Goal: Task Accomplishment & Management: Complete application form

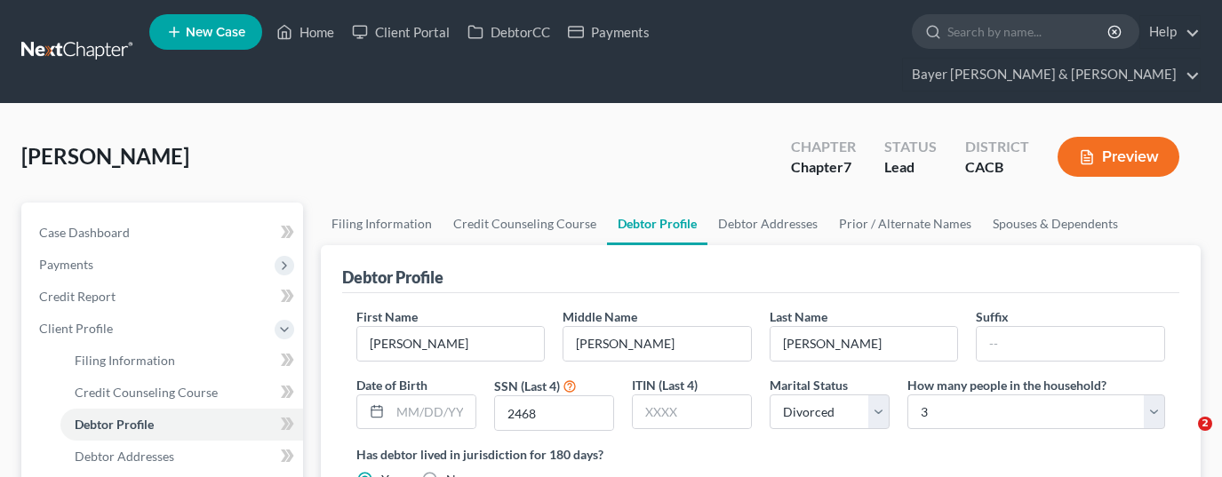
select select "3"
select select "2"
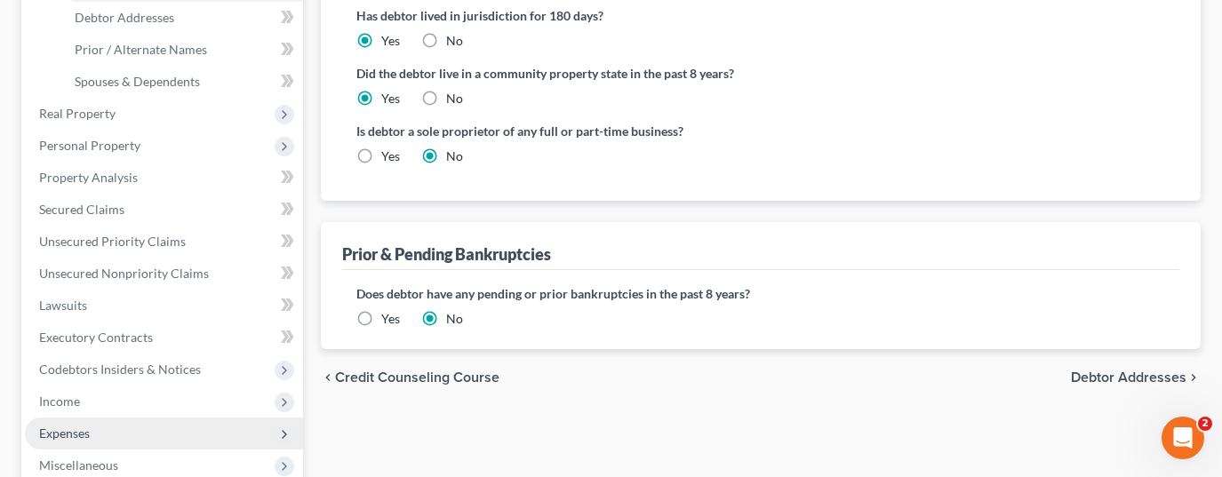
scroll to position [533, 0]
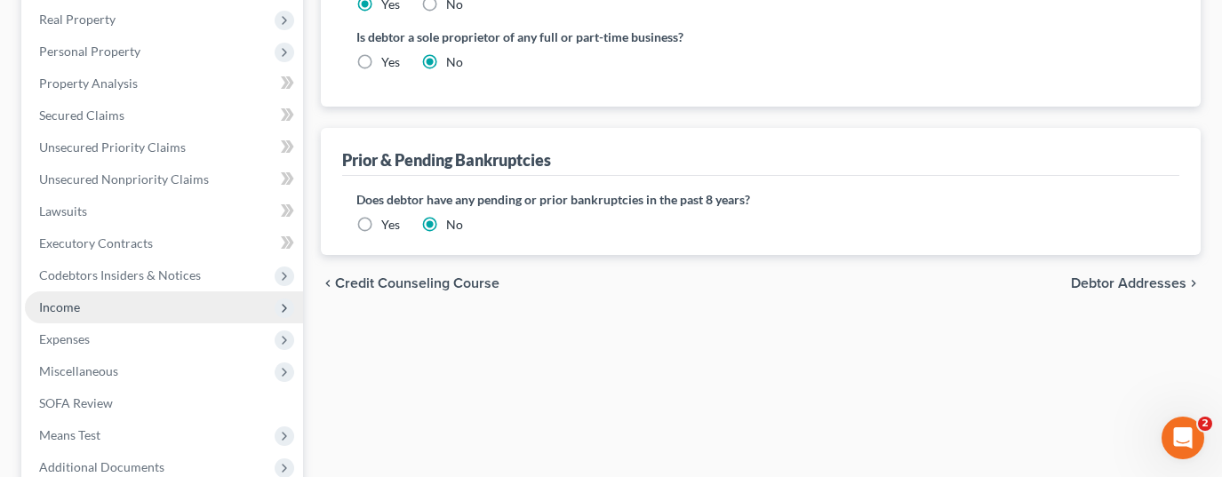
click at [145, 292] on span "Income" at bounding box center [164, 308] width 278 height 32
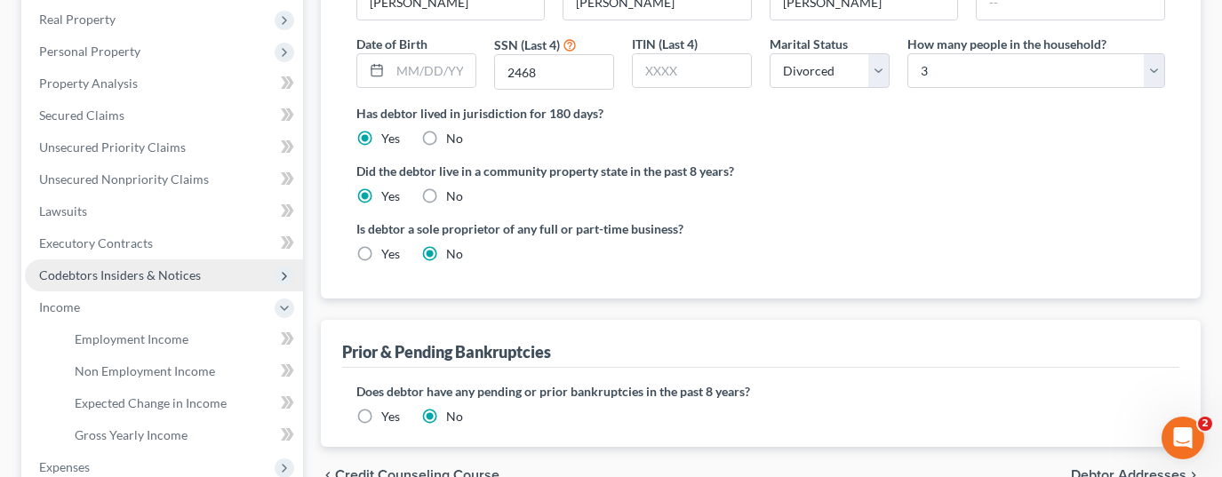
scroll to position [0, 0]
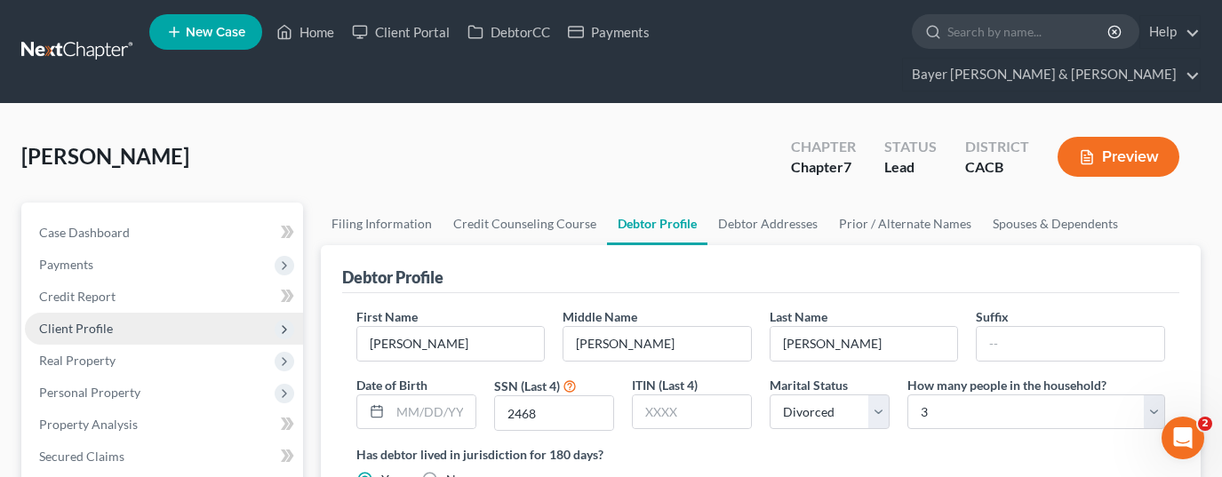
click at [140, 313] on span "Client Profile" at bounding box center [164, 329] width 278 height 32
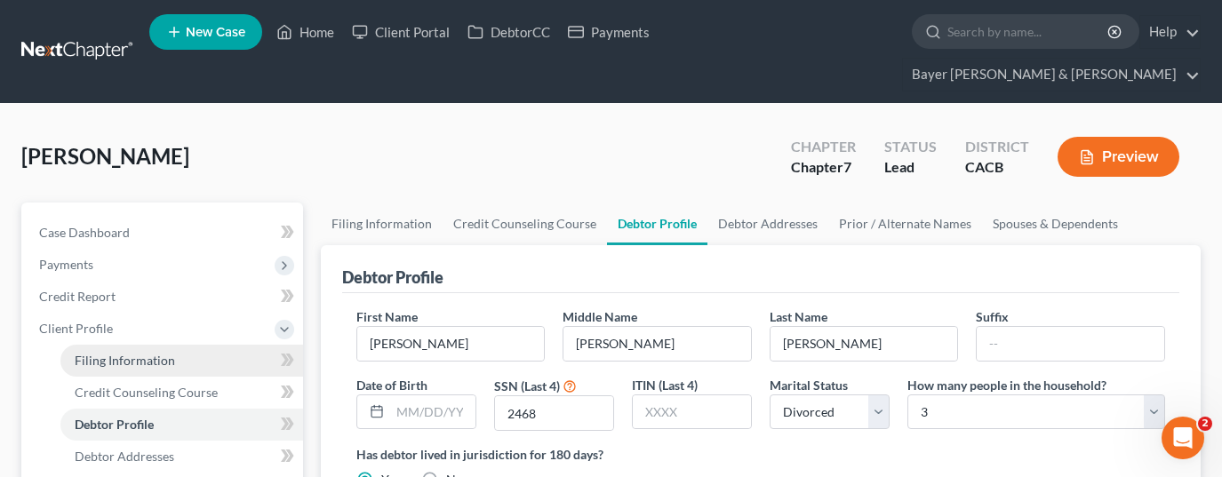
click at [165, 353] on span "Filing Information" at bounding box center [125, 360] width 100 height 15
select select "1"
select select "0"
select select "4"
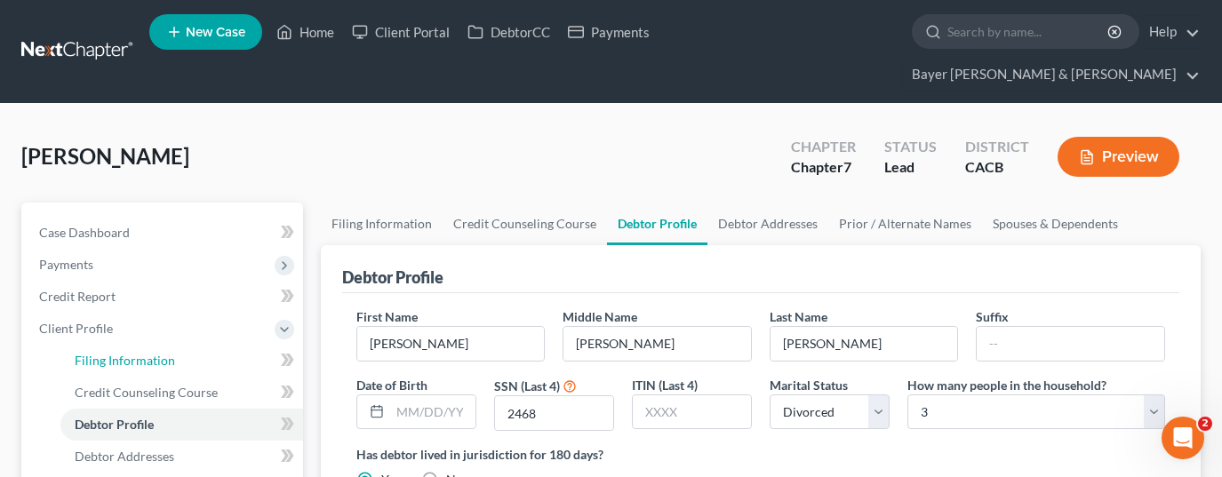
select select "0"
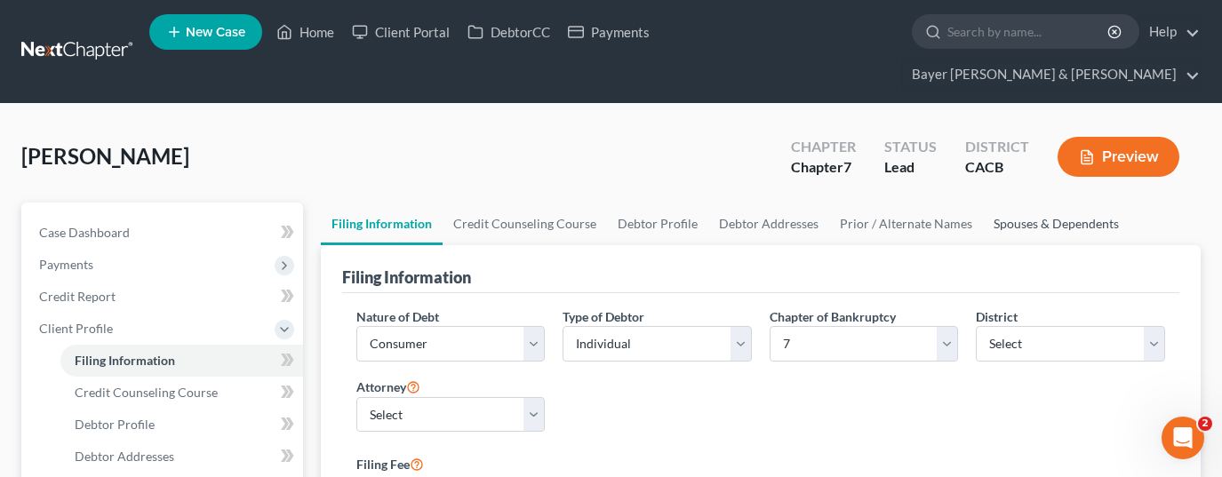
click at [1035, 203] on link "Spouses & Dependents" at bounding box center [1056, 224] width 147 height 43
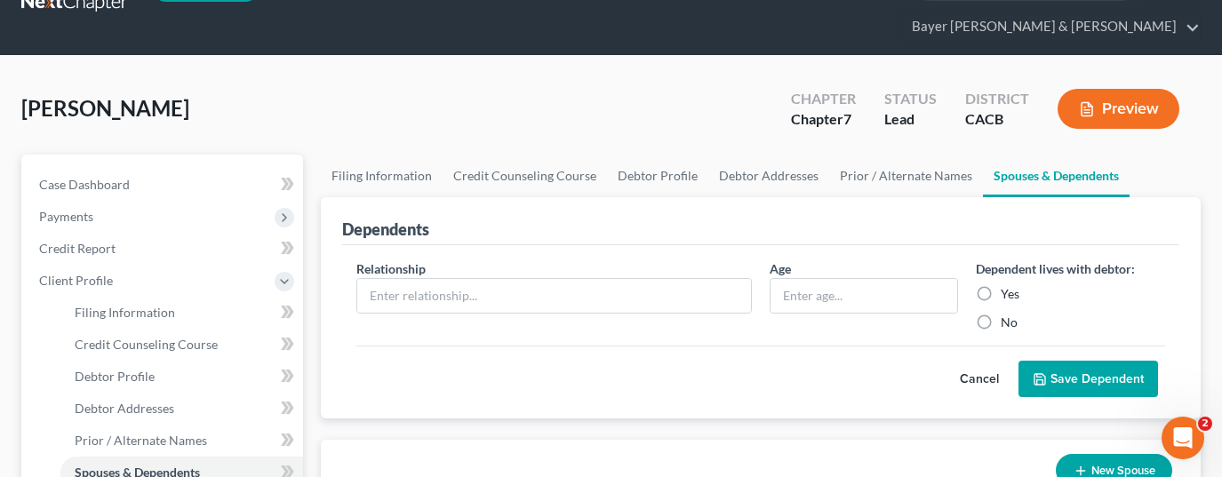
scroll to position [89, 0]
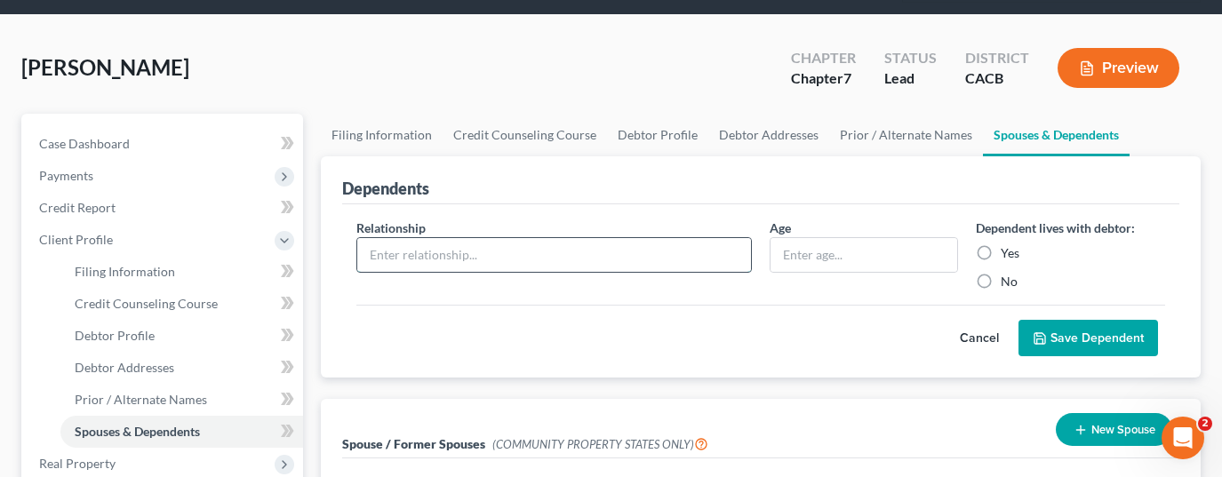
click at [700, 238] on input "text" at bounding box center [554, 255] width 394 height 34
type input "Son"
type input "20"
click at [1008, 244] on input "Yes" at bounding box center [1014, 250] width 12 height 12
radio input "true"
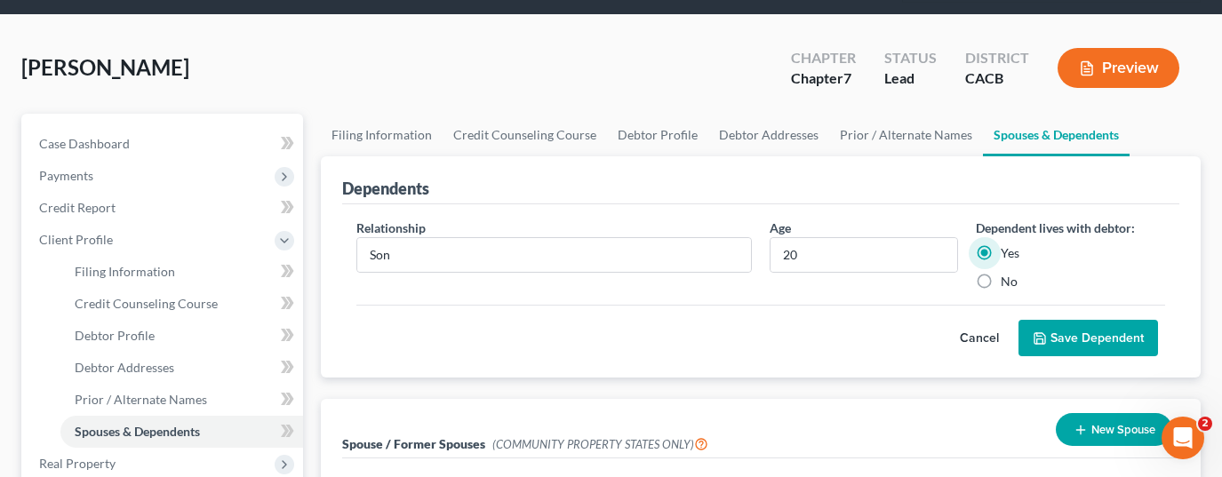
click at [1001, 273] on label "No" at bounding box center [1009, 282] width 17 height 18
click at [1008, 273] on input "No" at bounding box center [1014, 279] width 12 height 12
radio input "true"
click at [1067, 320] on button "Save Dependent" at bounding box center [1089, 338] width 140 height 37
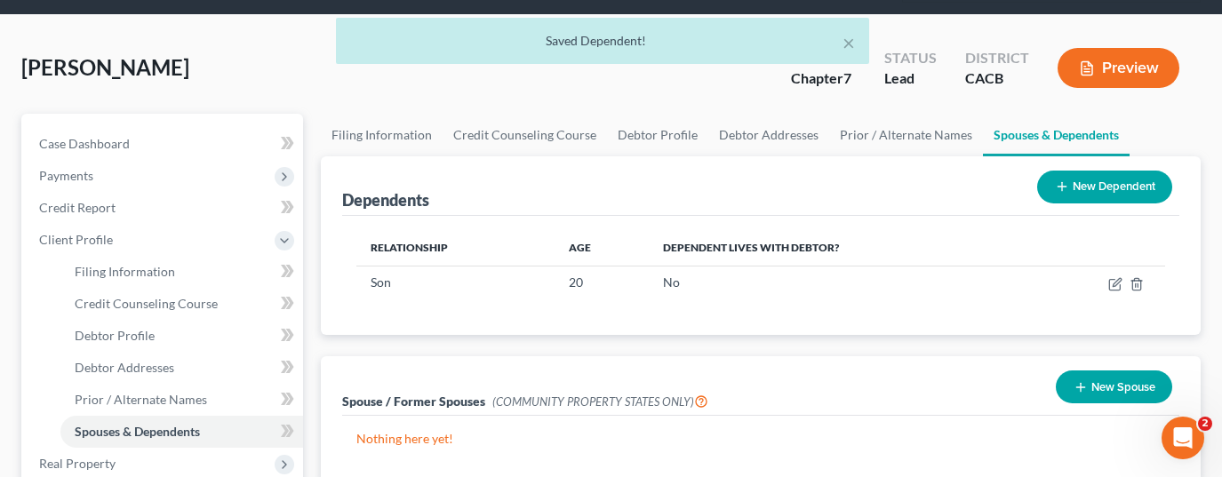
click at [1133, 171] on button "New Dependent" at bounding box center [1104, 187] width 135 height 33
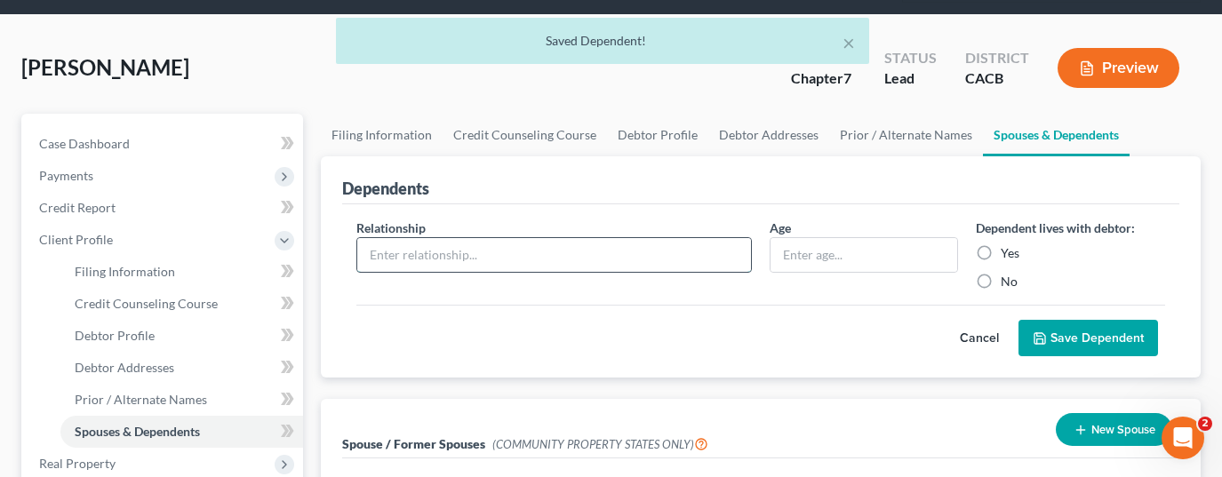
click at [448, 238] on input "text" at bounding box center [554, 255] width 394 height 34
type input "Son"
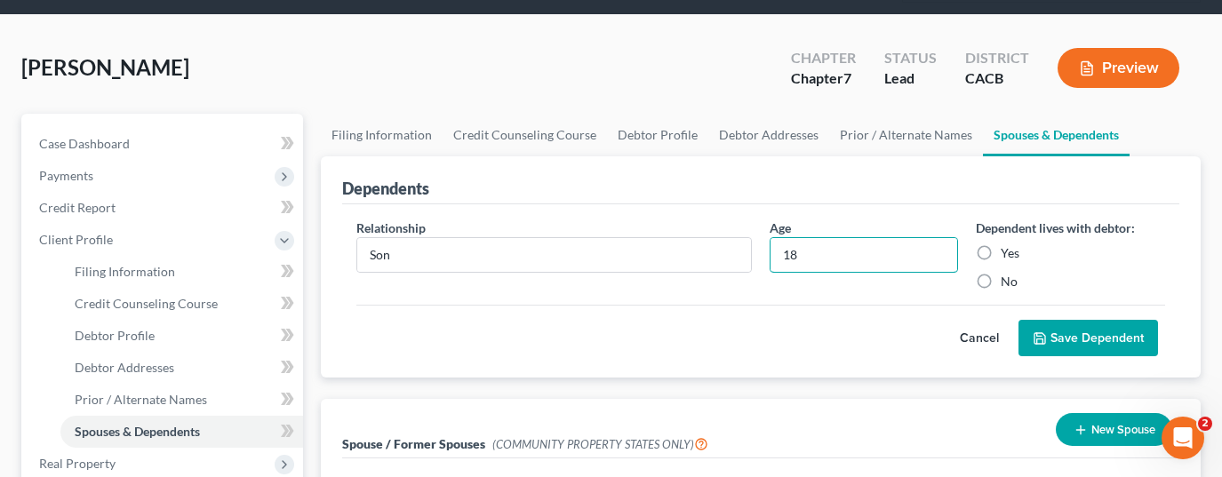
type input "18"
click at [1001, 273] on label "No" at bounding box center [1009, 282] width 17 height 18
click at [1008, 273] on input "No" at bounding box center [1014, 279] width 12 height 12
radio input "true"
click at [1093, 320] on button "Save Dependent" at bounding box center [1089, 338] width 140 height 37
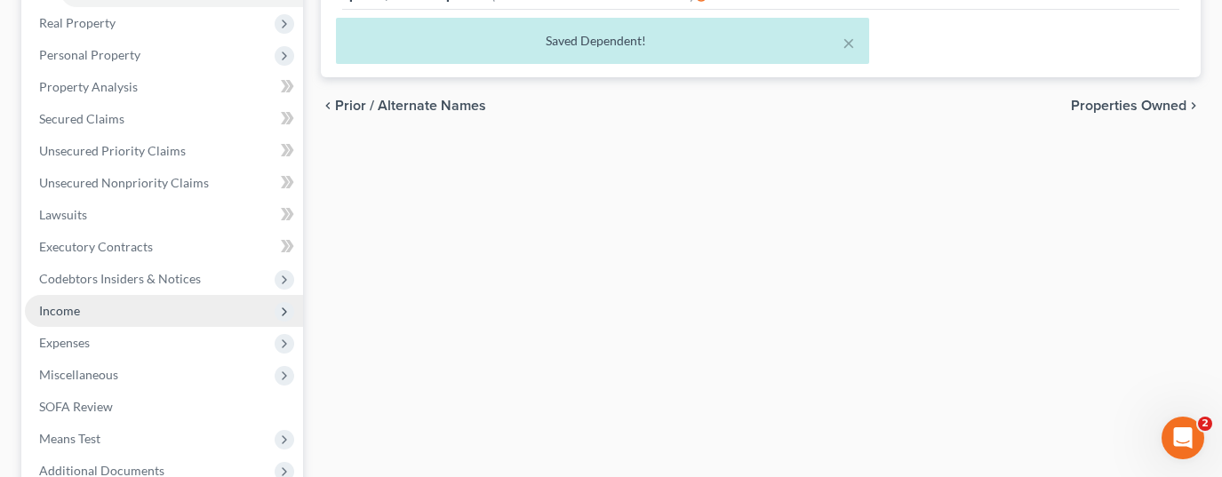
scroll to position [533, 0]
click at [129, 292] on span "Income" at bounding box center [164, 308] width 278 height 32
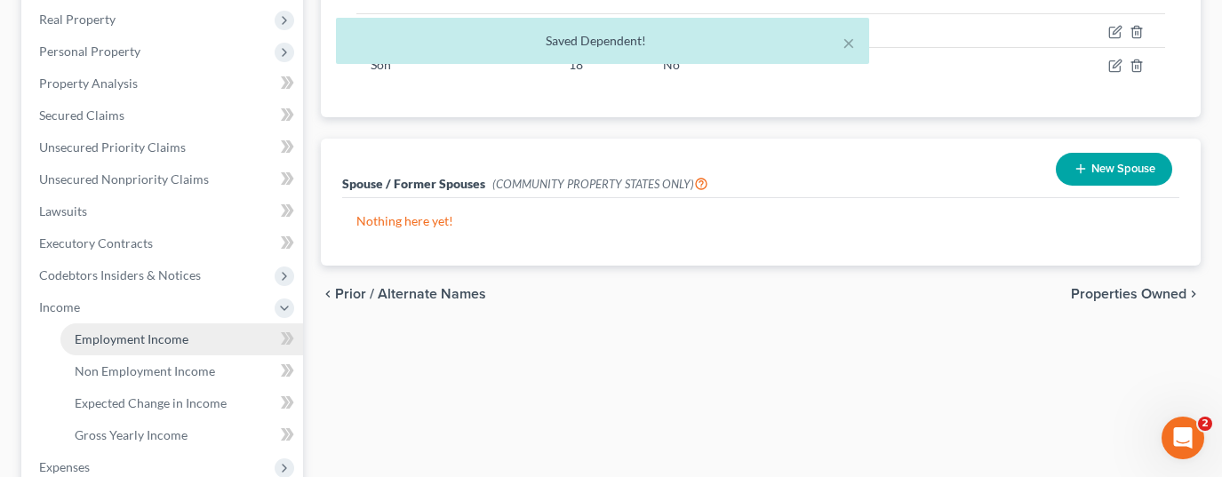
click at [178, 332] on span "Employment Income" at bounding box center [132, 339] width 114 height 15
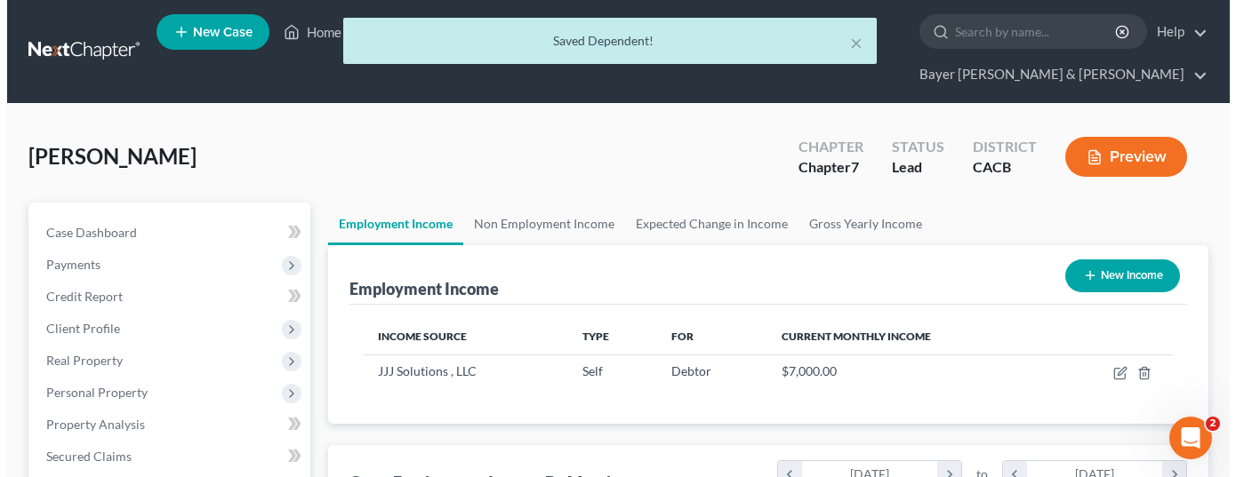
scroll to position [319, 493]
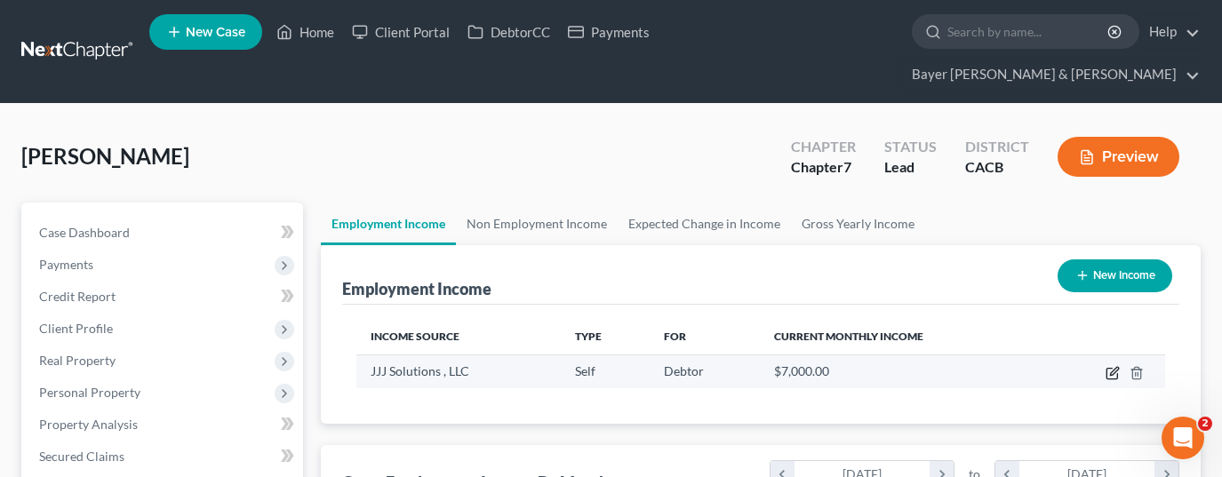
click at [1108, 366] on icon "button" at bounding box center [1113, 373] width 14 height 14
select select "1"
select select "0"
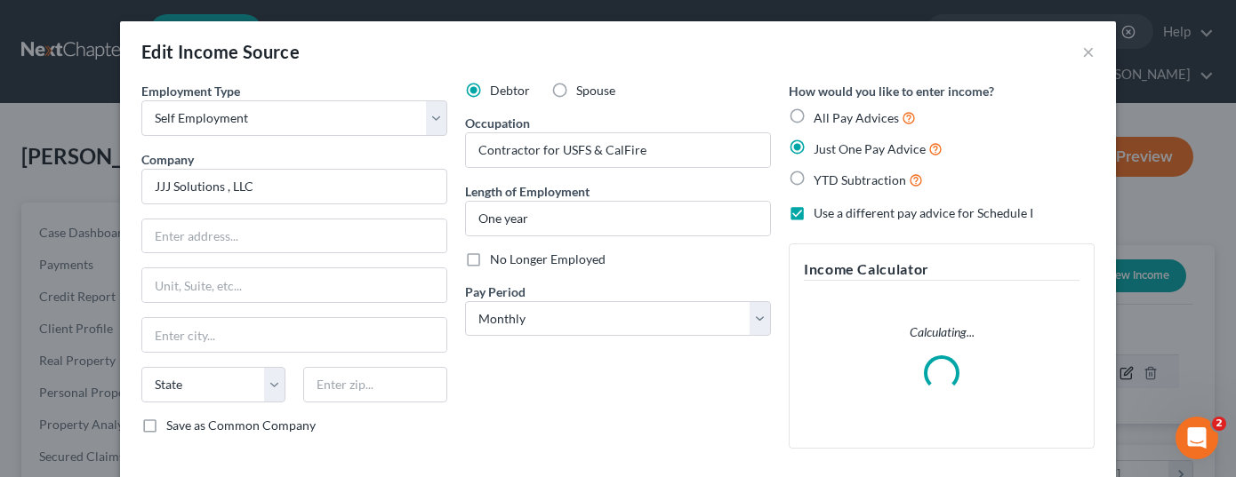
scroll to position [319, 499]
click at [261, 238] on input "text" at bounding box center [294, 237] width 304 height 34
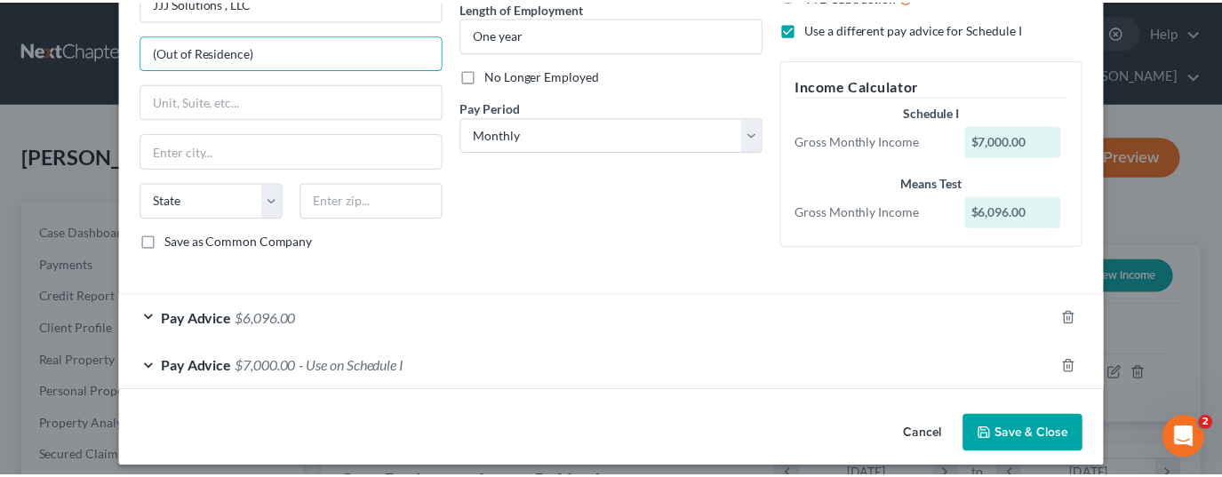
scroll to position [196, 0]
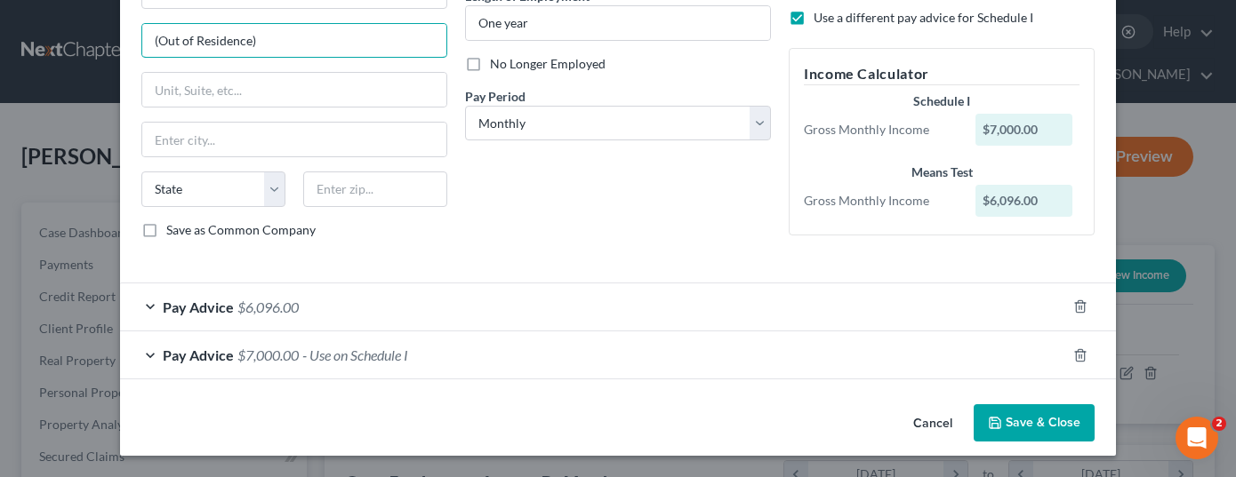
type input "(Out of Residence)"
click at [1009, 420] on button "Save & Close" at bounding box center [1033, 422] width 121 height 37
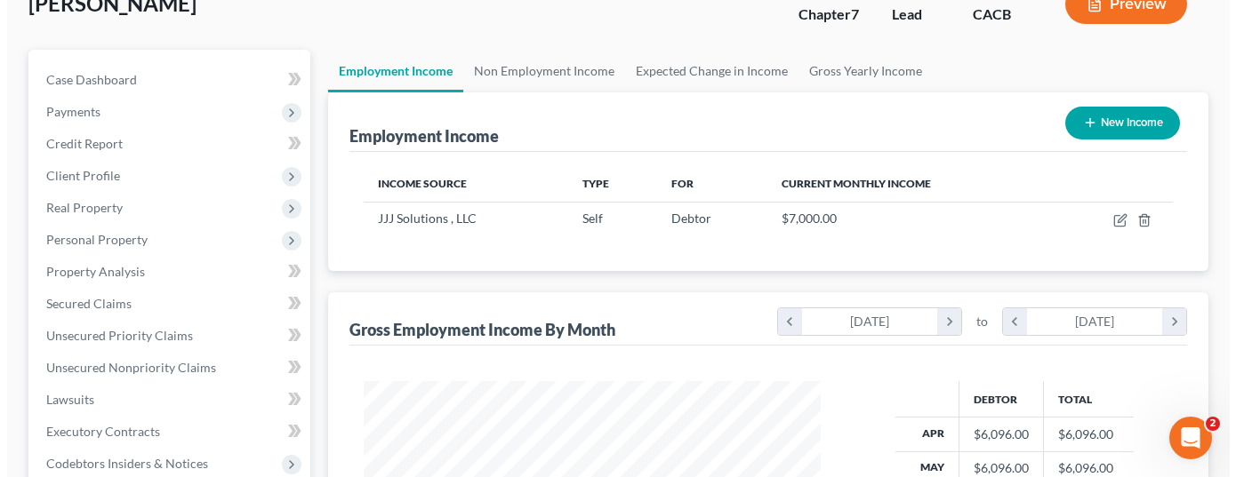
scroll to position [178, 0]
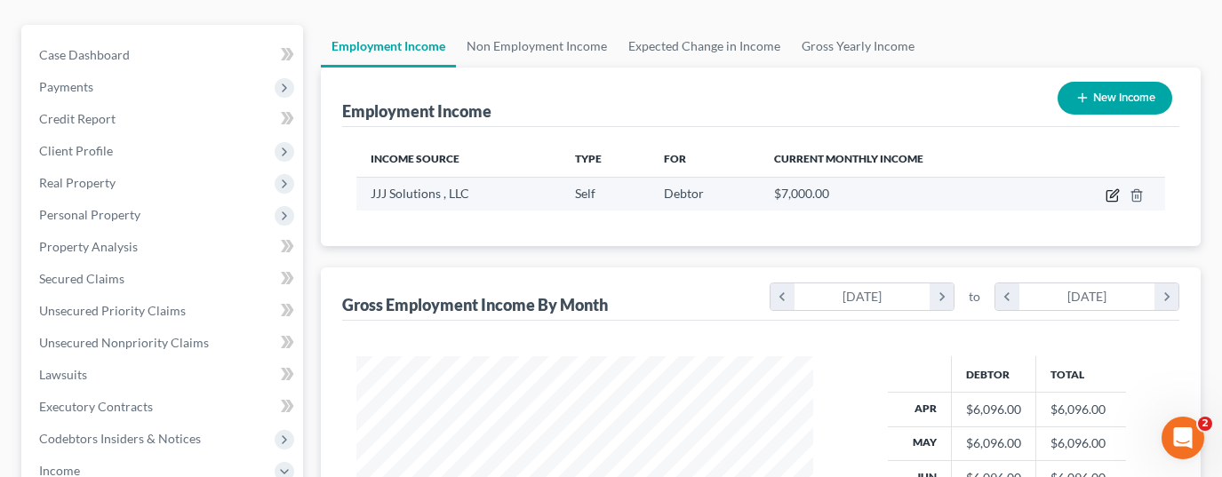
click at [1116, 188] on icon "button" at bounding box center [1113, 195] width 14 height 14
select select "1"
select select "0"
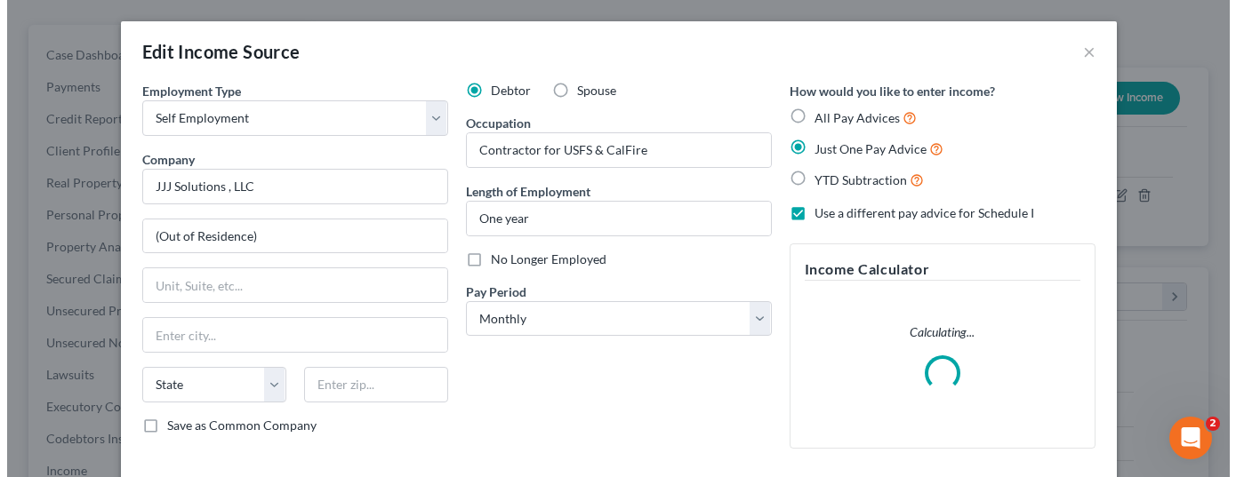
scroll to position [319, 499]
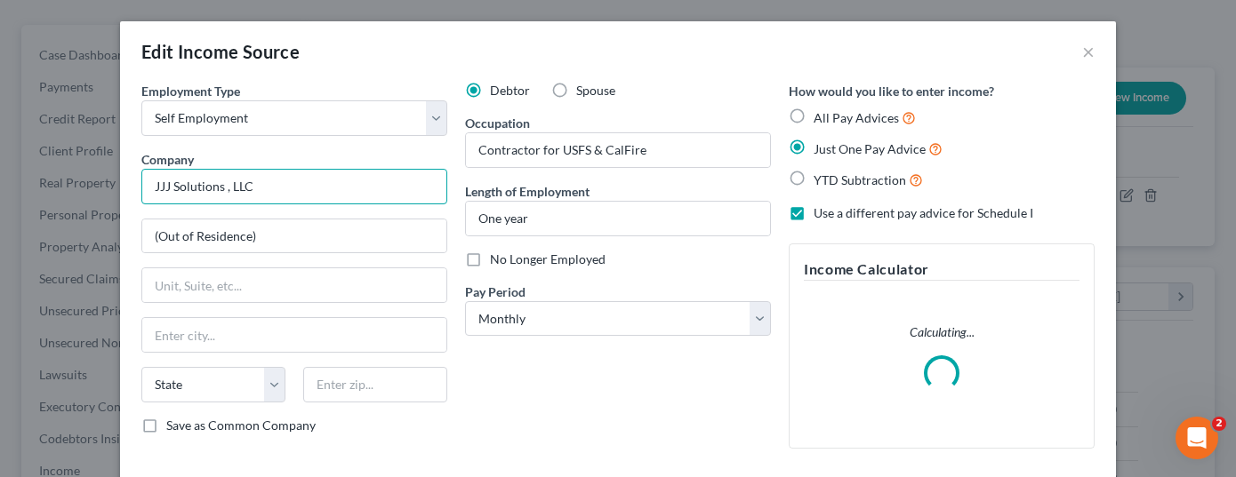
click at [294, 195] on input "JJJ Solutions , LLC" at bounding box center [294, 187] width 306 height 36
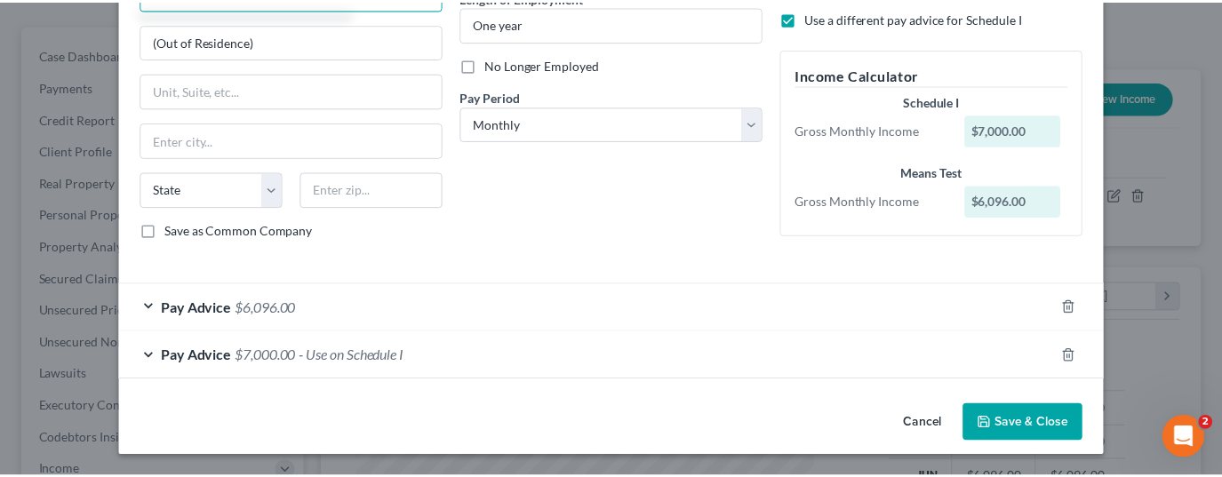
scroll to position [196, 0]
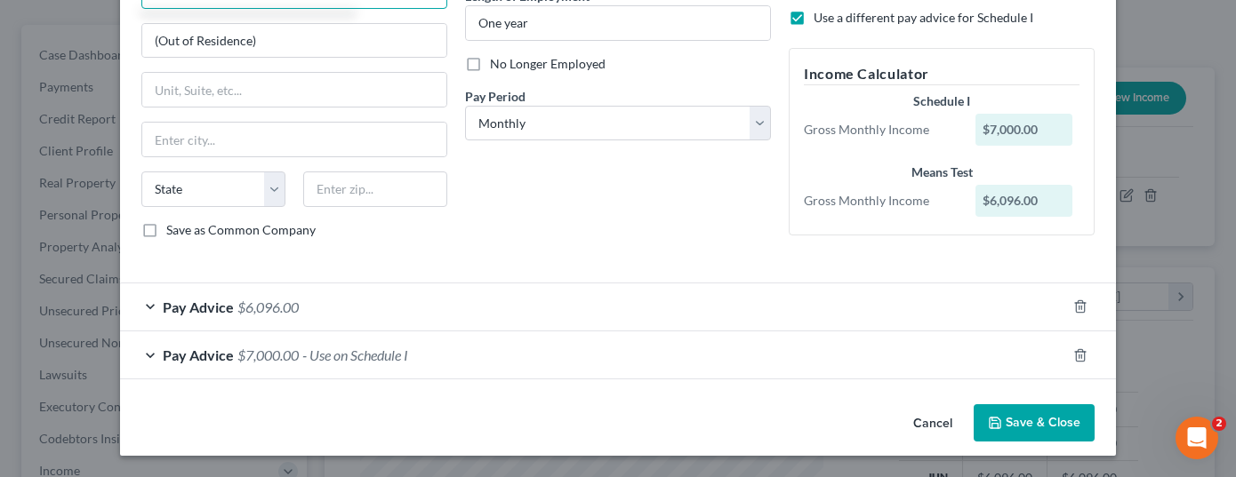
type input "JJJ Solutions , LLC (Self Employed)"
click at [1043, 418] on button "Save & Close" at bounding box center [1033, 422] width 121 height 37
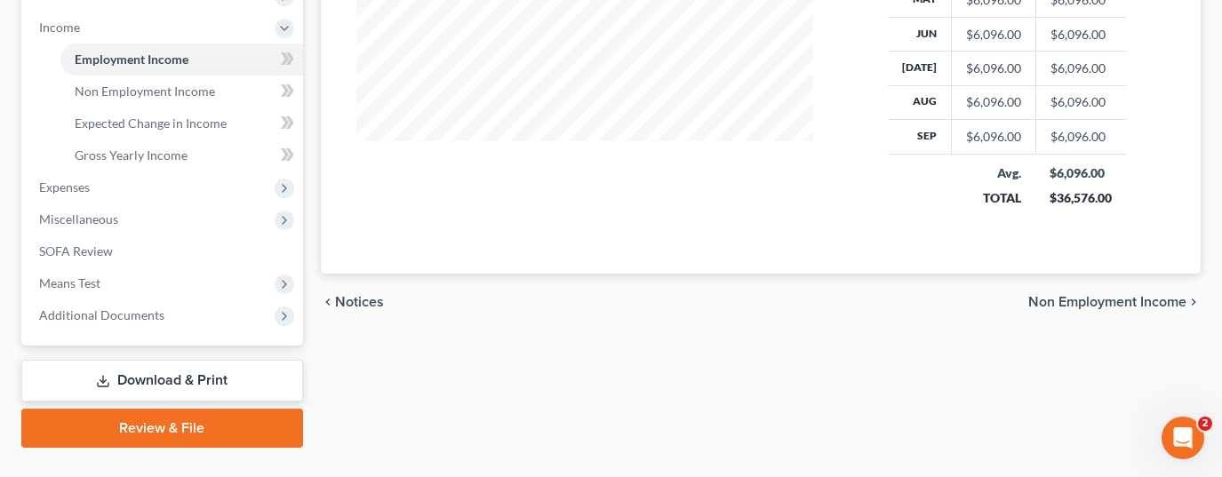
scroll to position [622, 0]
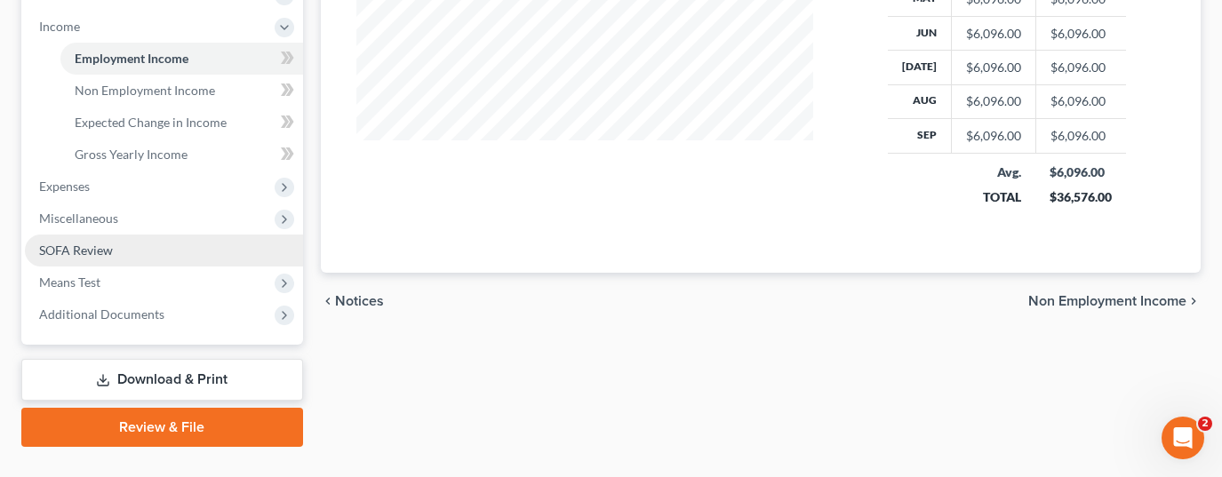
click at [137, 235] on link "SOFA Review" at bounding box center [164, 251] width 278 height 32
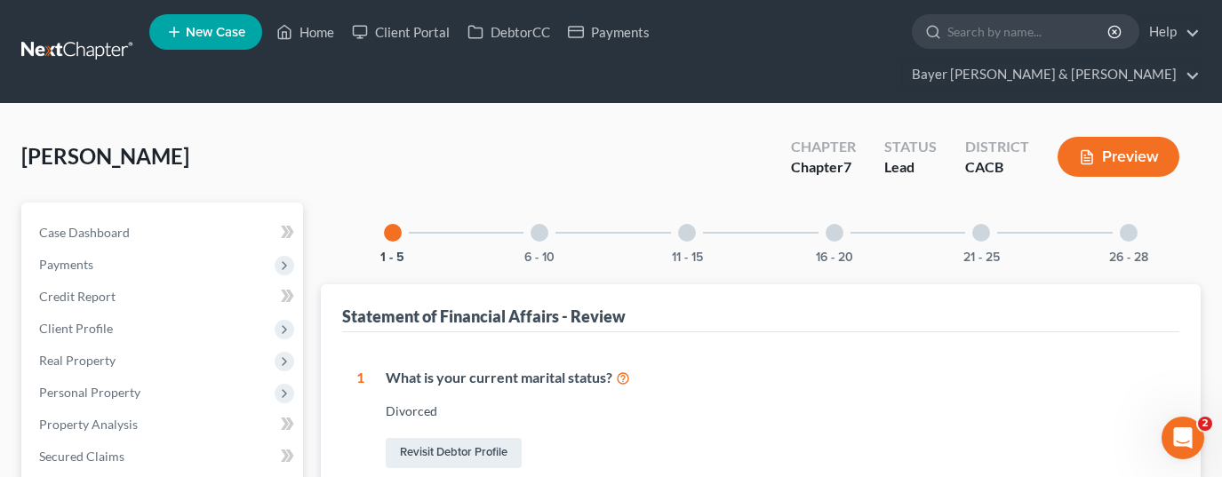
click at [1127, 224] on div at bounding box center [1129, 233] width 18 height 18
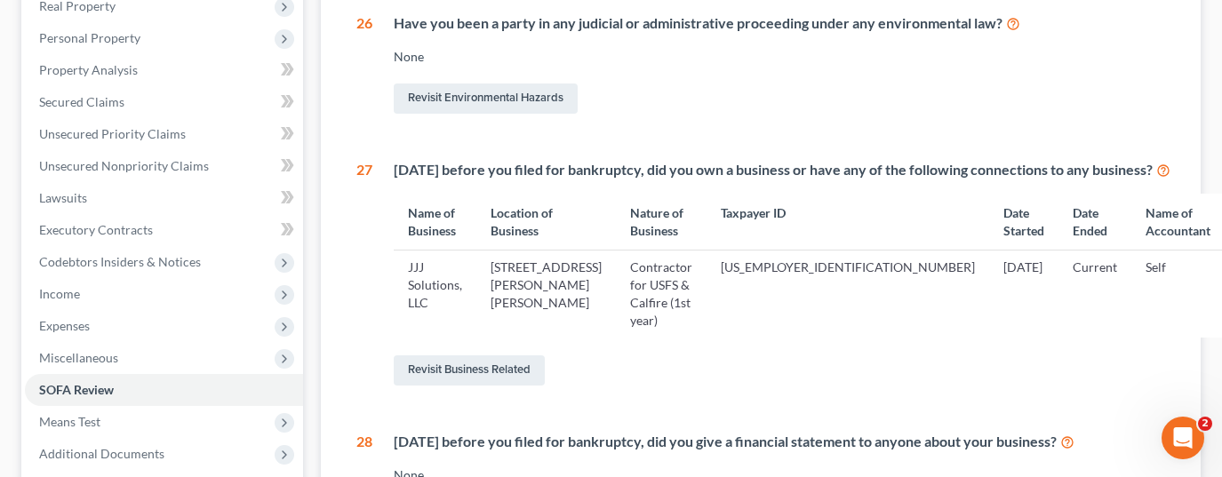
scroll to position [356, 0]
click at [438, 355] on link "Revisit Business Related" at bounding box center [469, 370] width 151 height 30
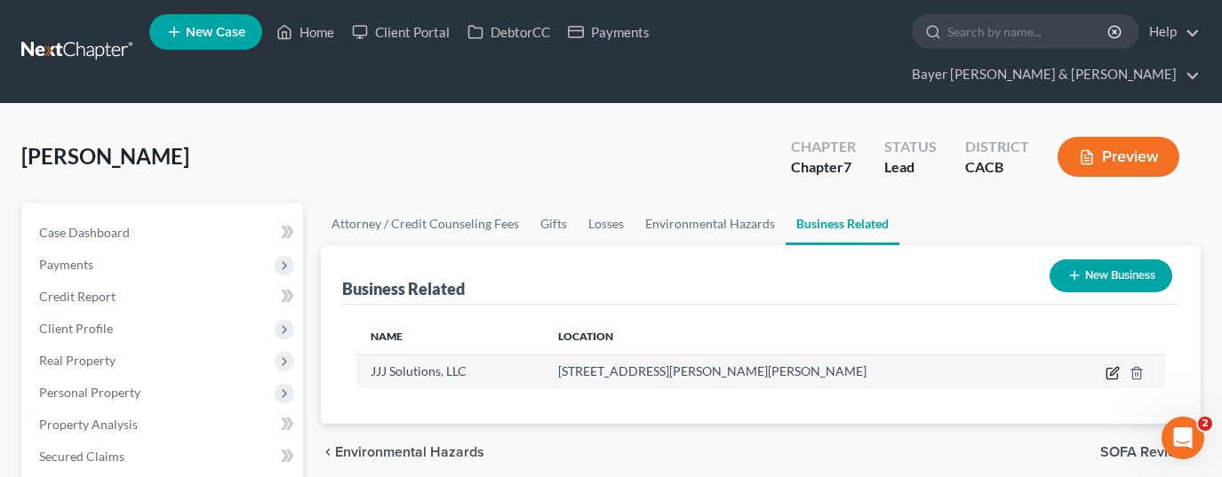
click at [1110, 366] on icon "button" at bounding box center [1113, 373] width 14 height 14
select select "member"
select select "4"
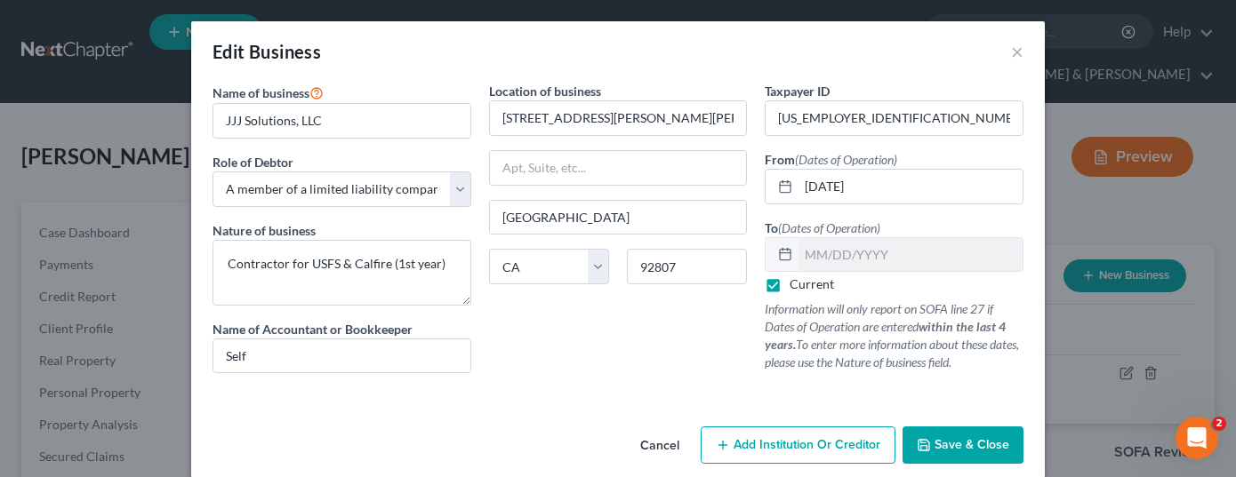
click at [964, 450] on span "Save & Close" at bounding box center [971, 444] width 75 height 15
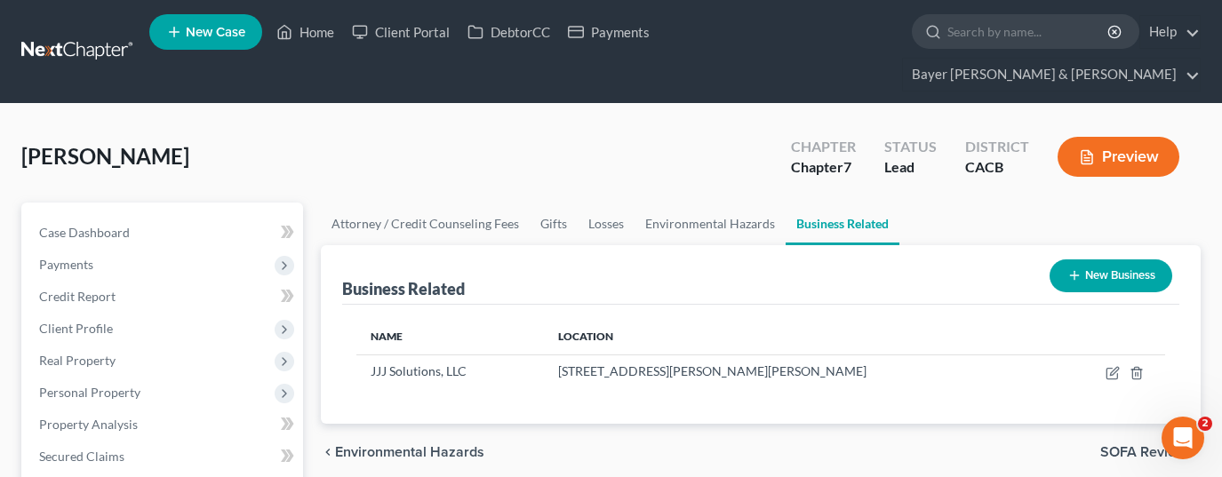
click at [1140, 137] on button "Preview" at bounding box center [1119, 157] width 122 height 40
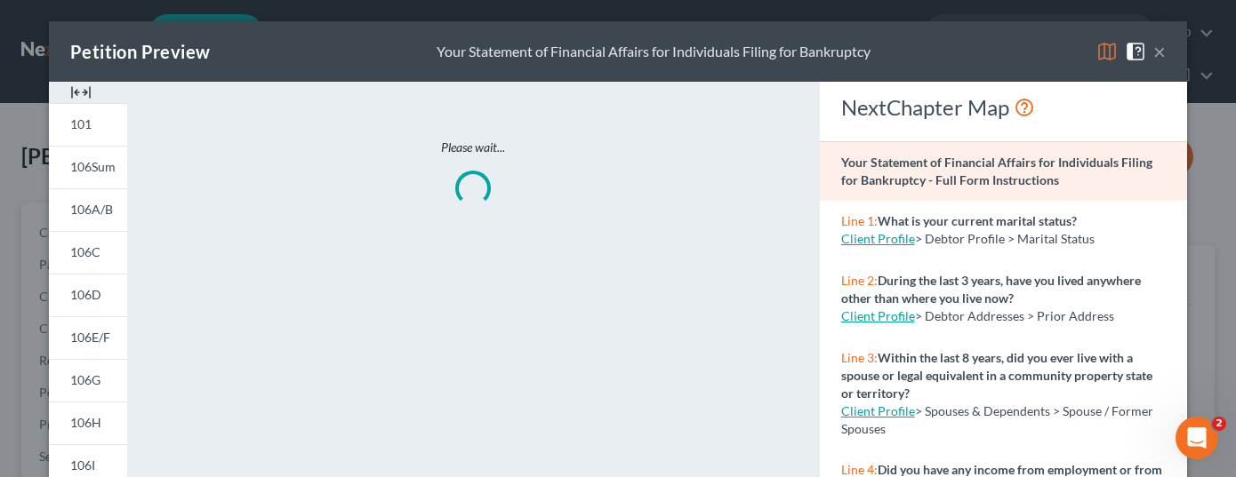
scroll to position [89, 0]
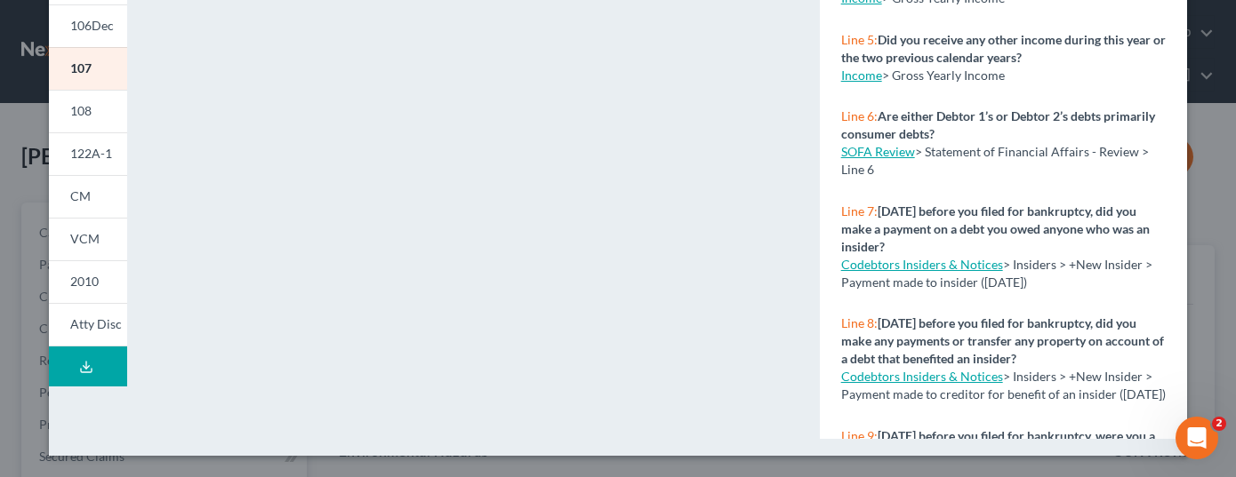
click at [100, 361] on button "Download Draft" at bounding box center [88, 367] width 78 height 40
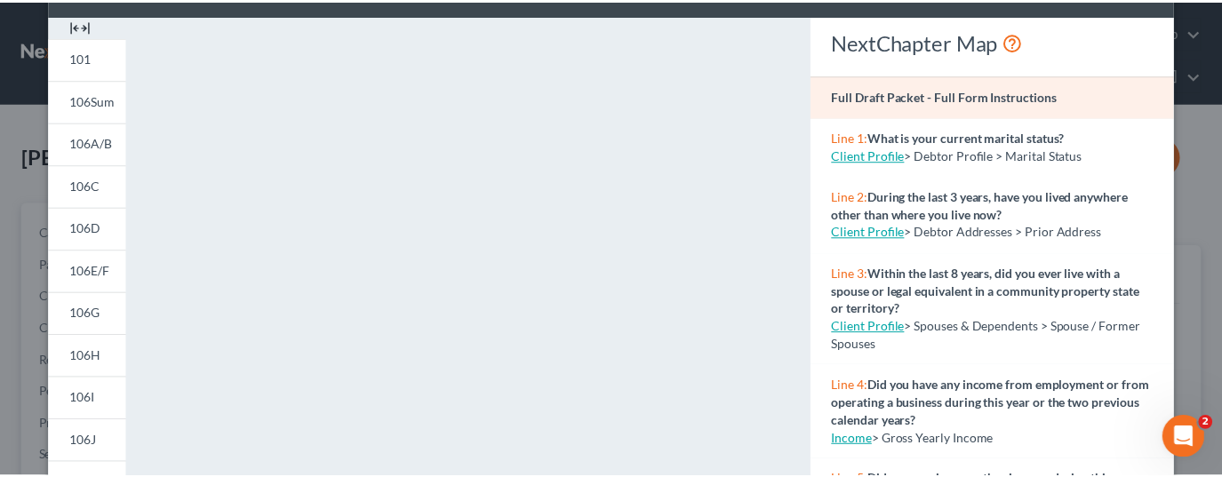
scroll to position [0, 0]
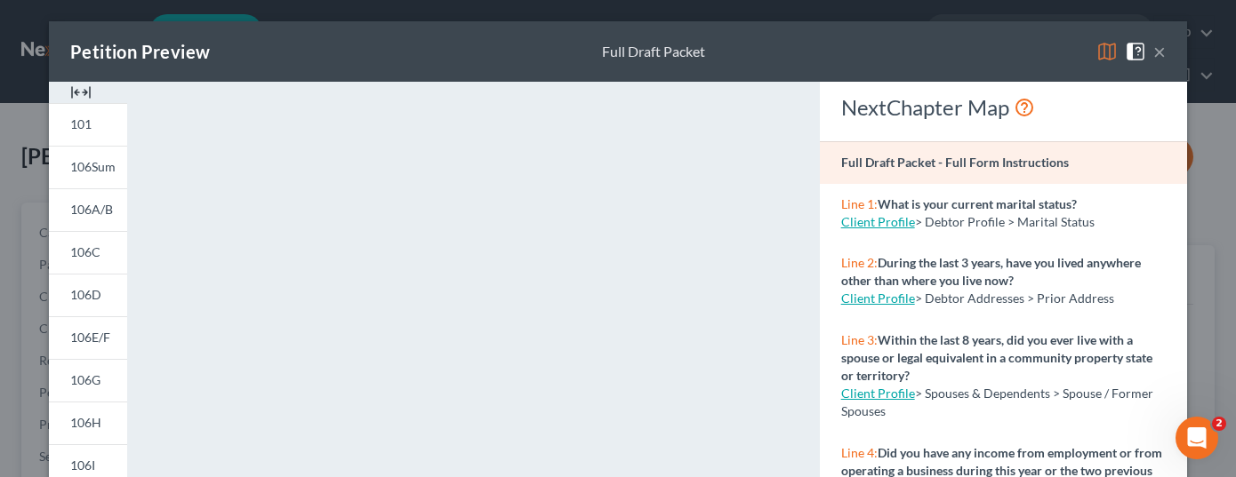
click at [1153, 43] on button "×" at bounding box center [1159, 51] width 12 height 21
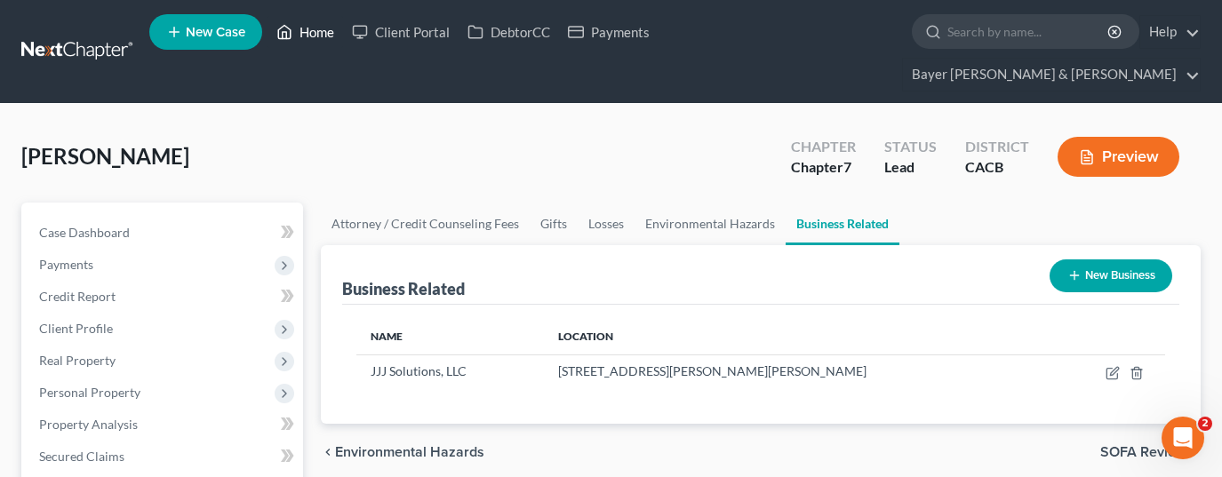
click at [299, 35] on link "Home" at bounding box center [306, 32] width 76 height 32
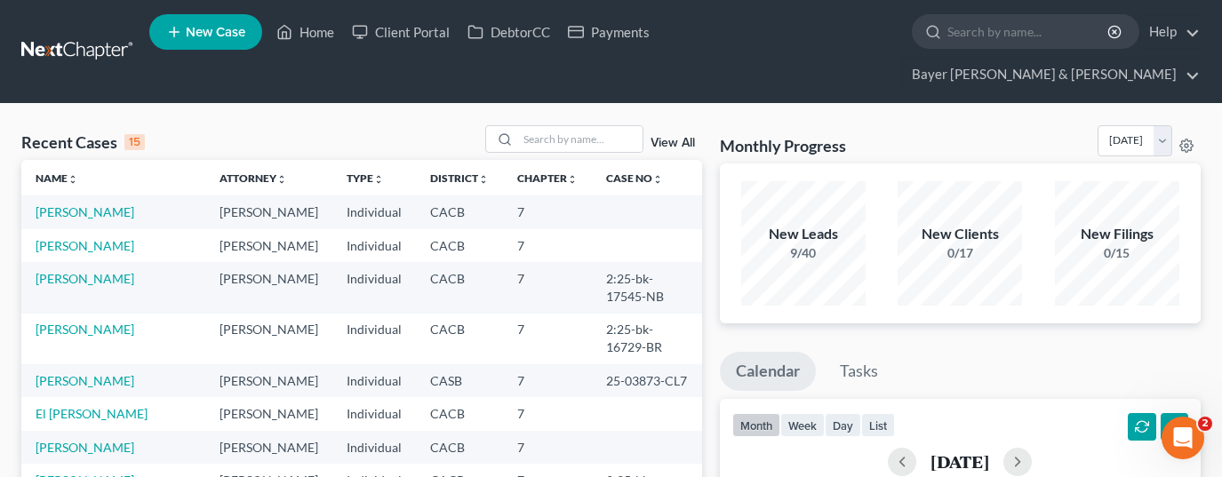
click at [80, 239] on td "[PERSON_NAME]" at bounding box center [113, 245] width 184 height 33
click at [80, 238] on link "[PERSON_NAME]" at bounding box center [85, 245] width 99 height 15
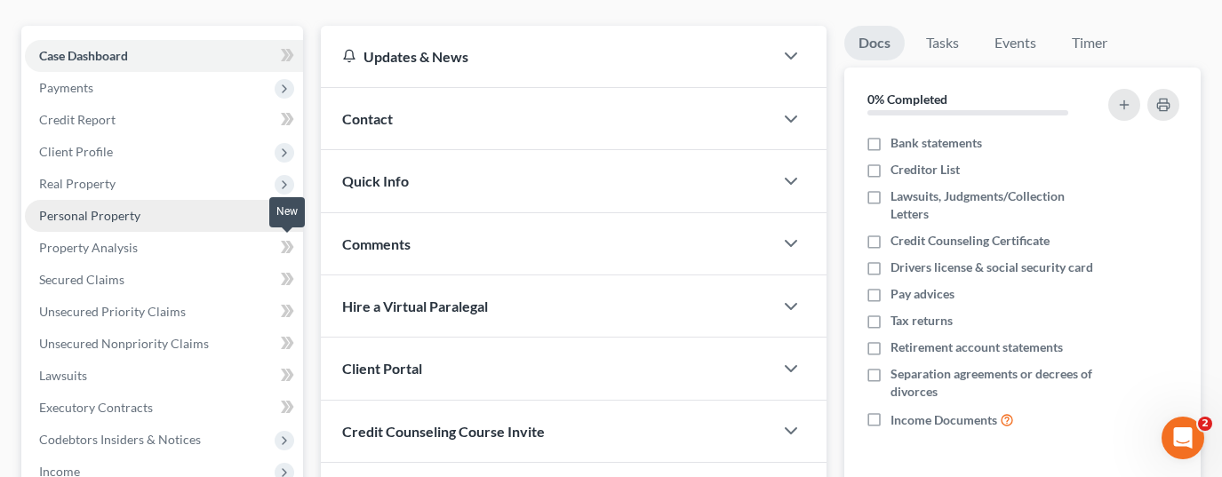
scroll to position [178, 0]
click at [222, 199] on span "Personal Property" at bounding box center [164, 215] width 278 height 32
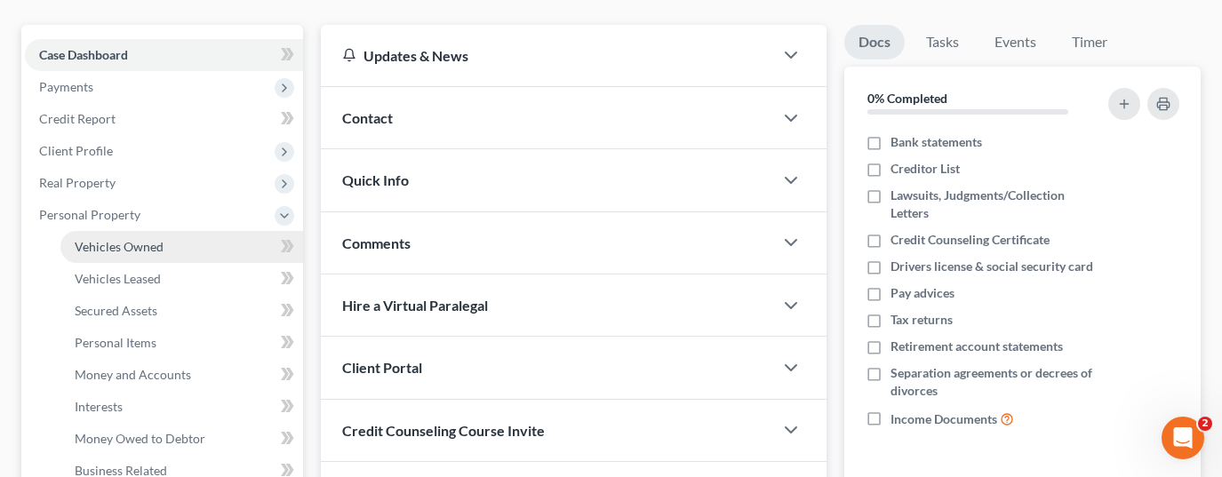
click at [161, 239] on span "Vehicles Owned" at bounding box center [119, 246] width 89 height 15
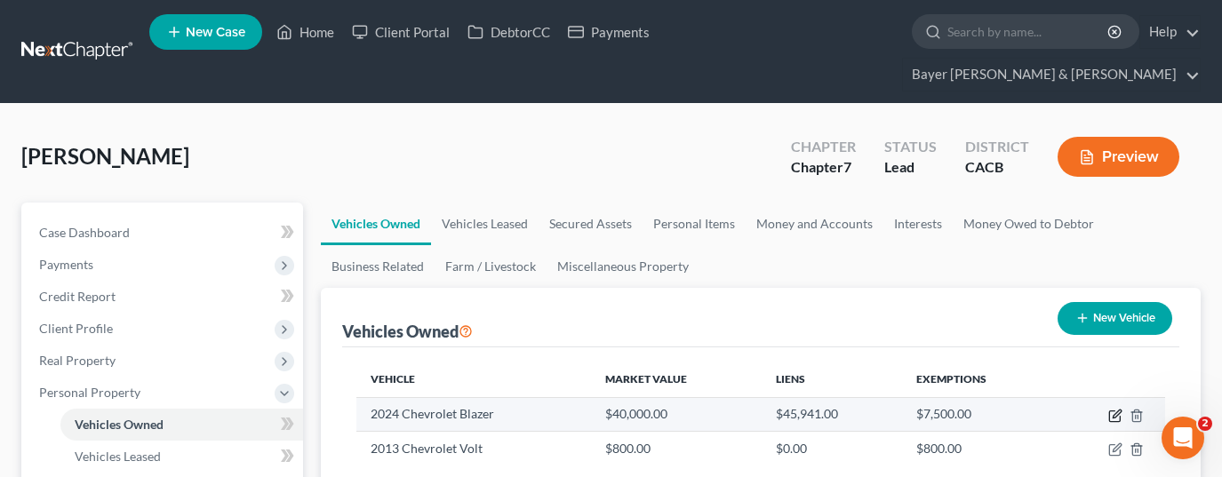
click at [1115, 409] on icon "button" at bounding box center [1115, 416] width 14 height 14
select select "0"
select select "2"
select select "0"
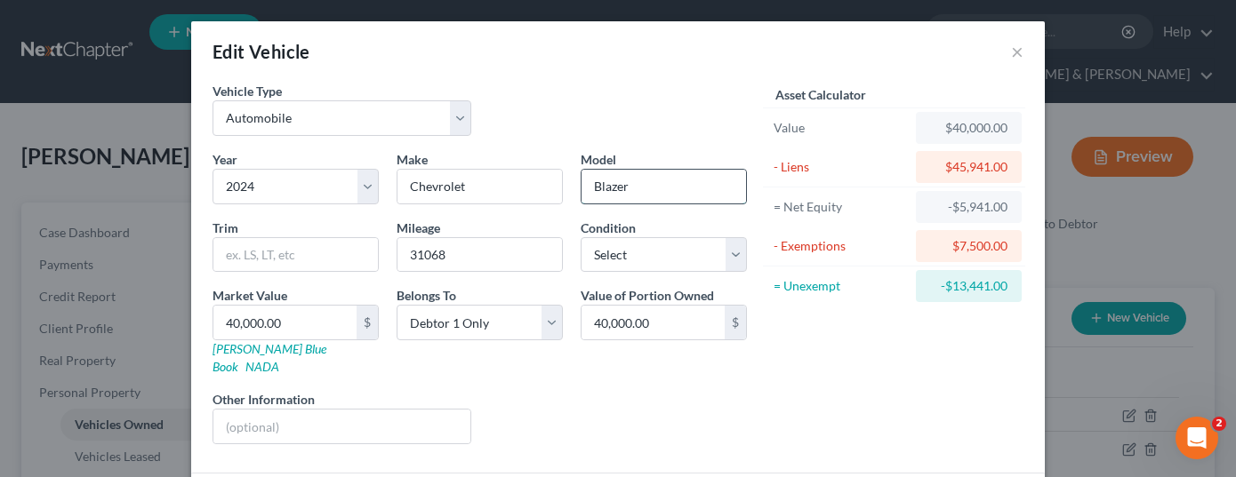
click at [656, 184] on input "Blazer" at bounding box center [663, 187] width 164 height 34
type input "B"
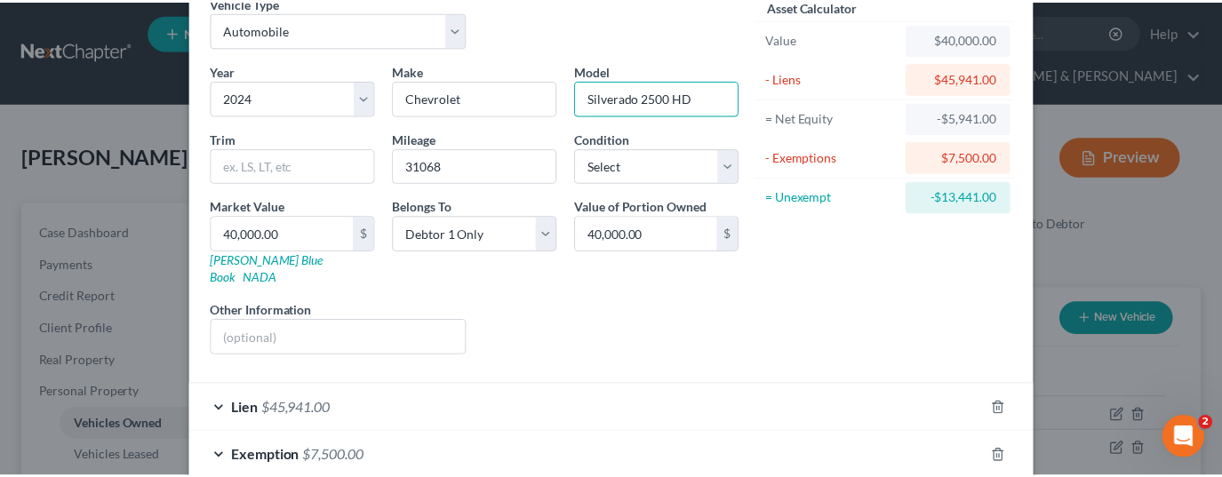
scroll to position [172, 0]
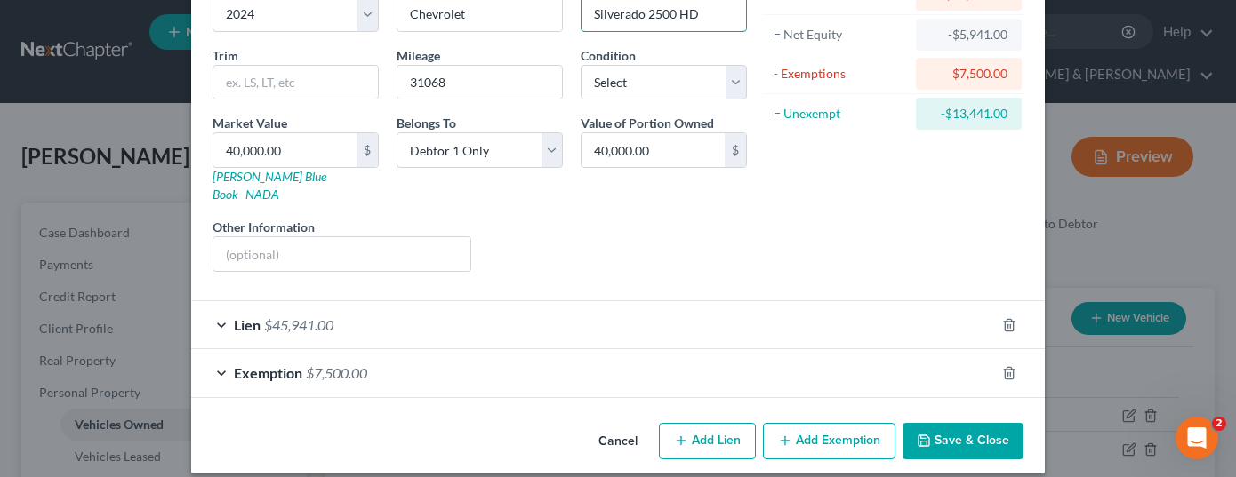
type input "Silverado 2500 HD"
click at [944, 440] on button "Save & Close" at bounding box center [962, 441] width 121 height 37
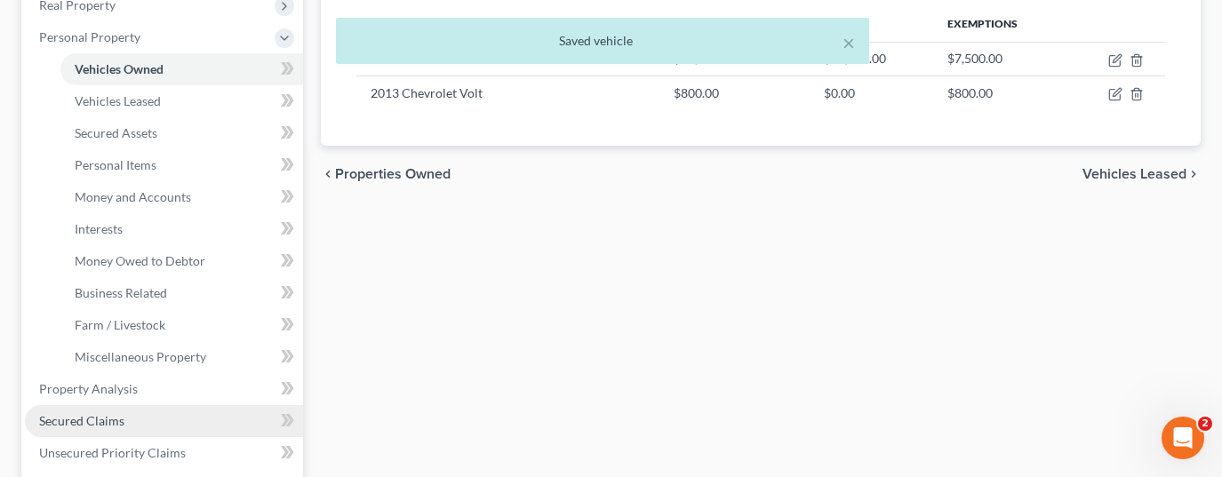
click at [158, 405] on link "Secured Claims" at bounding box center [164, 421] width 278 height 32
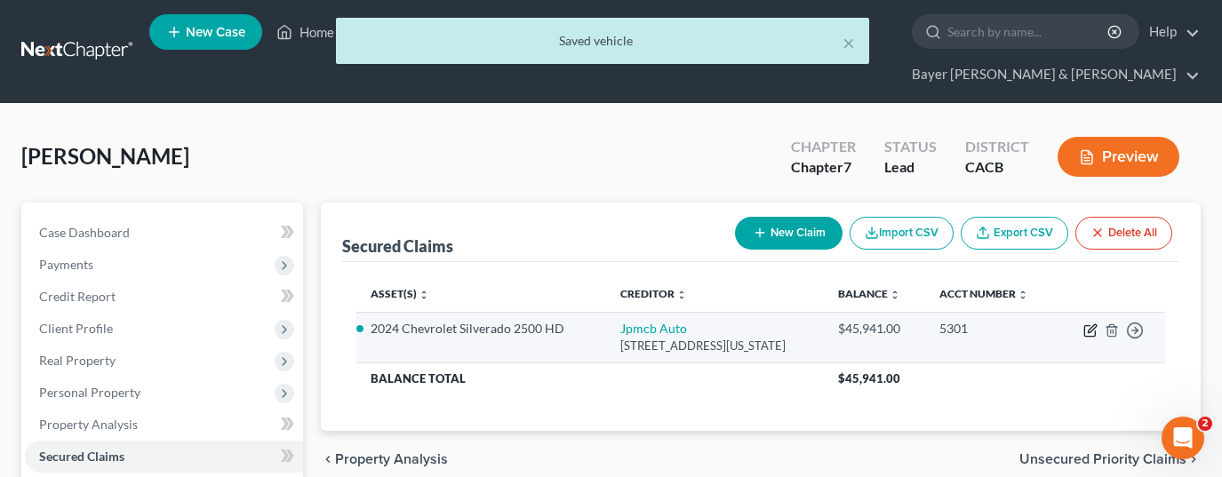
click at [1091, 326] on icon "button" at bounding box center [1089, 331] width 11 height 11
select select "19"
select select "2"
select select "0"
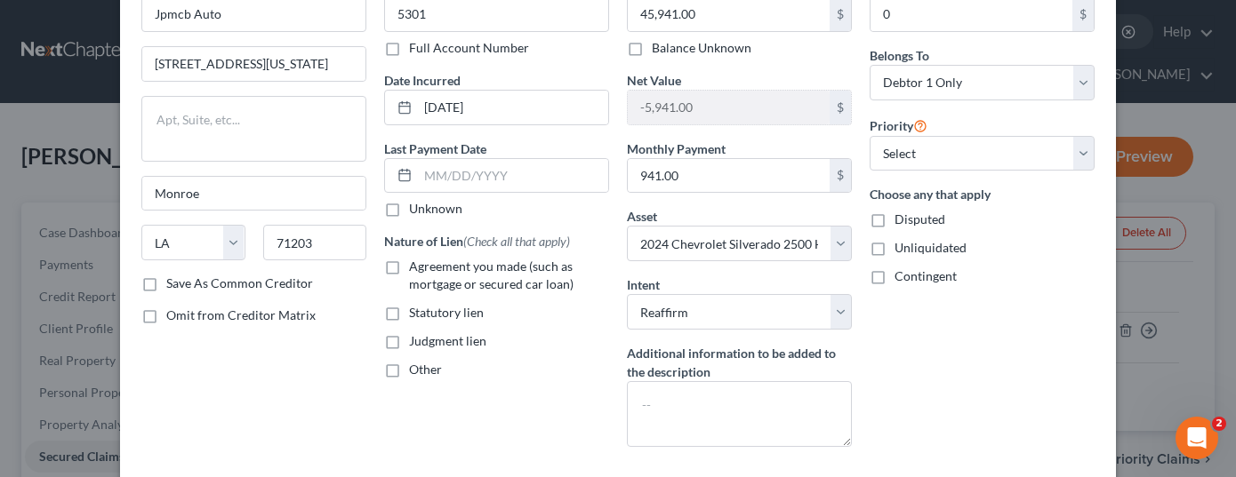
scroll to position [214, 0]
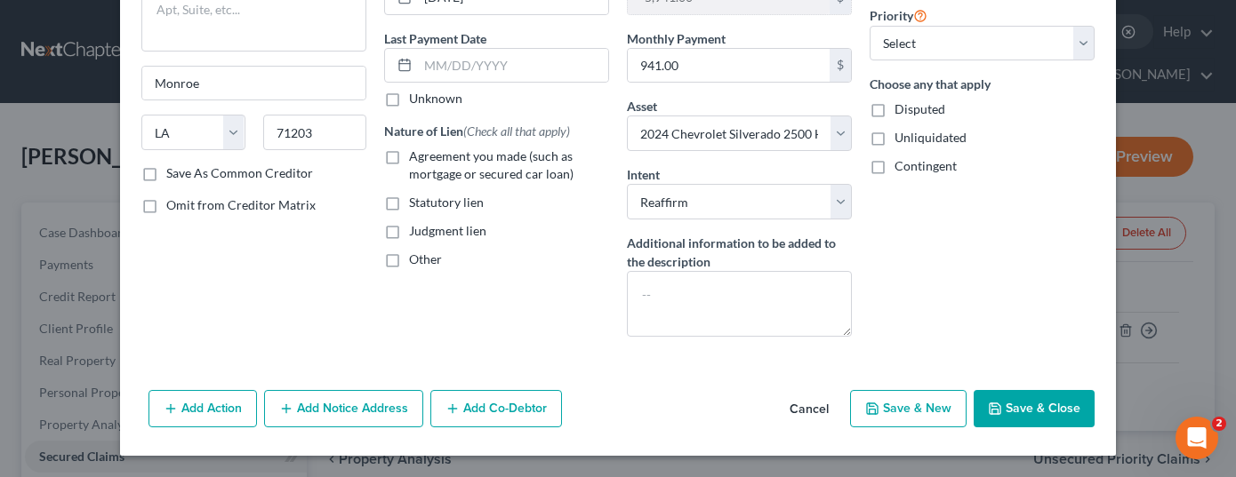
click at [1032, 404] on button "Save & Close" at bounding box center [1033, 408] width 121 height 37
select select
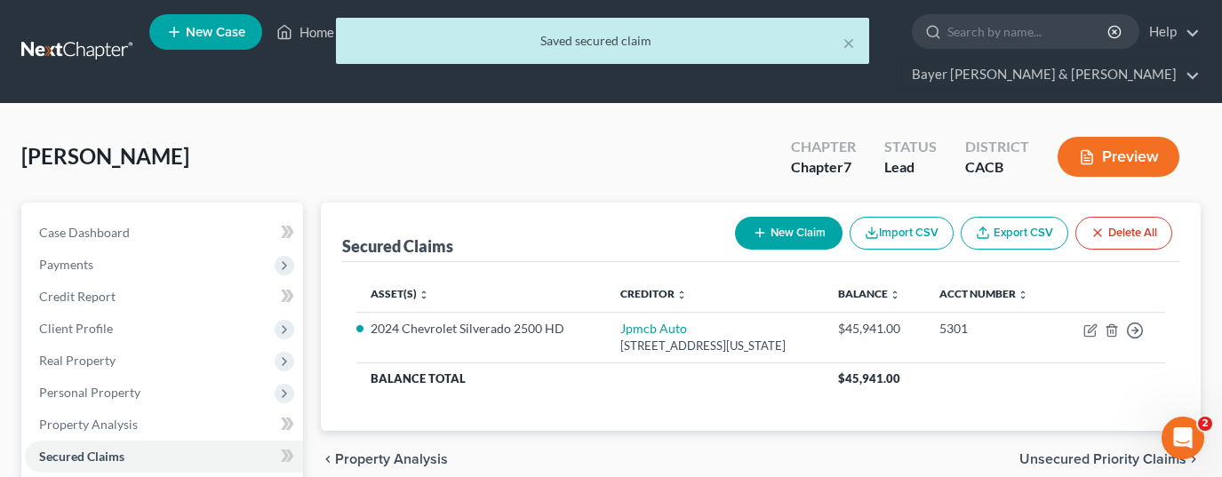
click at [1117, 137] on button "Preview" at bounding box center [1119, 157] width 122 height 40
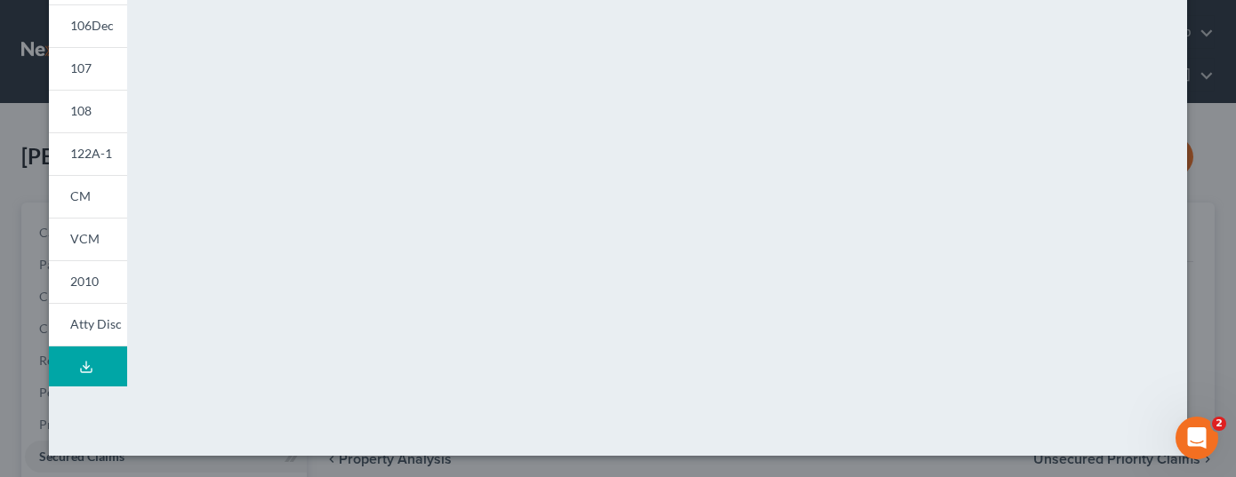
click at [98, 359] on button "Download Draft" at bounding box center [88, 367] width 78 height 40
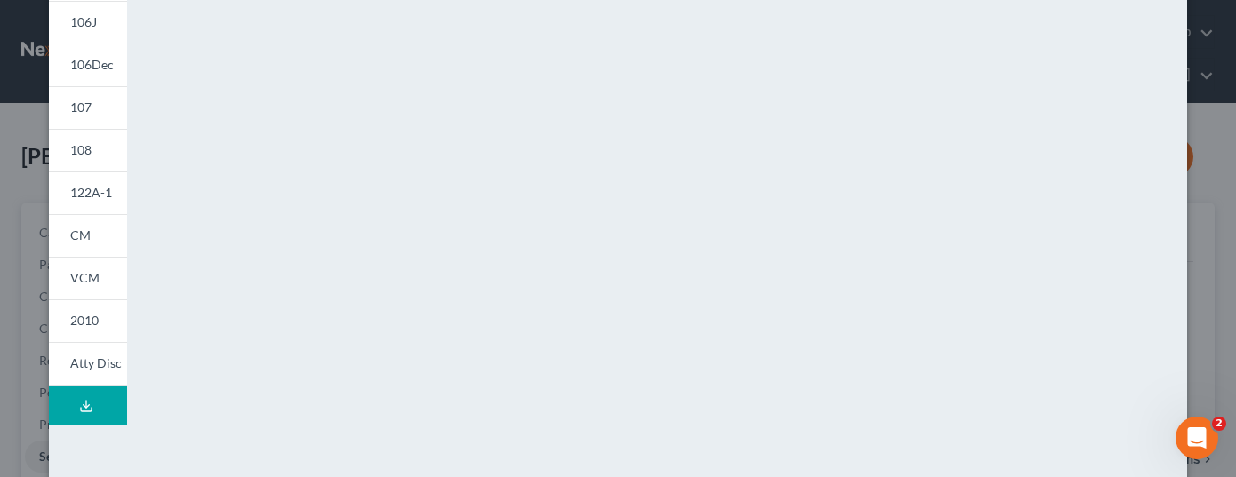
scroll to position [525, 0]
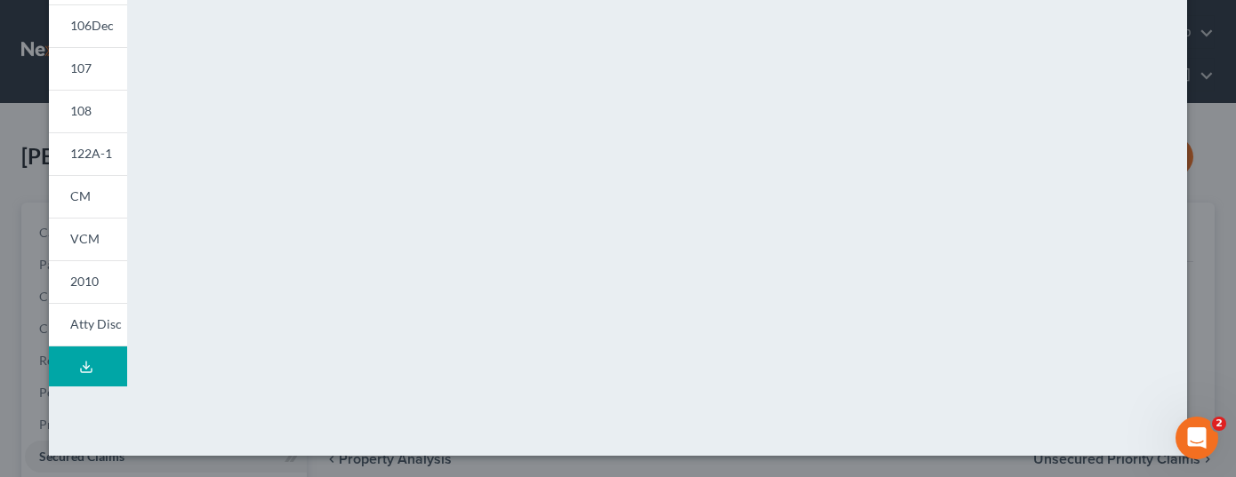
click at [79, 366] on icon at bounding box center [86, 367] width 14 height 14
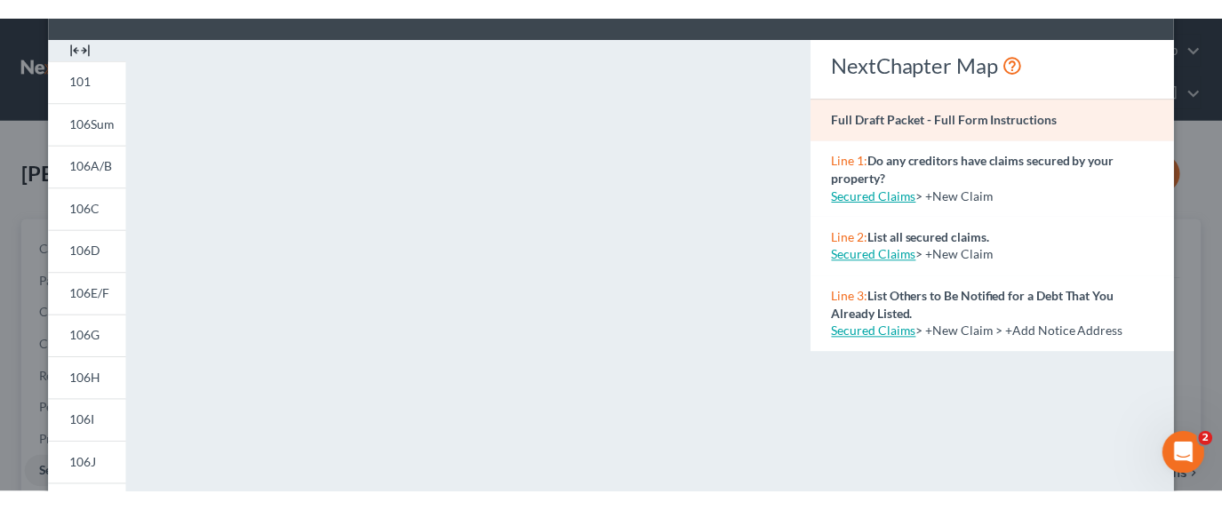
scroll to position [0, 0]
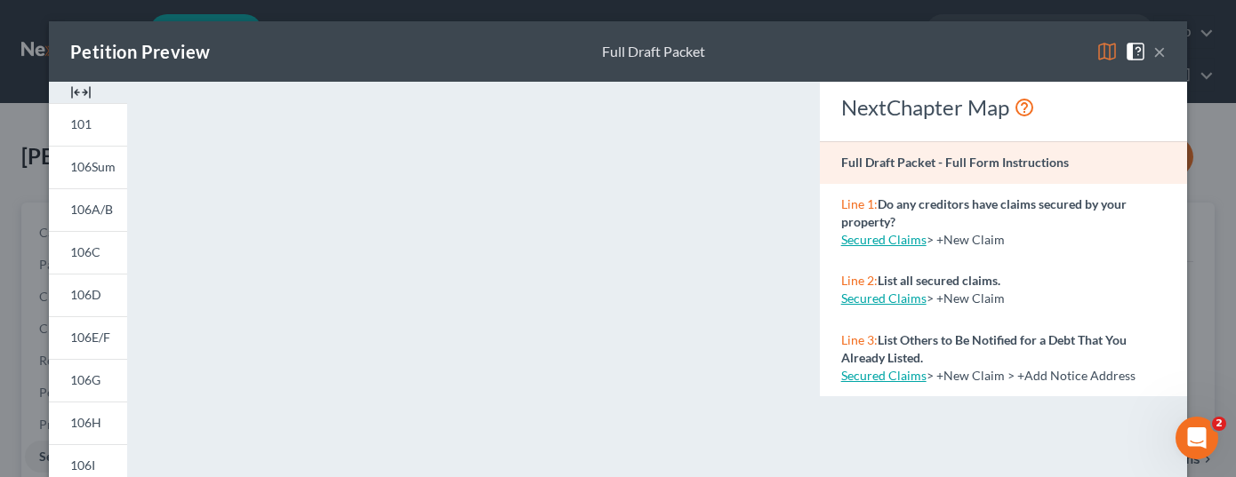
click at [1154, 50] on button "×" at bounding box center [1159, 51] width 12 height 21
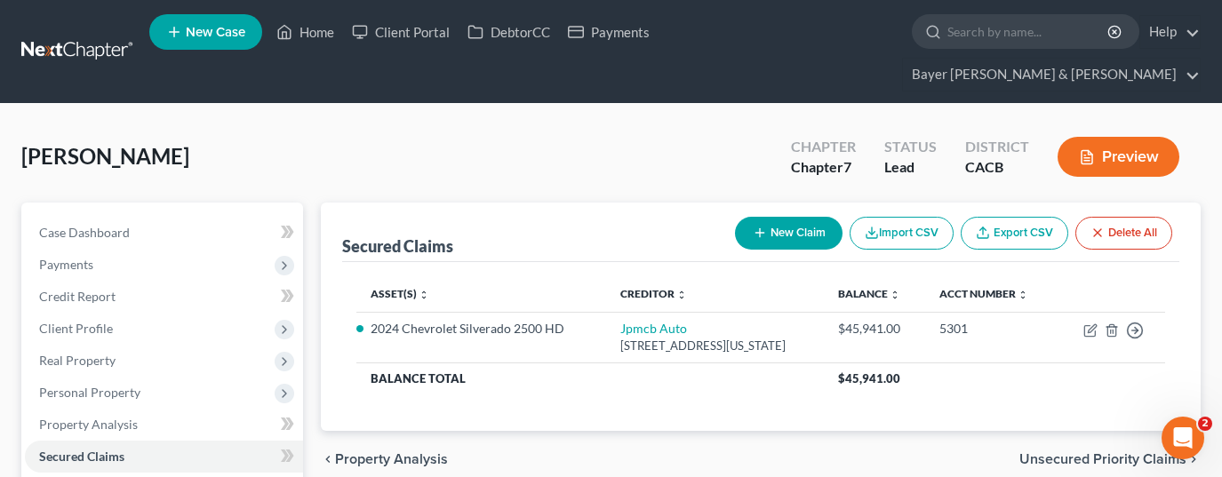
click at [423, 128] on div "[PERSON_NAME] Upgraded Chapter Chapter 7 Status Lead District CACB Preview" at bounding box center [611, 163] width 1180 height 77
click at [321, 31] on link "Home" at bounding box center [306, 32] width 76 height 32
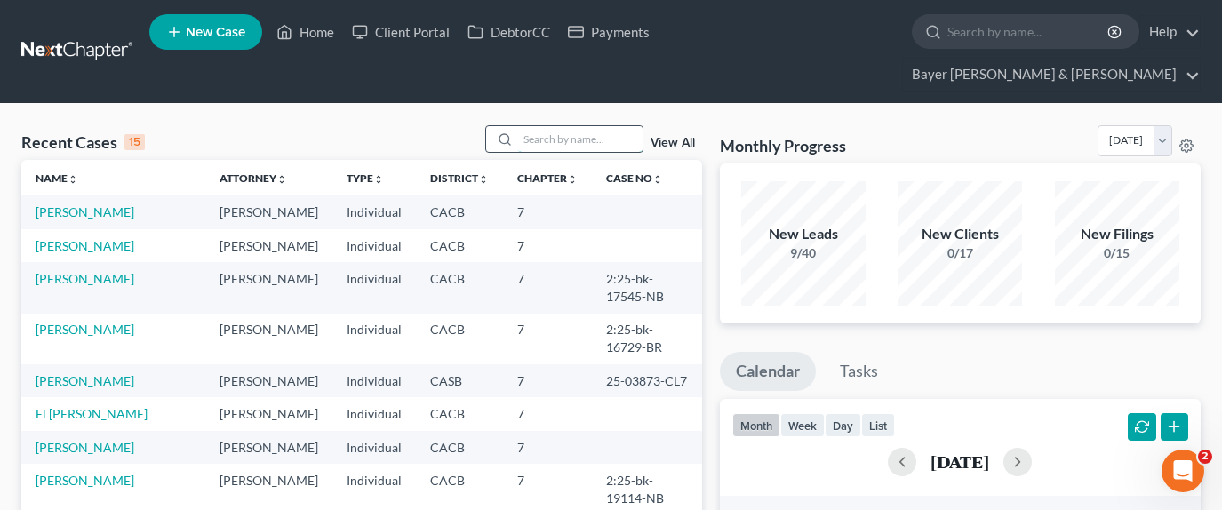
click at [557, 126] on input "search" at bounding box center [580, 139] width 124 height 26
click at [579, 126] on input "search" at bounding box center [580, 139] width 124 height 26
type input "[PERSON_NAME]"
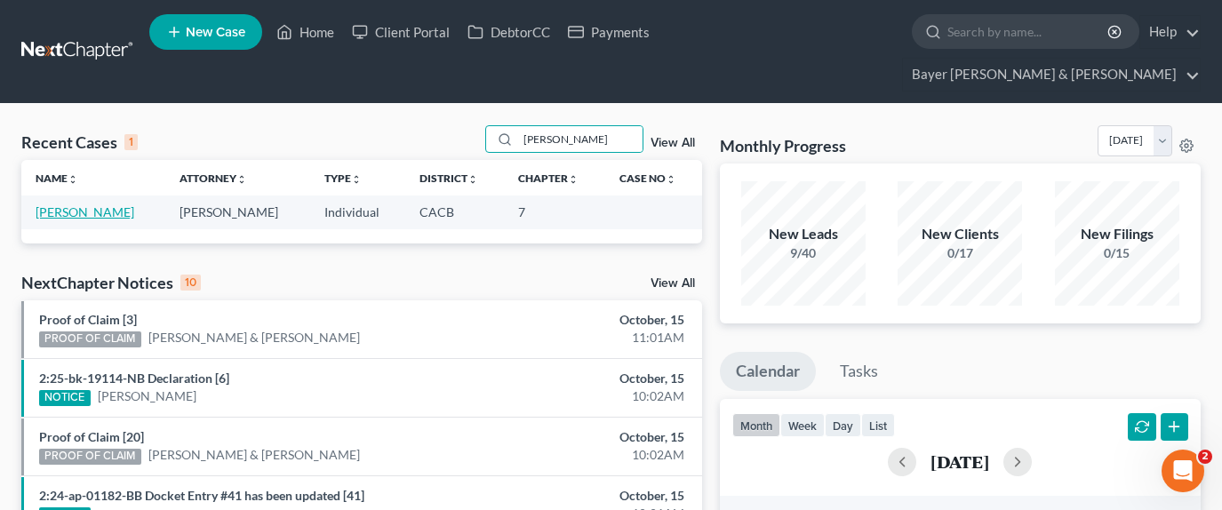
click at [90, 204] on link "[PERSON_NAME]" at bounding box center [85, 211] width 99 height 15
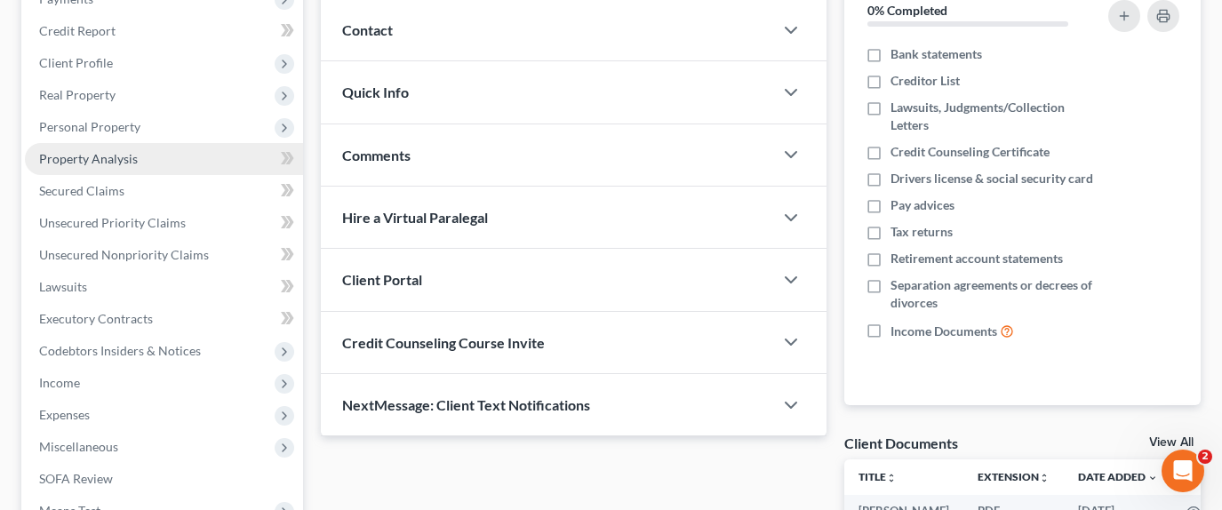
scroll to position [267, 0]
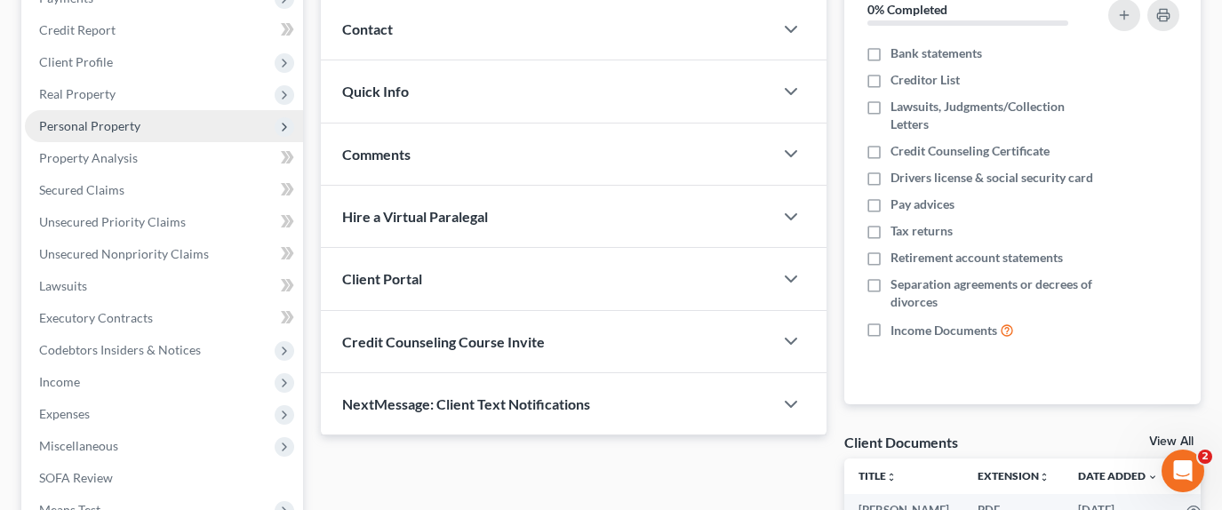
click at [140, 110] on span "Personal Property" at bounding box center [164, 126] width 278 height 32
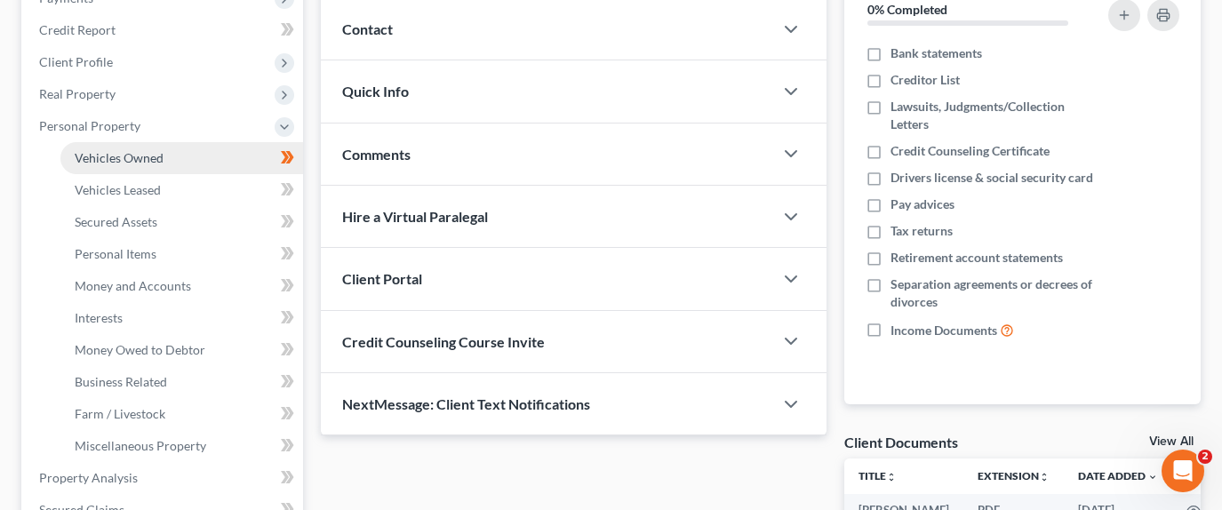
click at [152, 150] on span "Vehicles Owned" at bounding box center [119, 157] width 89 height 15
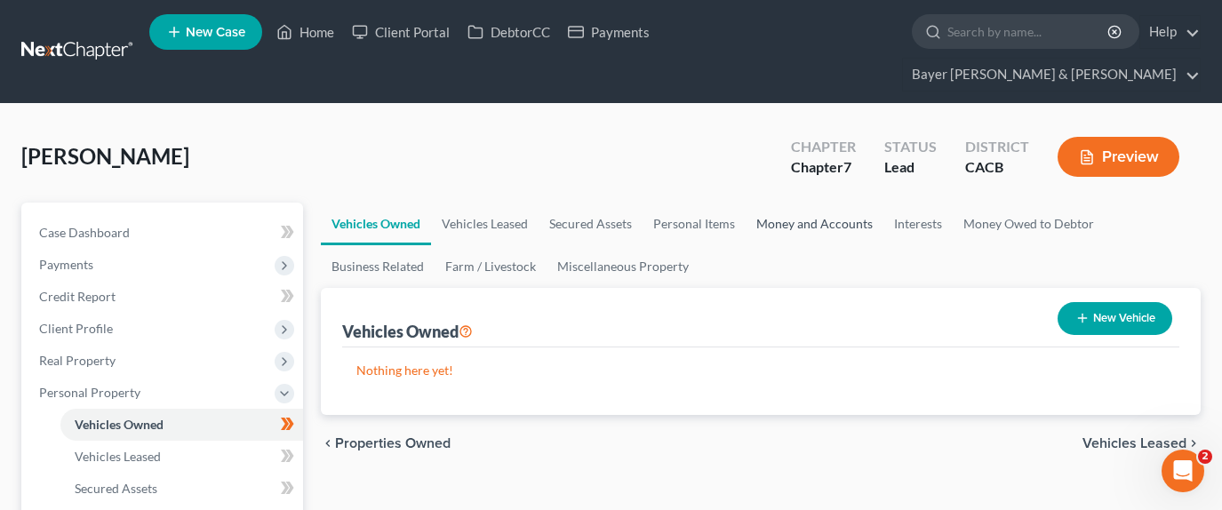
click at [782, 203] on link "Money and Accounts" at bounding box center [815, 224] width 138 height 43
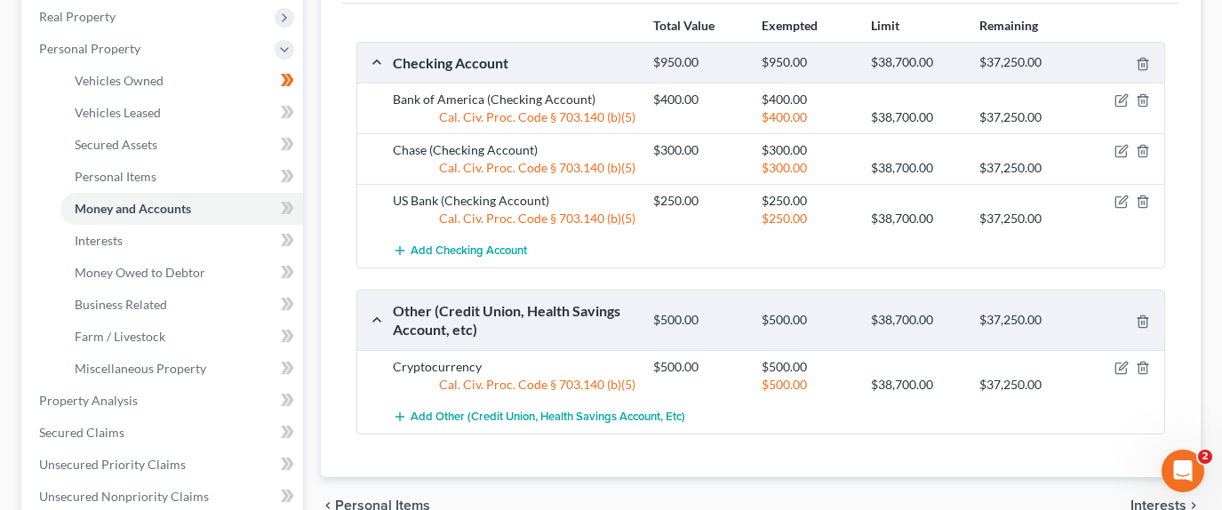
scroll to position [356, 0]
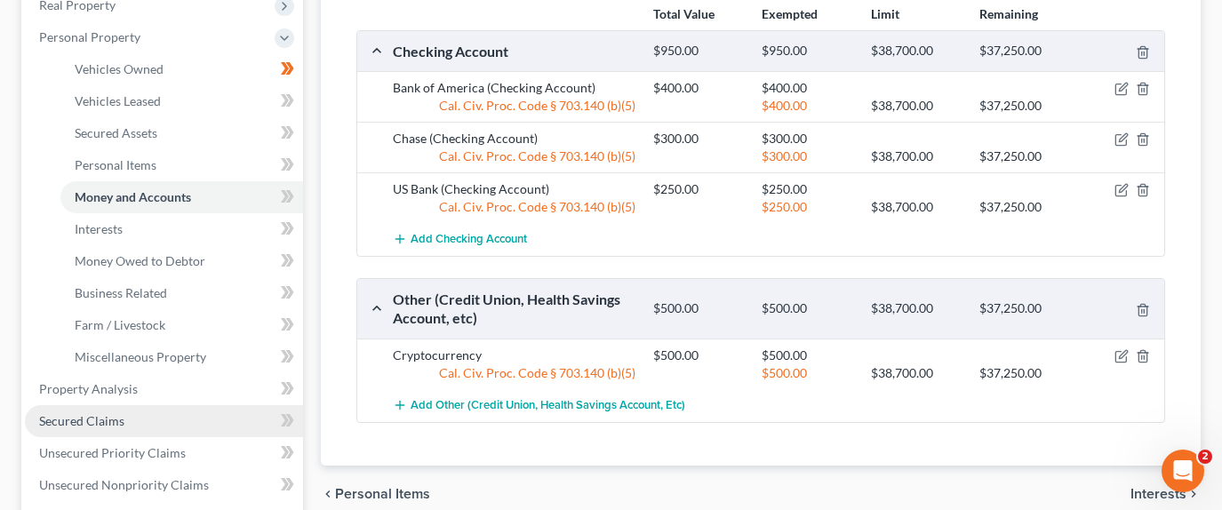
click at [155, 405] on link "Secured Claims" at bounding box center [164, 421] width 278 height 32
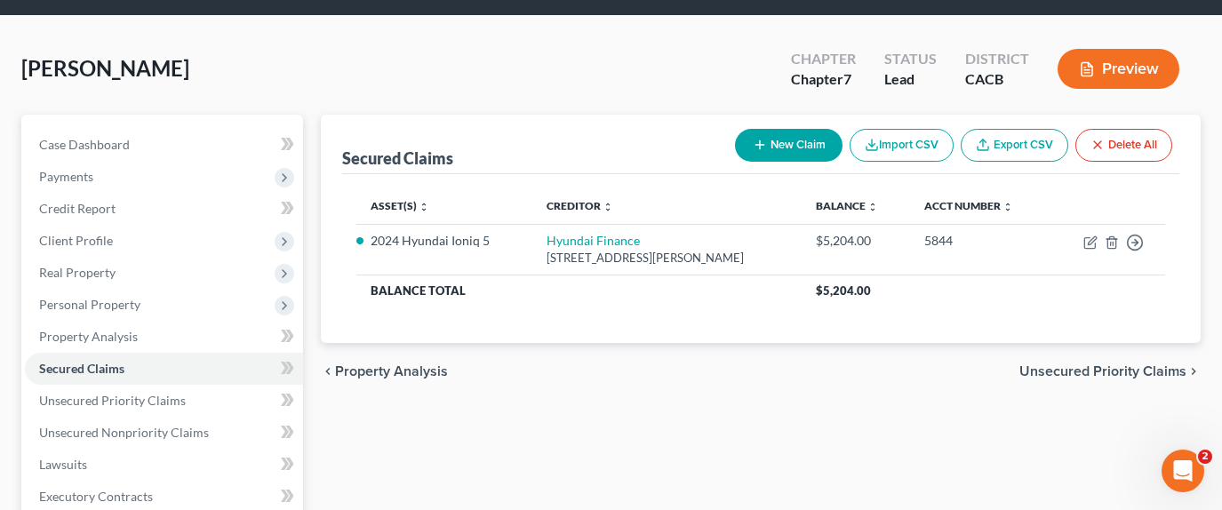
scroll to position [89, 0]
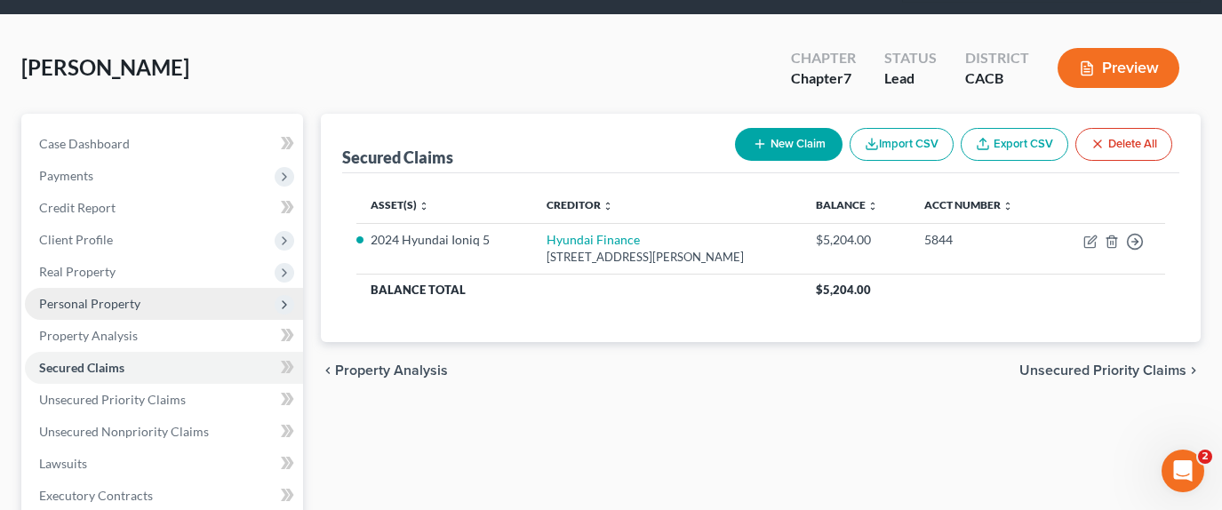
click at [139, 288] on span "Personal Property" at bounding box center [164, 304] width 278 height 32
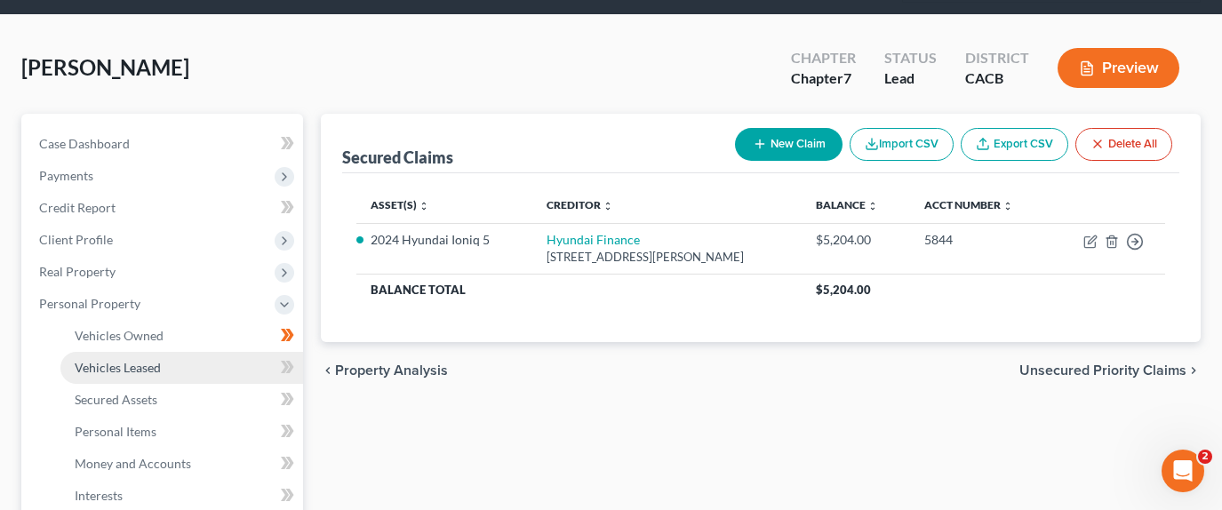
click at [165, 352] on link "Vehicles Leased" at bounding box center [181, 368] width 243 height 32
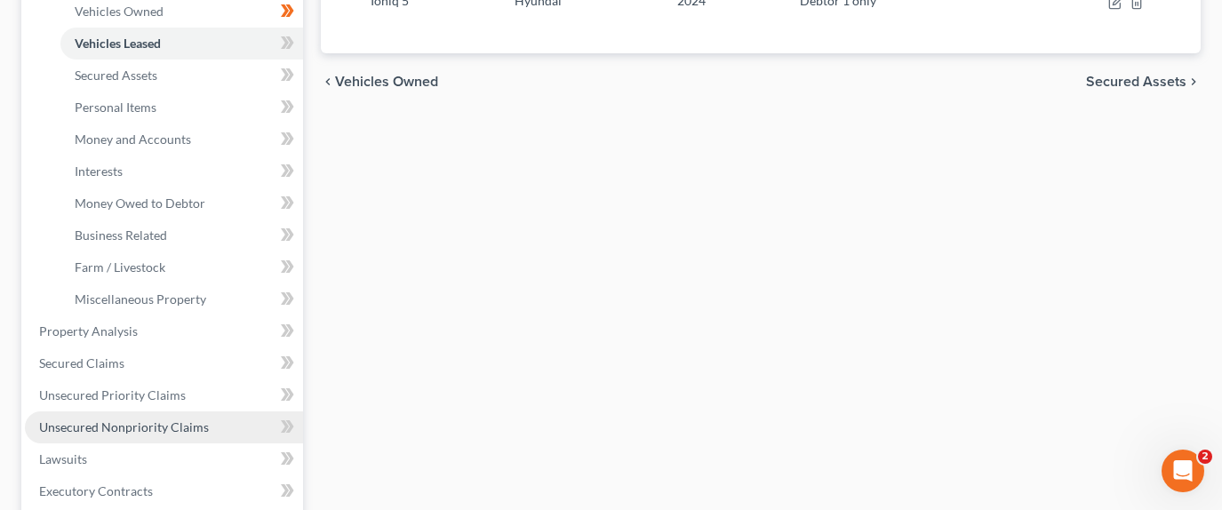
scroll to position [444, 0]
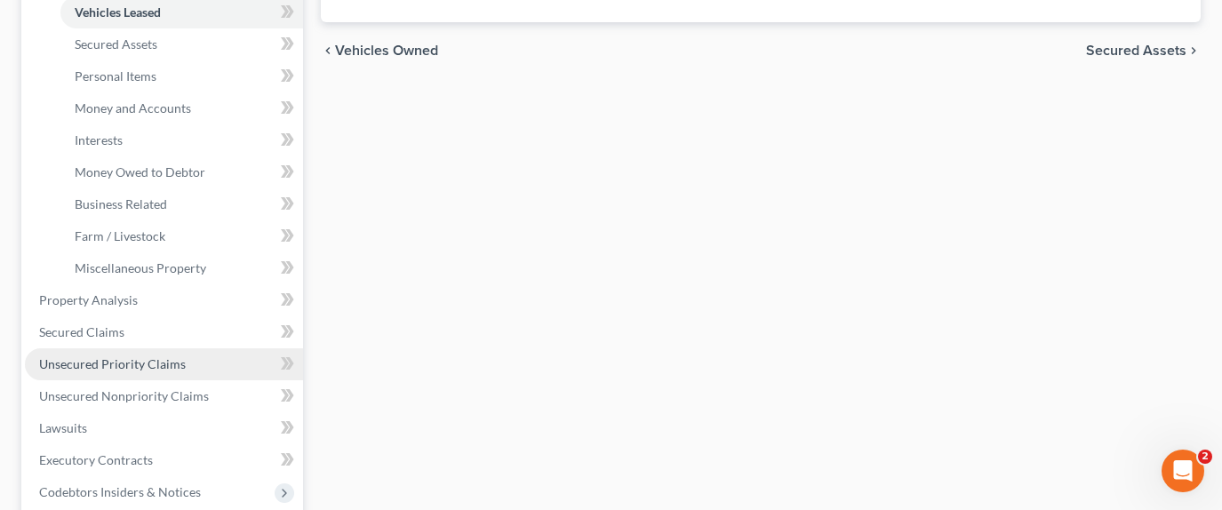
click at [156, 356] on span "Unsecured Priority Claims" at bounding box center [112, 363] width 147 height 15
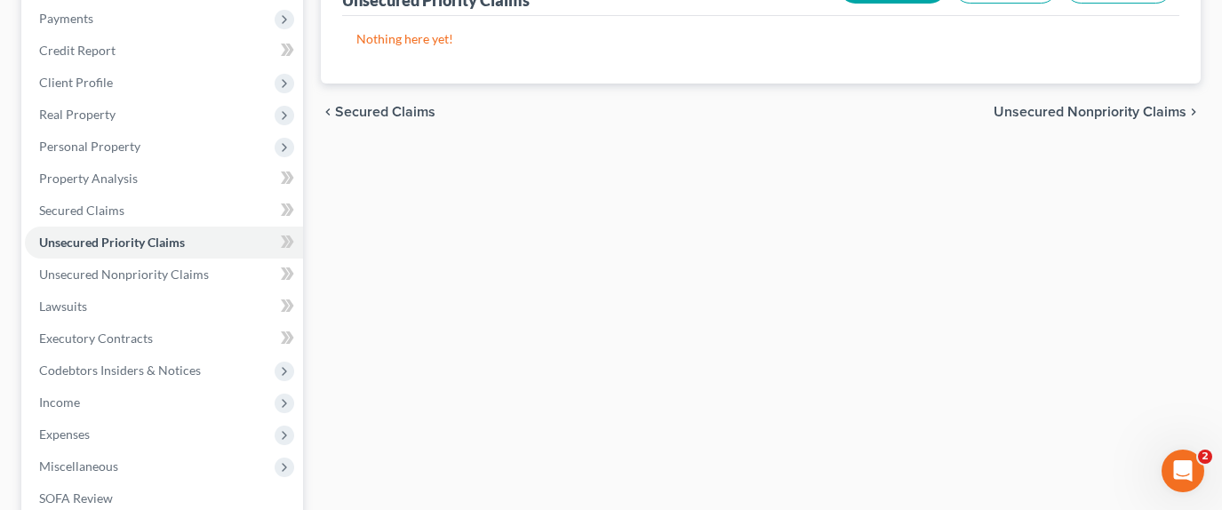
scroll to position [267, 0]
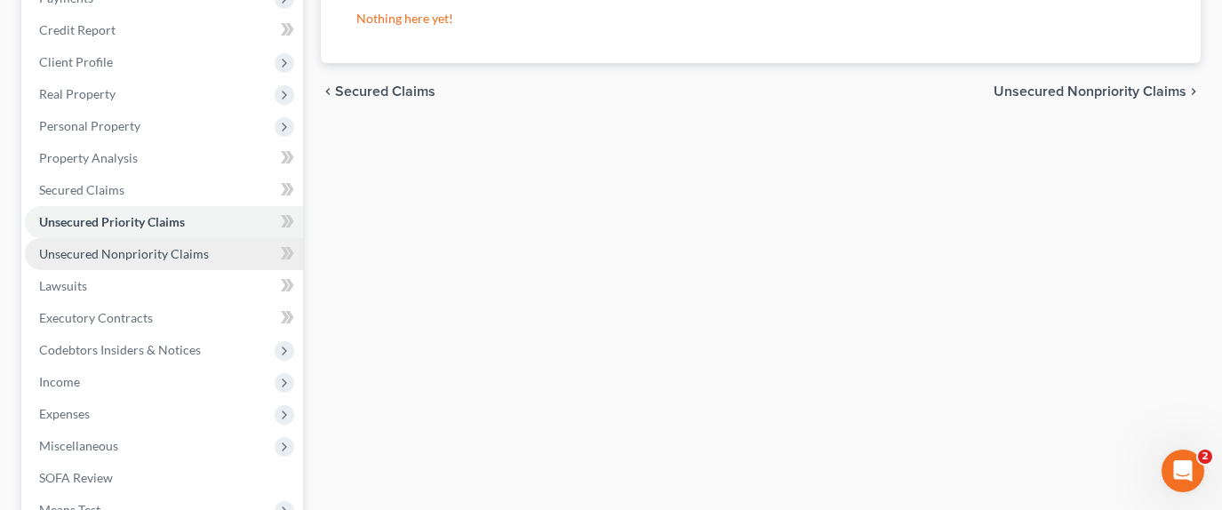
click at [192, 246] on span "Unsecured Nonpriority Claims" at bounding box center [124, 253] width 170 height 15
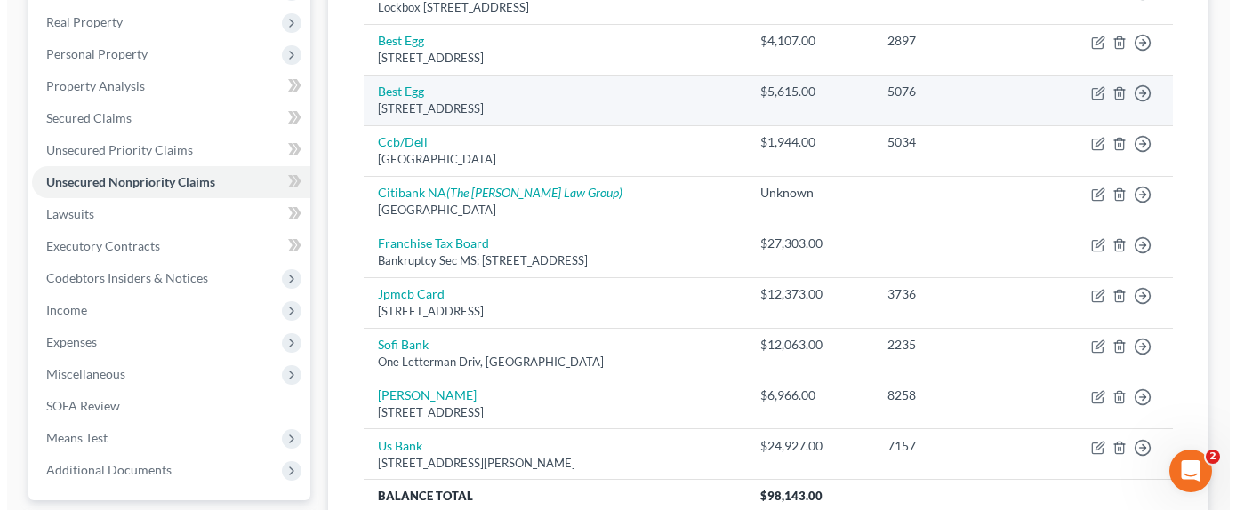
scroll to position [356, 0]
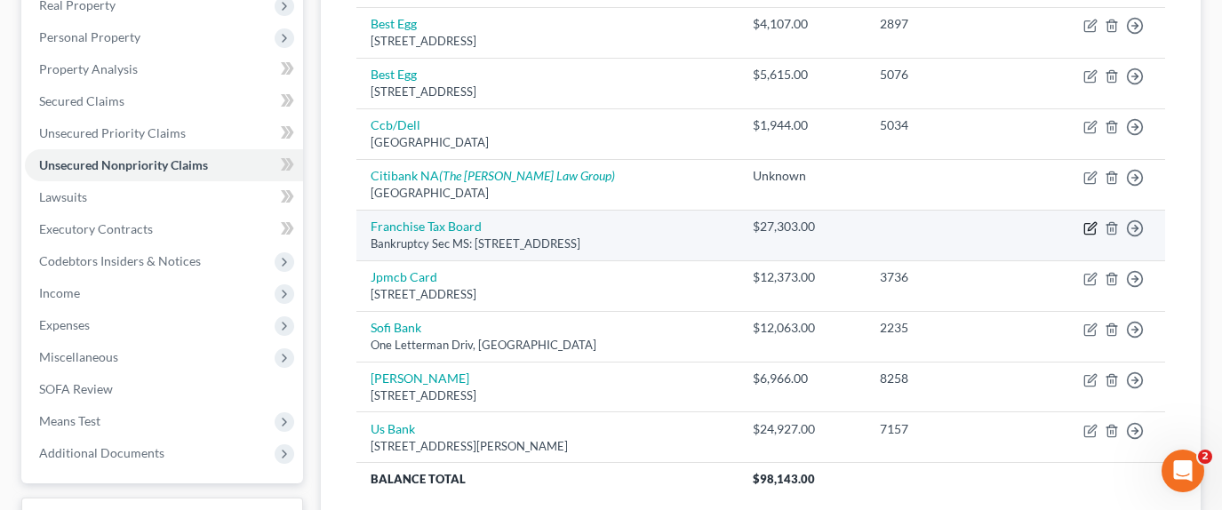
click at [1089, 222] on icon "button" at bounding box center [1092, 226] width 8 height 8
select select "4"
select select "7"
select select "0"
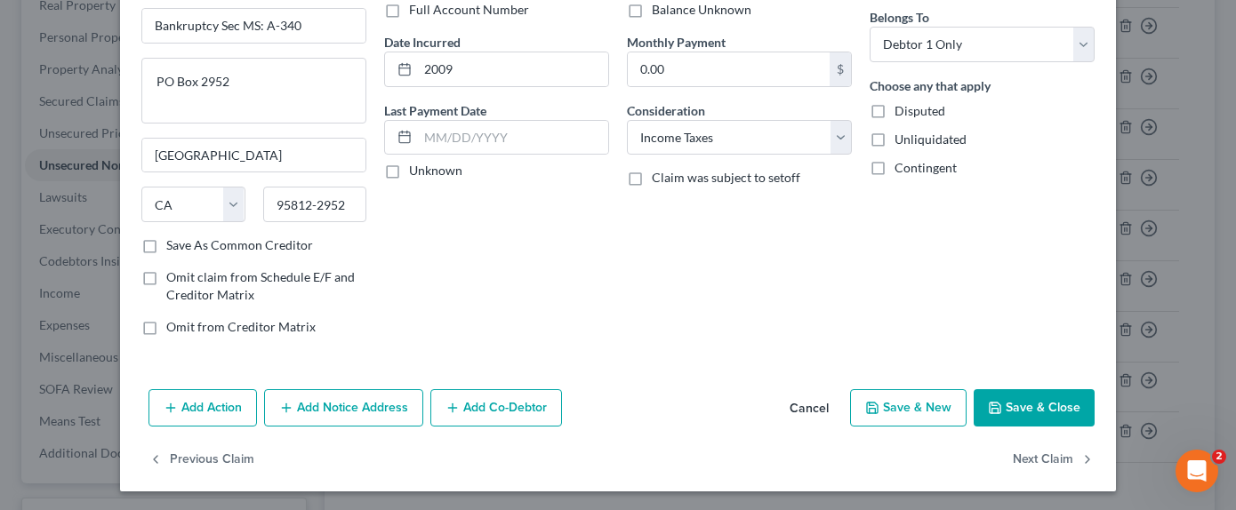
scroll to position [145, 0]
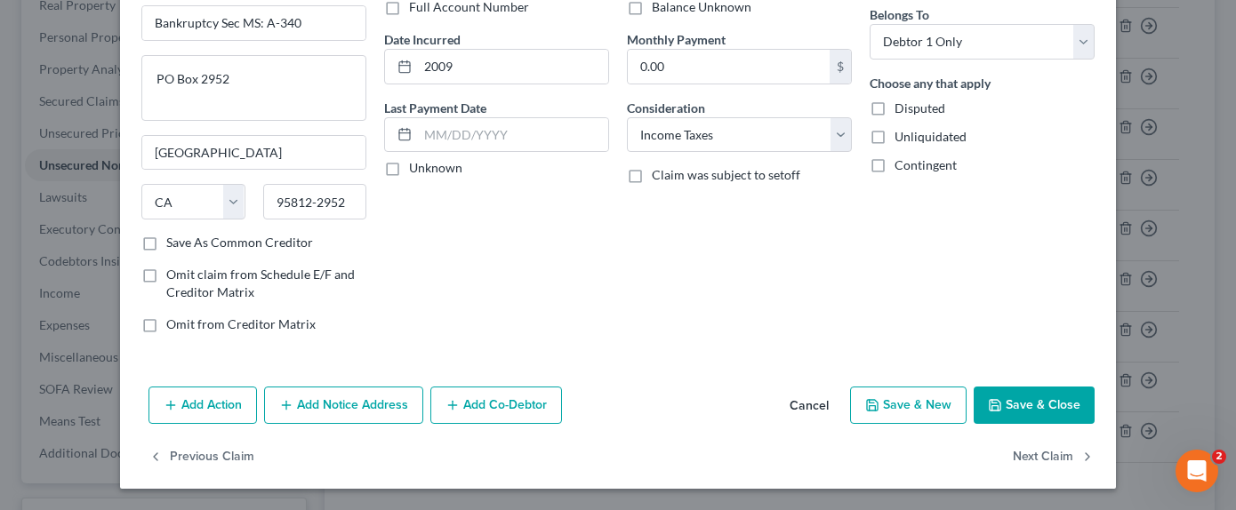
click at [1027, 399] on button "Save & Close" at bounding box center [1033, 405] width 121 height 37
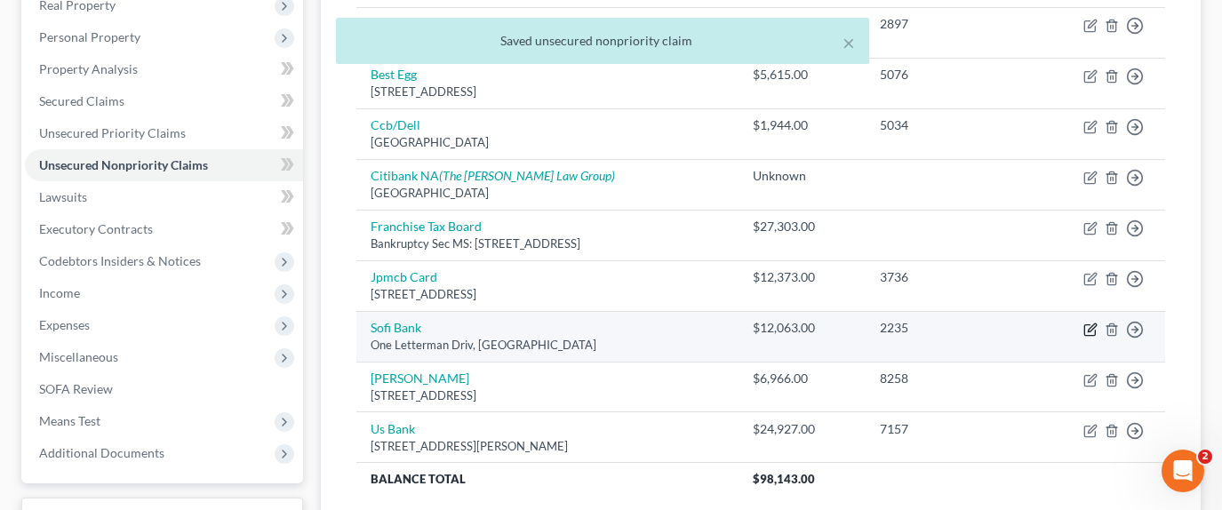
click at [1092, 323] on icon "button" at bounding box center [1091, 330] width 14 height 14
select select "4"
select select "14"
select select "0"
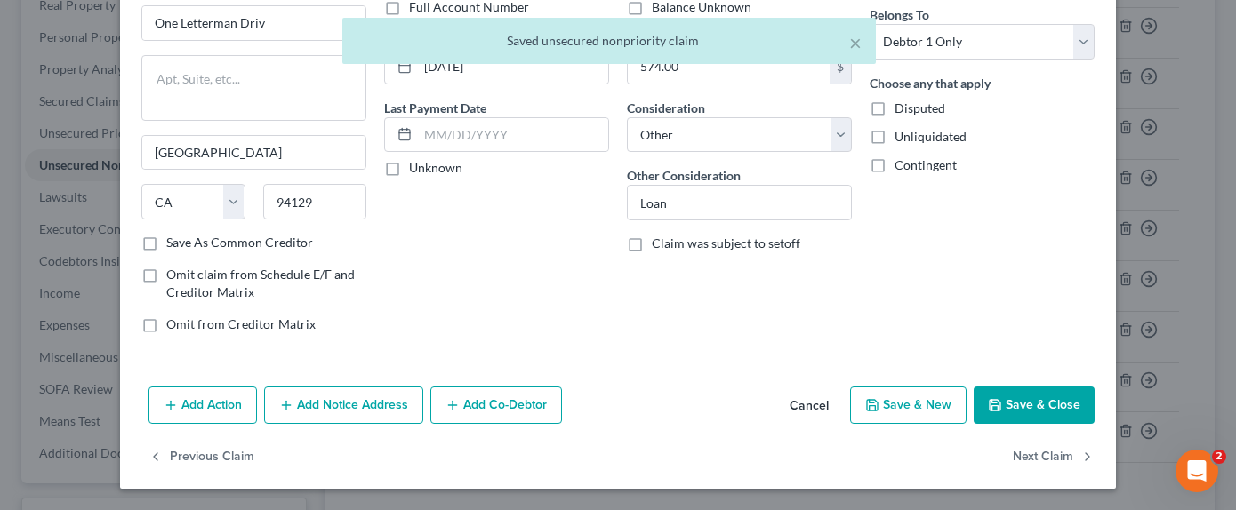
click at [1039, 396] on button "Save & Close" at bounding box center [1033, 405] width 121 height 37
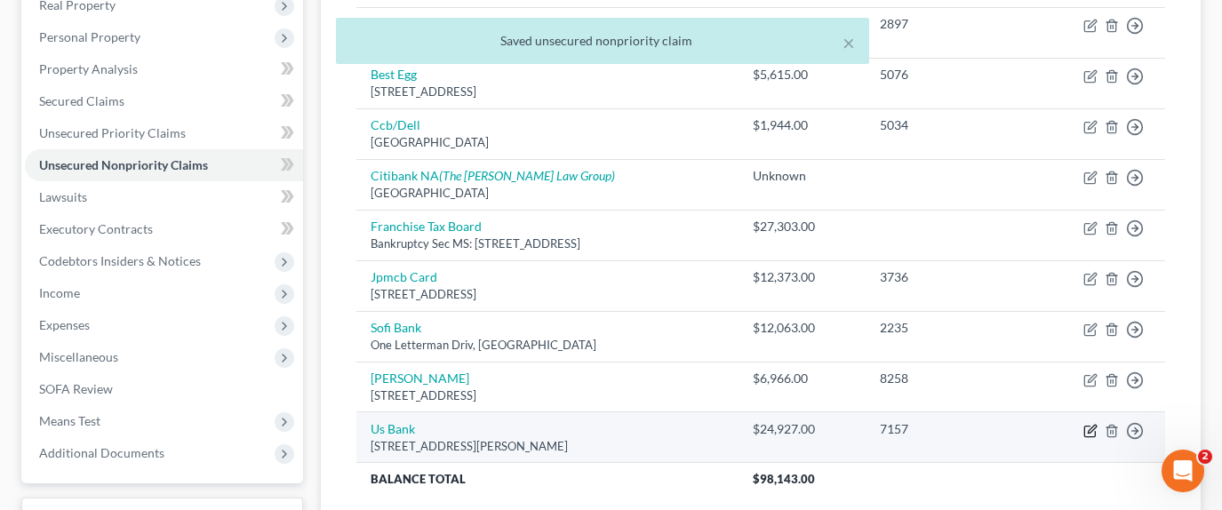
click at [1088, 424] on icon "button" at bounding box center [1091, 431] width 14 height 14
select select "52"
select select "2"
select select "0"
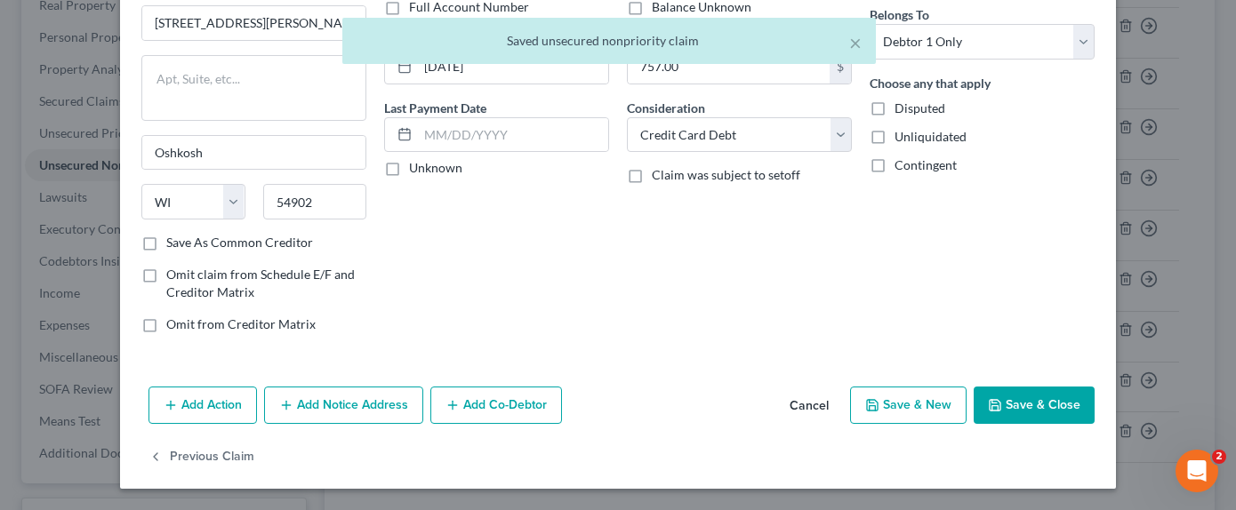
click at [1022, 405] on button "Save & Close" at bounding box center [1033, 405] width 121 height 37
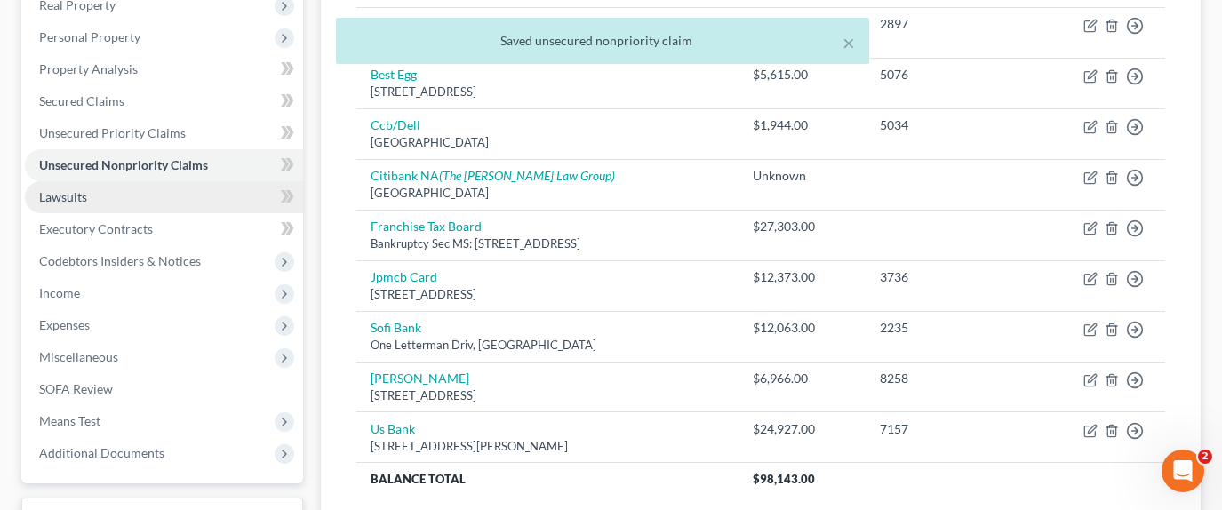
click at [172, 181] on link "Lawsuits" at bounding box center [164, 197] width 278 height 32
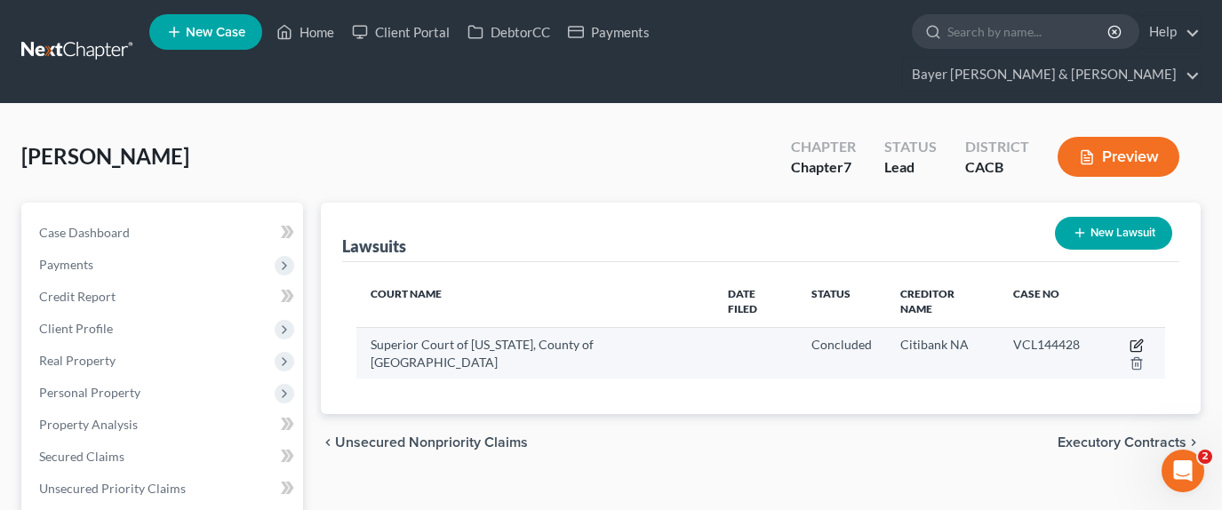
click at [1130, 339] on icon "button" at bounding box center [1137, 346] width 14 height 14
select select "4"
select select "2"
select select "4"
select select "26"
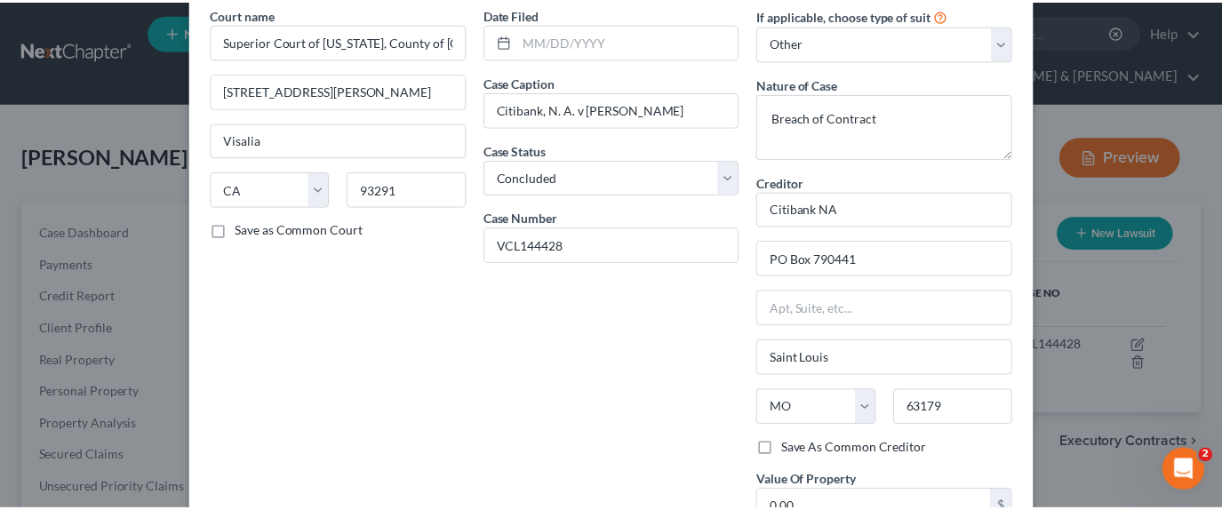
scroll to position [229, 0]
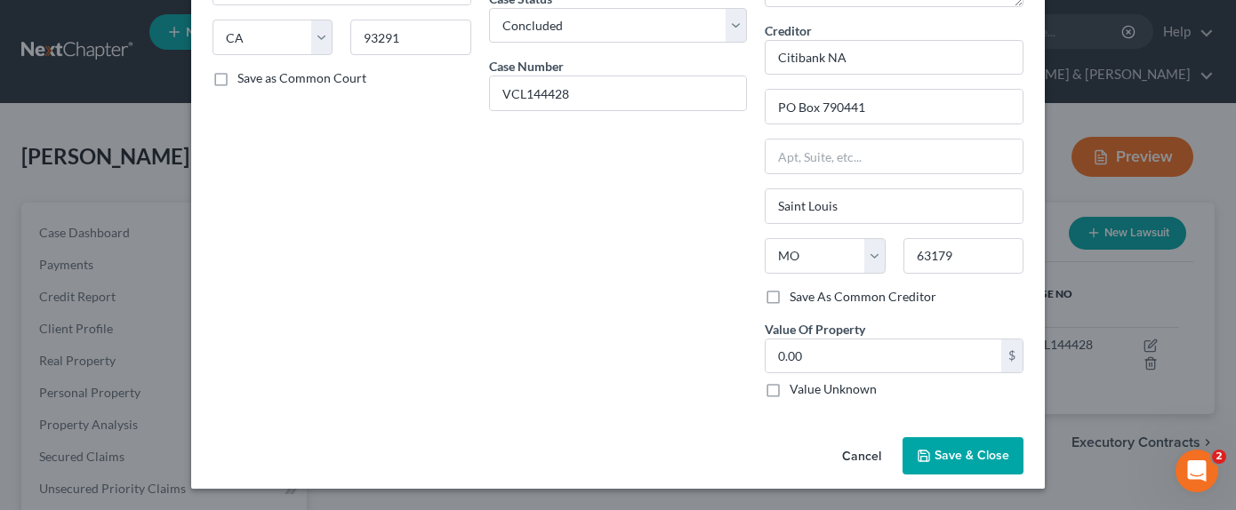
click at [973, 459] on span "Save & Close" at bounding box center [971, 455] width 75 height 15
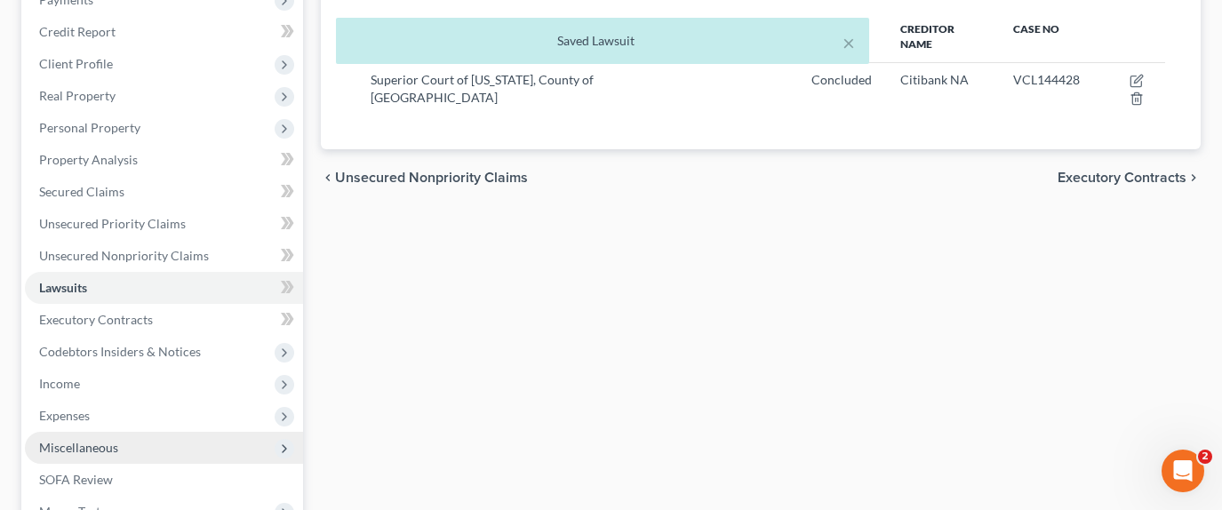
scroll to position [267, 0]
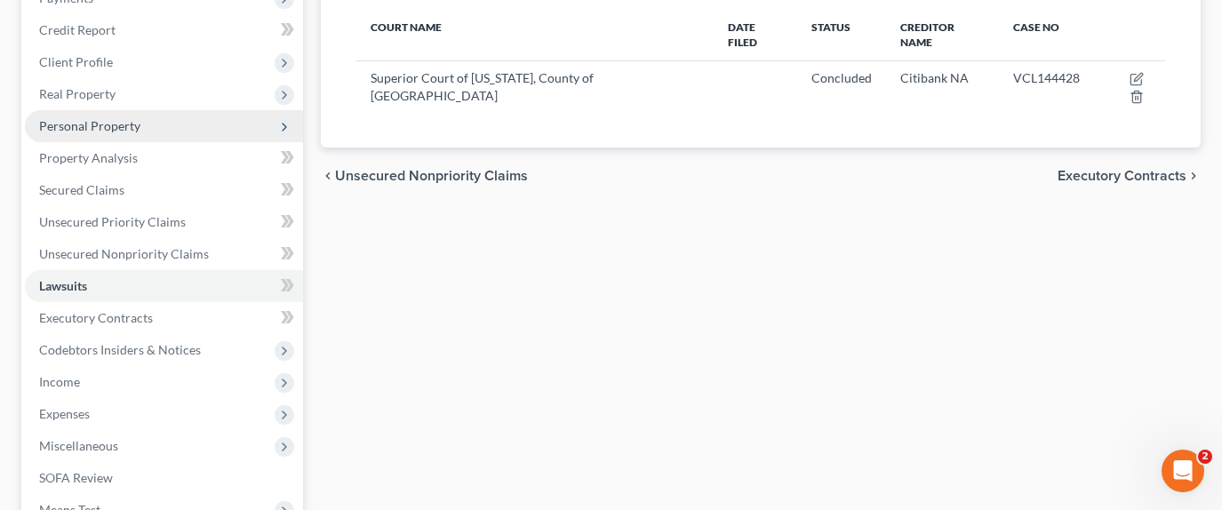
click at [164, 110] on span "Personal Property" at bounding box center [164, 126] width 278 height 32
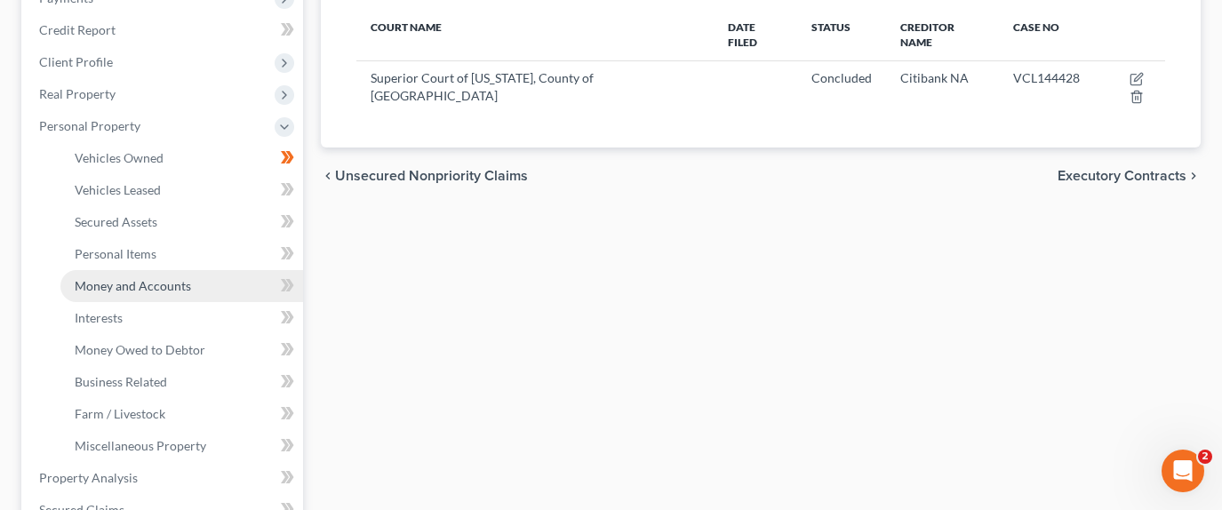
drag, startPoint x: 168, startPoint y: 252, endPoint x: 190, endPoint y: 226, distance: 34.7
click at [169, 278] on span "Money and Accounts" at bounding box center [133, 285] width 116 height 15
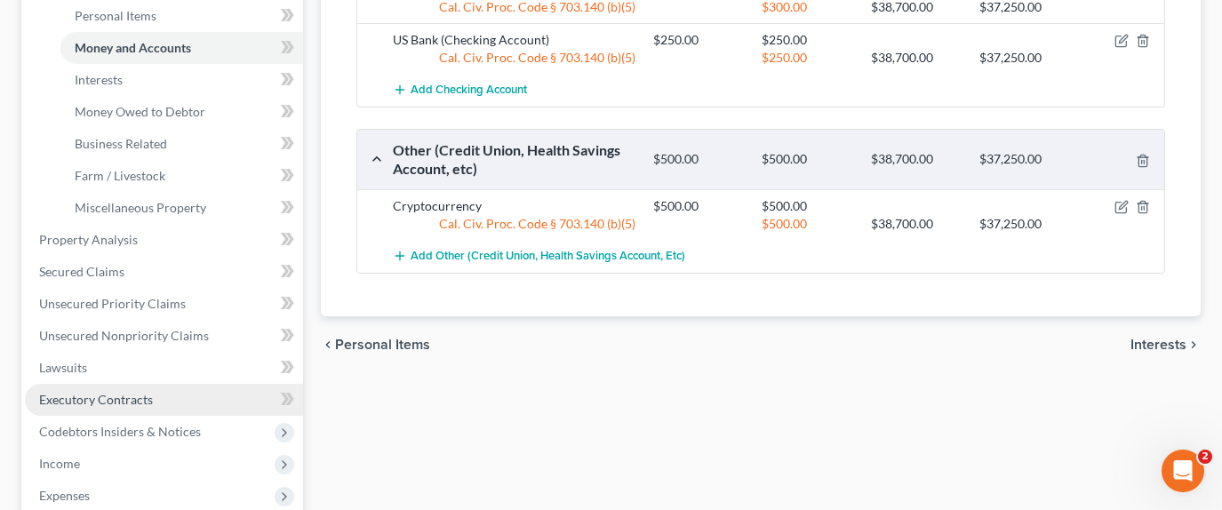
scroll to position [533, 0]
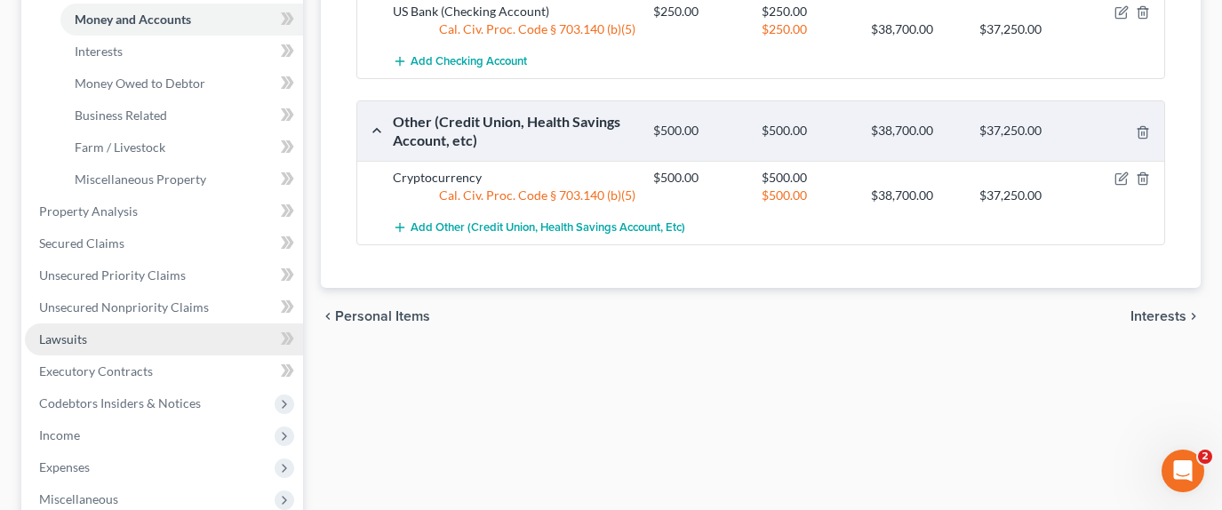
drag, startPoint x: 189, startPoint y: 292, endPoint x: 195, endPoint y: 303, distance: 12.7
click at [189, 324] on link "Lawsuits" at bounding box center [164, 340] width 278 height 32
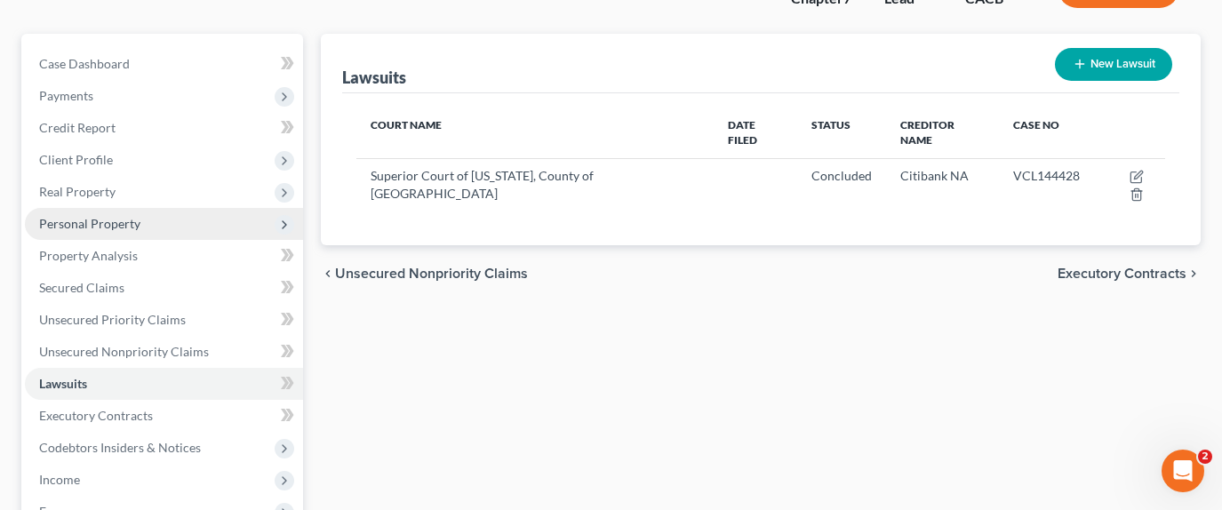
scroll to position [356, 0]
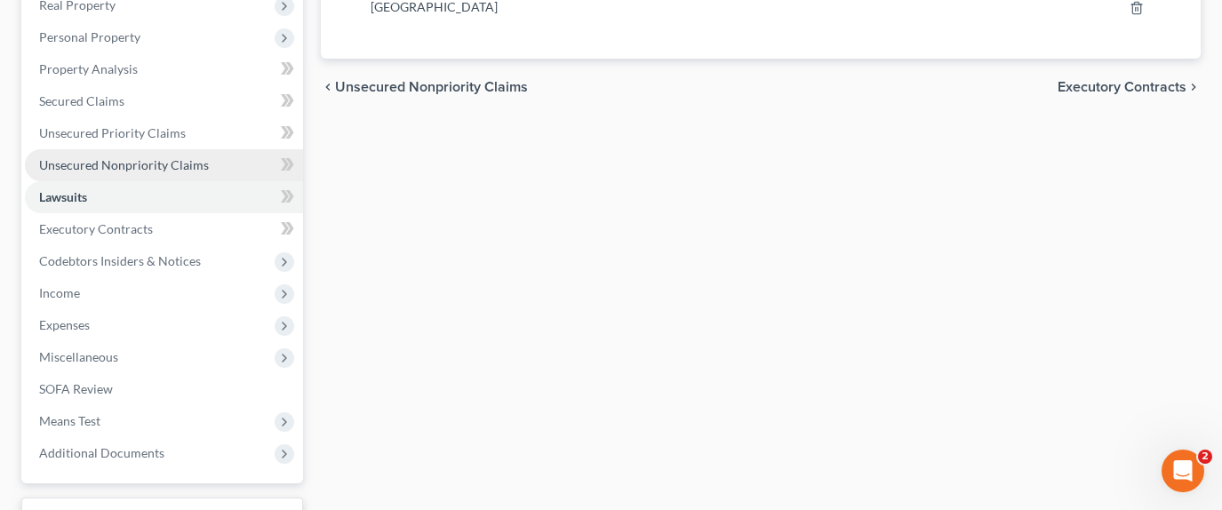
click at [201, 157] on span "Unsecured Nonpriority Claims" at bounding box center [124, 164] width 170 height 15
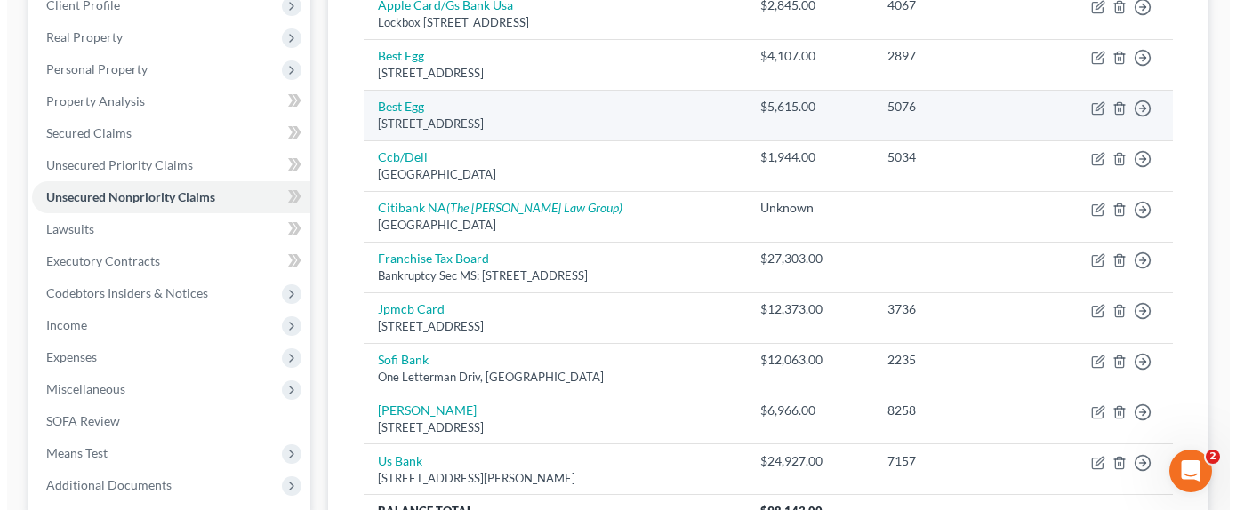
scroll to position [356, 0]
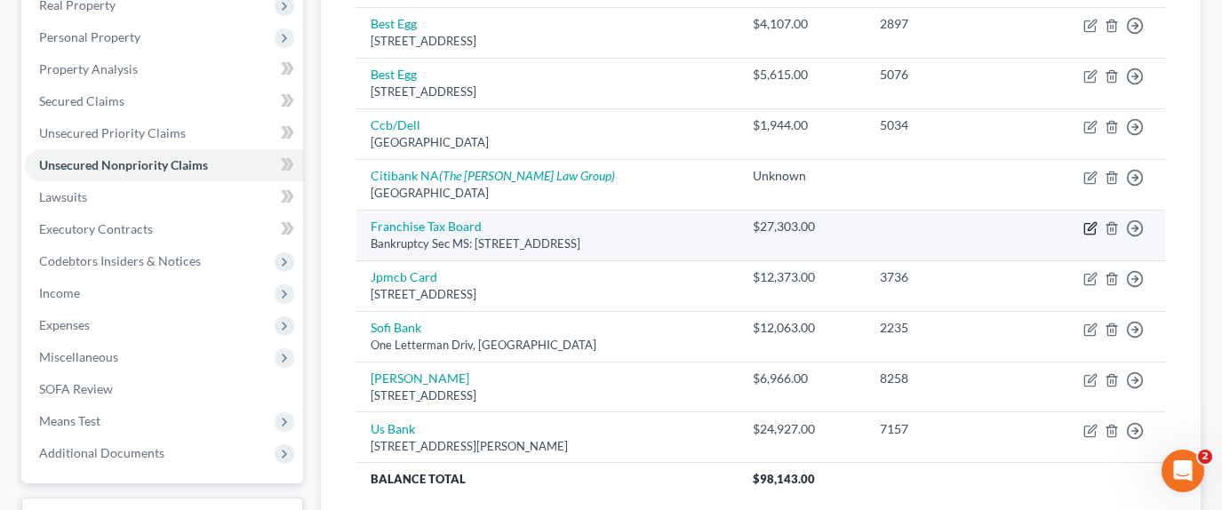
click at [1092, 222] on icon "button" at bounding box center [1092, 226] width 8 height 8
select select "4"
select select "7"
select select "0"
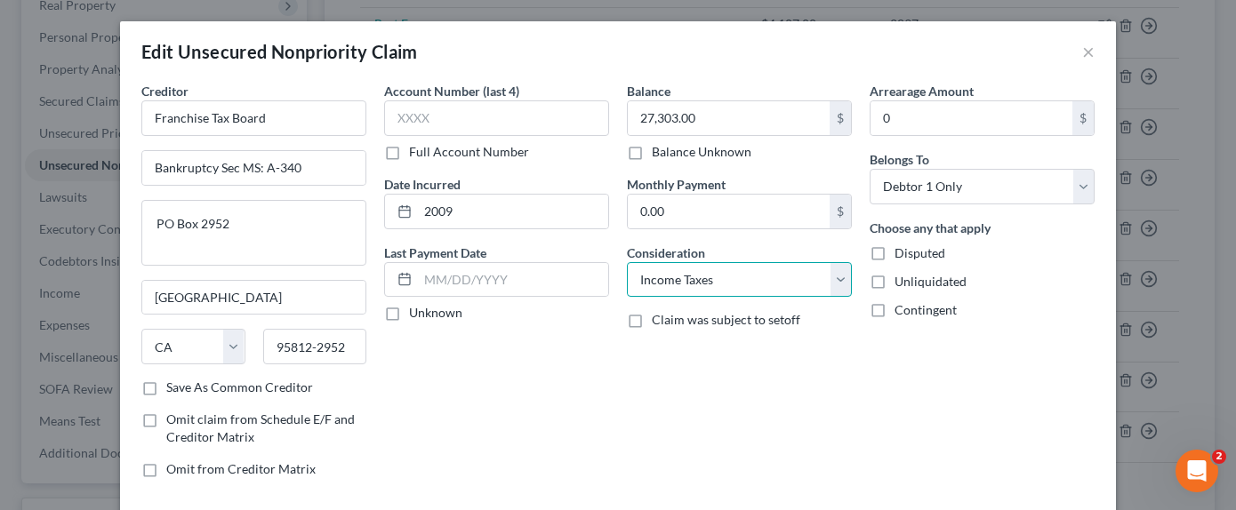
drag, startPoint x: 710, startPoint y: 283, endPoint x: 724, endPoint y: 268, distance: 20.2
click at [710, 283] on select "Select Cable / Satellite Services Collection Agency Credit Card Debt Debt Couns…" at bounding box center [739, 280] width 225 height 36
select select "14"
click at [627, 262] on select "Select Cable / Satellite Services Collection Agency Credit Card Debt Debt Couns…" at bounding box center [739, 280] width 225 height 36
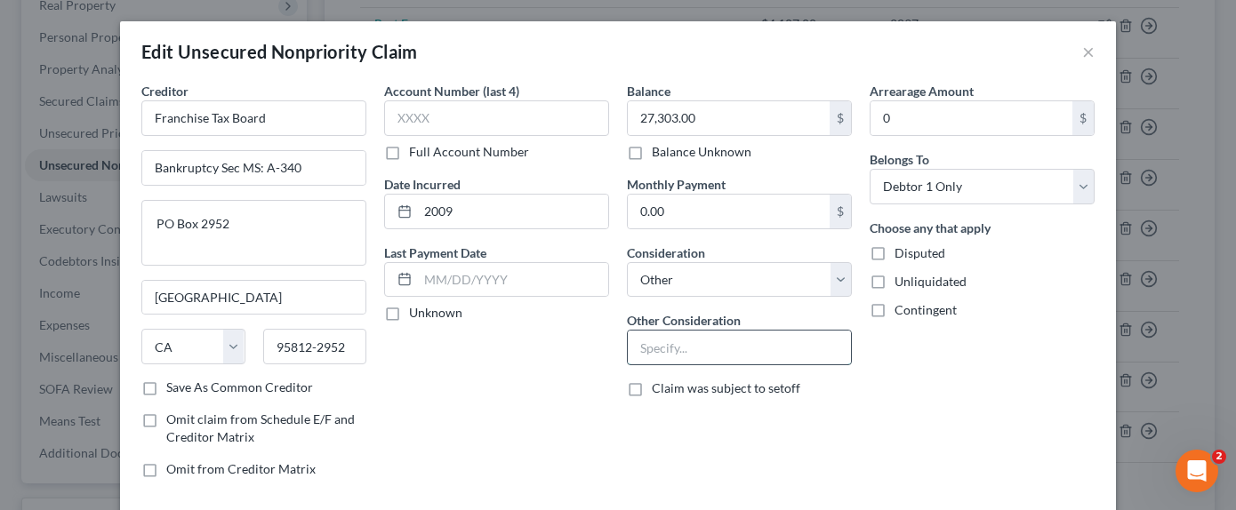
click at [696, 344] on input "text" at bounding box center [739, 348] width 223 height 34
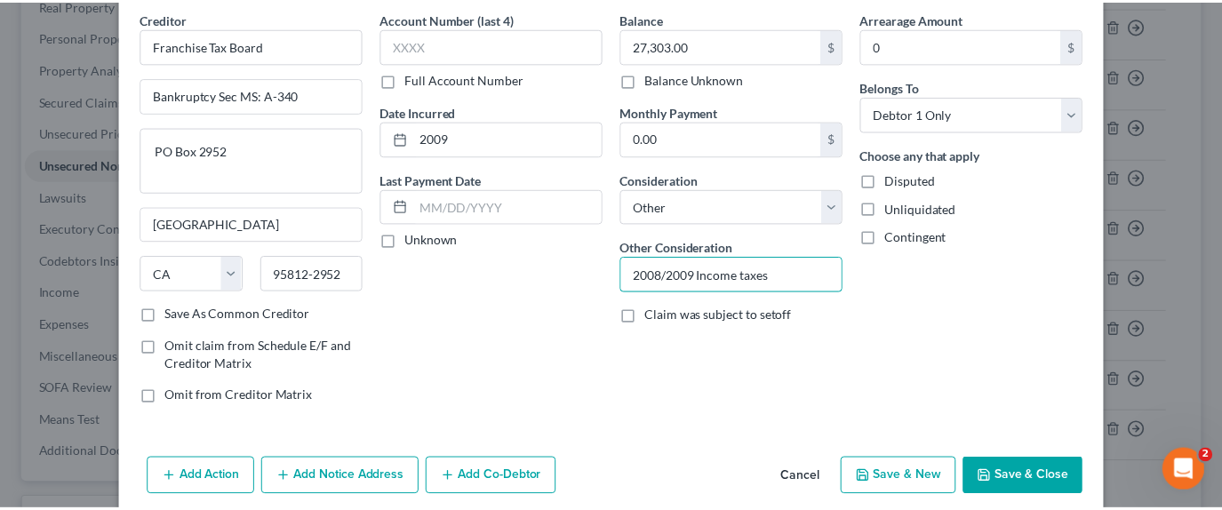
scroll to position [145, 0]
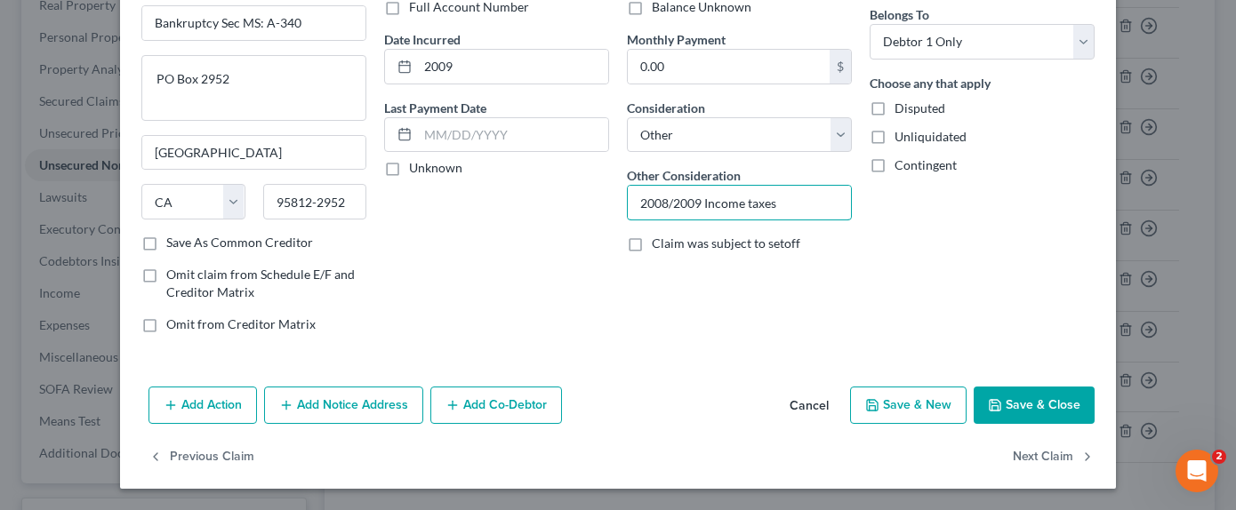
type input "2008/2009 Income taxes"
drag, startPoint x: 1020, startPoint y: 396, endPoint x: 524, endPoint y: 391, distance: 496.0
click at [1020, 396] on button "Save & Close" at bounding box center [1033, 405] width 121 height 37
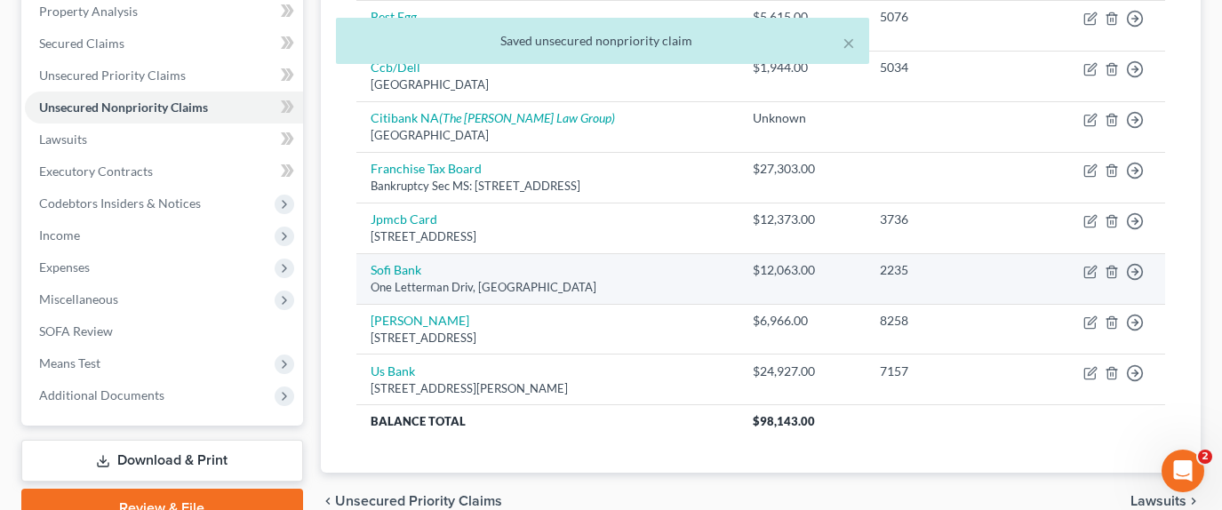
scroll to position [444, 0]
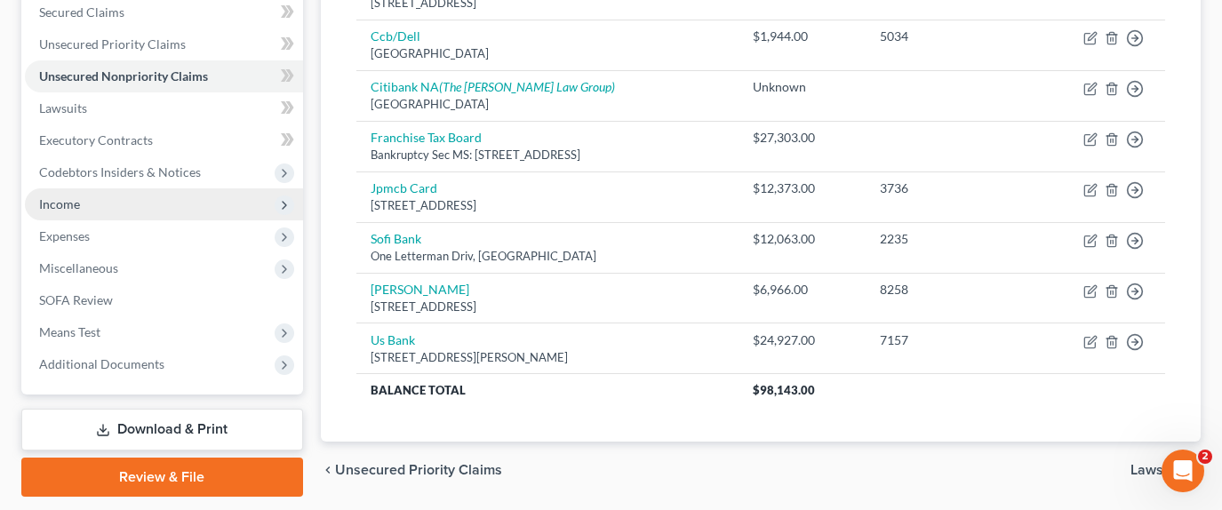
click at [212, 188] on span "Income" at bounding box center [164, 204] width 278 height 32
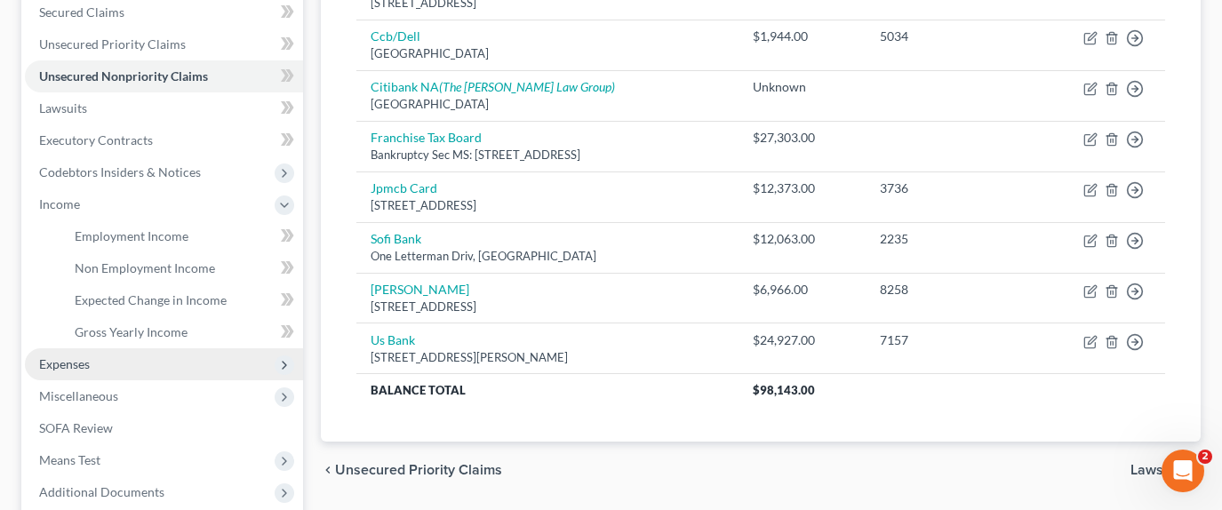
click at [122, 348] on span "Expenses" at bounding box center [164, 364] width 278 height 32
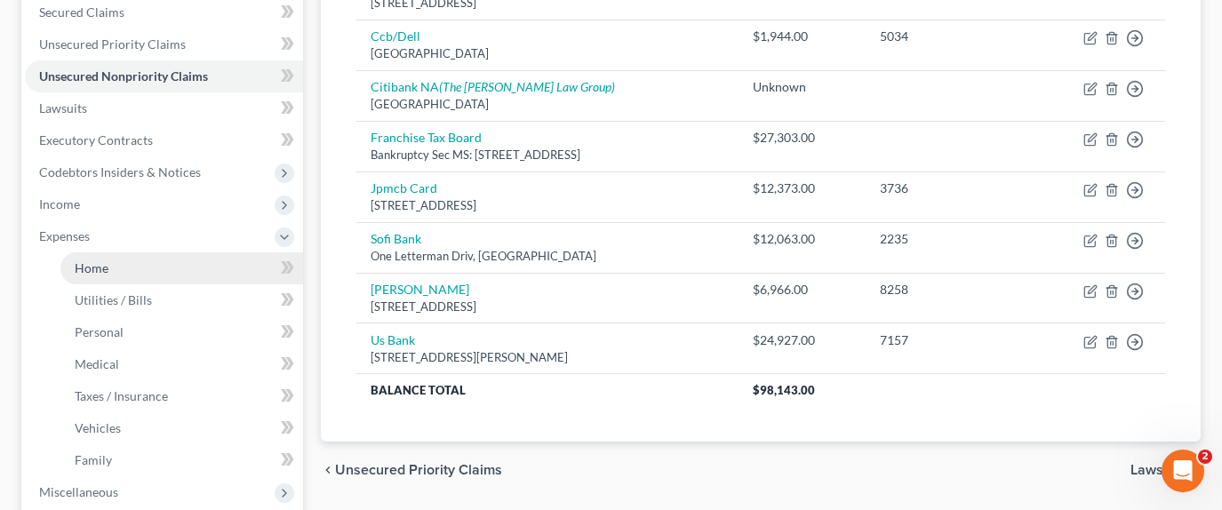
click at [161, 252] on link "Home" at bounding box center [181, 268] width 243 height 32
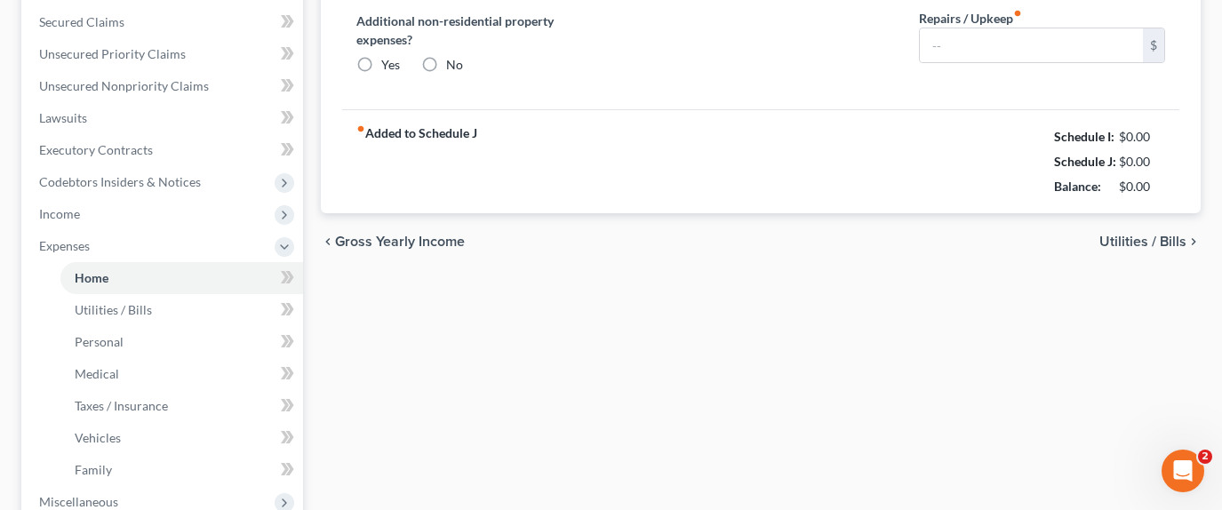
type input "1,521.00"
type input "0.00"
radio input "true"
type input "0.00"
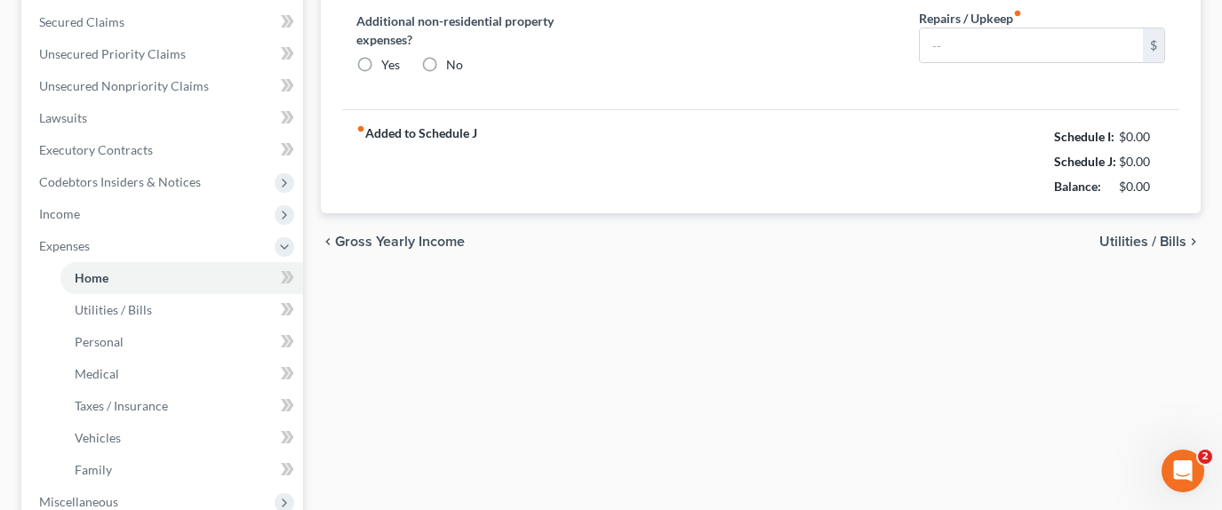
type input "0.00"
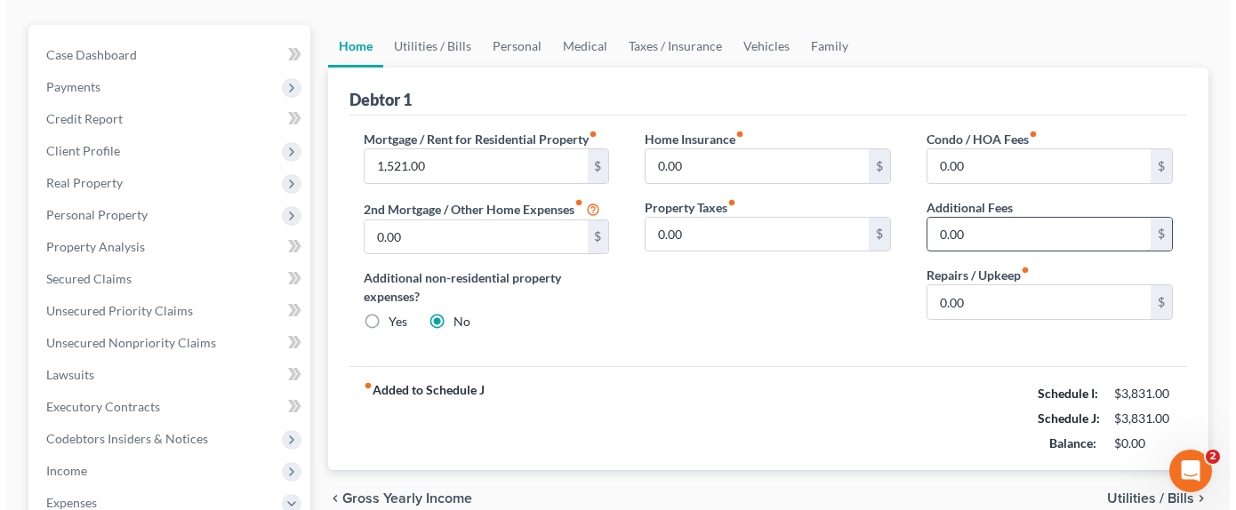
scroll to position [89, 0]
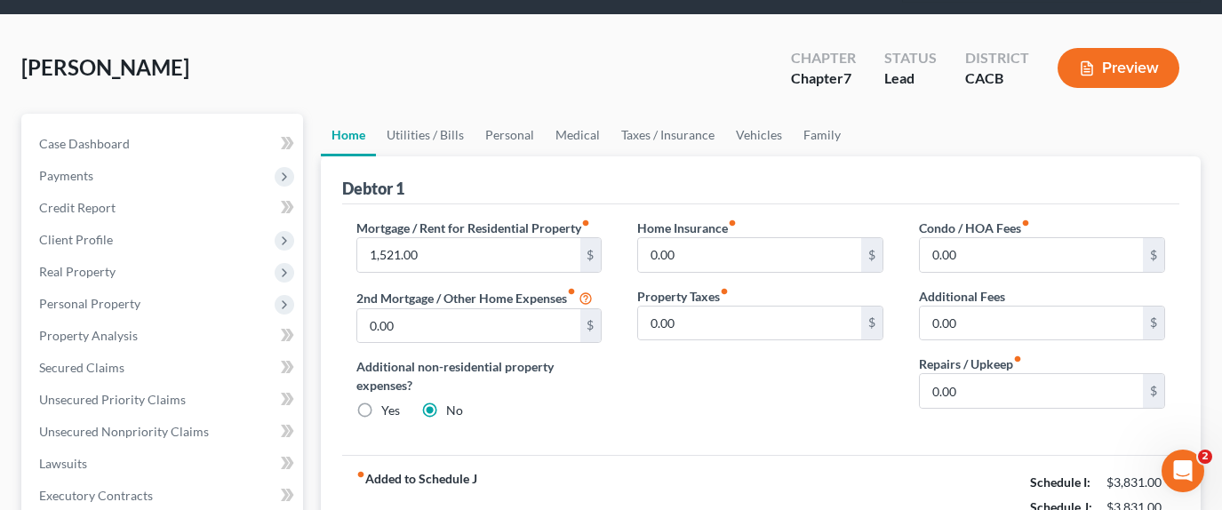
click at [1095, 48] on button "Preview" at bounding box center [1119, 68] width 122 height 40
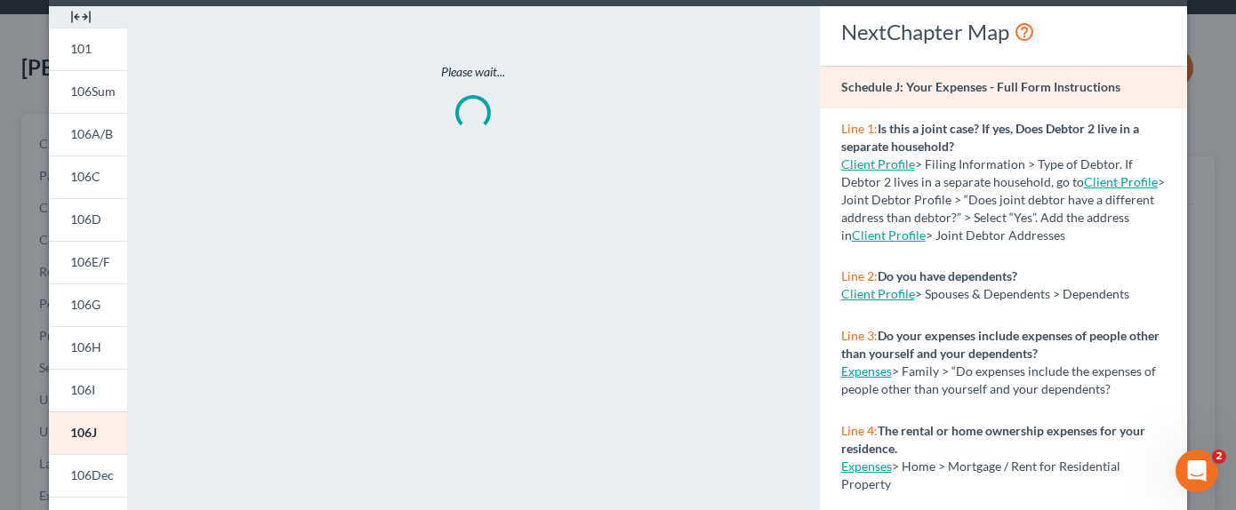
scroll to position [178, 0]
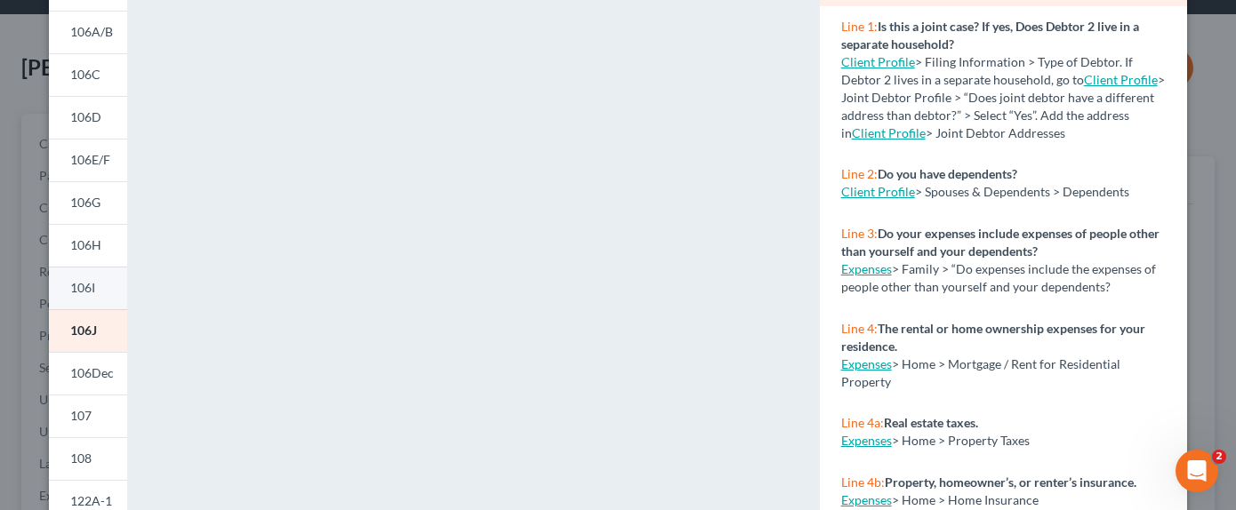
click at [82, 284] on span "106I" at bounding box center [82, 287] width 25 height 15
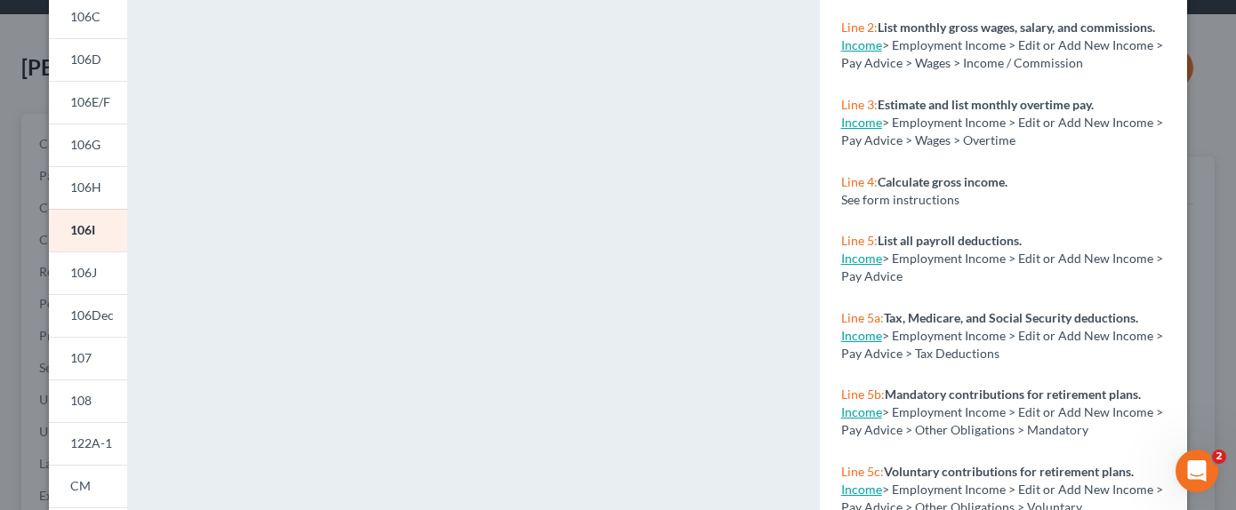
scroll to position [267, 0]
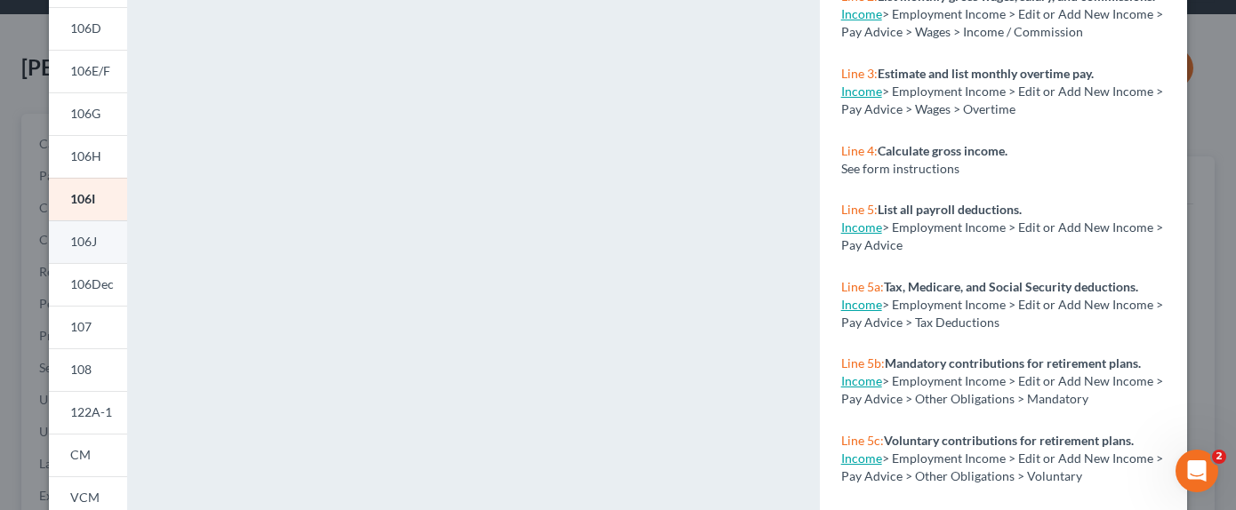
click at [98, 253] on link "106J" at bounding box center [88, 241] width 78 height 43
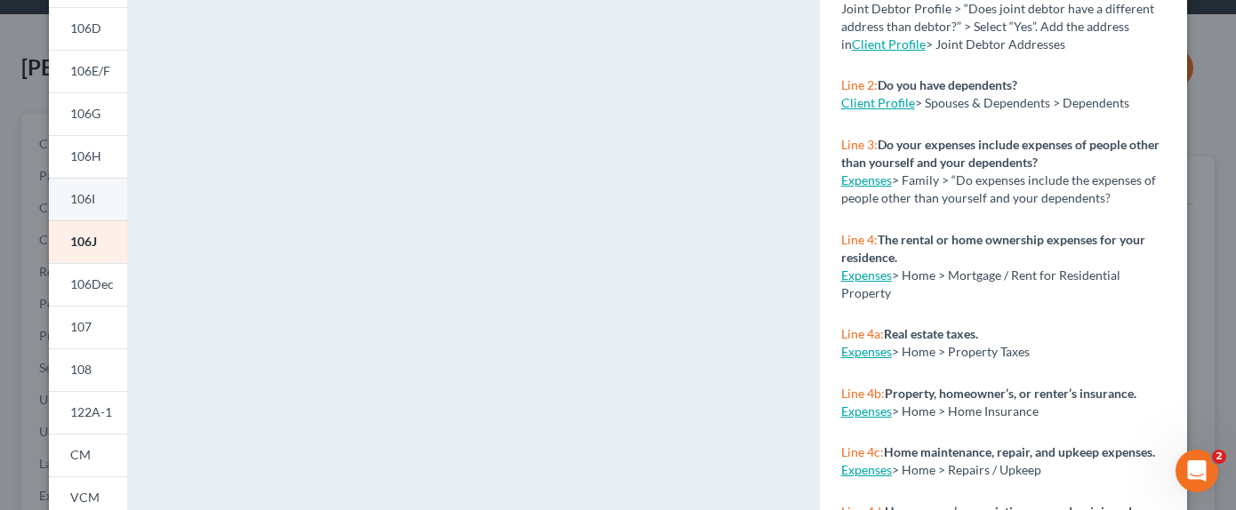
click at [92, 188] on link "106I" at bounding box center [88, 199] width 78 height 43
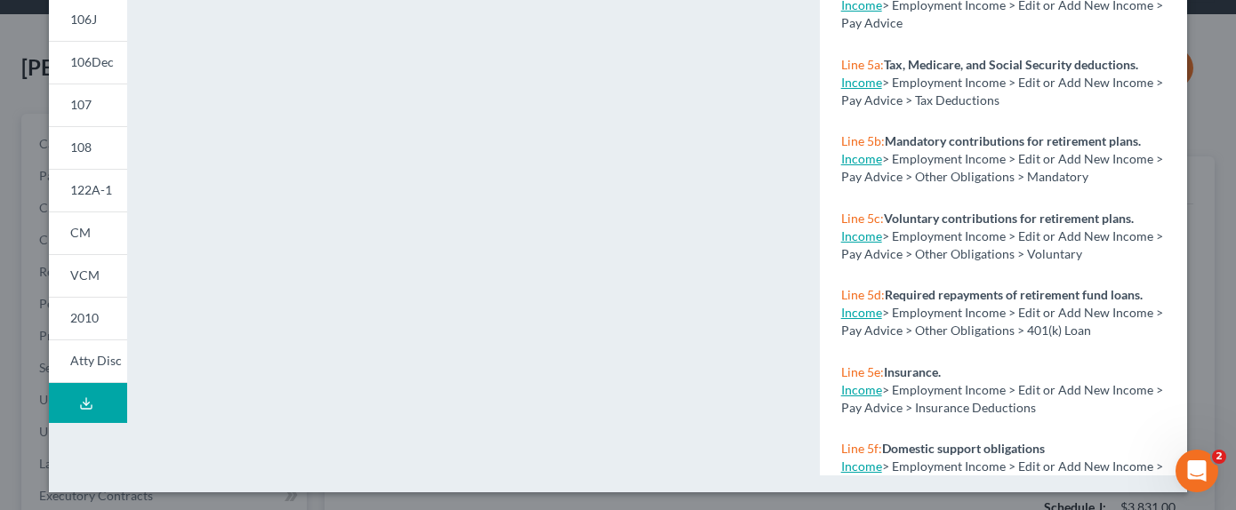
scroll to position [492, 0]
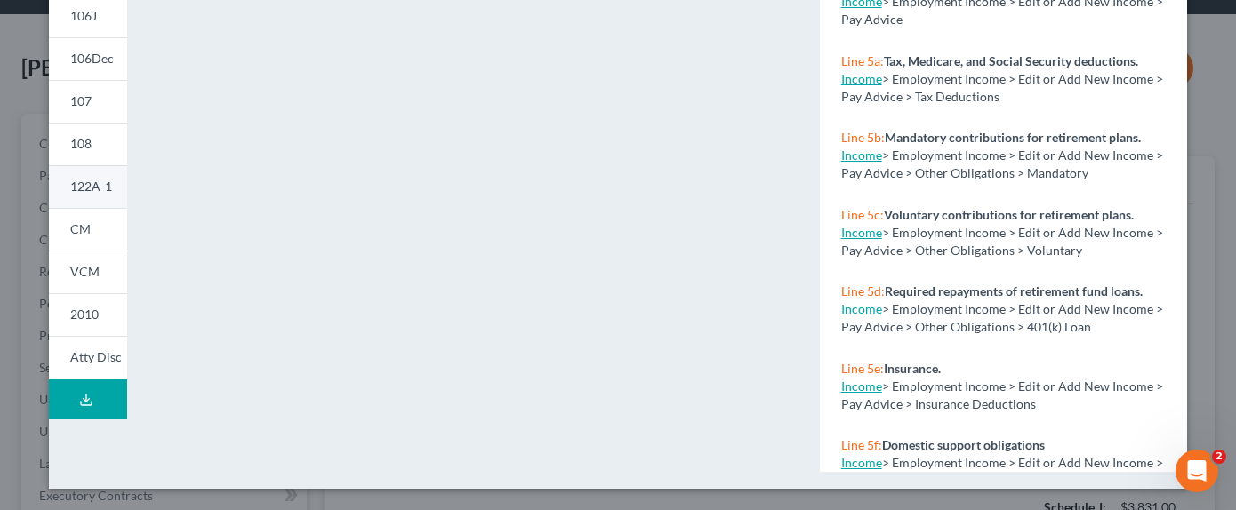
click at [107, 188] on link "122A-1" at bounding box center [88, 186] width 78 height 43
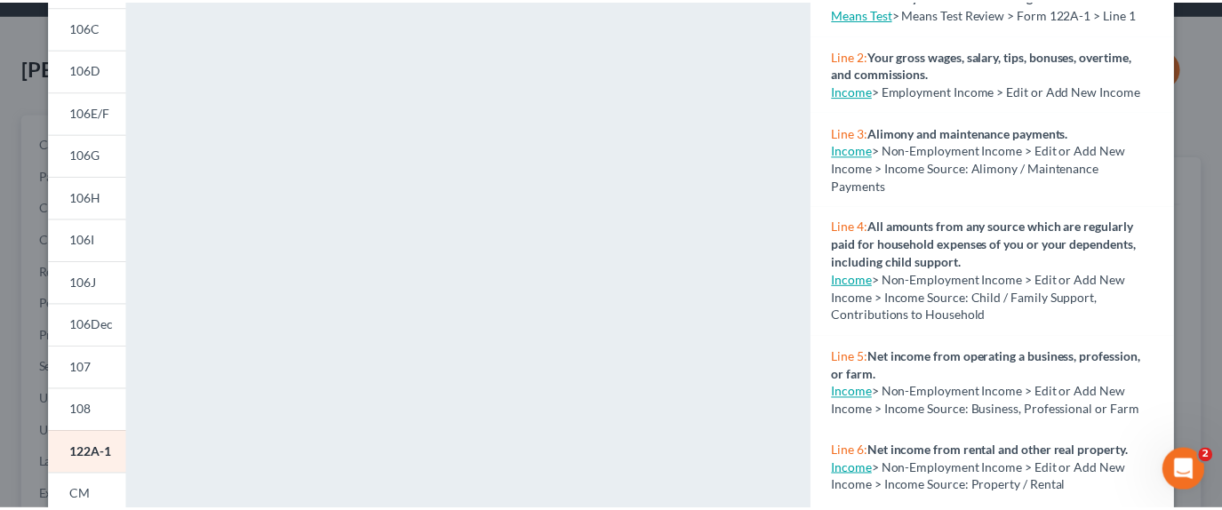
scroll to position [0, 0]
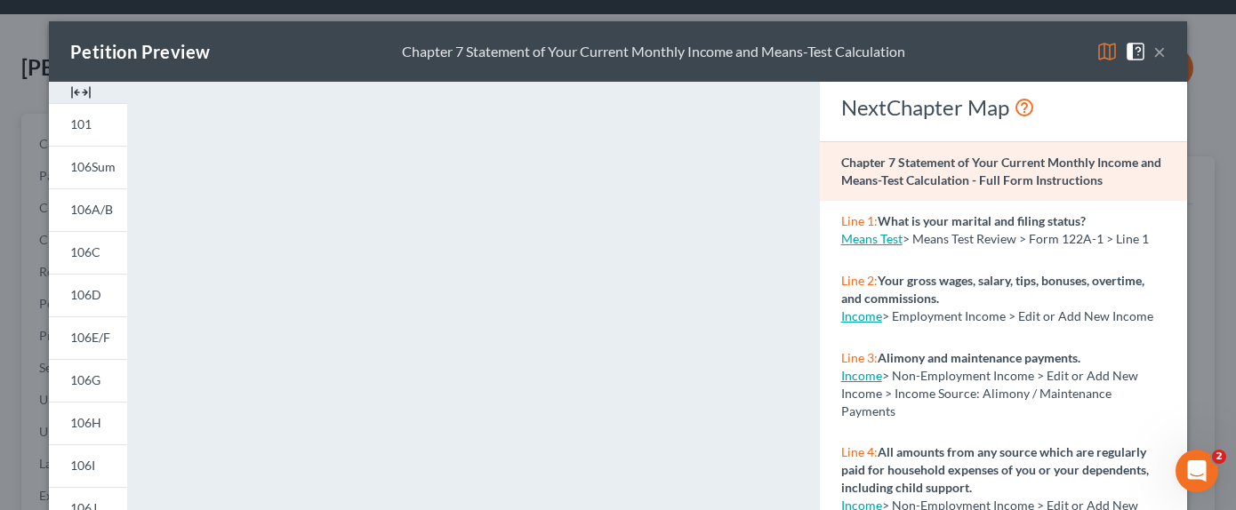
click at [1153, 49] on button "×" at bounding box center [1159, 51] width 12 height 21
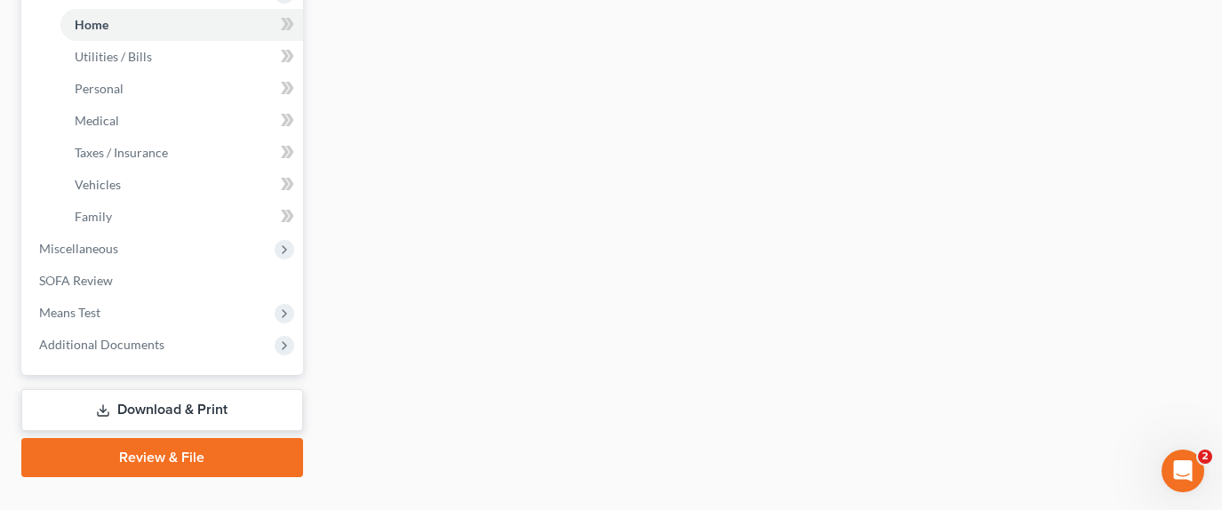
scroll to position [691, 0]
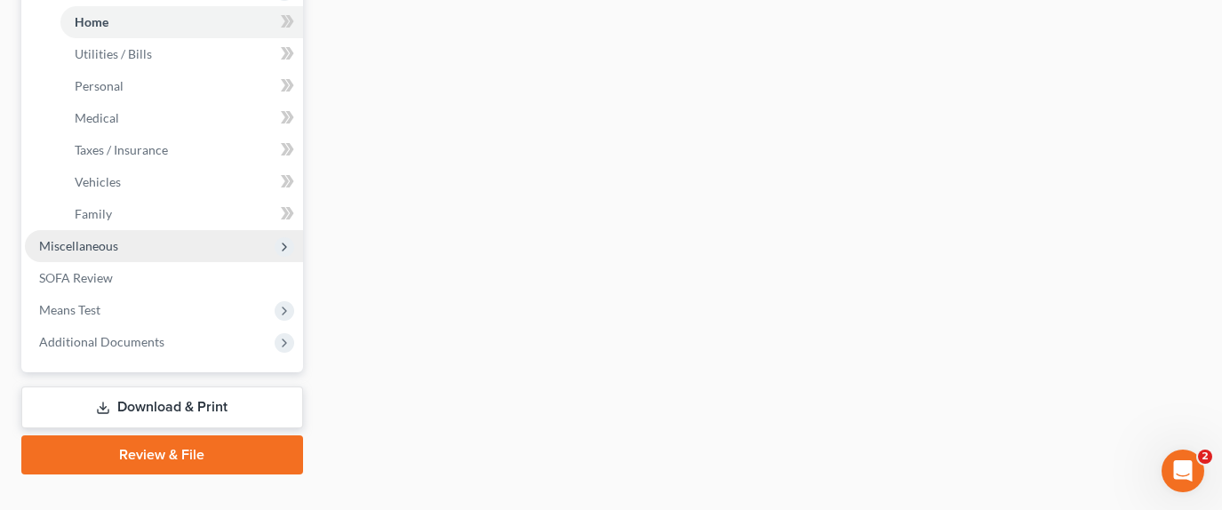
click at [155, 230] on span "Miscellaneous" at bounding box center [164, 246] width 278 height 32
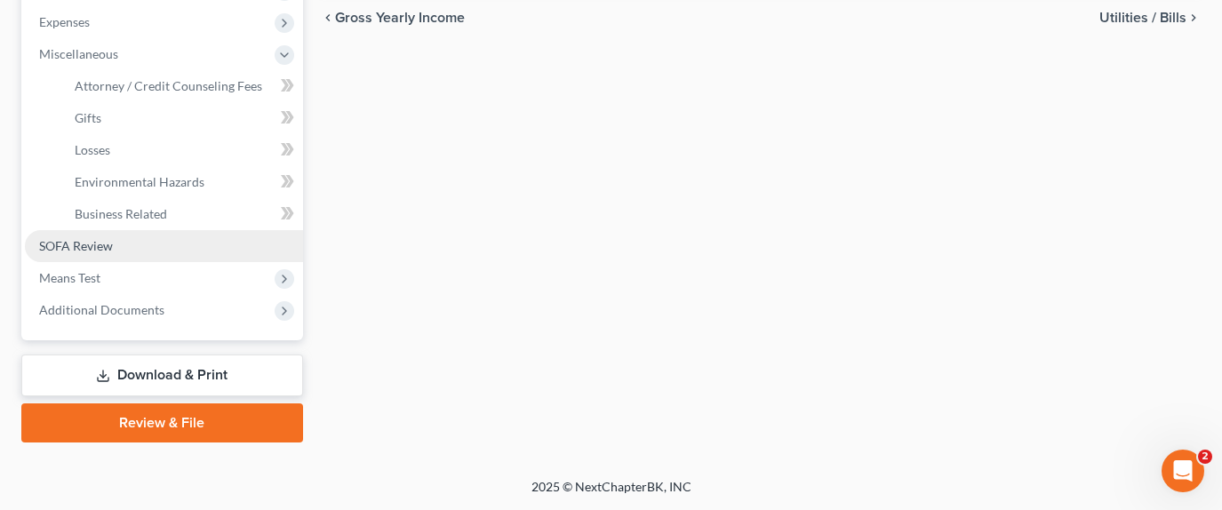
scroll to position [627, 0]
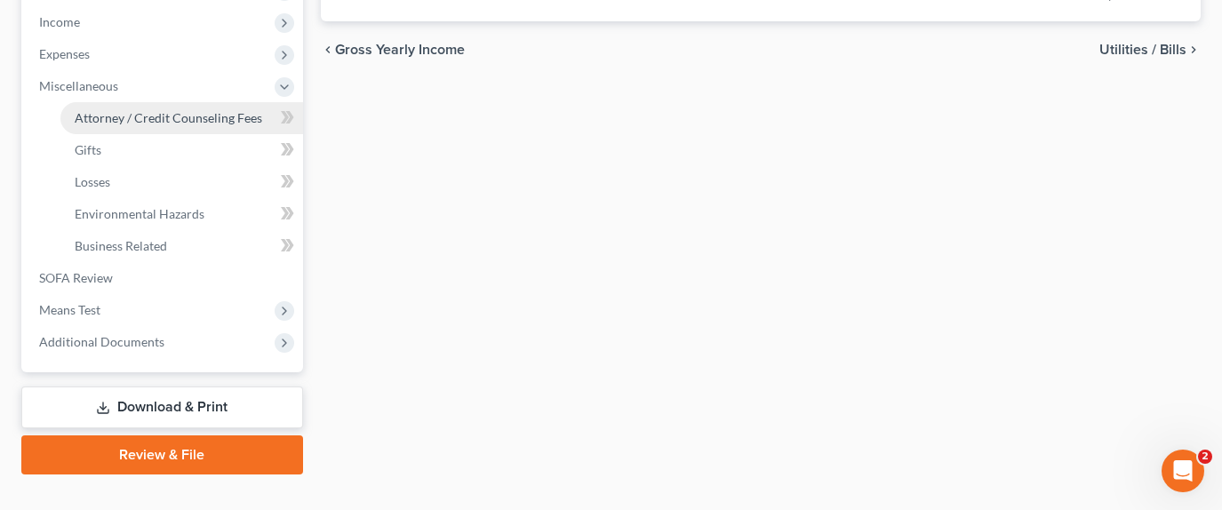
click at [172, 110] on span "Attorney / Credit Counseling Fees" at bounding box center [169, 117] width 188 height 15
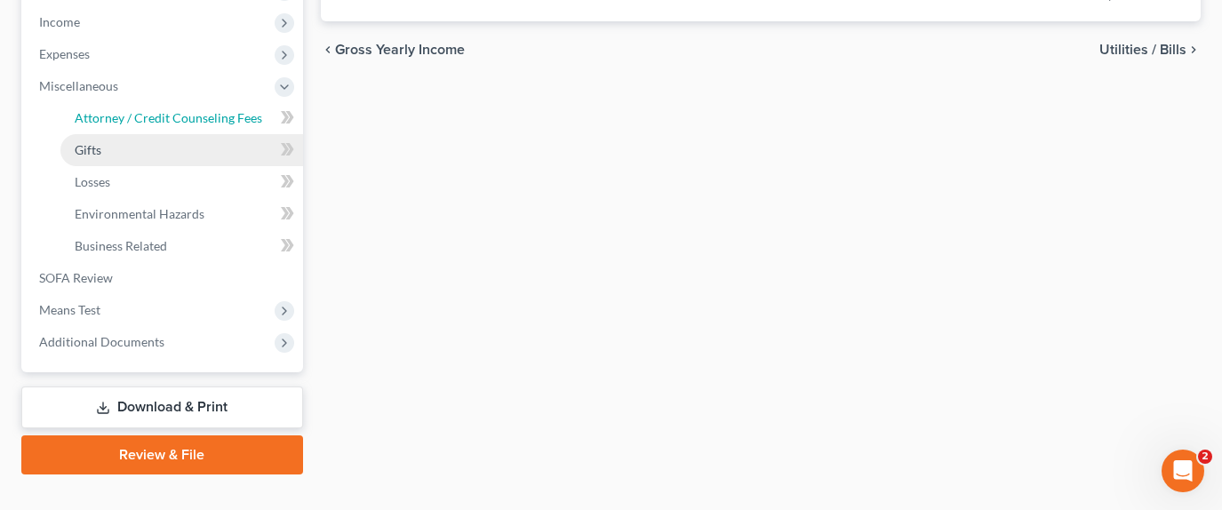
select select "2"
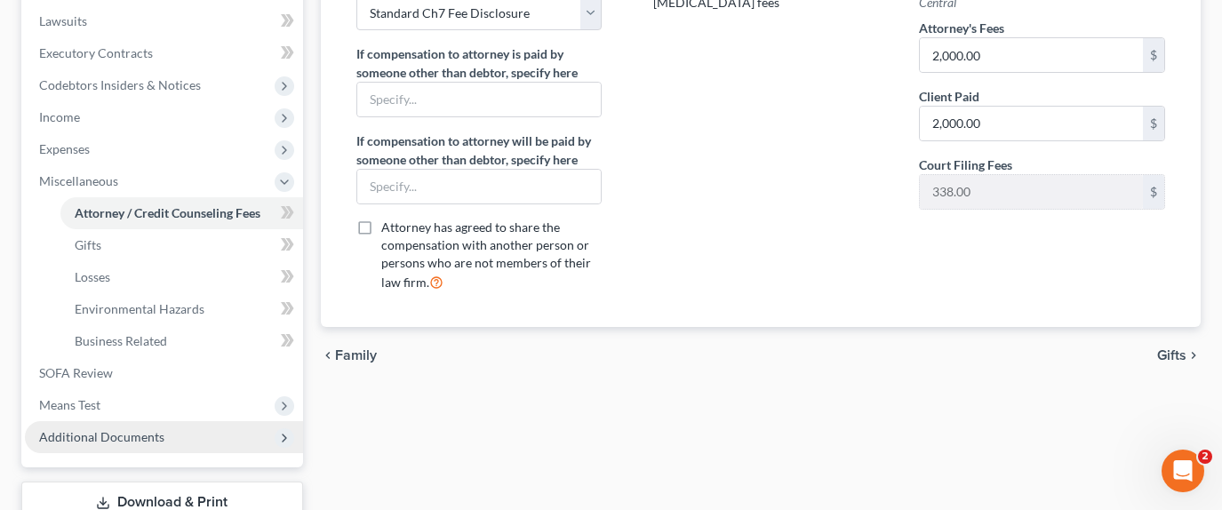
scroll to position [533, 0]
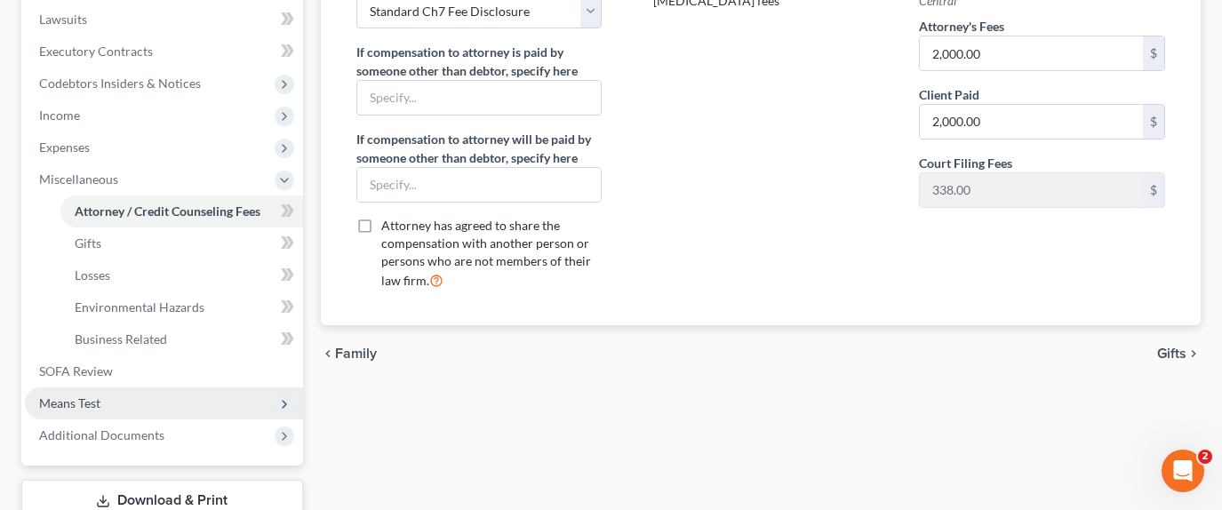
click at [157, 388] on span "Means Test" at bounding box center [164, 404] width 278 height 32
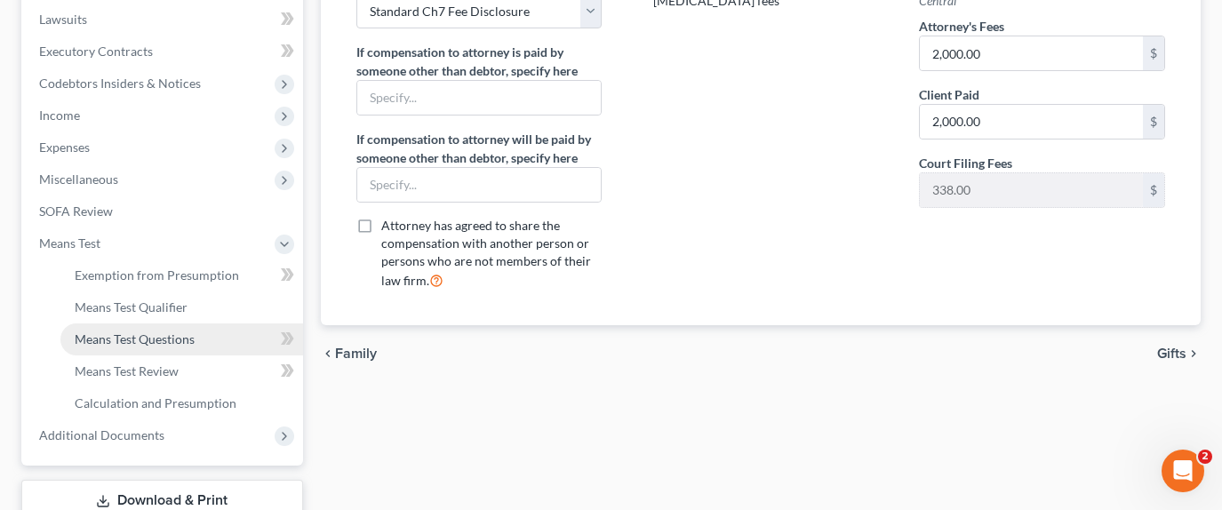
click at [185, 324] on link "Means Test Questions" at bounding box center [181, 340] width 243 height 32
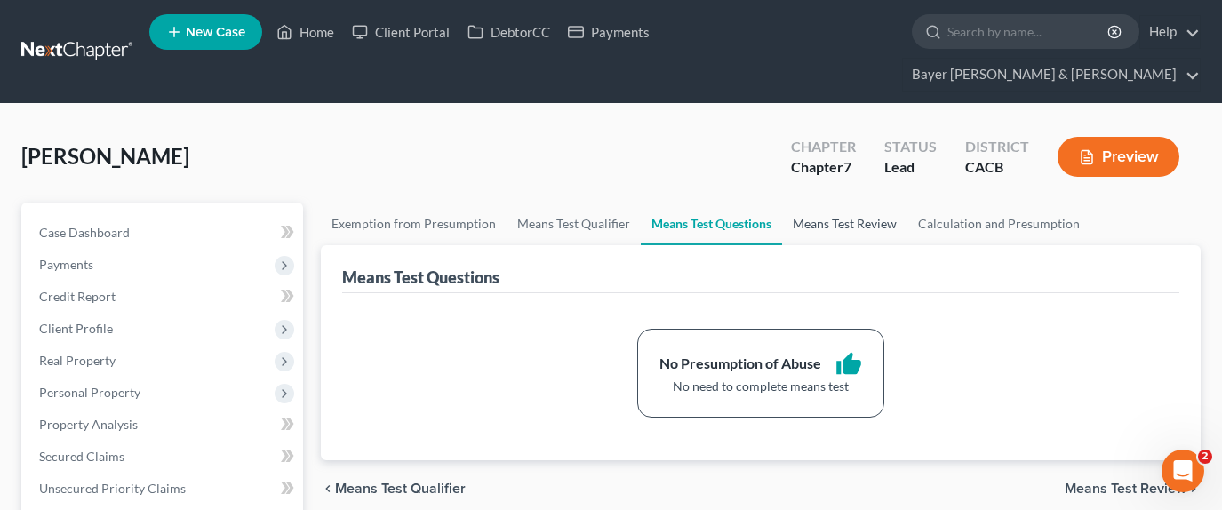
click at [834, 203] on link "Means Test Review" at bounding box center [844, 224] width 125 height 43
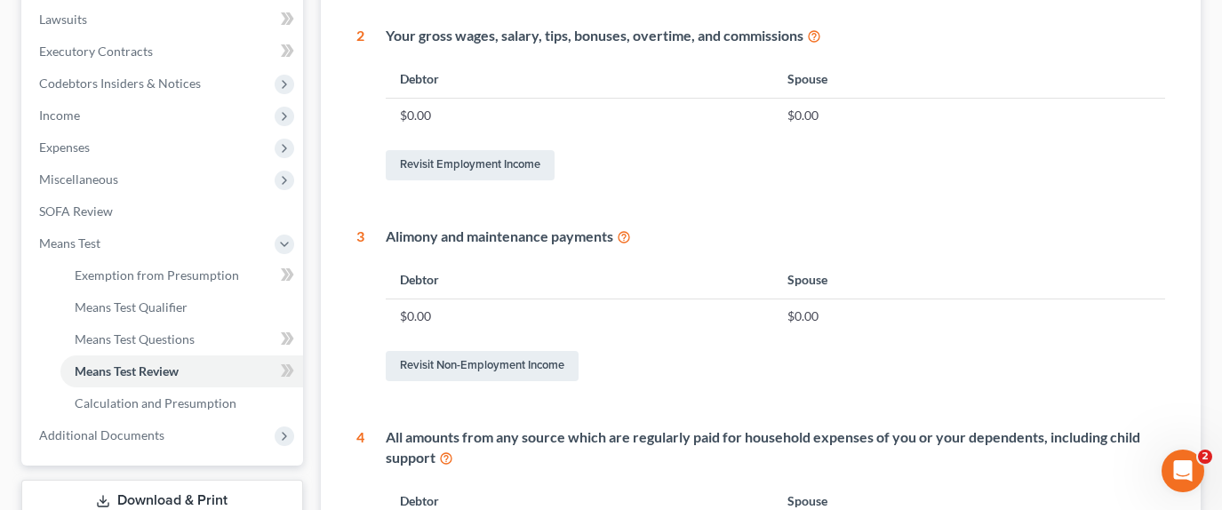
scroll to position [444, 0]
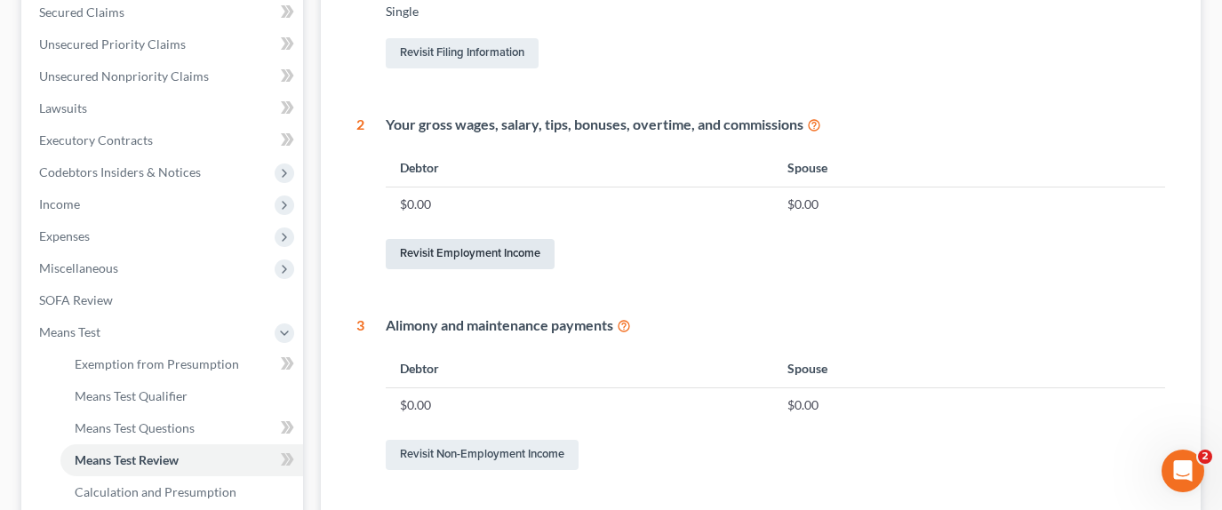
click at [452, 239] on link "Revisit Employment Income" at bounding box center [470, 254] width 169 height 30
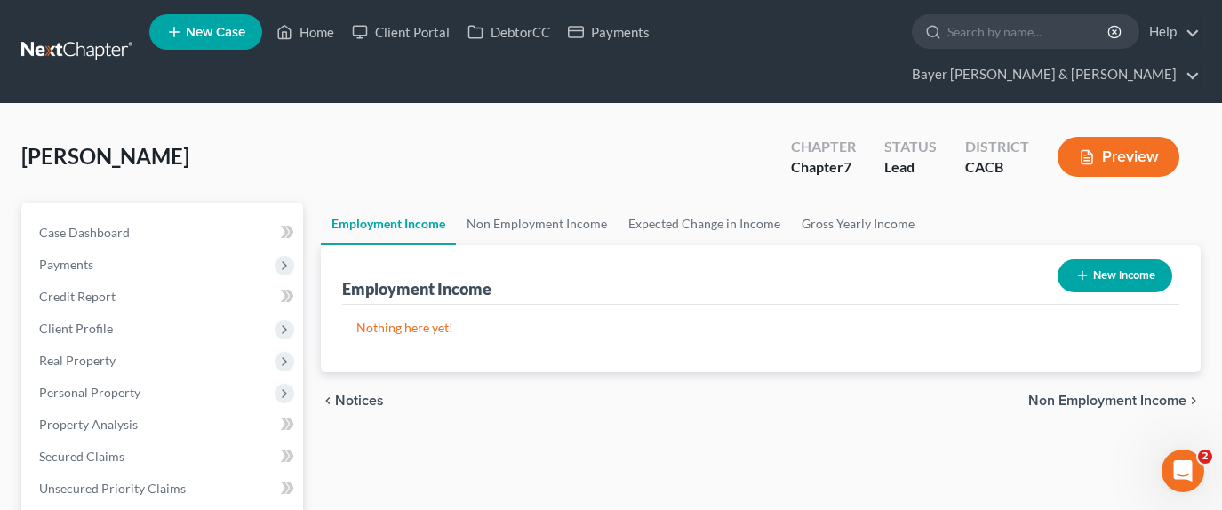
click at [1096, 260] on button "New Income" at bounding box center [1115, 276] width 115 height 33
select select "0"
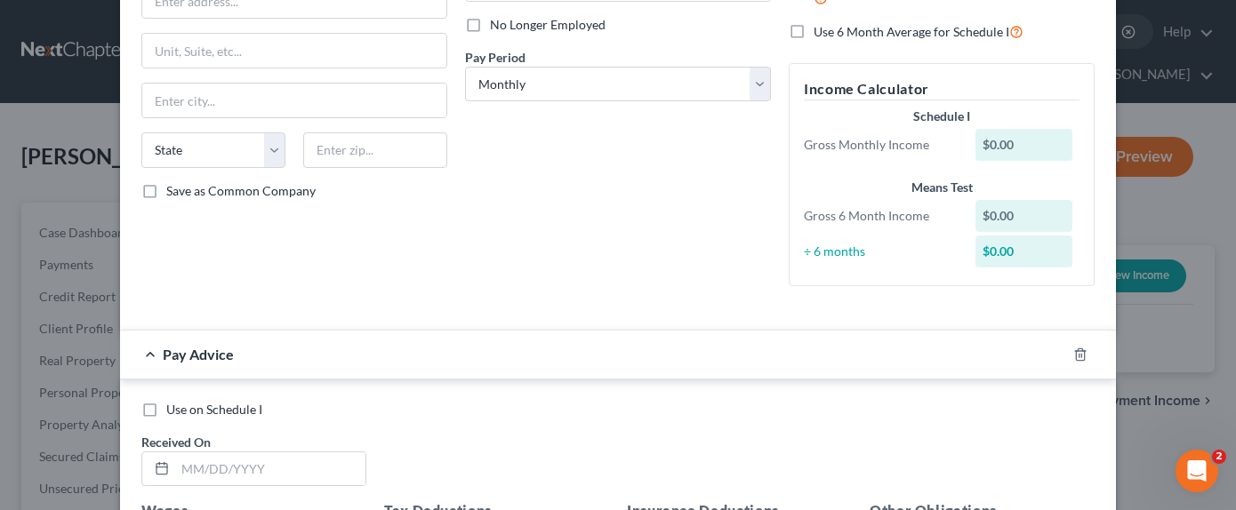
scroll to position [267, 0]
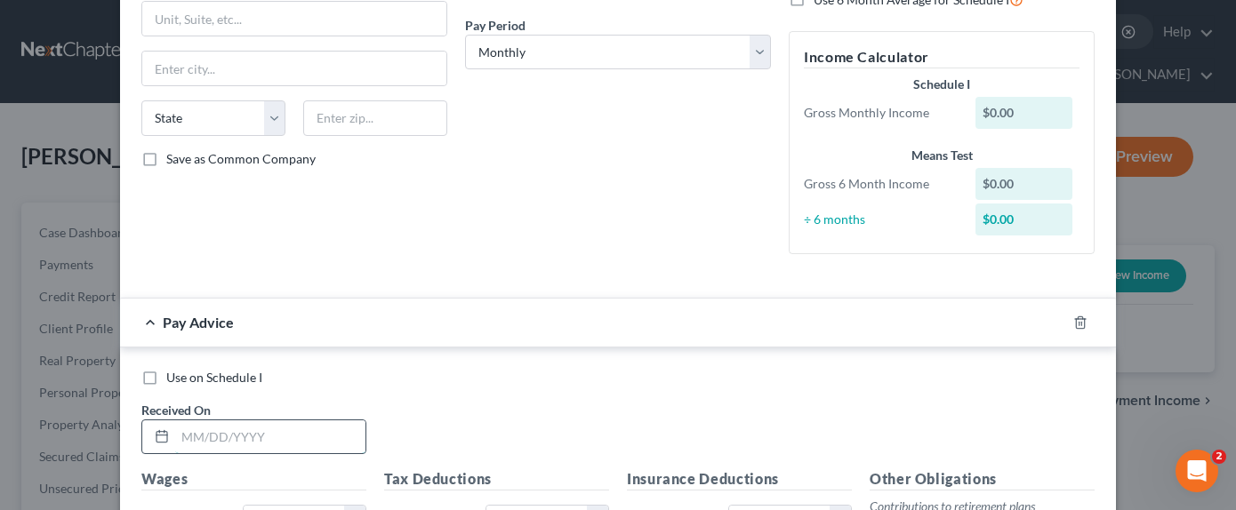
click at [190, 429] on input "text" at bounding box center [270, 437] width 190 height 34
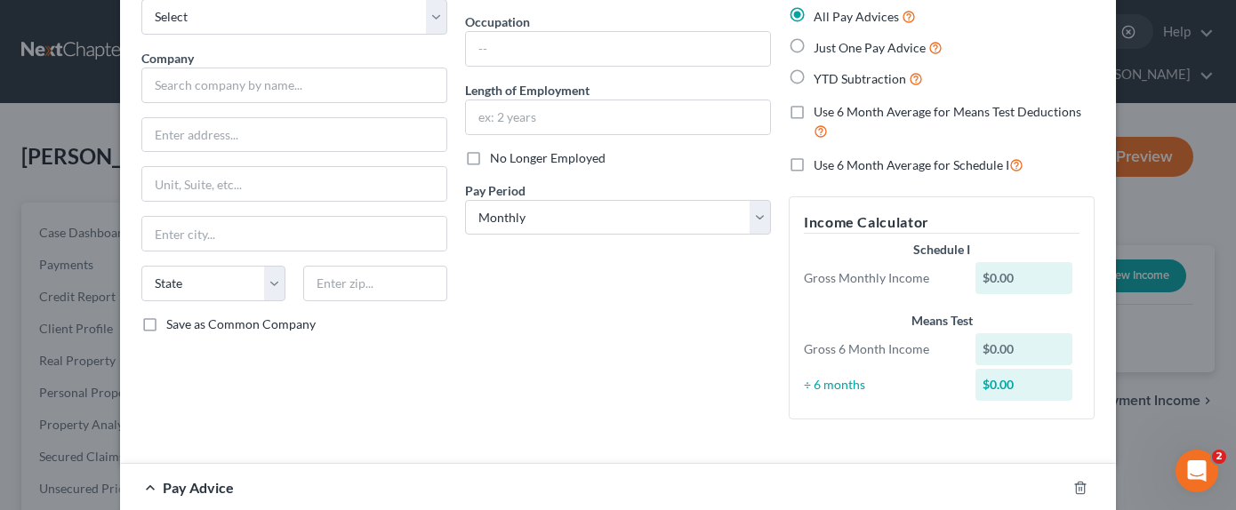
scroll to position [0, 0]
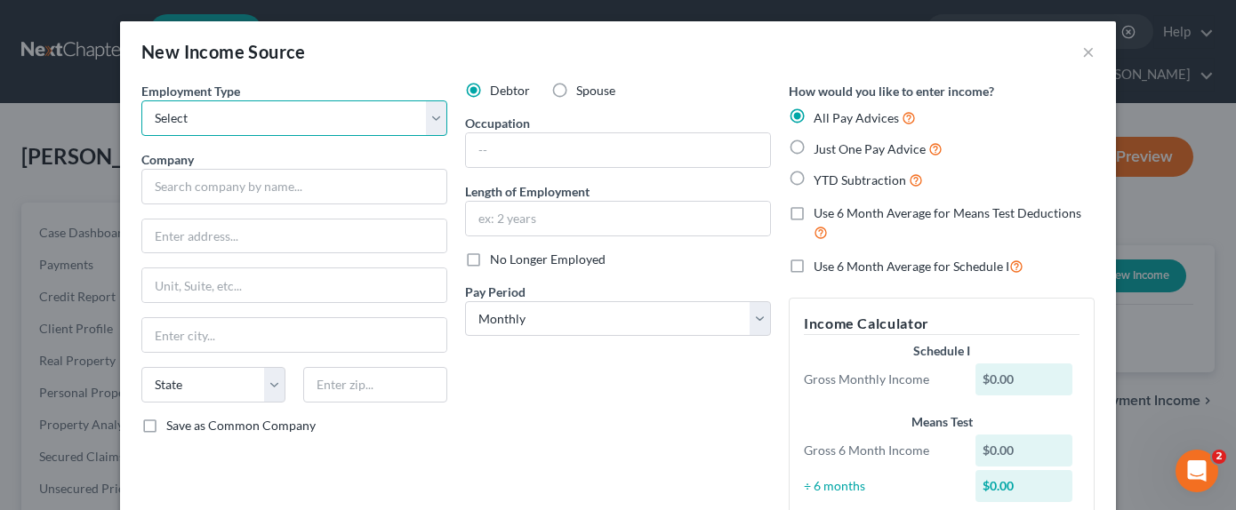
click at [405, 116] on select "Select Full or [DEMOGRAPHIC_DATA] Employment Self Employment" at bounding box center [294, 118] width 306 height 36
select select "0"
click at [141, 100] on select "Select Full or [DEMOGRAPHIC_DATA] Employment Self Employment" at bounding box center [294, 118] width 306 height 36
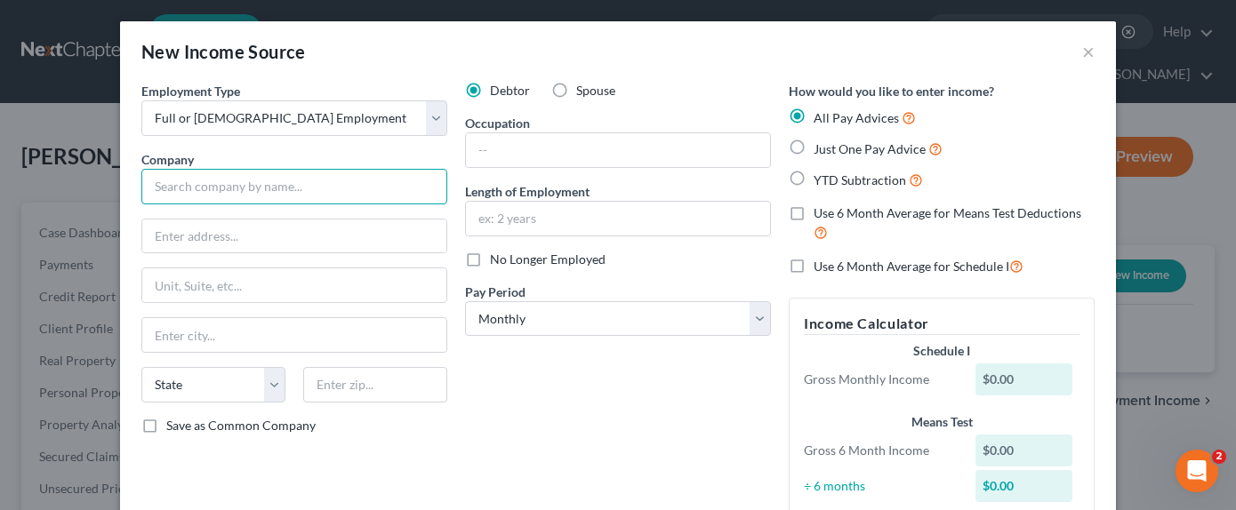
click at [357, 183] on input "text" at bounding box center [294, 187] width 306 height 36
type input "xx"
click at [813, 148] on label "Just One Pay Advice" at bounding box center [877, 149] width 129 height 20
click at [820, 148] on input "Just One Pay Advice" at bounding box center [826, 145] width 12 height 12
radio input "true"
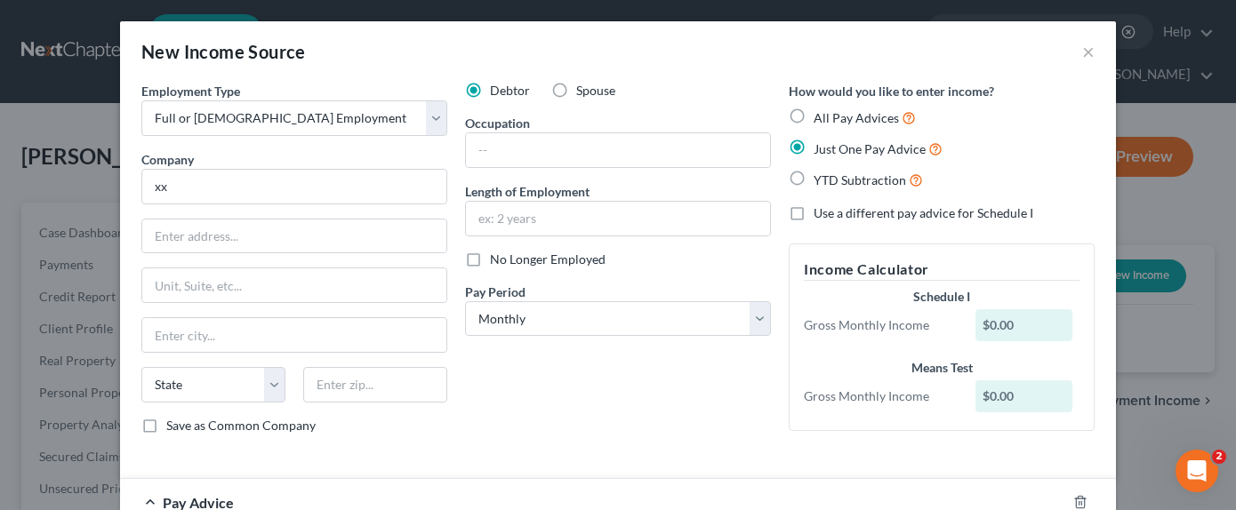
click at [813, 213] on label "Use a different pay advice for Schedule I" at bounding box center [923, 213] width 220 height 18
click at [820, 213] on input "Use a different pay advice for Schedule I" at bounding box center [826, 210] width 12 height 12
click at [813, 149] on label "Just One Pay Advice" at bounding box center [877, 149] width 129 height 20
click at [820, 149] on input "Just One Pay Advice" at bounding box center [826, 145] width 12 height 12
click at [813, 214] on label "Use a different pay advice for Schedule I" at bounding box center [923, 213] width 220 height 18
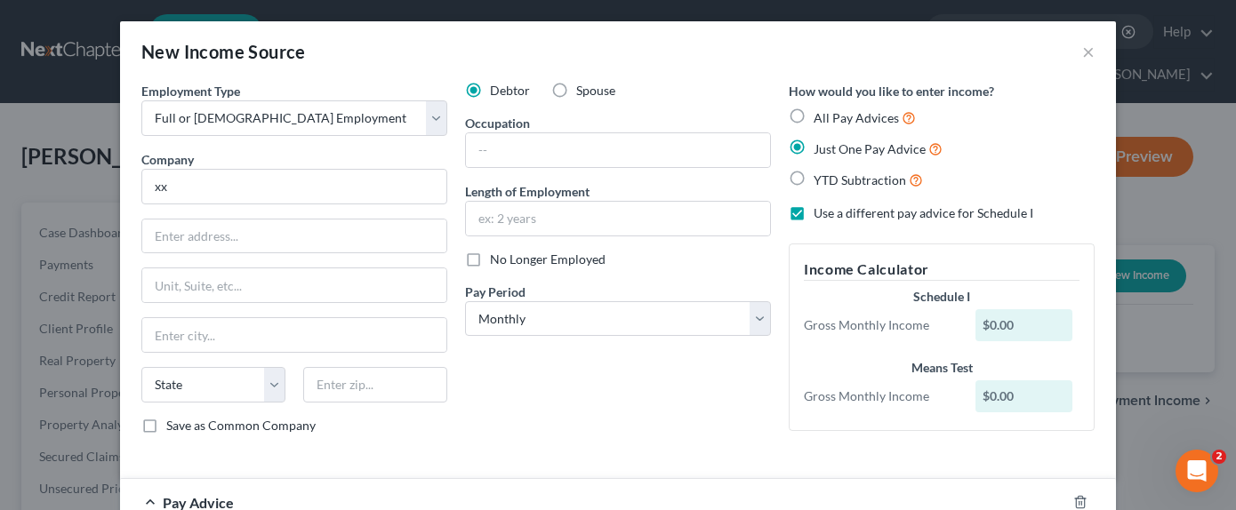
click at [820, 214] on input "Use a different pay advice for Schedule I" at bounding box center [826, 210] width 12 height 12
checkbox input "false"
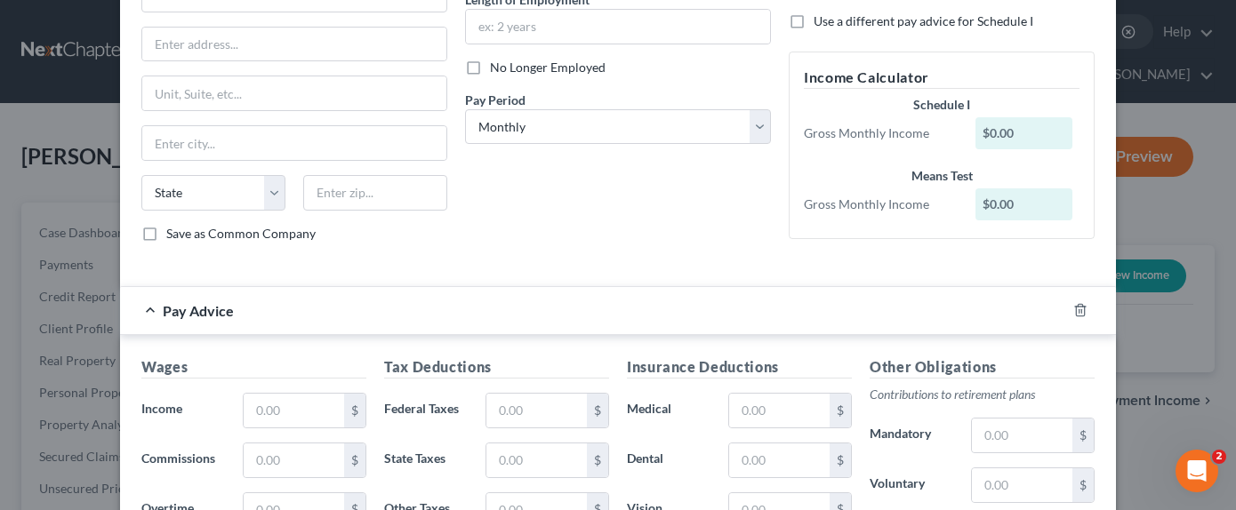
scroll to position [267, 0]
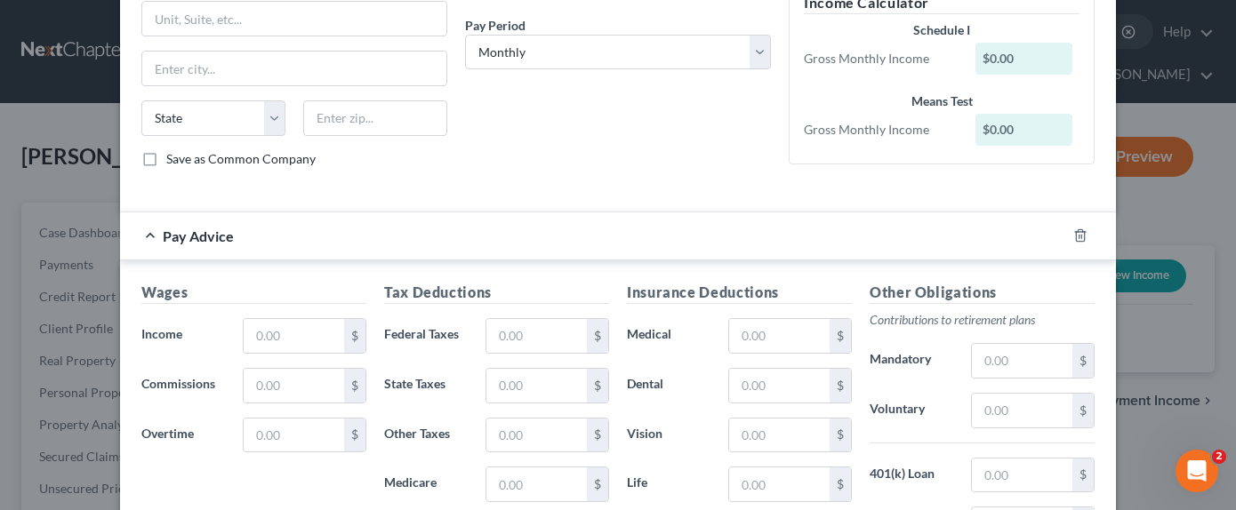
click at [980, 239] on div "Pay Advice" at bounding box center [593, 235] width 946 height 47
click at [365, 212] on div "Pay Advice" at bounding box center [593, 235] width 946 height 47
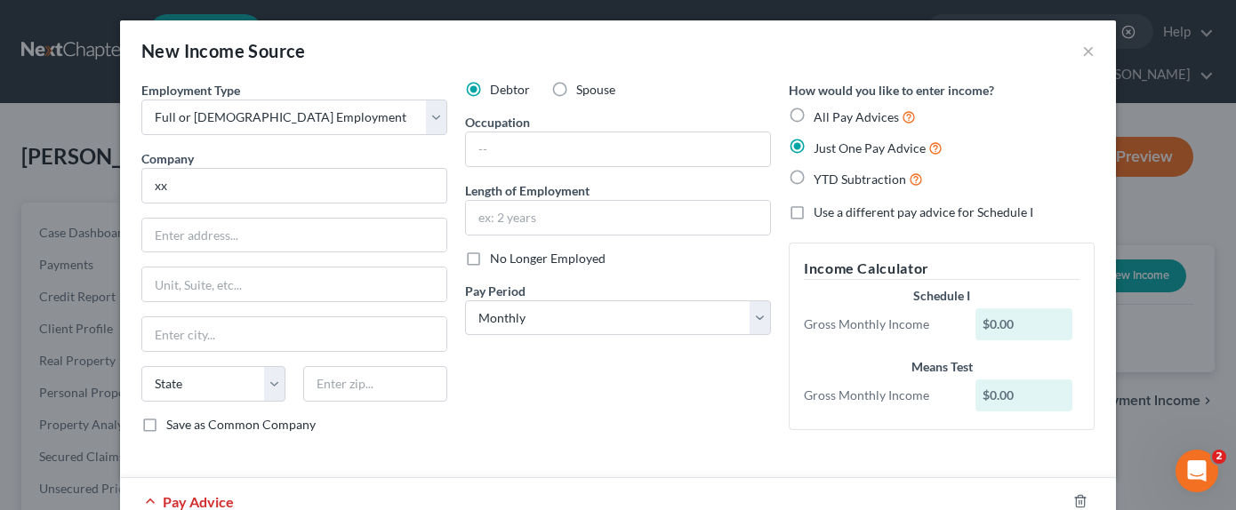
scroll to position [0, 0]
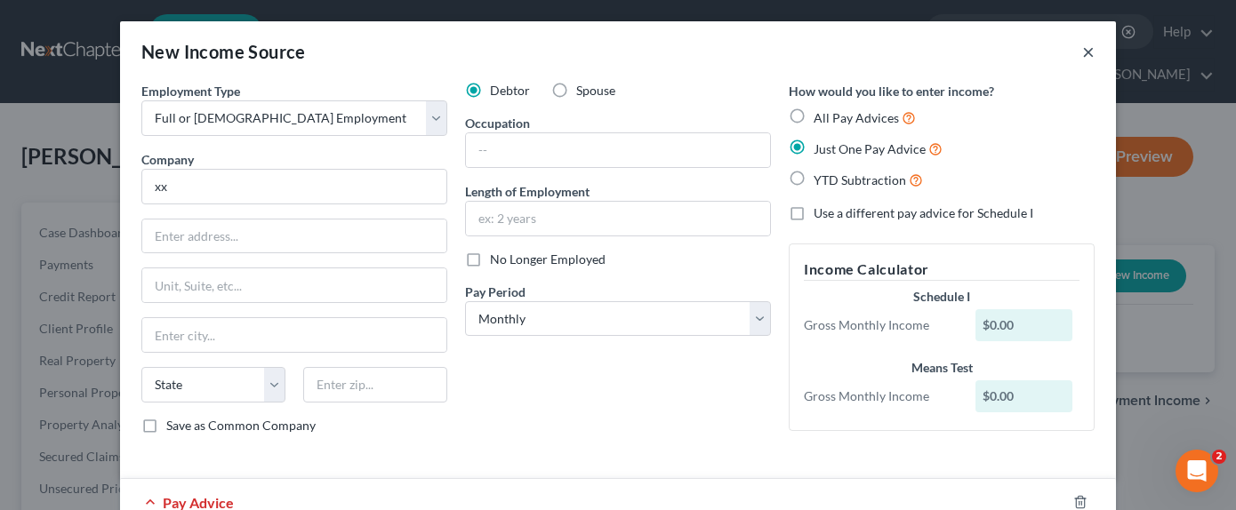
click at [1082, 53] on button "×" at bounding box center [1088, 51] width 12 height 21
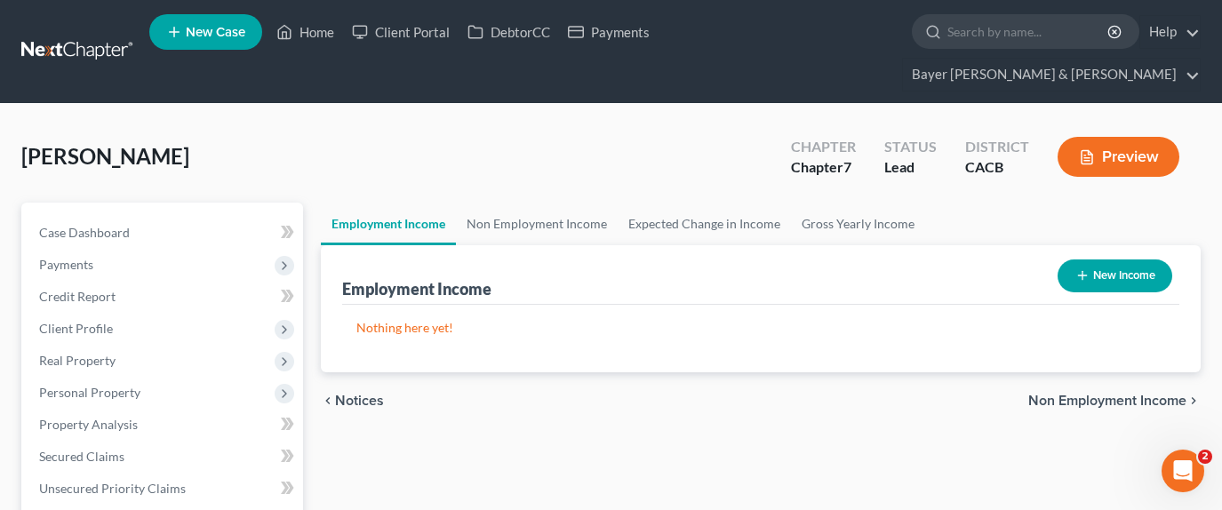
click at [1104, 260] on button "New Income" at bounding box center [1115, 276] width 115 height 33
select select "0"
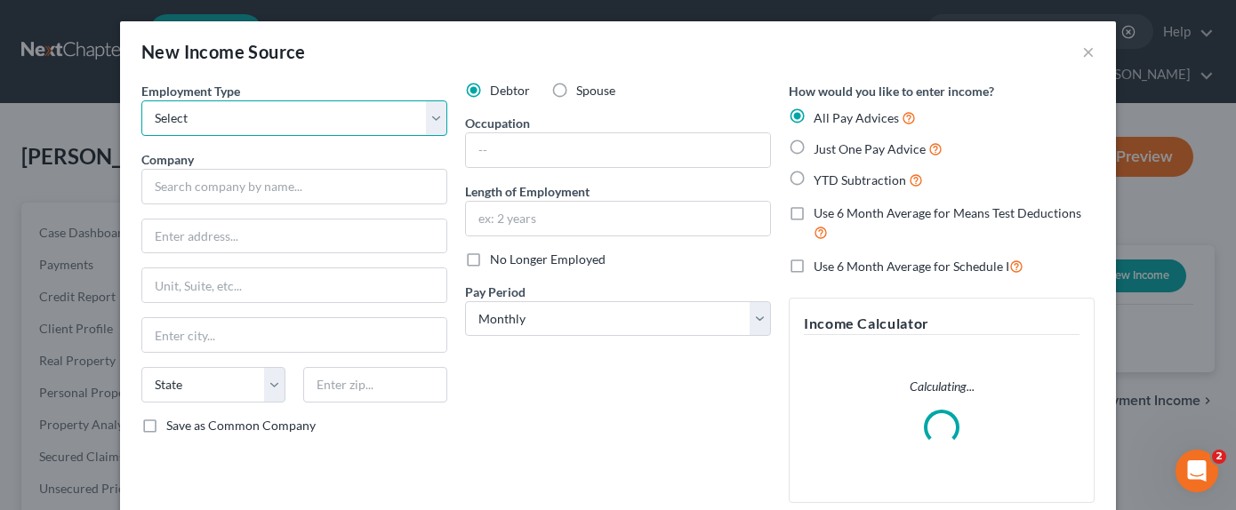
click at [384, 121] on select "Select Full or [DEMOGRAPHIC_DATA] Employment Self Employment" at bounding box center [294, 118] width 306 height 36
select select "0"
click at [141, 100] on select "Select Full or [DEMOGRAPHIC_DATA] Employment Self Employment" at bounding box center [294, 118] width 306 height 36
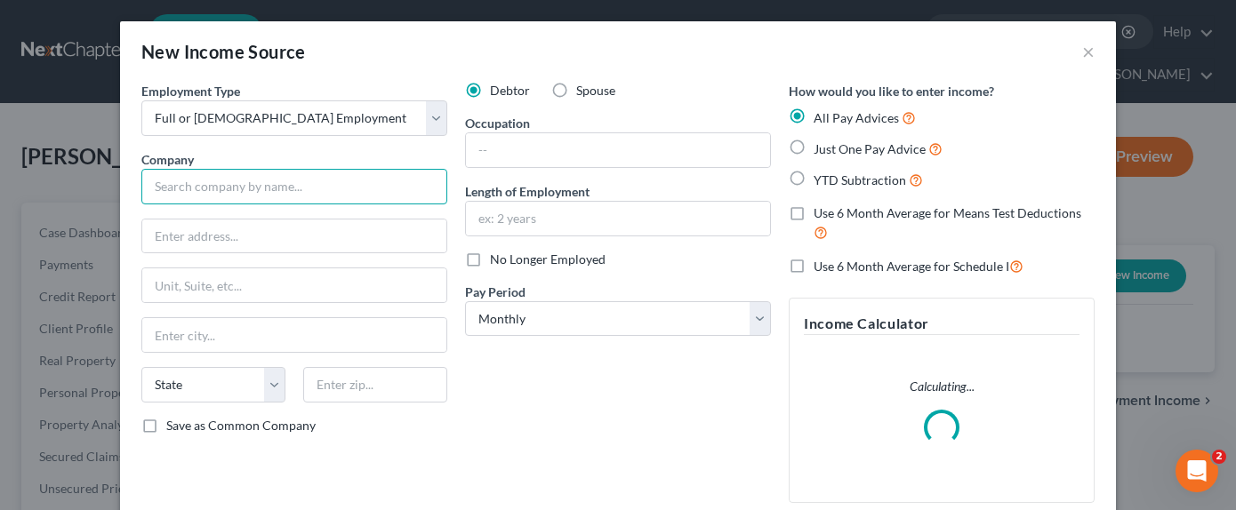
click at [339, 187] on input "text" at bounding box center [294, 187] width 306 height 36
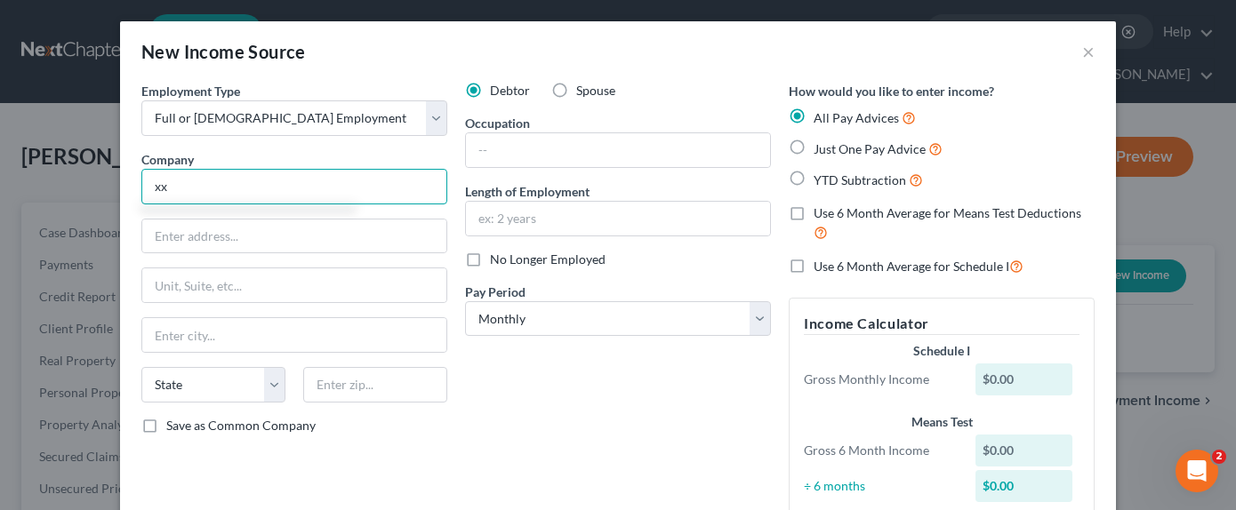
type input "xx"
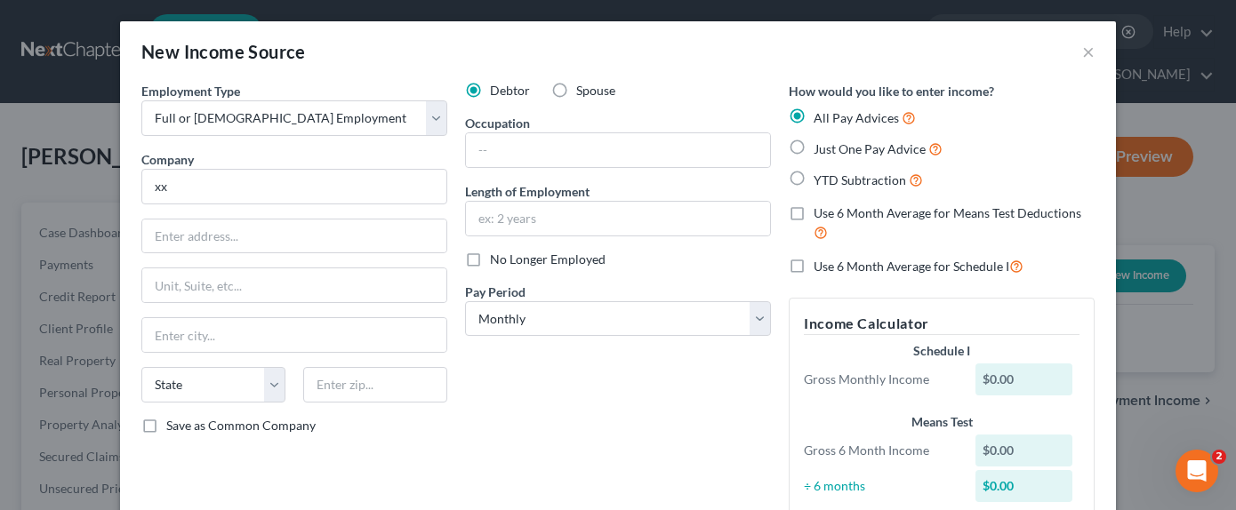
click at [813, 213] on label "Use 6 Month Average for Means Test Deductions" at bounding box center [953, 223] width 281 height 38
click at [820, 213] on input "Use 6 Month Average for Means Test Deductions" at bounding box center [826, 210] width 12 height 12
checkbox input "true"
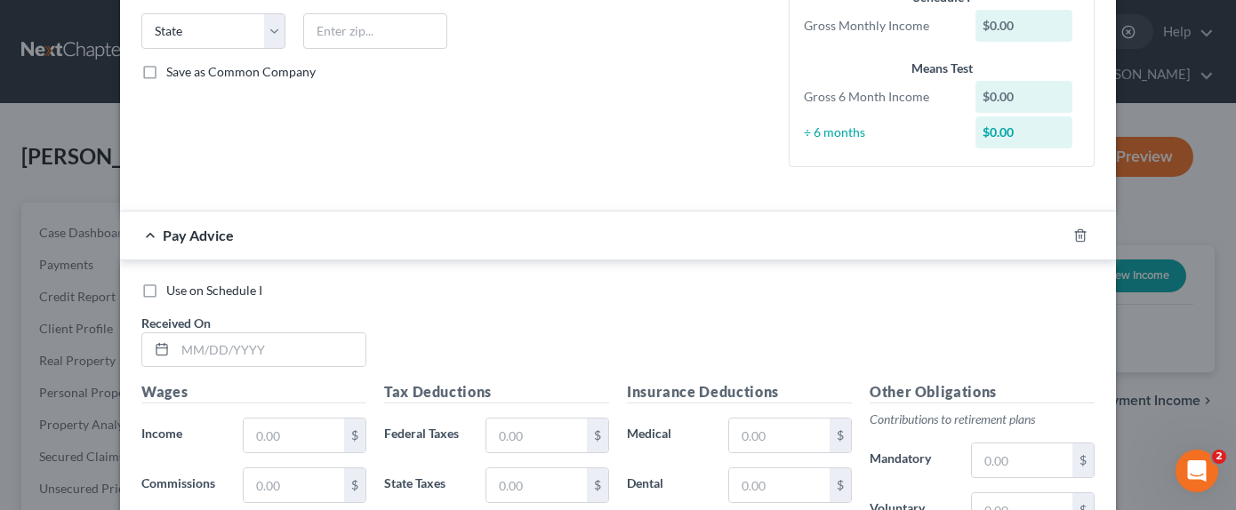
scroll to position [356, 0]
click at [236, 352] on input "text" at bounding box center [270, 349] width 190 height 34
type input "[DATE]"
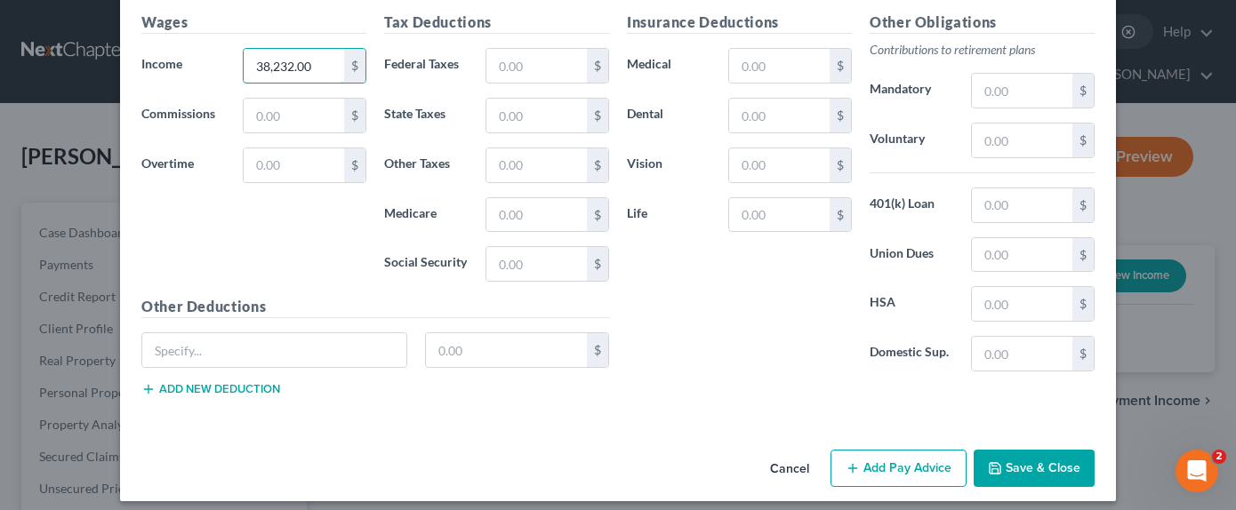
scroll to position [736, 0]
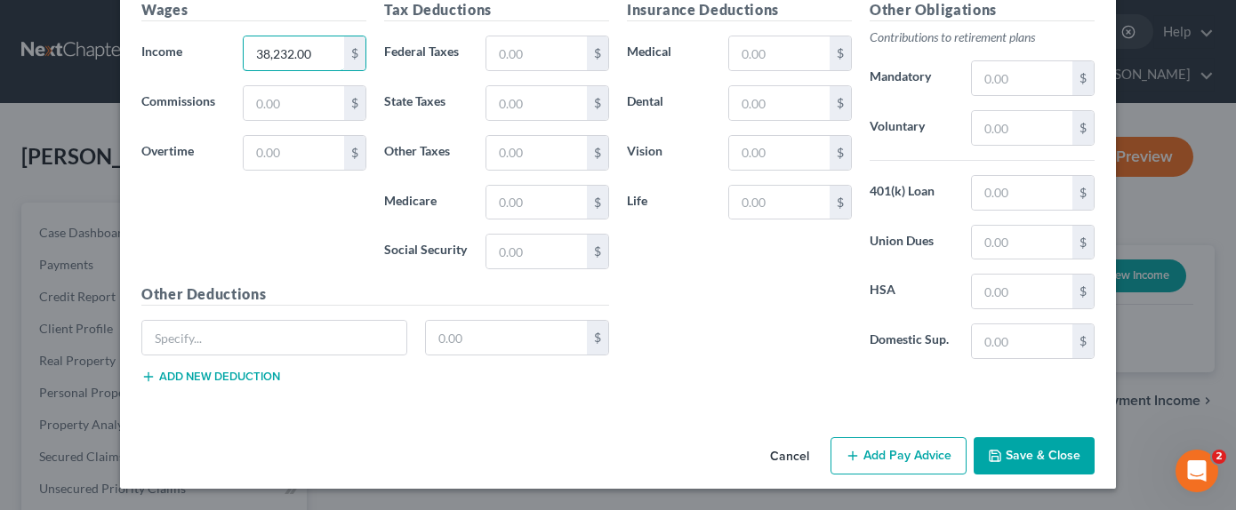
type input "38,232.00"
click at [1009, 464] on button "Save & Close" at bounding box center [1033, 455] width 121 height 37
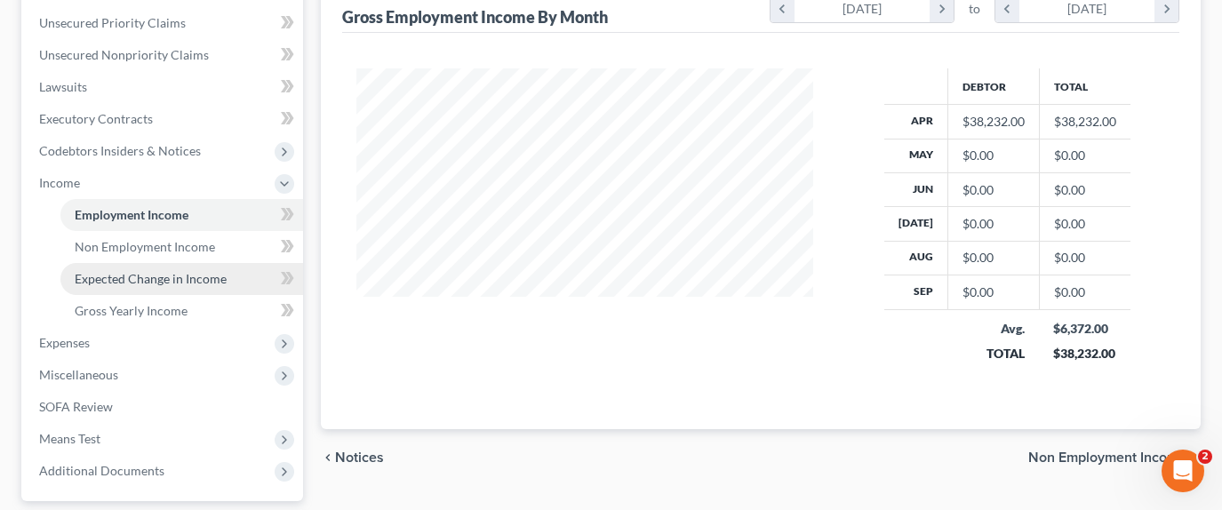
scroll to position [595, 0]
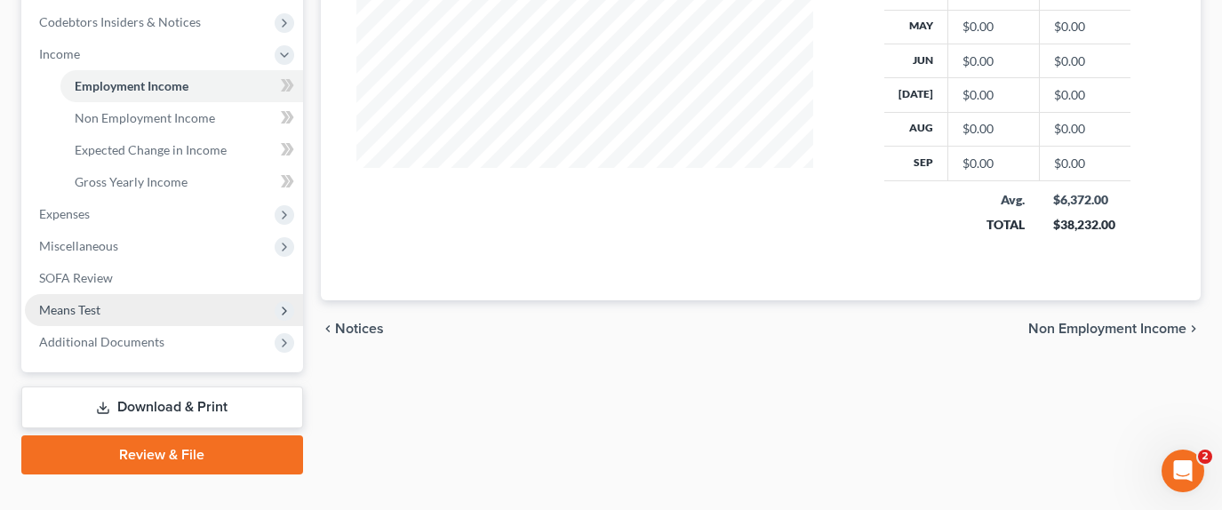
click at [127, 294] on span "Means Test" at bounding box center [164, 310] width 278 height 32
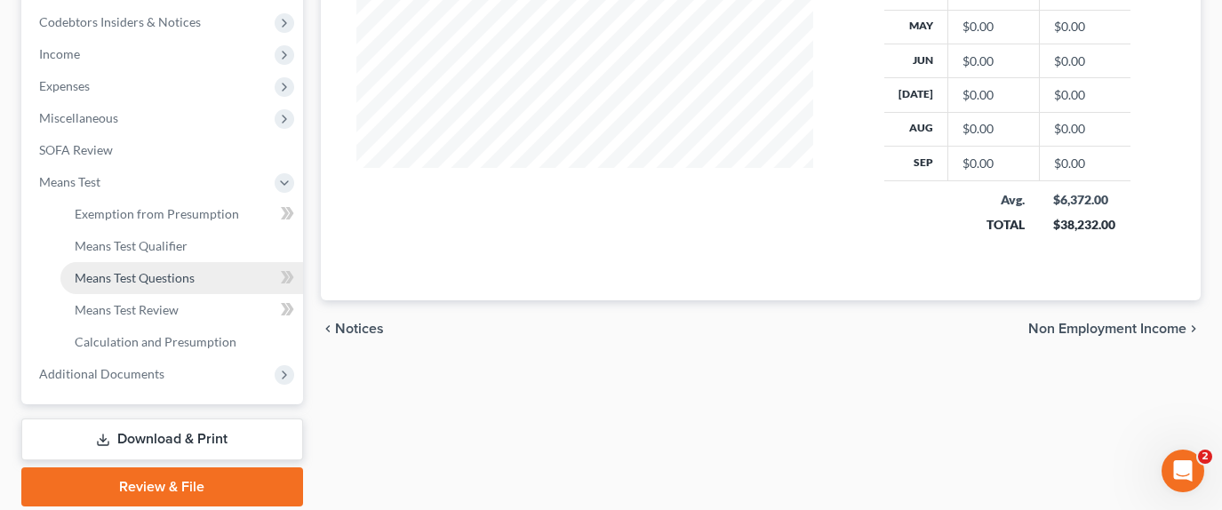
click at [188, 262] on link "Means Test Questions" at bounding box center [181, 278] width 243 height 32
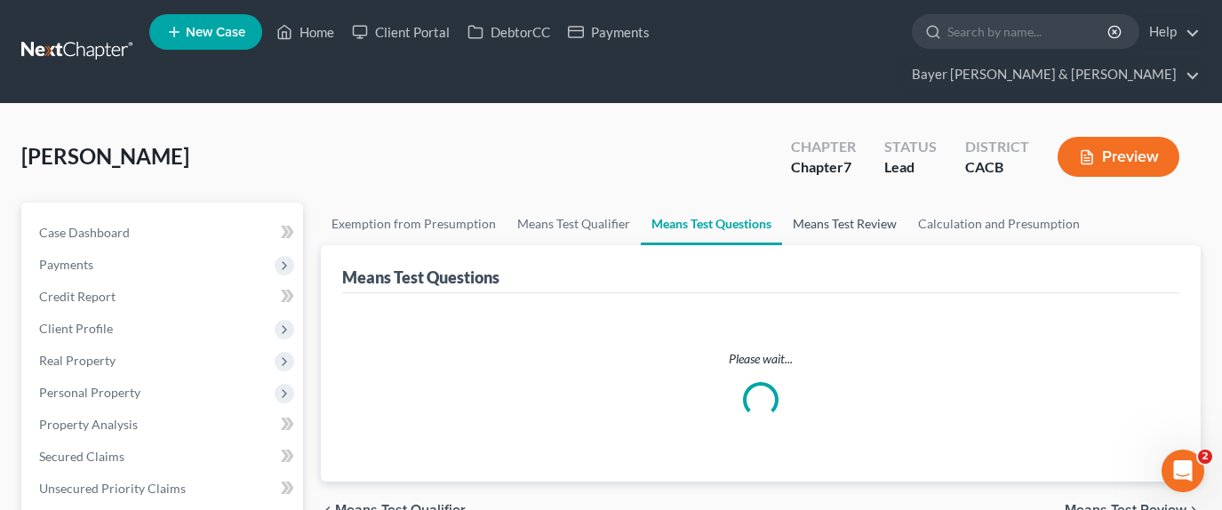
click at [858, 203] on link "Means Test Review" at bounding box center [844, 224] width 125 height 43
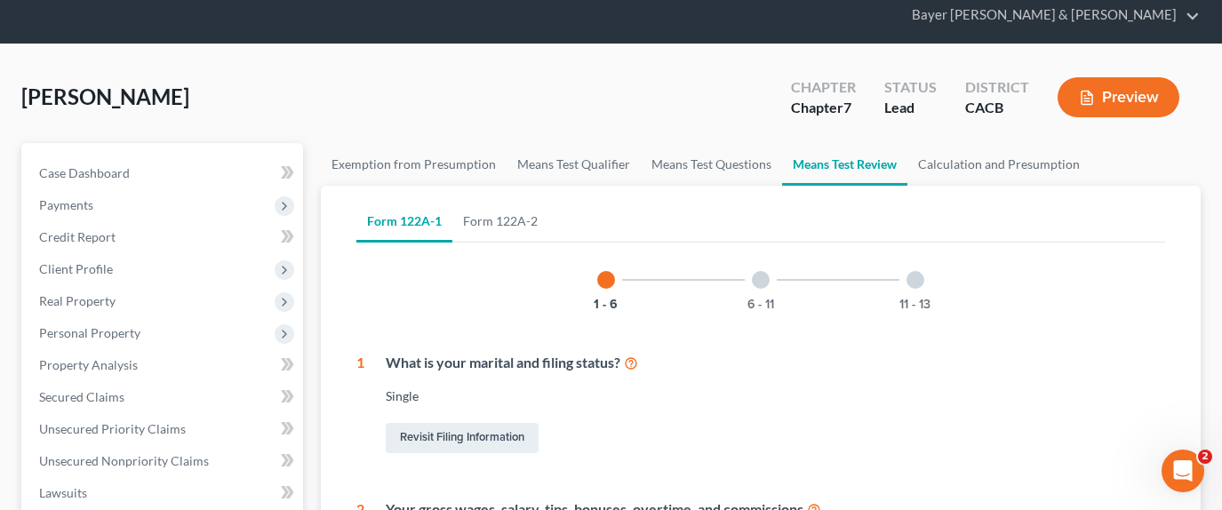
scroll to position [178, 0]
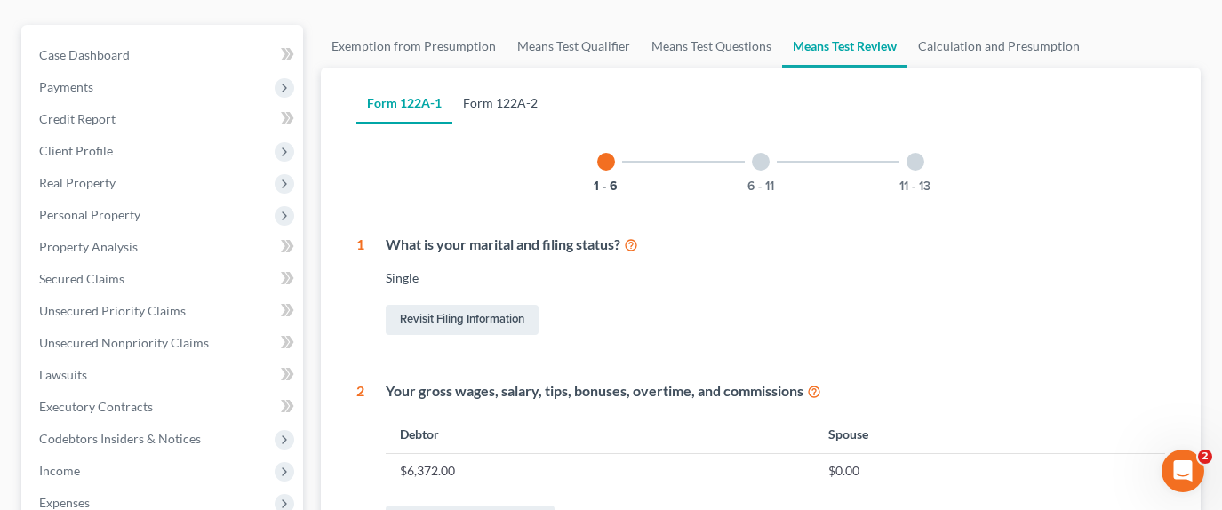
click at [513, 82] on link "Form 122A-2" at bounding box center [500, 103] width 96 height 43
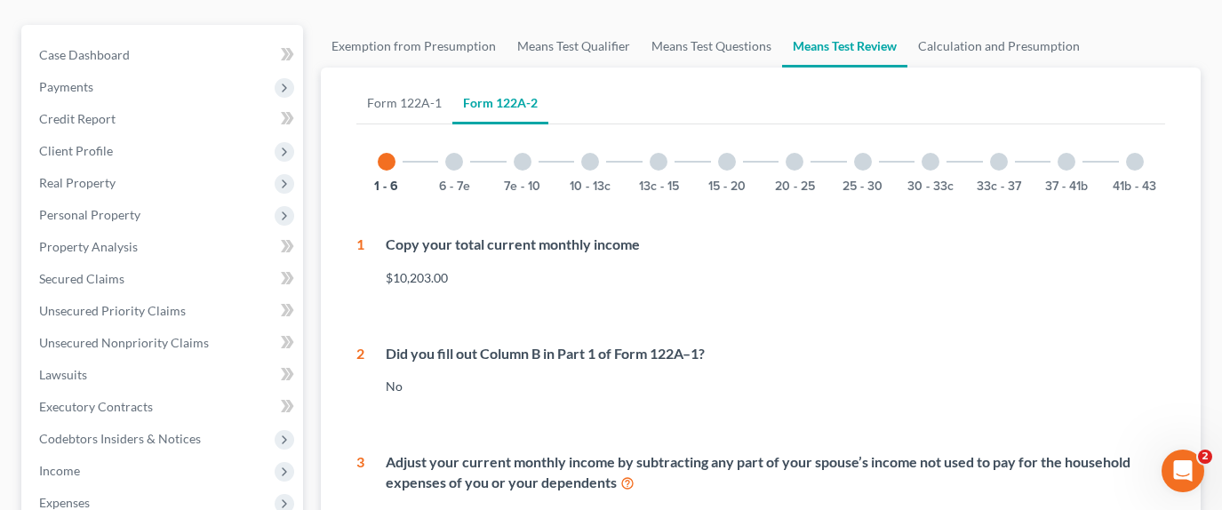
scroll to position [89, 0]
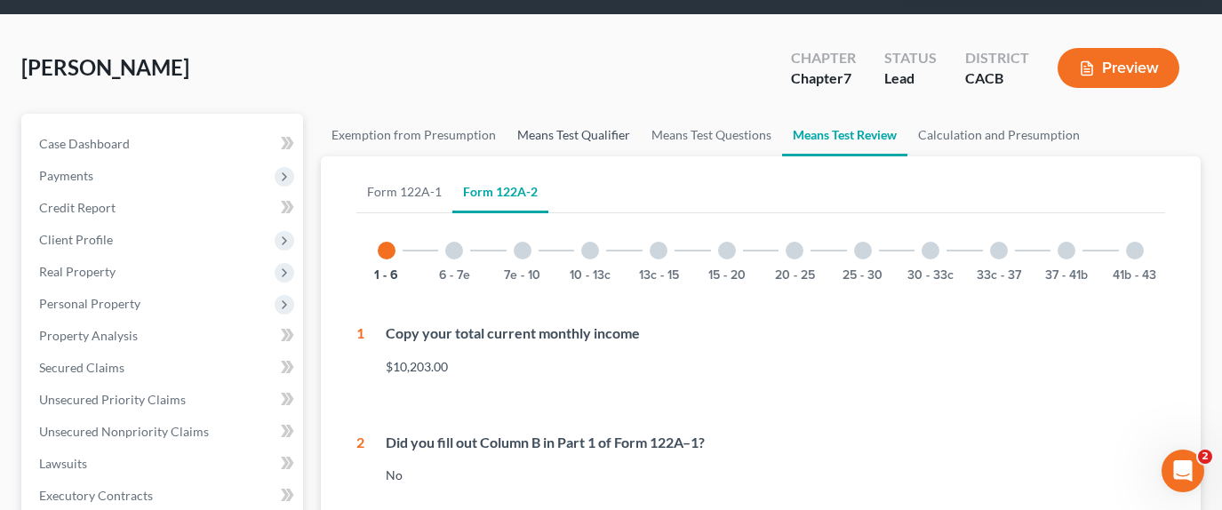
click at [572, 114] on link "Means Test Qualifier" at bounding box center [574, 135] width 134 height 43
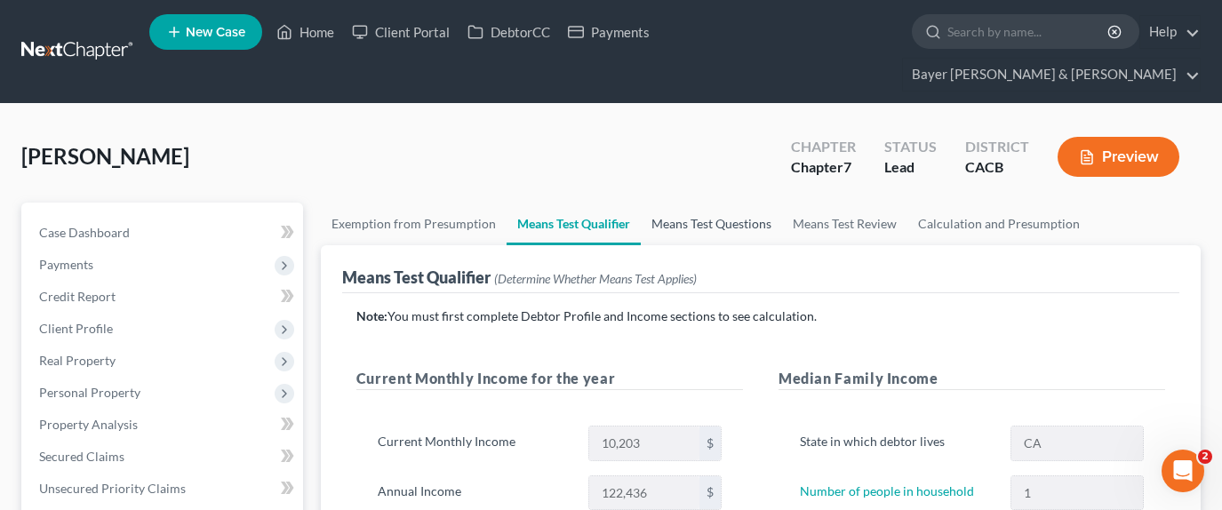
click at [699, 203] on link "Means Test Questions" at bounding box center [711, 224] width 141 height 43
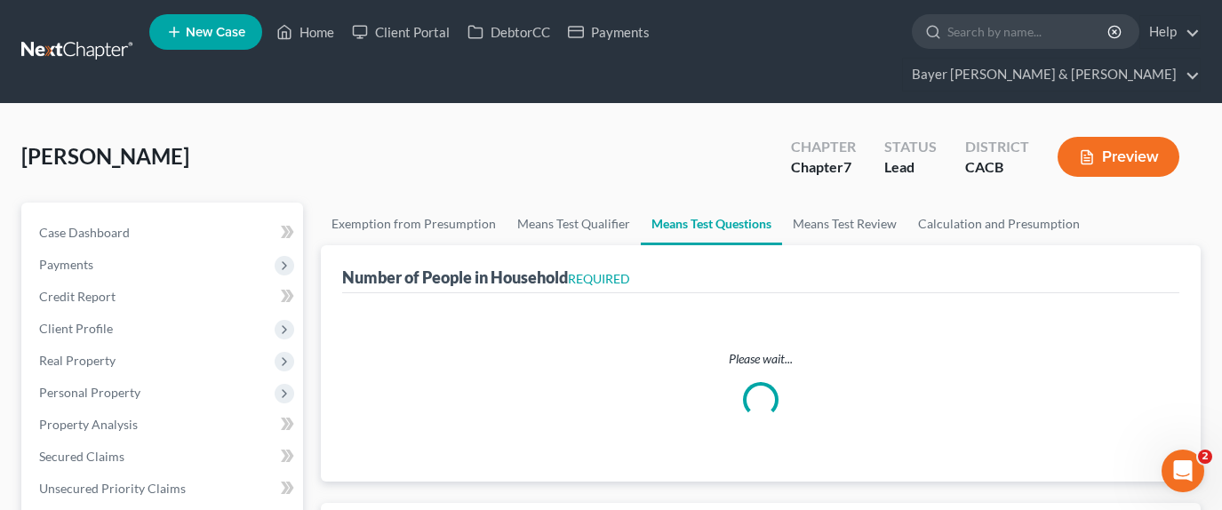
select select "60"
select select "1"
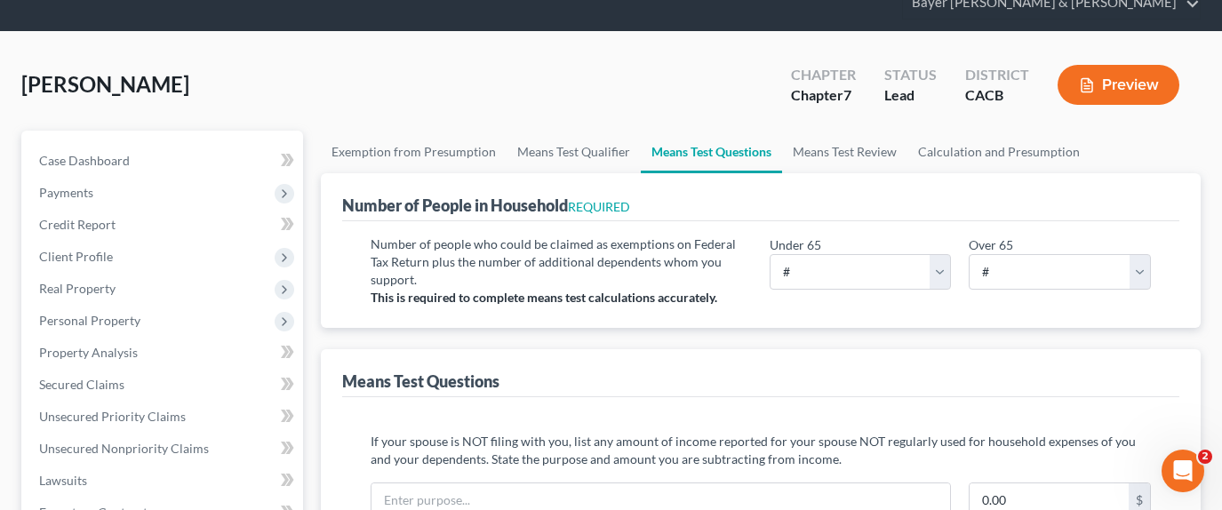
scroll to position [267, 0]
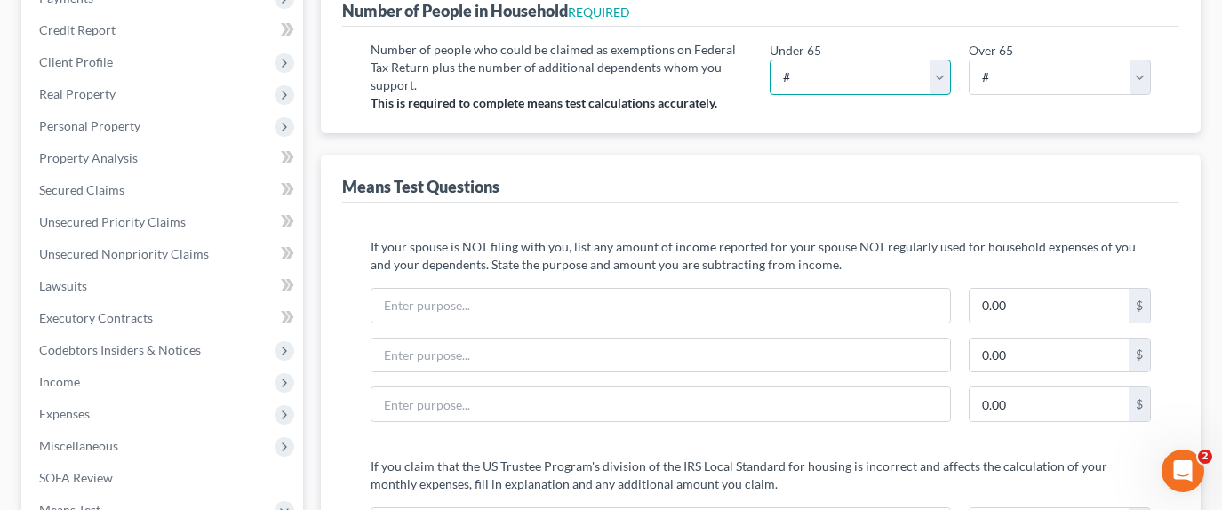
click at [932, 60] on select "# 0 1 2 3 4 5 6 7 8 9 10" at bounding box center [861, 78] width 182 height 36
select select "1"
click at [770, 60] on select "# 0 1 2 3 4 5 6 7 8 9 10" at bounding box center [861, 78] width 182 height 36
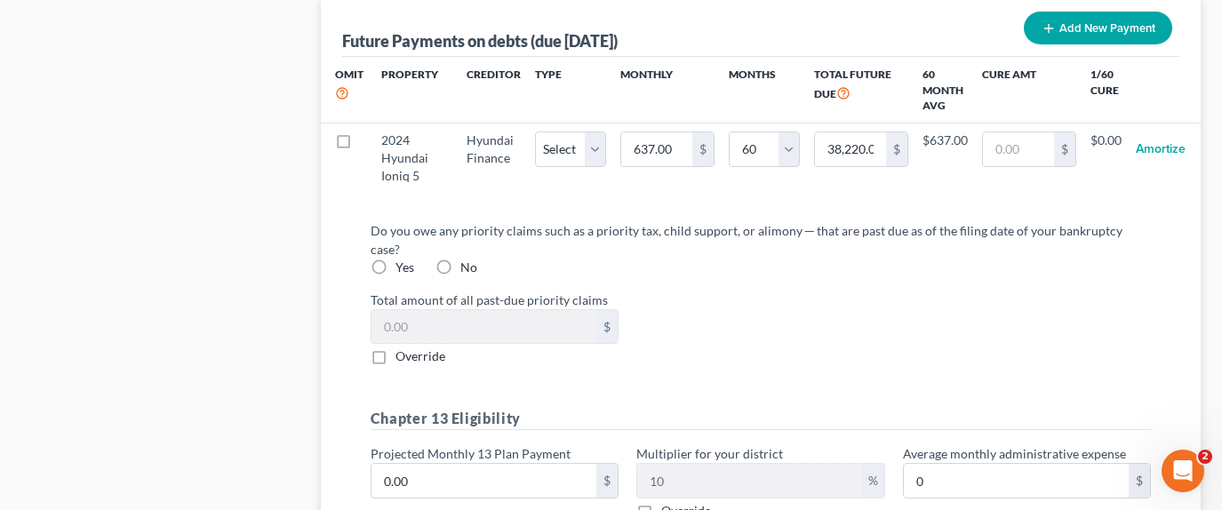
scroll to position [1867, 0]
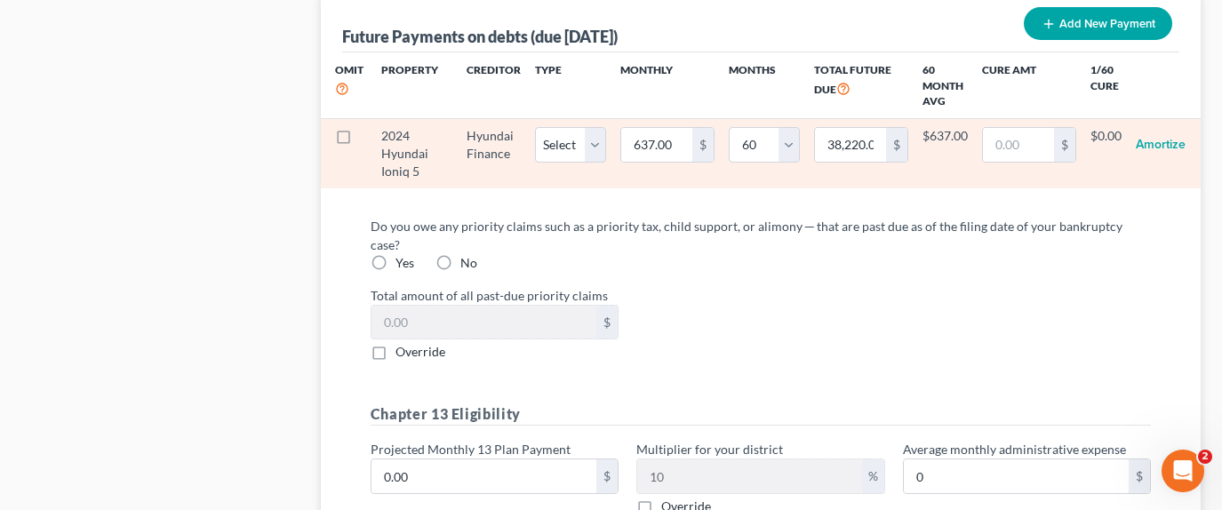
click at [360, 140] on label at bounding box center [360, 140] width 0 height 0
click at [367, 127] on input "checkbox" at bounding box center [373, 133] width 12 height 12
checkbox input "true"
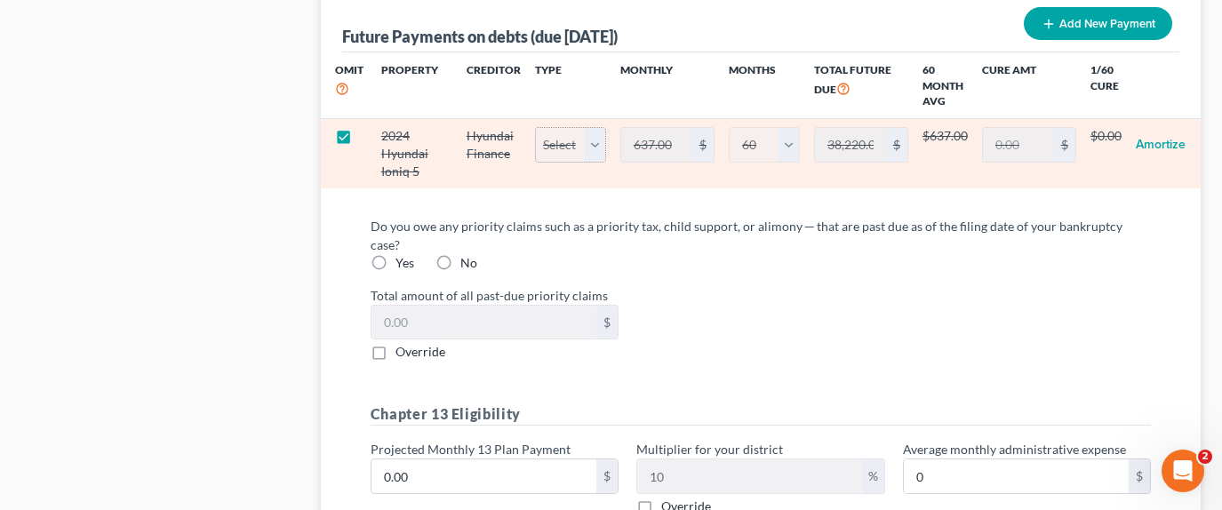
select select "60"
drag, startPoint x: 340, startPoint y: 102, endPoint x: 612, endPoint y: 135, distance: 274.9
click at [360, 140] on label at bounding box center [360, 140] width 0 height 0
click at [367, 127] on input "checkbox" at bounding box center [373, 133] width 12 height 12
checkbox input "false"
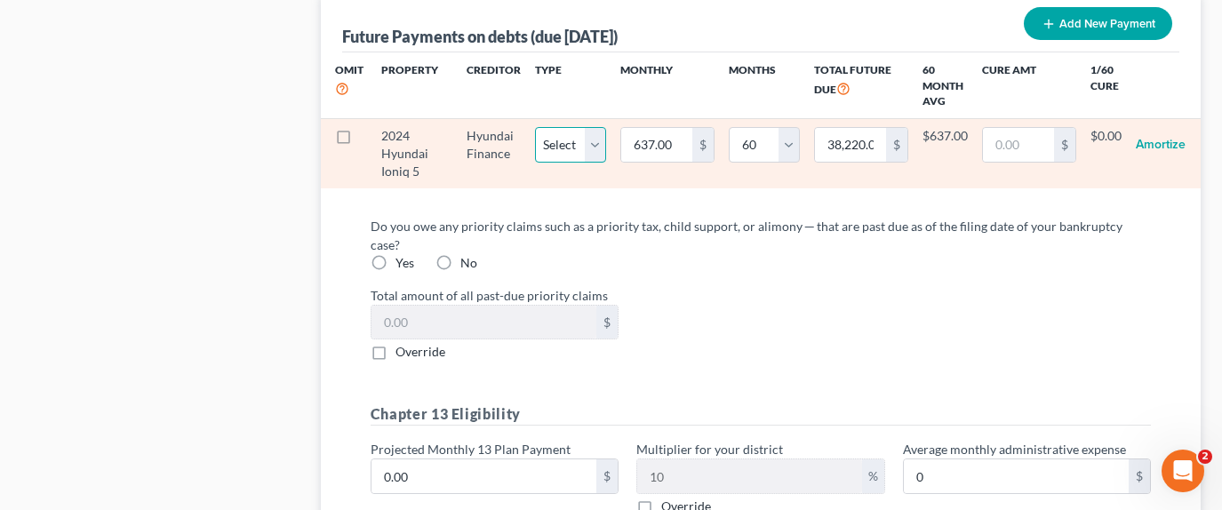
click at [592, 127] on select "Select Home Vehicle Other" at bounding box center [570, 145] width 71 height 36
select select "60"
drag, startPoint x: 581, startPoint y: 111, endPoint x: 605, endPoint y: 132, distance: 32.1
click at [581, 127] on select "Select Home Vehicle Other" at bounding box center [570, 145] width 71 height 36
select select "1"
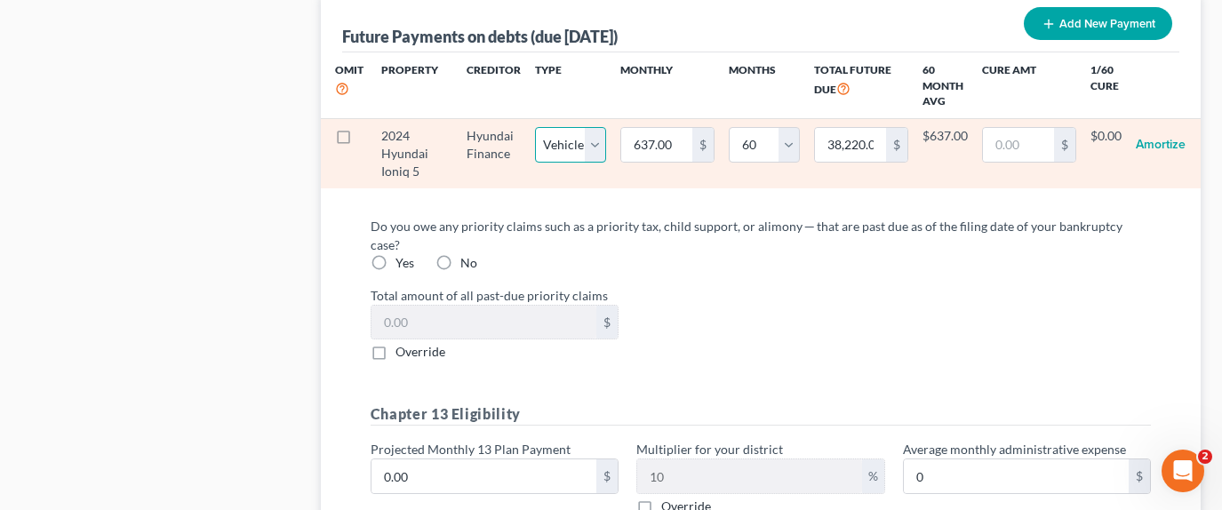
click at [535, 127] on select "Select Home Vehicle Other" at bounding box center [570, 145] width 71 height 36
select select "1"
select select "60"
drag, startPoint x: 679, startPoint y: 108, endPoint x: 669, endPoint y: 109, distance: 9.9
click at [666, 128] on input "637.00" at bounding box center [656, 145] width 71 height 34
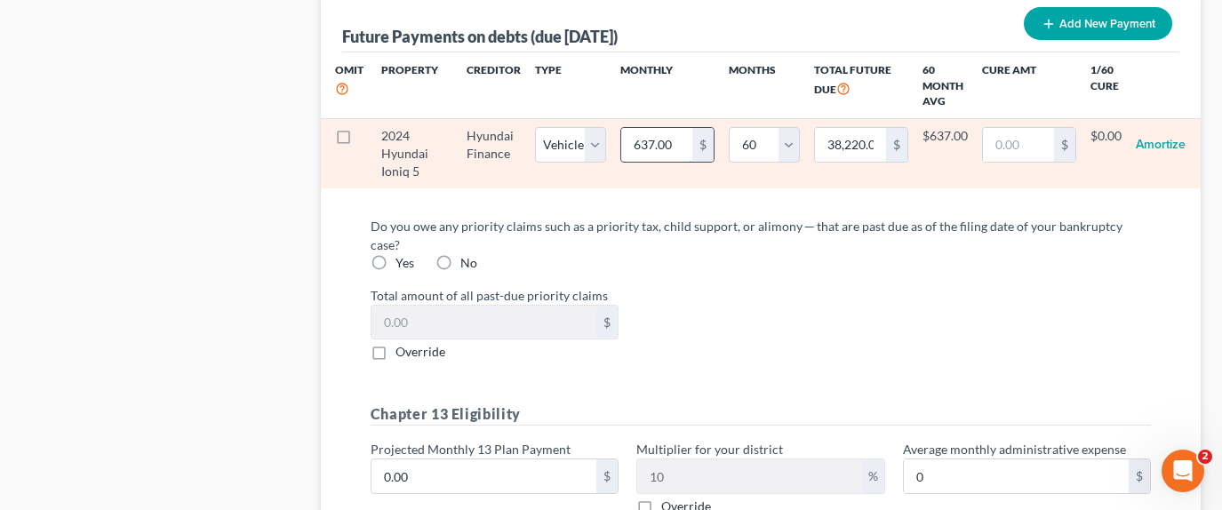
type input "3"
type input "180.00"
type input "38"
type input "2,280.00"
type input "384"
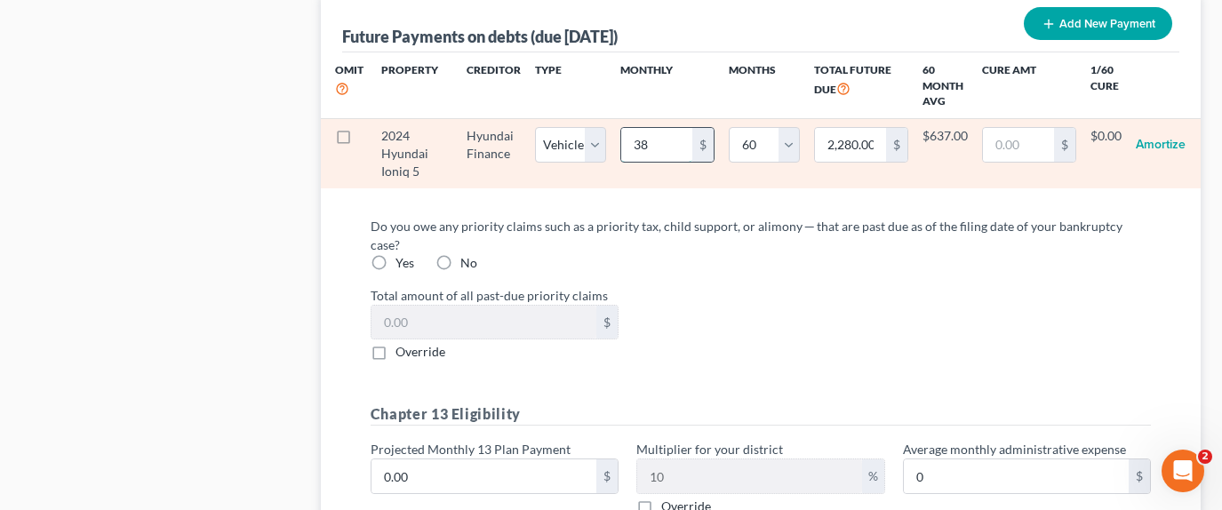
type input "23,040.00"
type input "384."
select select "1"
select select "60"
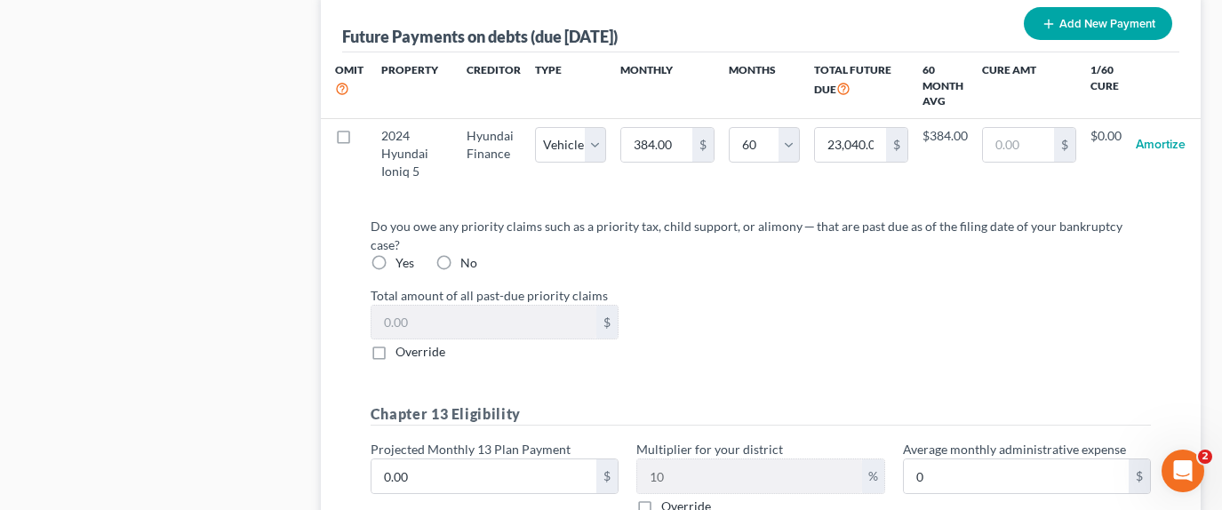
select select "1"
select select "60"
select select "1"
select select "60"
click at [866, 323] on div "Do you owe any priority claims such as a priority tax, child support, or alimon…" at bounding box center [760, 374] width 809 height 314
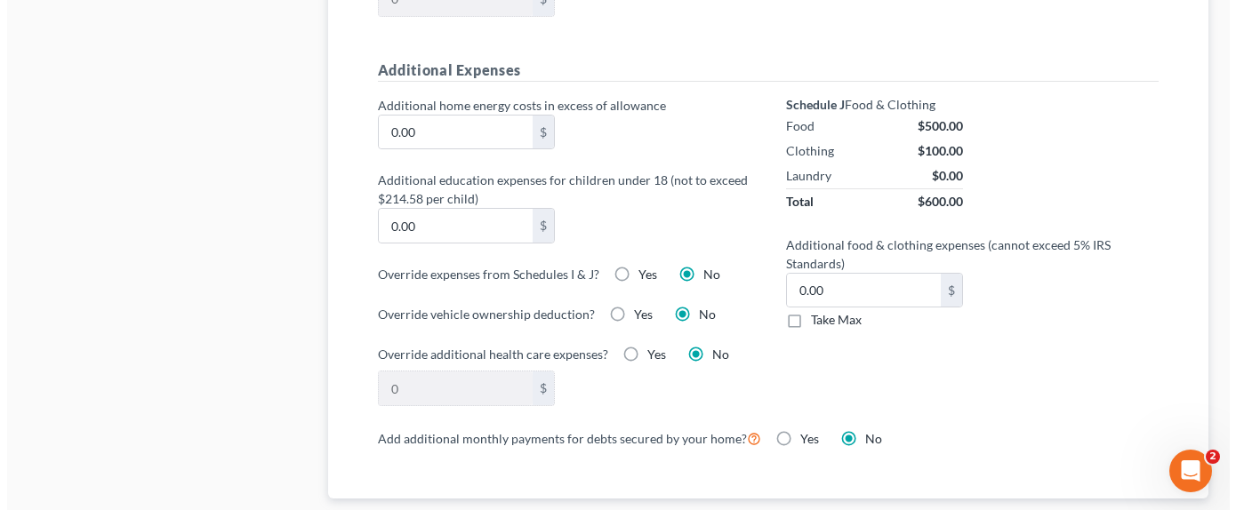
scroll to position [1333, 0]
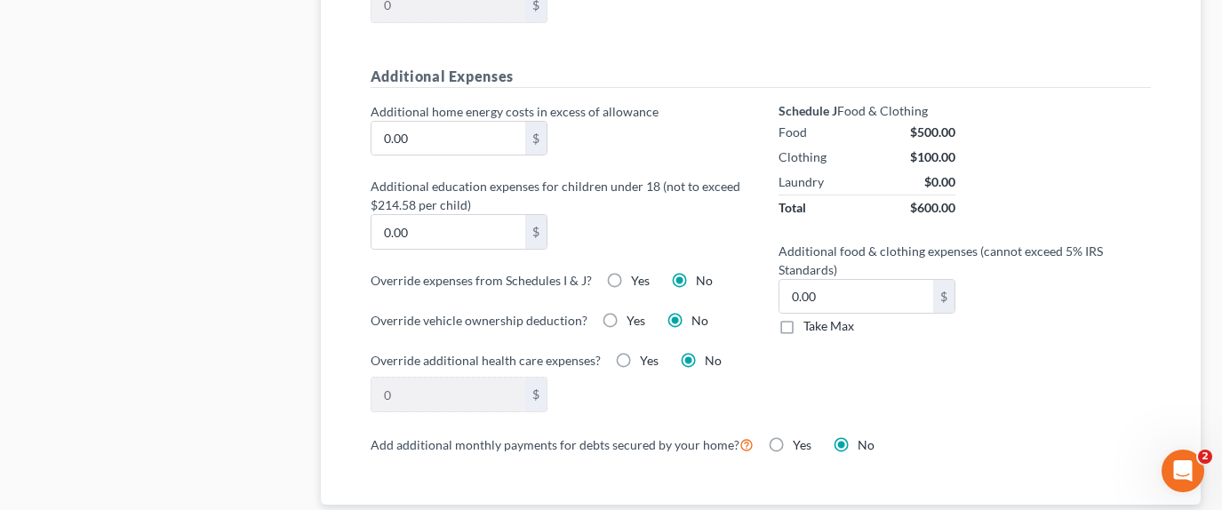
click at [596, 271] on div "Override expenses from Schedules I & J? Yes No" at bounding box center [557, 280] width 372 height 19
click at [631, 272] on label "Yes" at bounding box center [640, 281] width 19 height 18
click at [638, 272] on input "Yes" at bounding box center [644, 278] width 12 height 12
radio input "true"
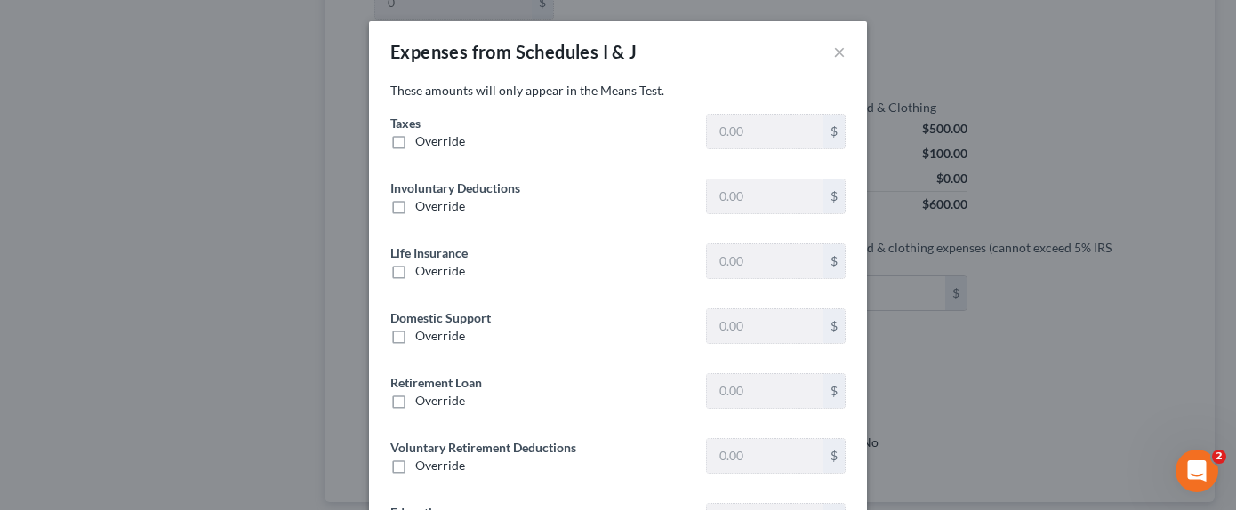
type input "0"
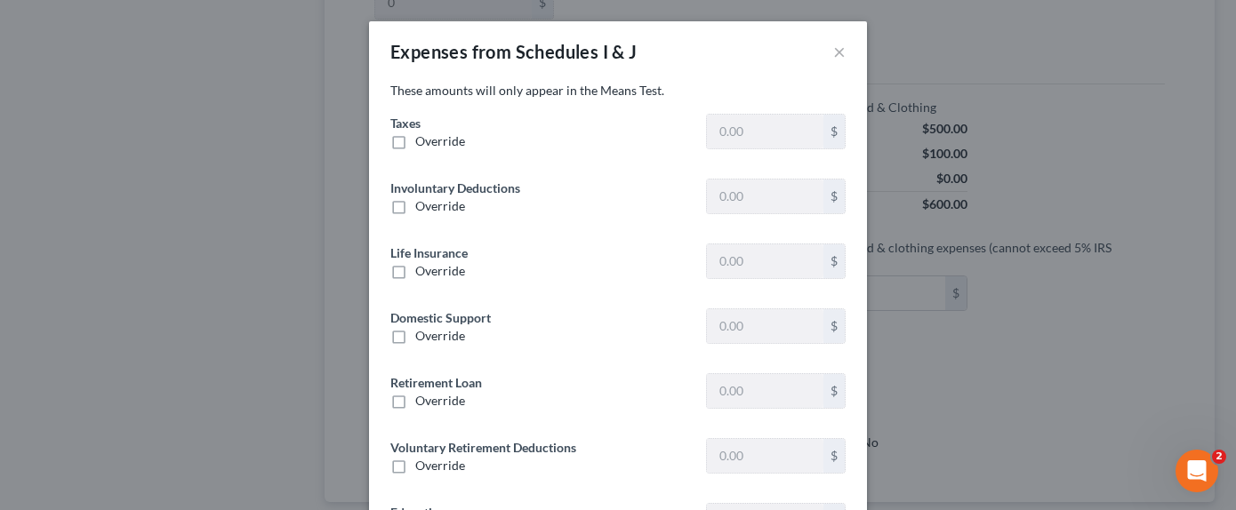
type input "0"
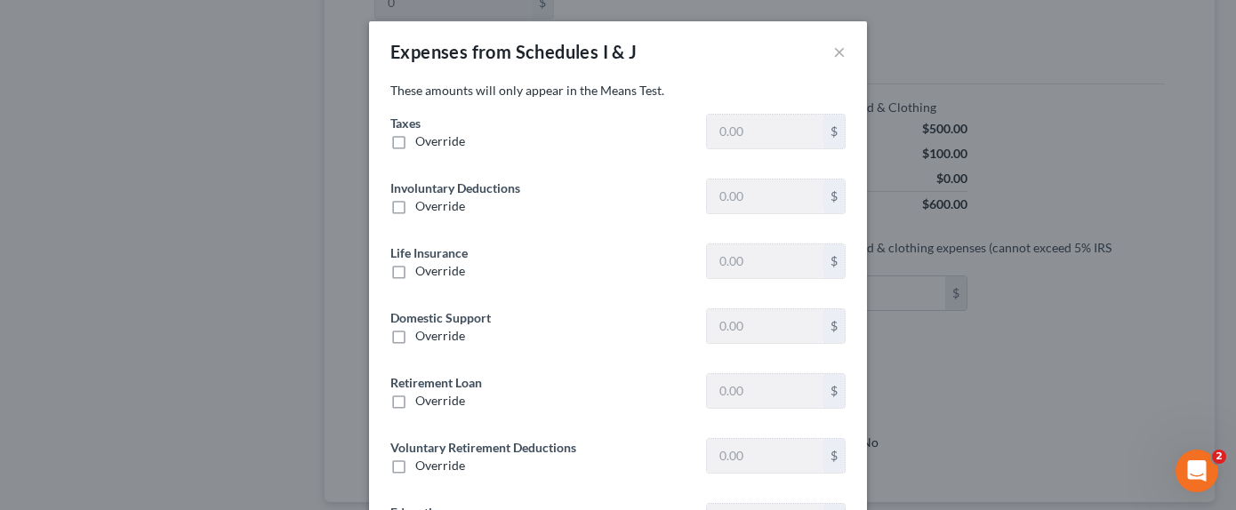
type input "0"
click at [404, 132] on div "Override" at bounding box center [539, 141] width 298 height 18
drag, startPoint x: 398, startPoint y: 141, endPoint x: 676, endPoint y: 133, distance: 278.3
click at [415, 141] on label "Override" at bounding box center [440, 141] width 50 height 18
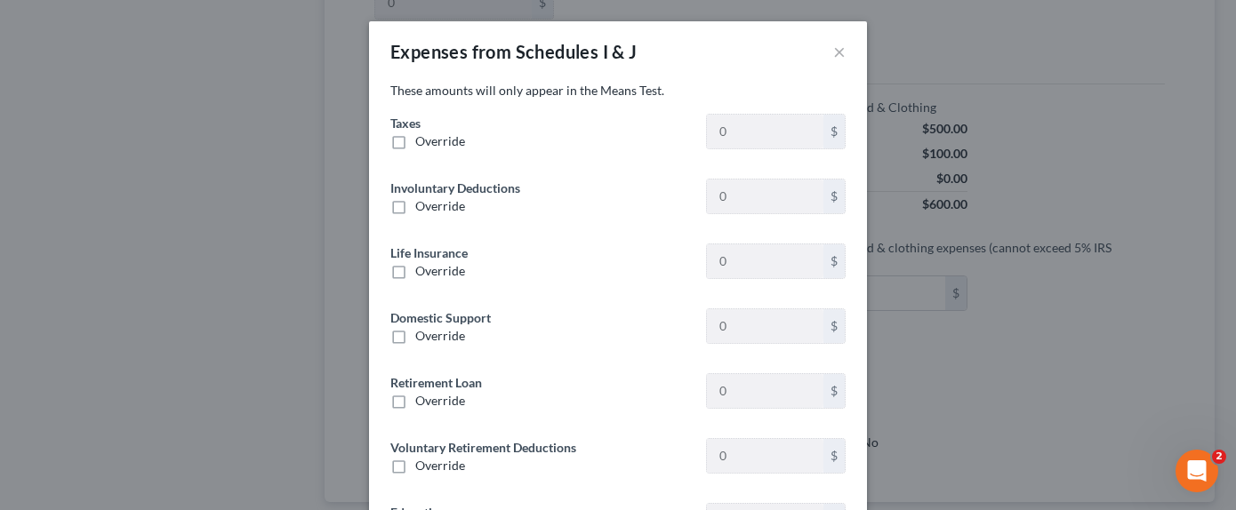
click at [422, 141] on input "Override" at bounding box center [428, 138] width 12 height 12
checkbox input "true"
type input "1,632.00"
drag, startPoint x: 661, startPoint y: 278, endPoint x: 654, endPoint y: 291, distance: 14.3
click at [660, 278] on div "Override" at bounding box center [539, 271] width 298 height 18
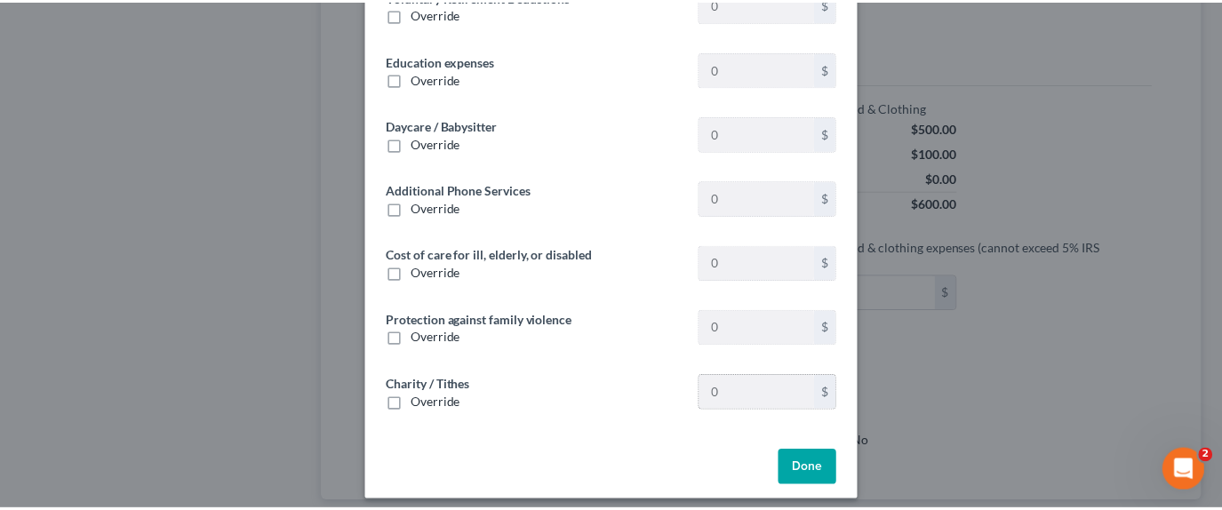
scroll to position [464, 0]
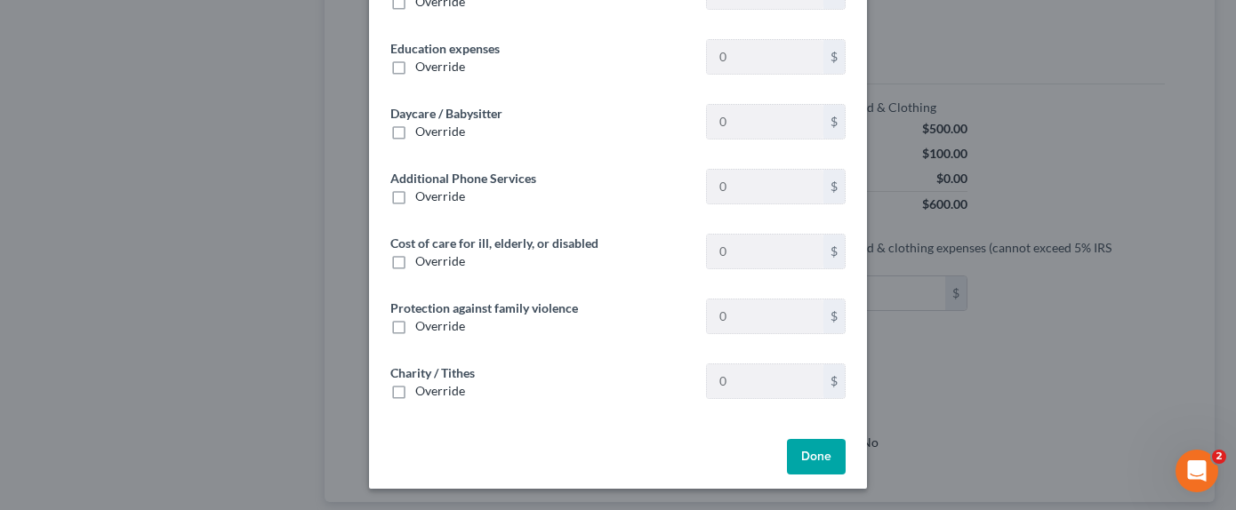
click at [805, 453] on button "Done" at bounding box center [816, 457] width 59 height 36
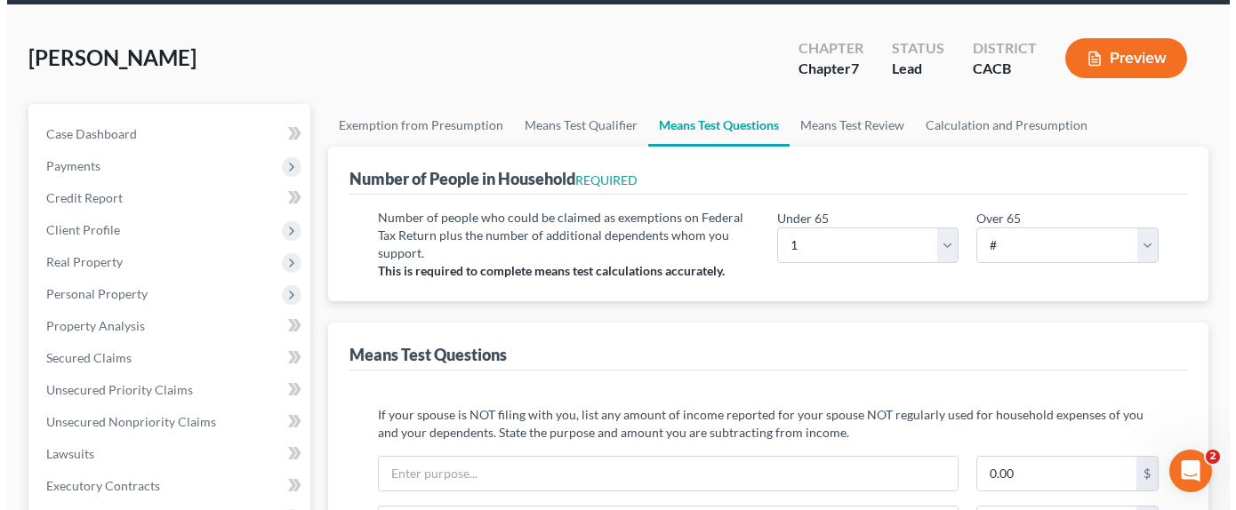
scroll to position [0, 0]
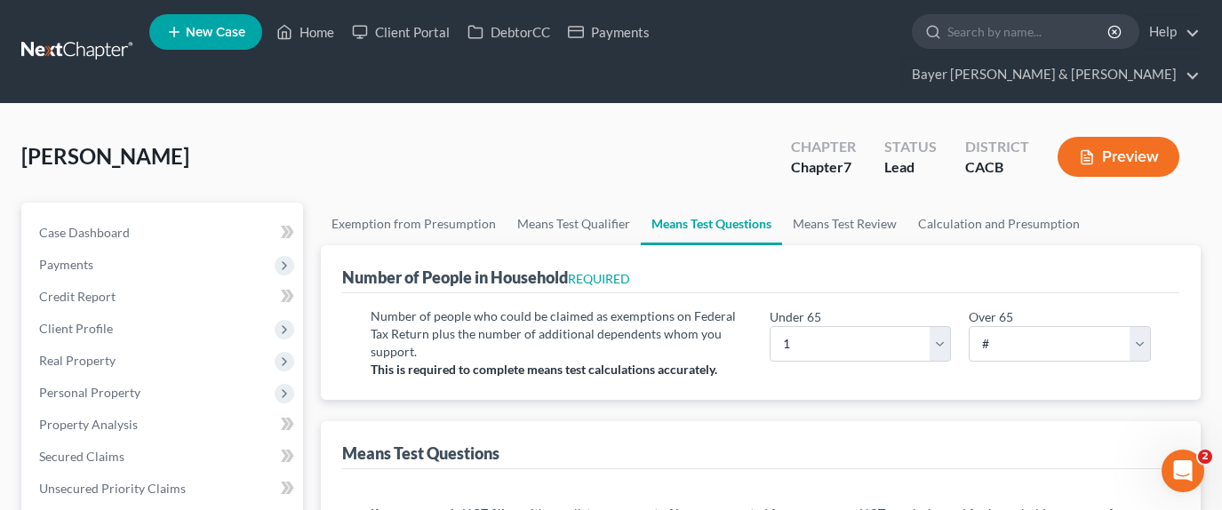
click at [1115, 137] on button "Preview" at bounding box center [1119, 157] width 122 height 40
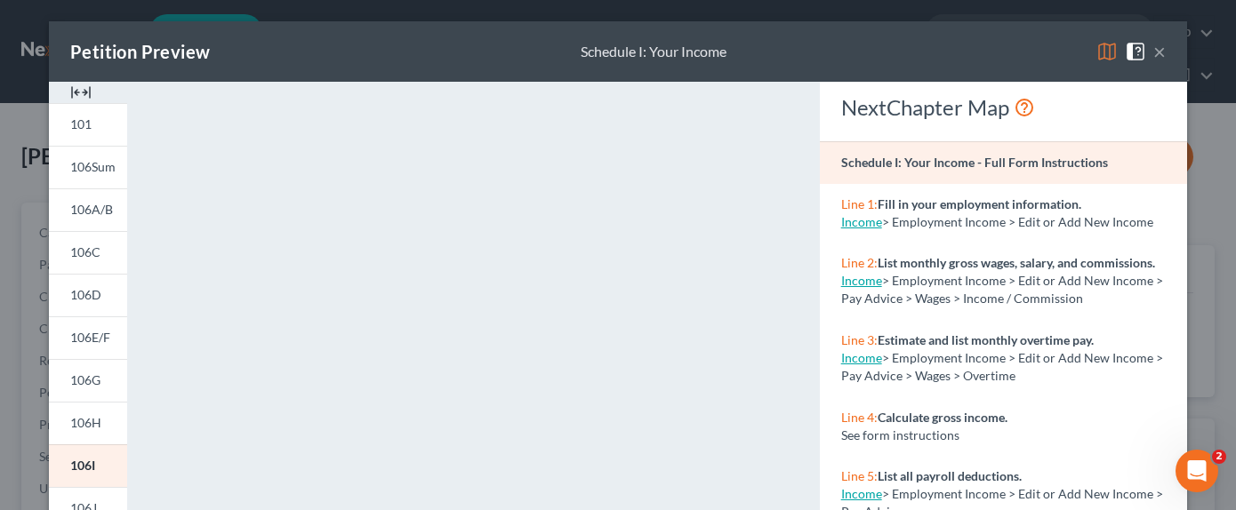
drag, startPoint x: 1154, startPoint y: 54, endPoint x: 1146, endPoint y: 73, distance: 20.3
click at [1154, 53] on button "×" at bounding box center [1159, 51] width 12 height 21
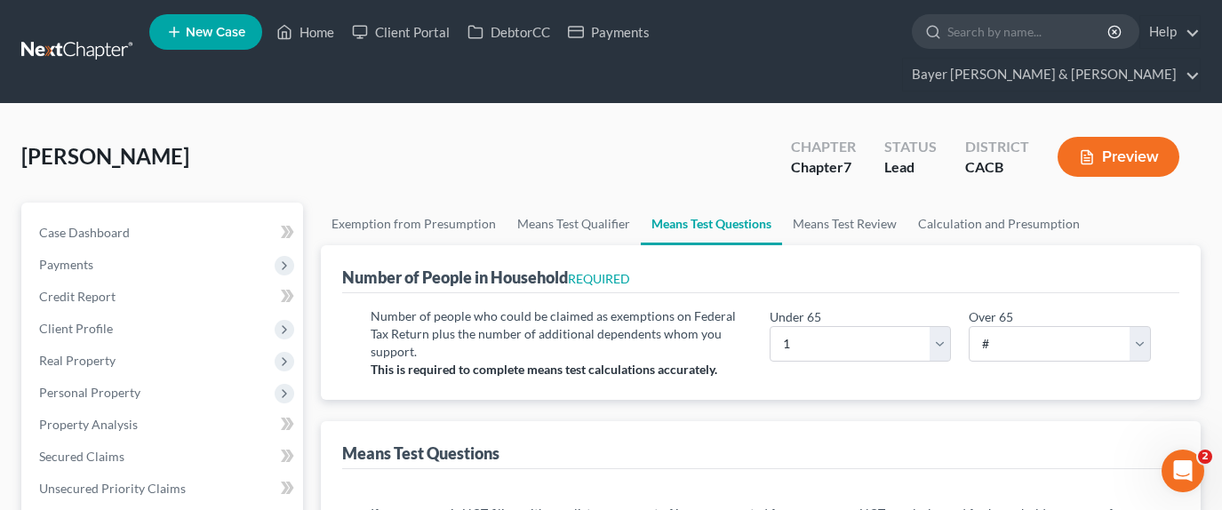
click at [1135, 137] on button "Preview" at bounding box center [1119, 157] width 122 height 40
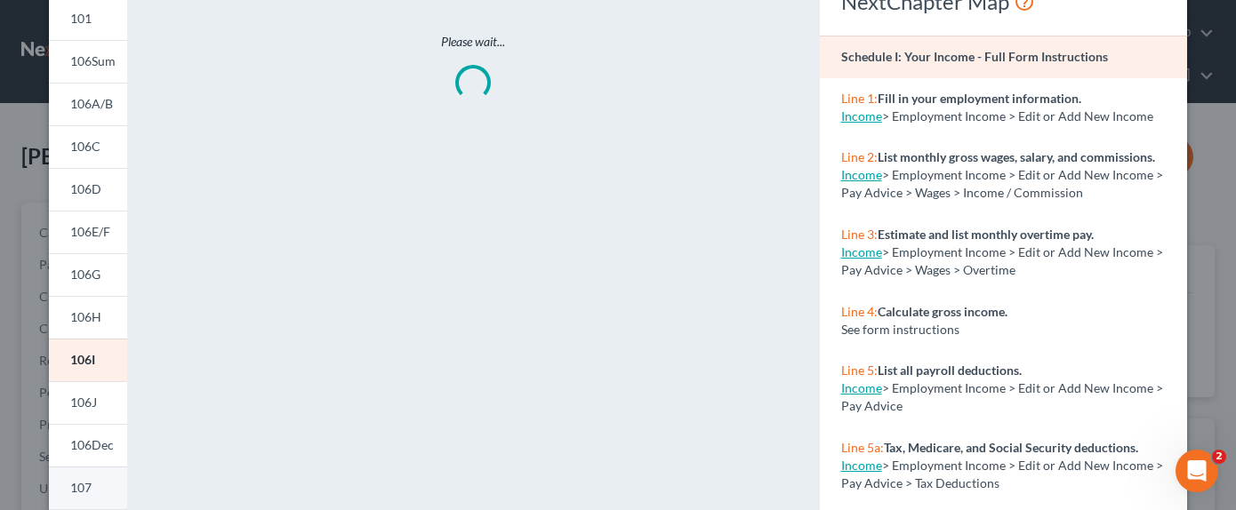
scroll to position [267, 0]
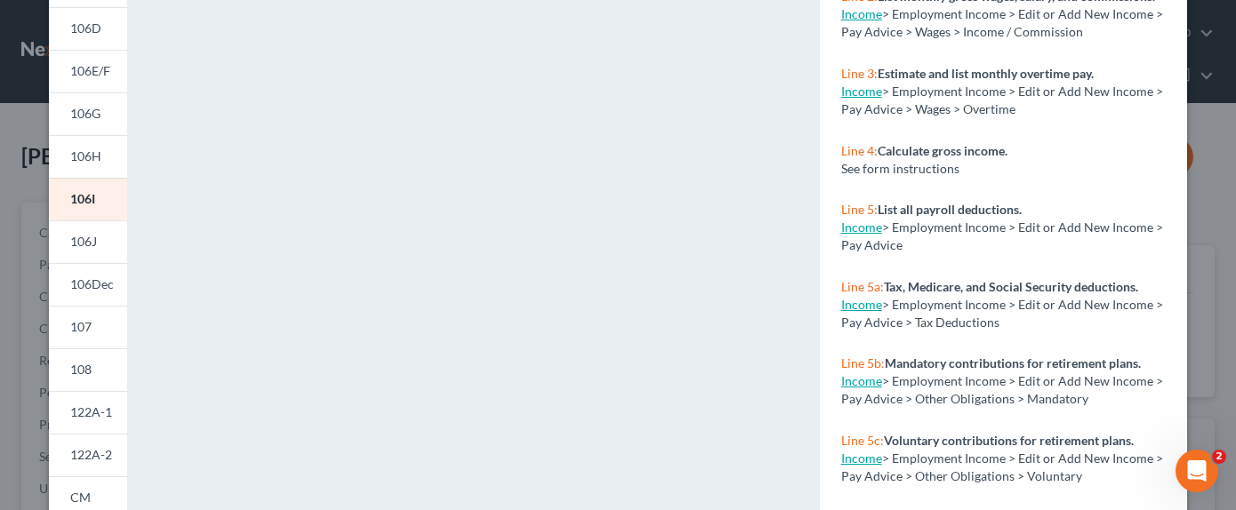
click at [85, 452] on span "122A-2" at bounding box center [91, 454] width 42 height 15
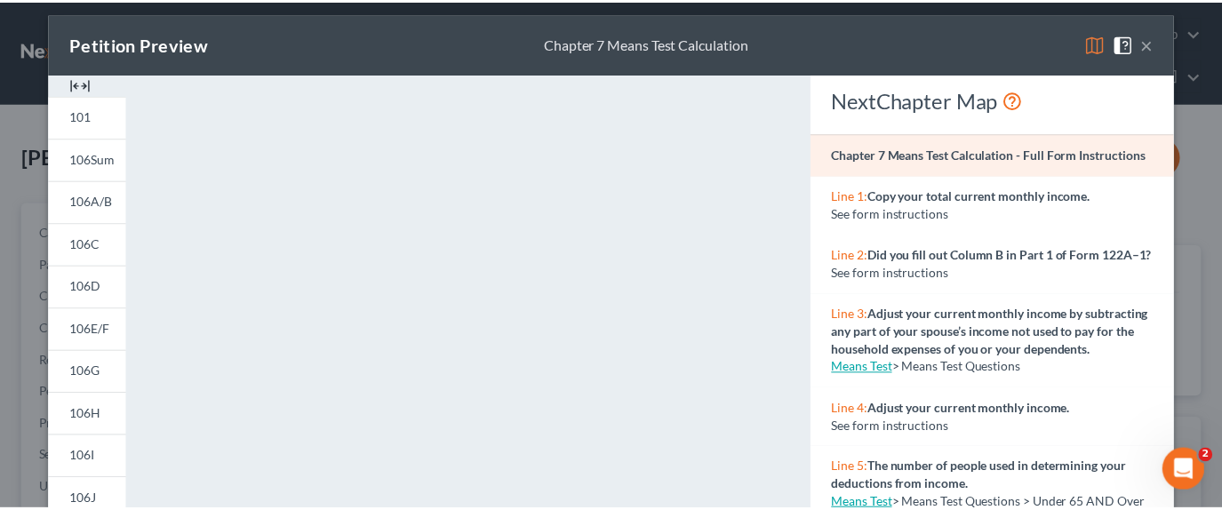
scroll to position [0, 0]
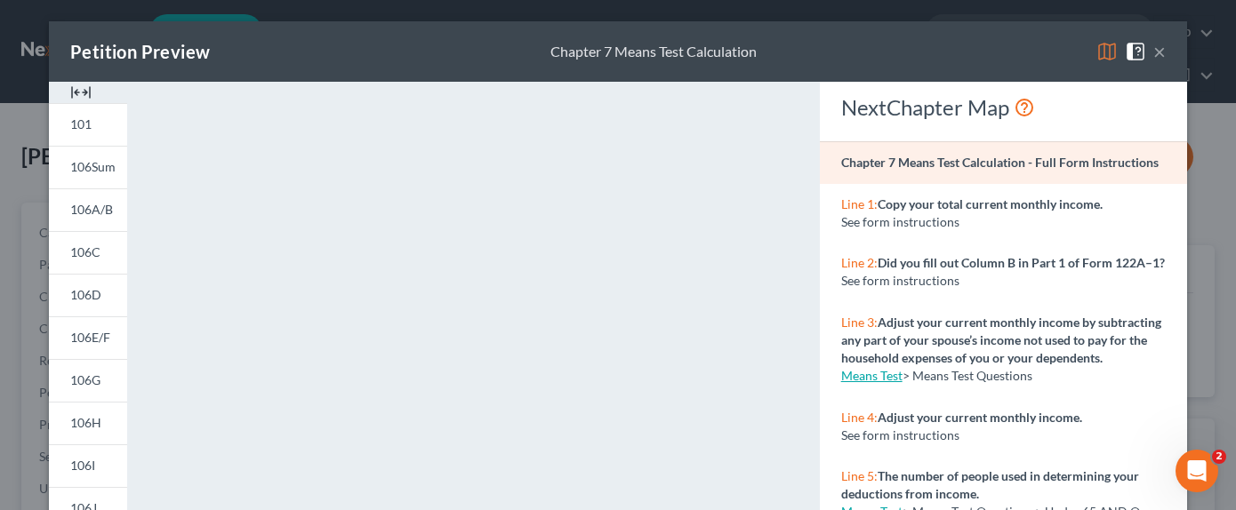
click at [1153, 44] on button "×" at bounding box center [1159, 51] width 12 height 21
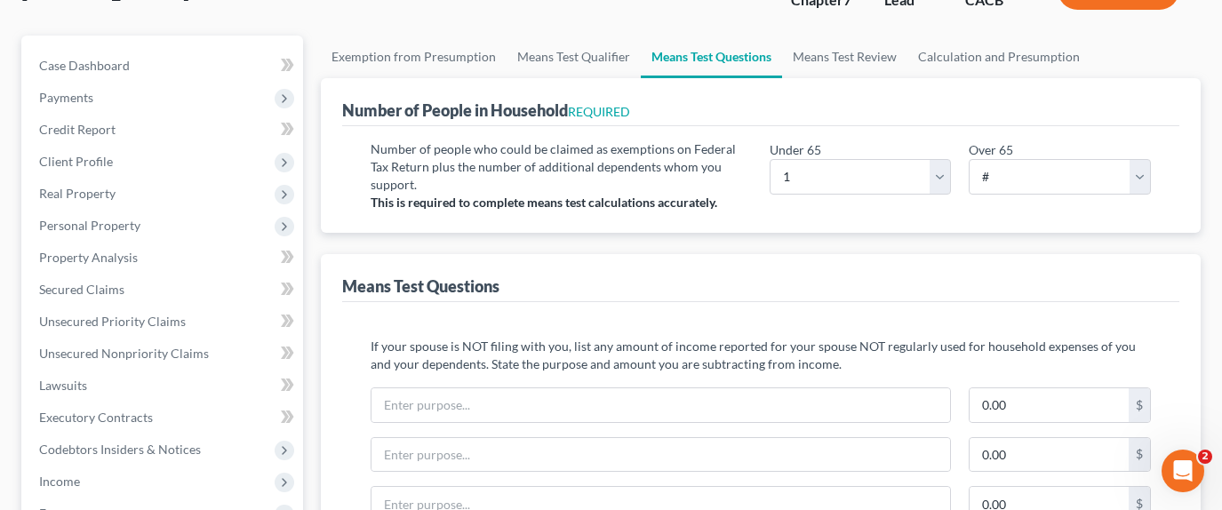
scroll to position [356, 0]
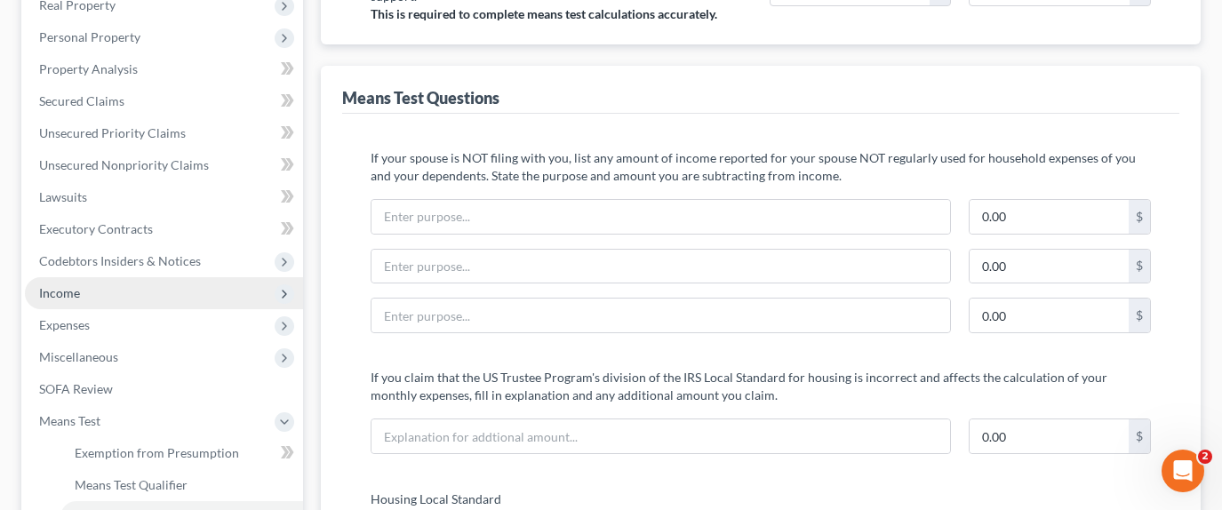
click at [130, 277] on span "Income" at bounding box center [164, 293] width 278 height 32
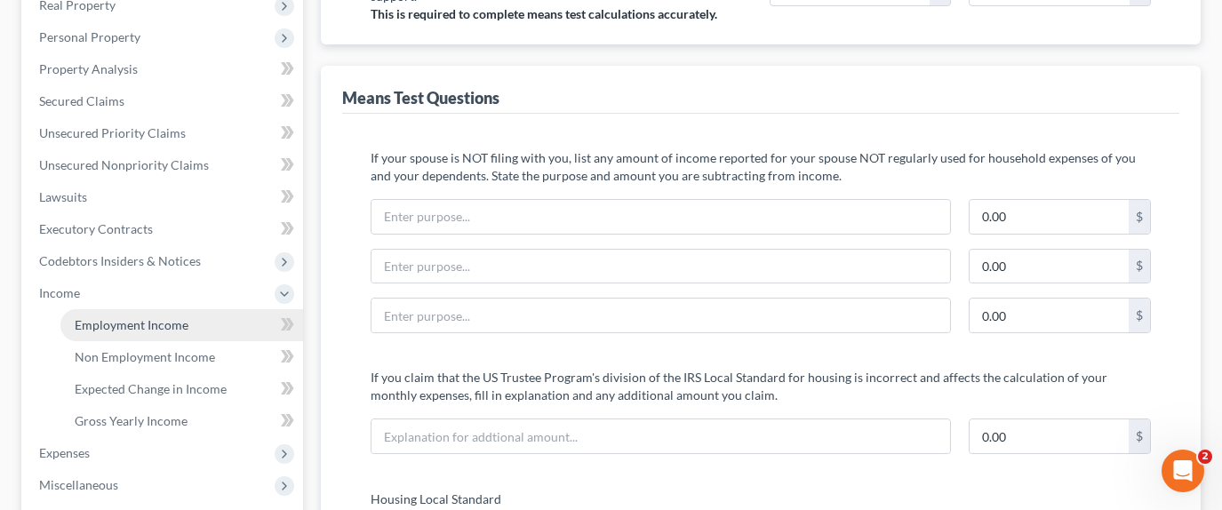
click at [161, 317] on span "Employment Income" at bounding box center [132, 324] width 114 height 15
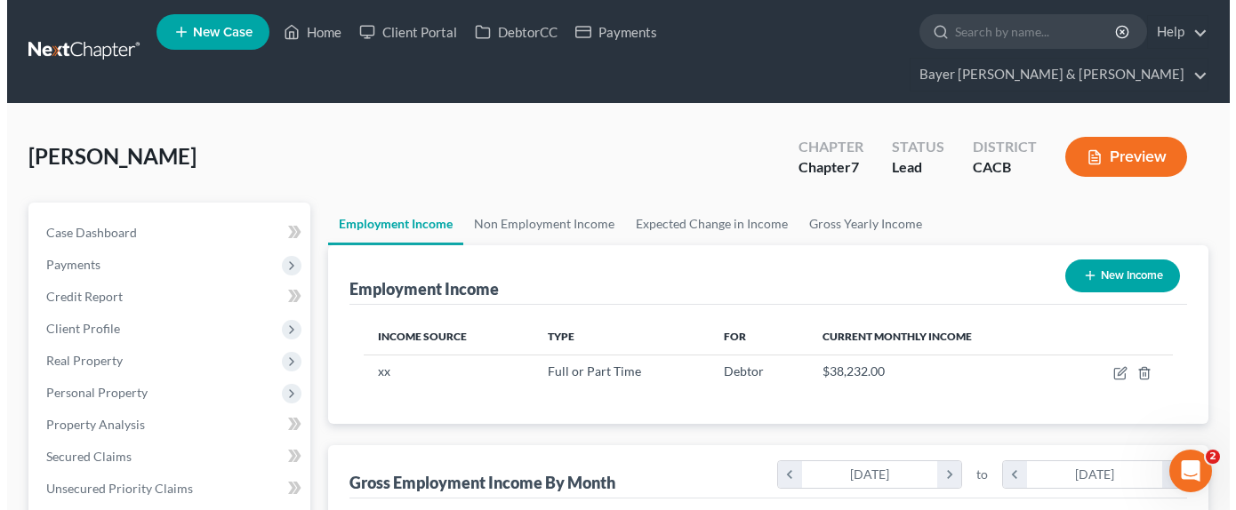
scroll to position [319, 493]
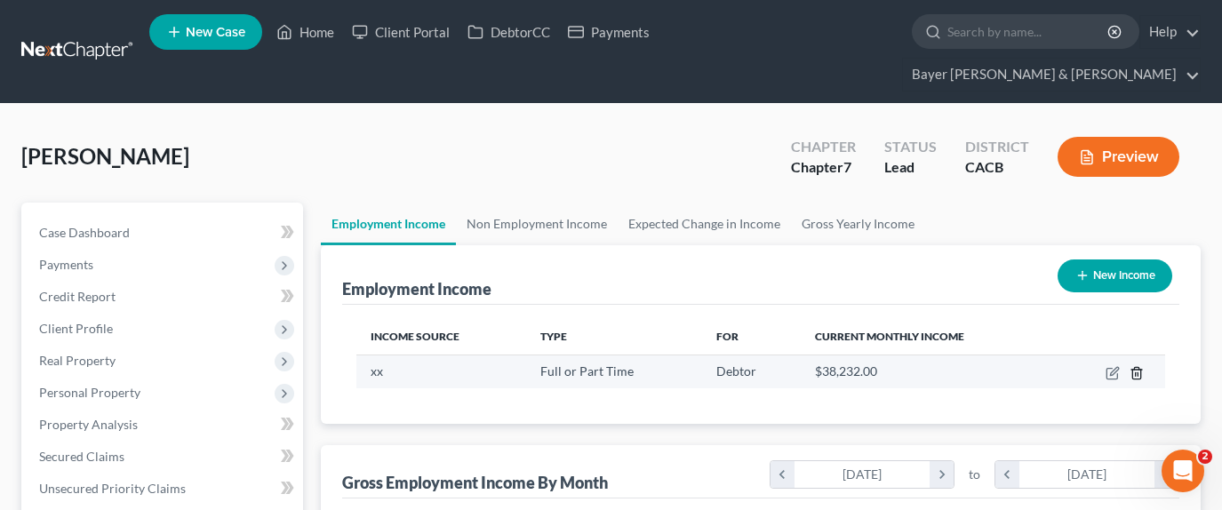
click at [1140, 367] on icon "button" at bounding box center [1136, 373] width 8 height 12
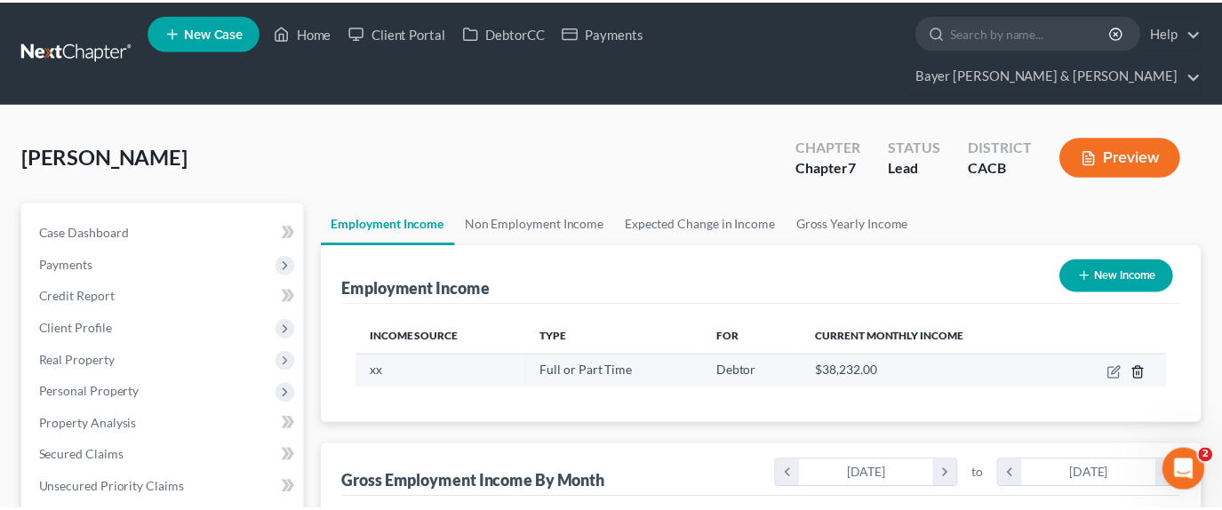
scroll to position [319, 499]
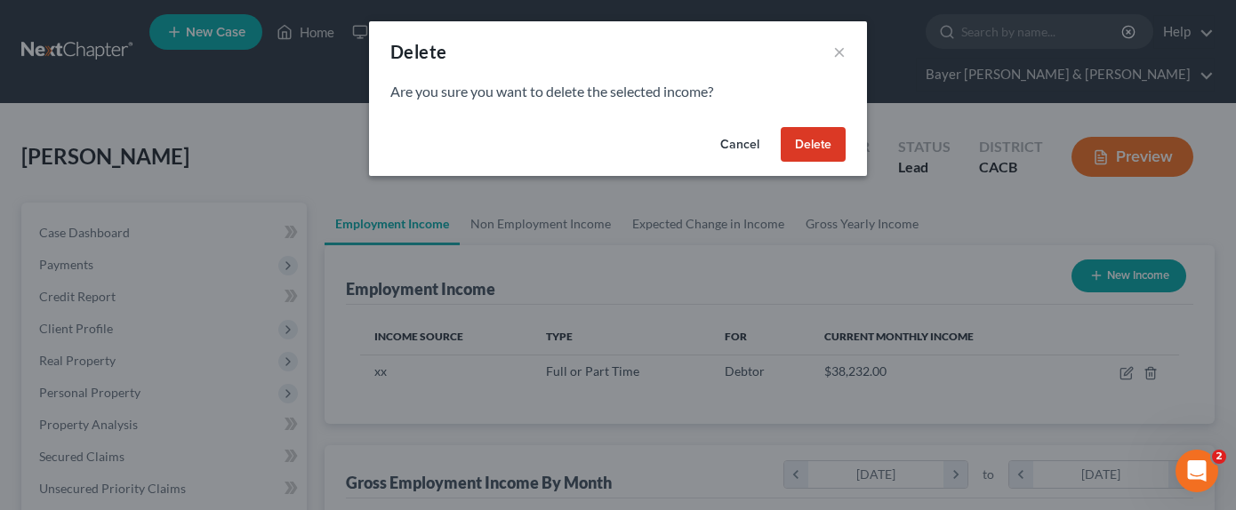
click at [828, 135] on button "Delete" at bounding box center [812, 145] width 65 height 36
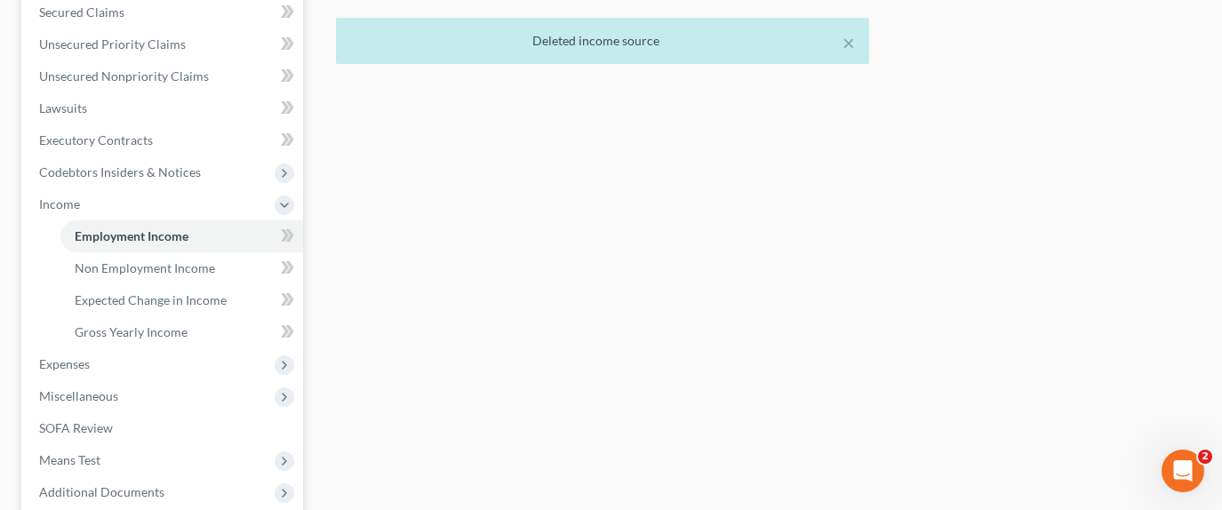
scroll to position [595, 0]
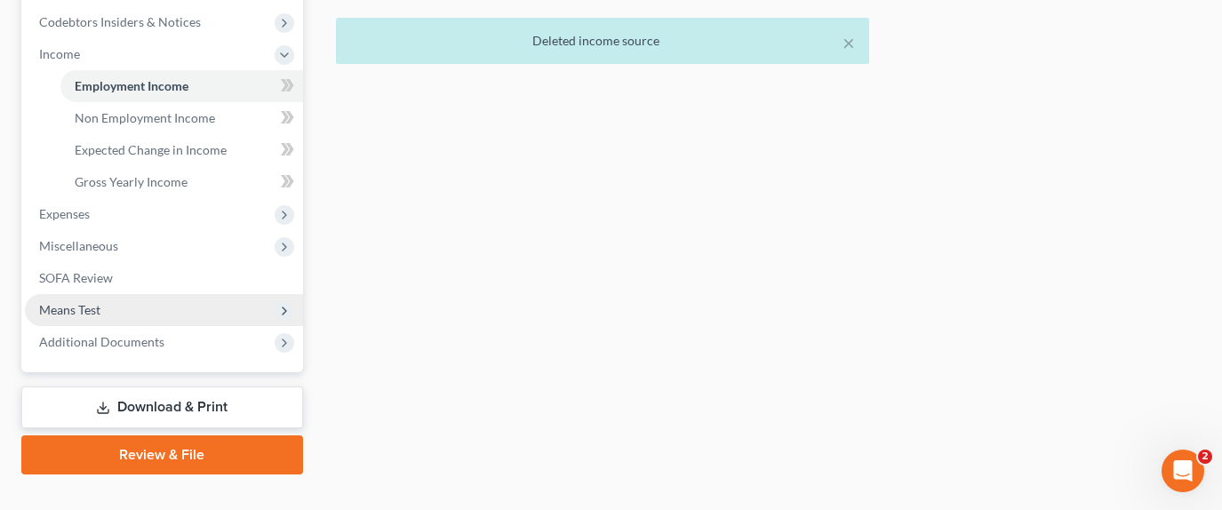
click at [131, 294] on span "Means Test" at bounding box center [164, 310] width 278 height 32
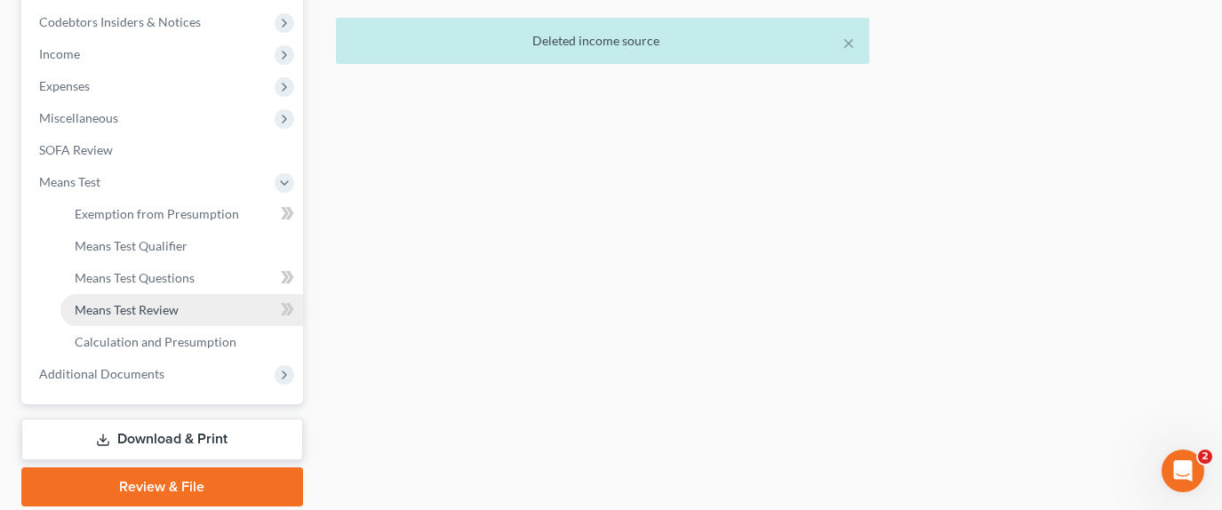
click at [178, 302] on span "Means Test Review" at bounding box center [127, 309] width 104 height 15
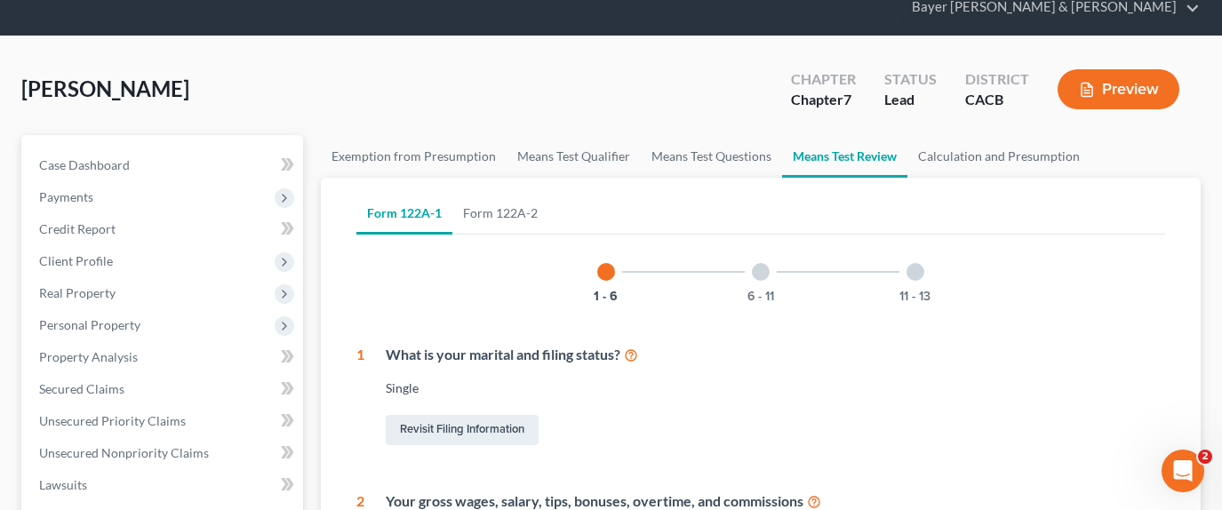
scroll to position [178, 0]
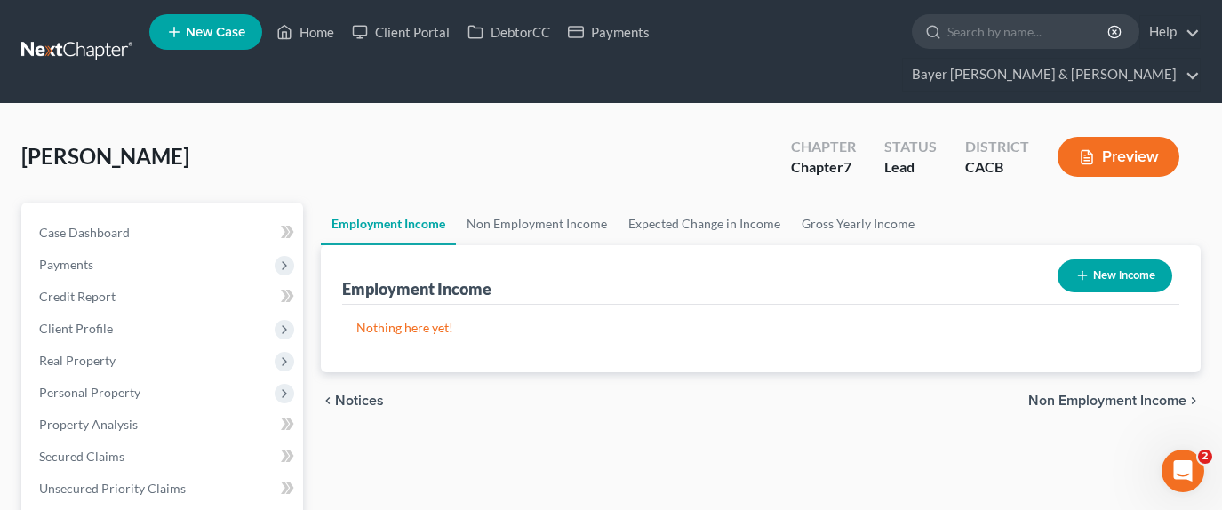
click at [1116, 260] on button "New Income" at bounding box center [1115, 276] width 115 height 33
select select "0"
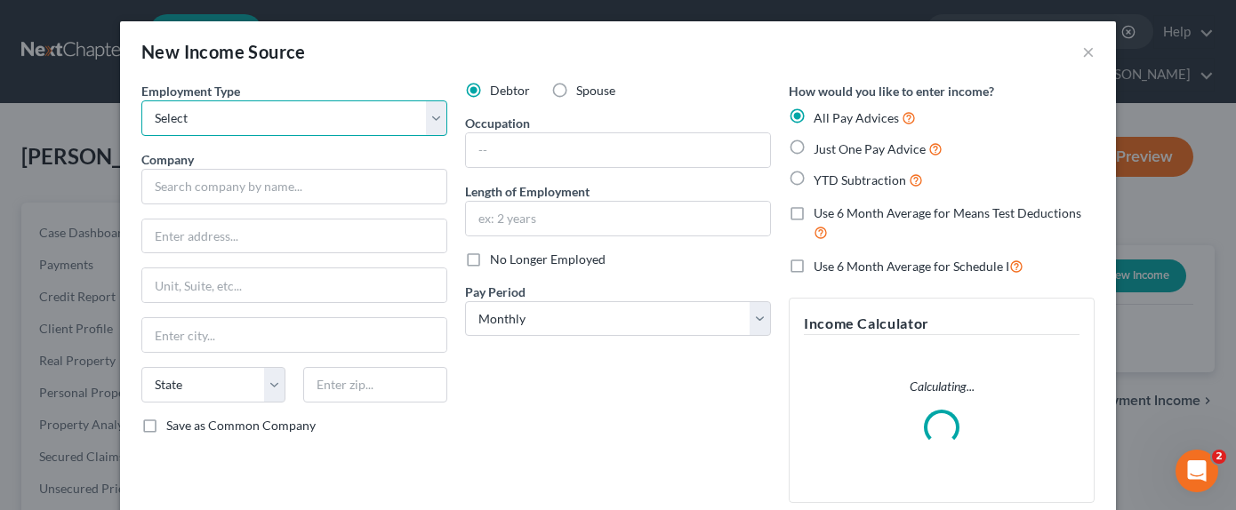
drag, startPoint x: 329, startPoint y: 117, endPoint x: 321, endPoint y: 132, distance: 17.1
click at [329, 117] on select "Select Full or [DEMOGRAPHIC_DATA] Employment Self Employment" at bounding box center [294, 118] width 306 height 36
select select "0"
click at [141, 100] on select "Select Full or [DEMOGRAPHIC_DATA] Employment Self Employment" at bounding box center [294, 118] width 306 height 36
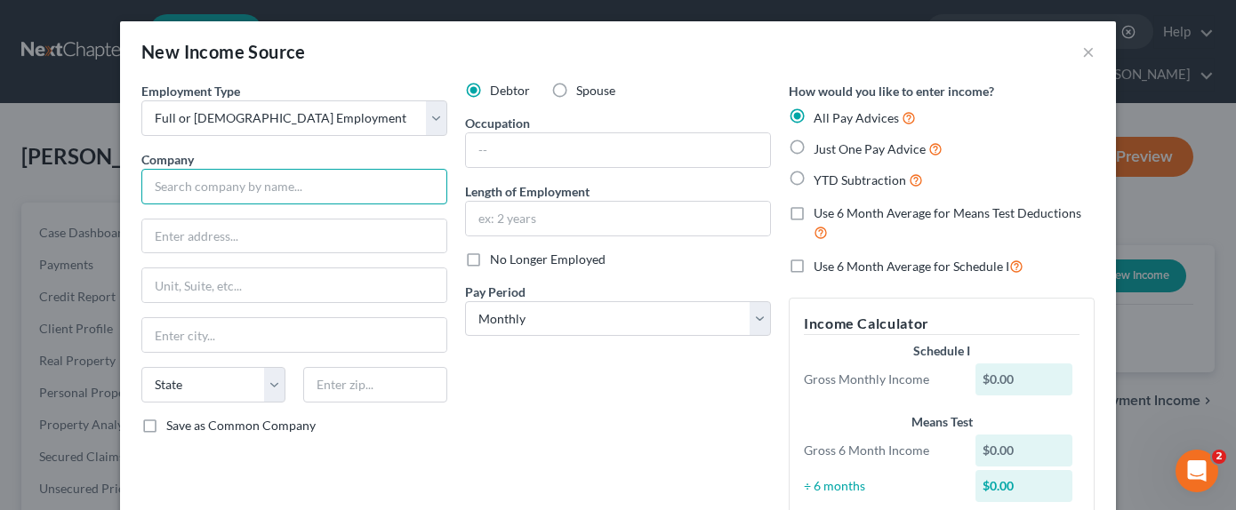
click at [307, 188] on input "text" at bounding box center [294, 187] width 306 height 36
type input "x"
click at [813, 144] on label "Just One Pay Advice" at bounding box center [877, 149] width 129 height 20
click at [820, 144] on input "Just One Pay Advice" at bounding box center [826, 145] width 12 height 12
radio input "true"
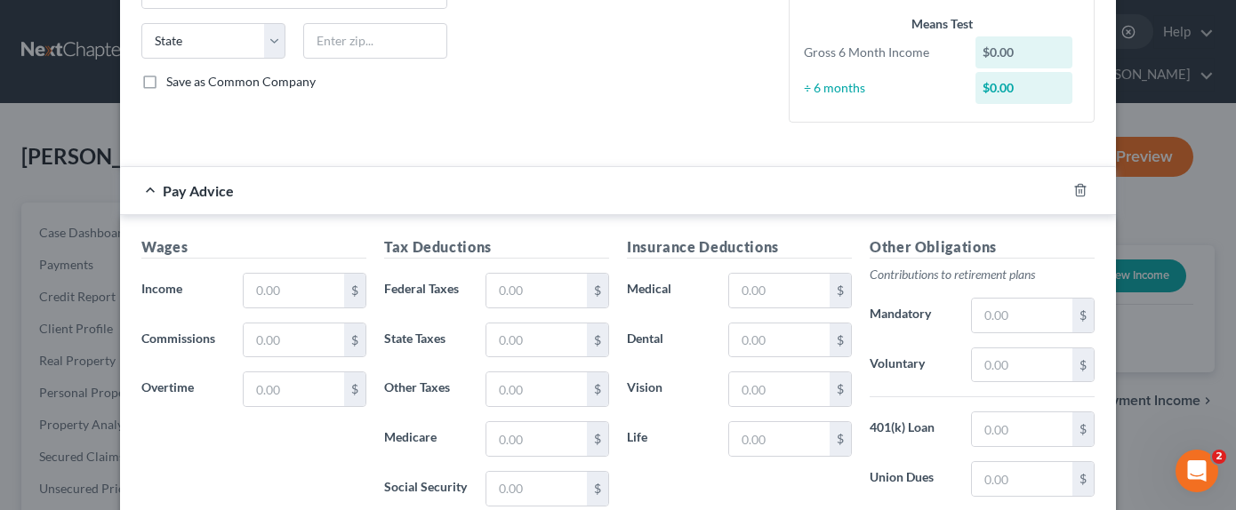
scroll to position [356, 0]
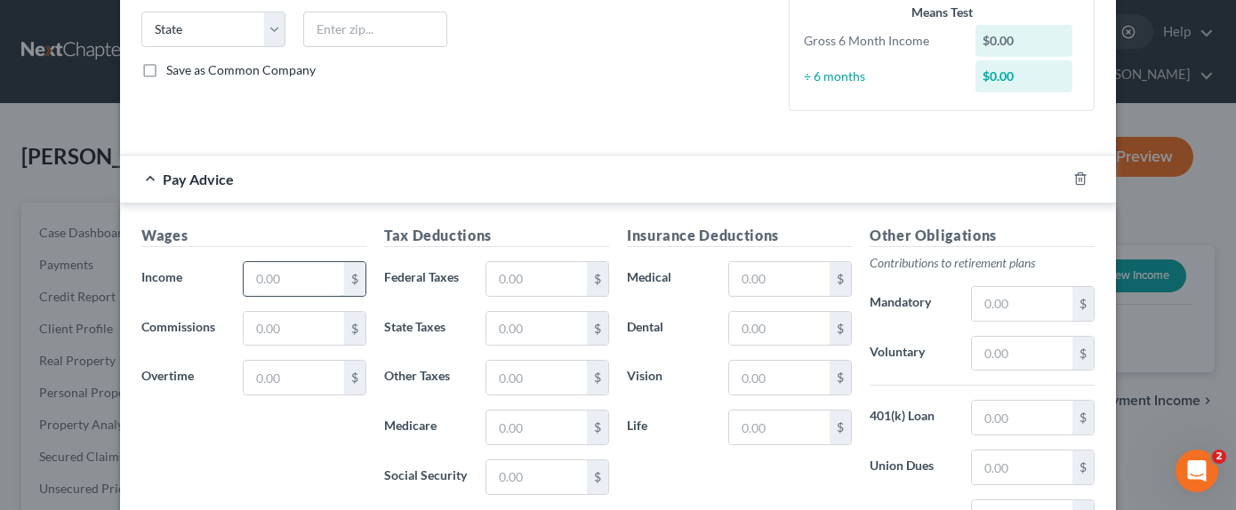
click at [306, 293] on input "text" at bounding box center [294, 279] width 100 height 34
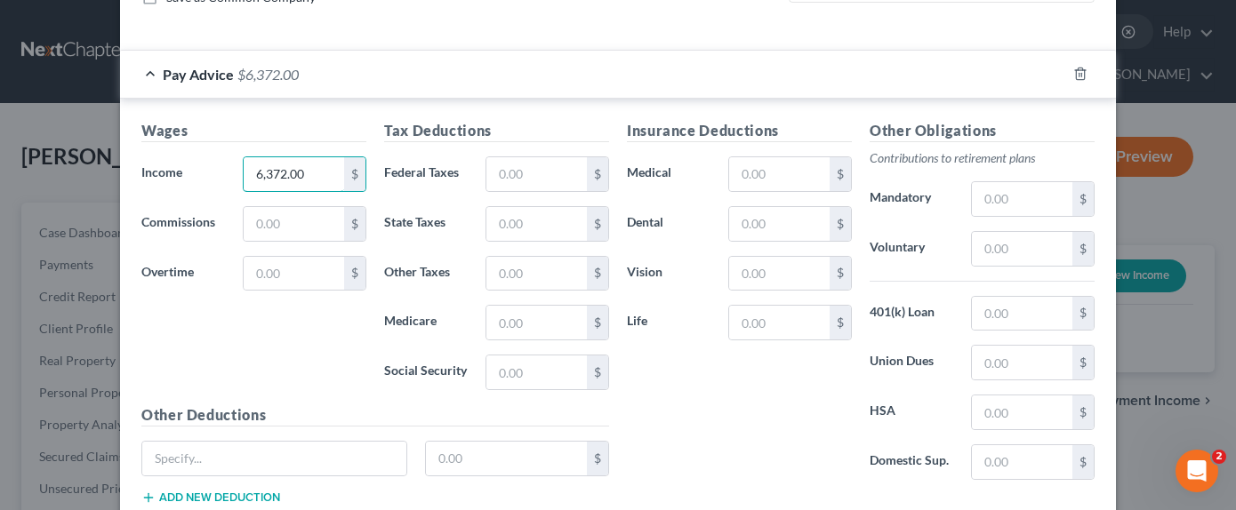
scroll to position [548, 0]
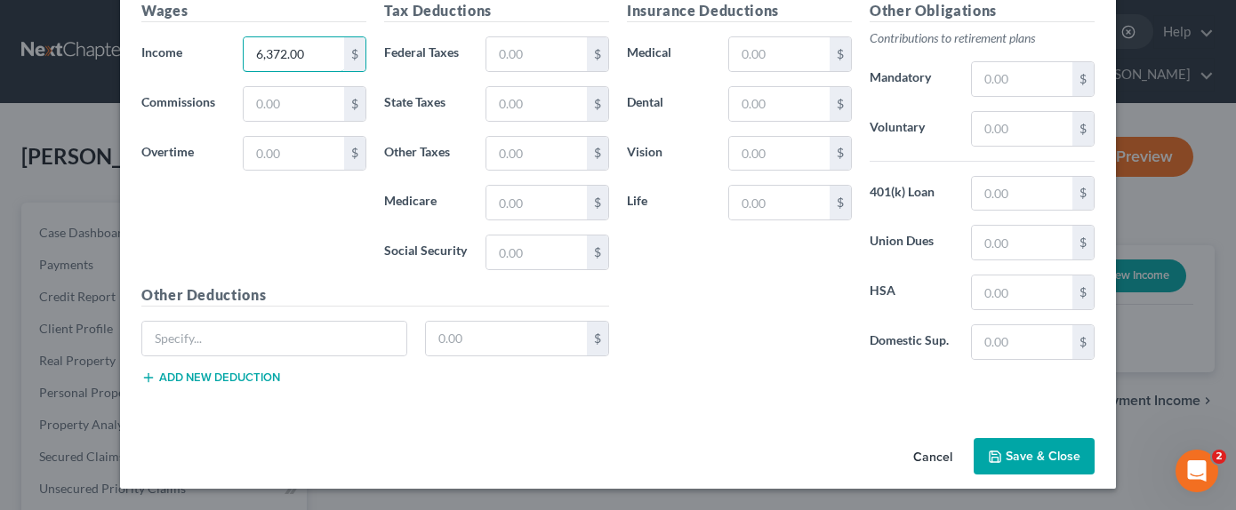
type input "6,372.00"
click at [1033, 446] on button "Save & Close" at bounding box center [1033, 456] width 121 height 37
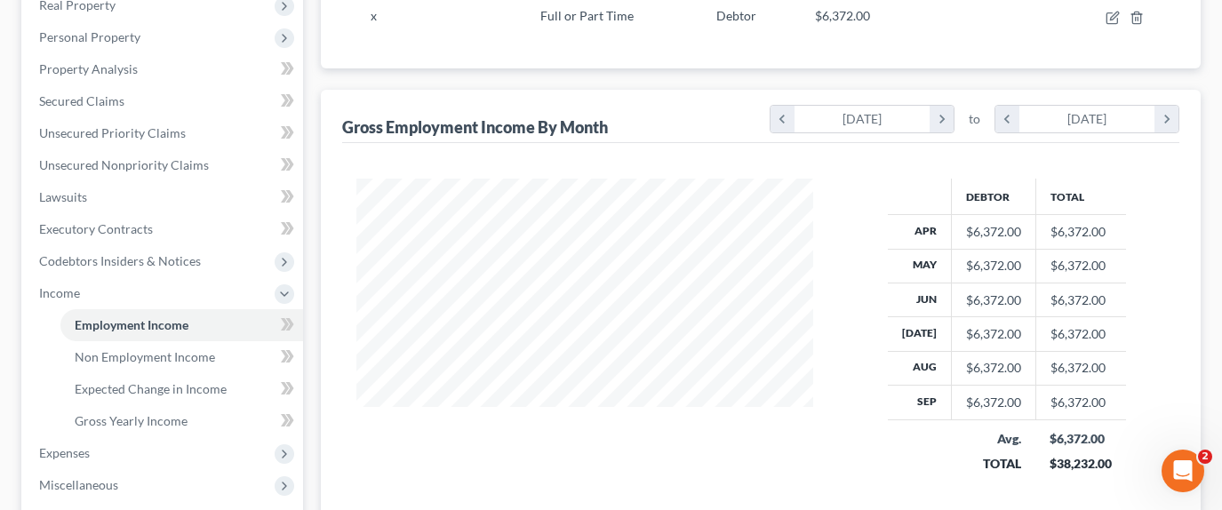
scroll to position [595, 0]
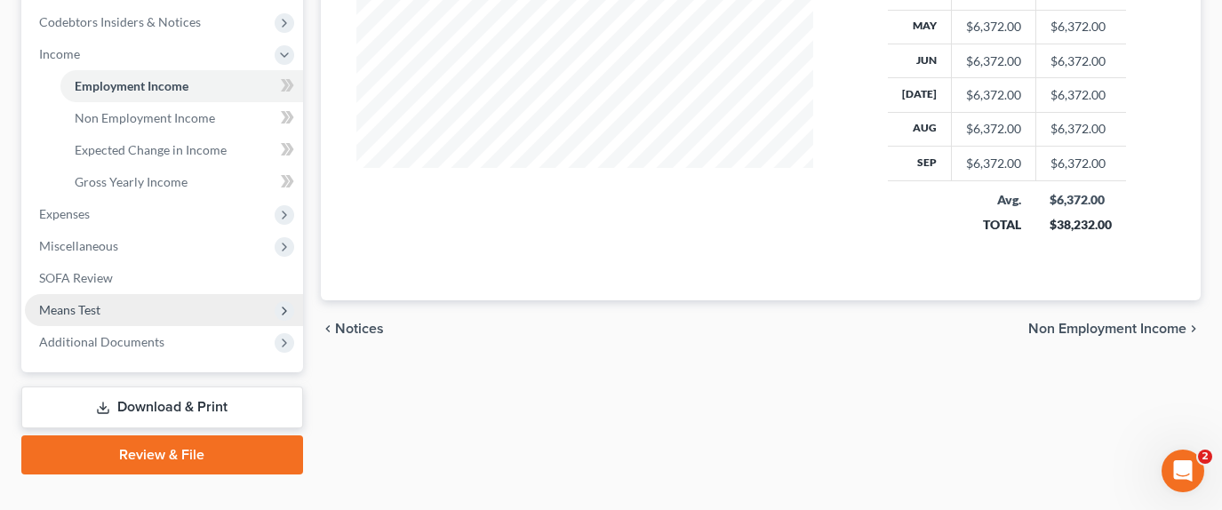
click at [116, 294] on span "Means Test" at bounding box center [164, 310] width 278 height 32
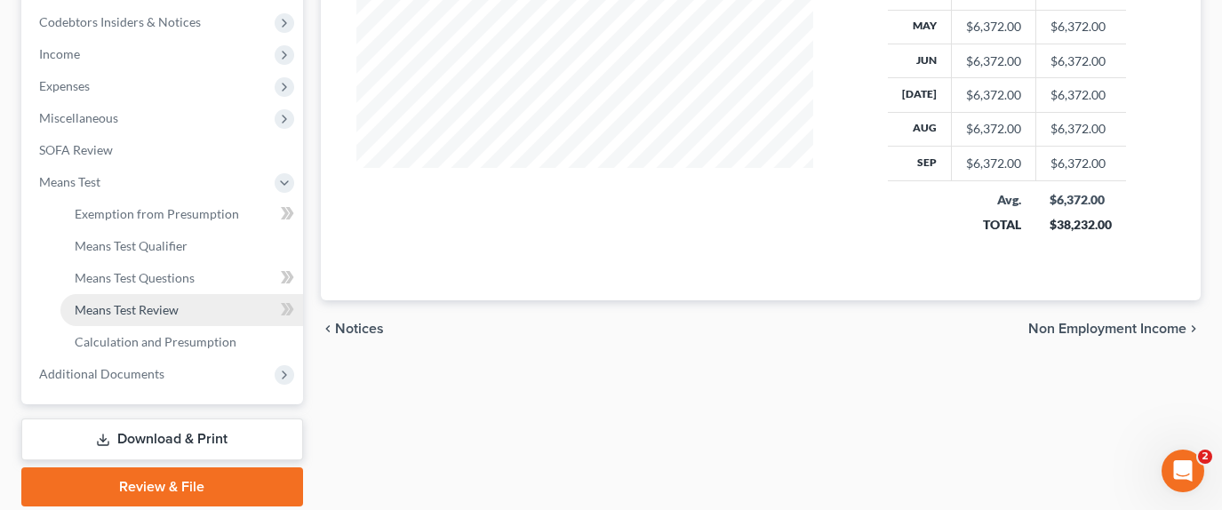
click at [192, 294] on link "Means Test Review" at bounding box center [181, 310] width 243 height 32
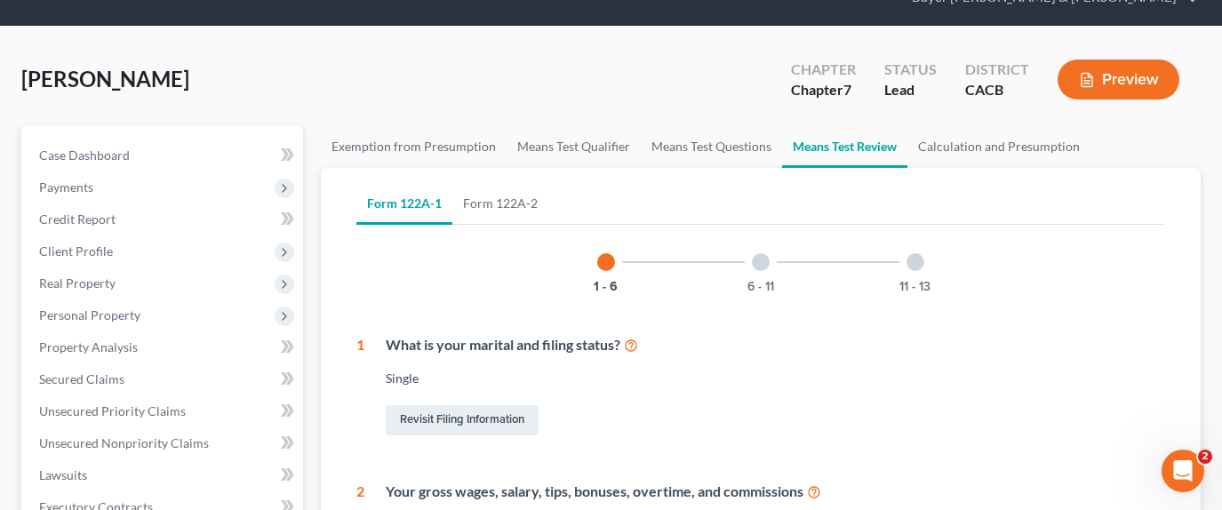
scroll to position [71, 0]
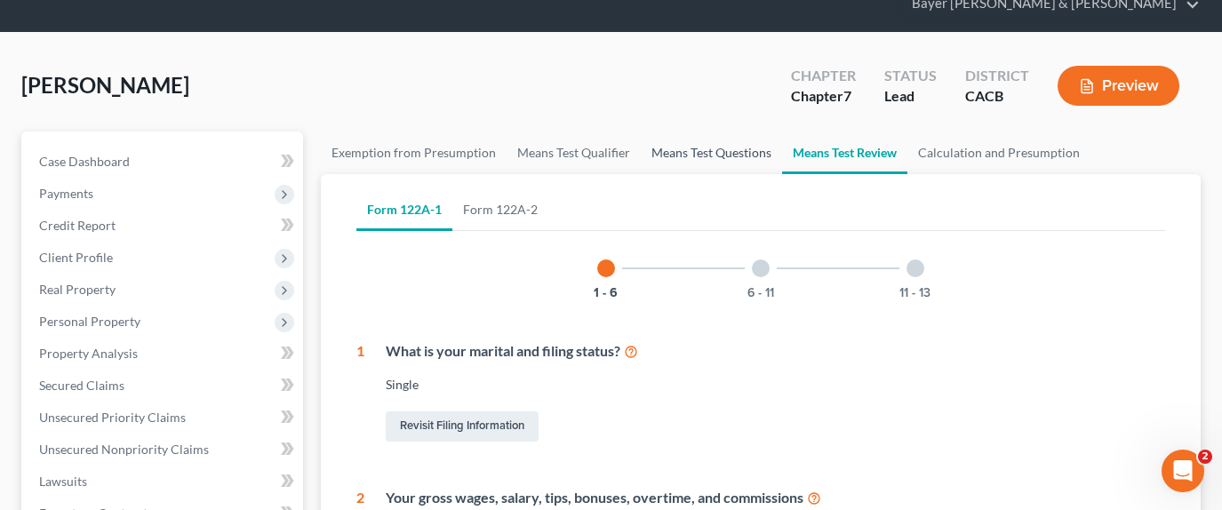
click at [724, 132] on link "Means Test Questions" at bounding box center [711, 153] width 141 height 43
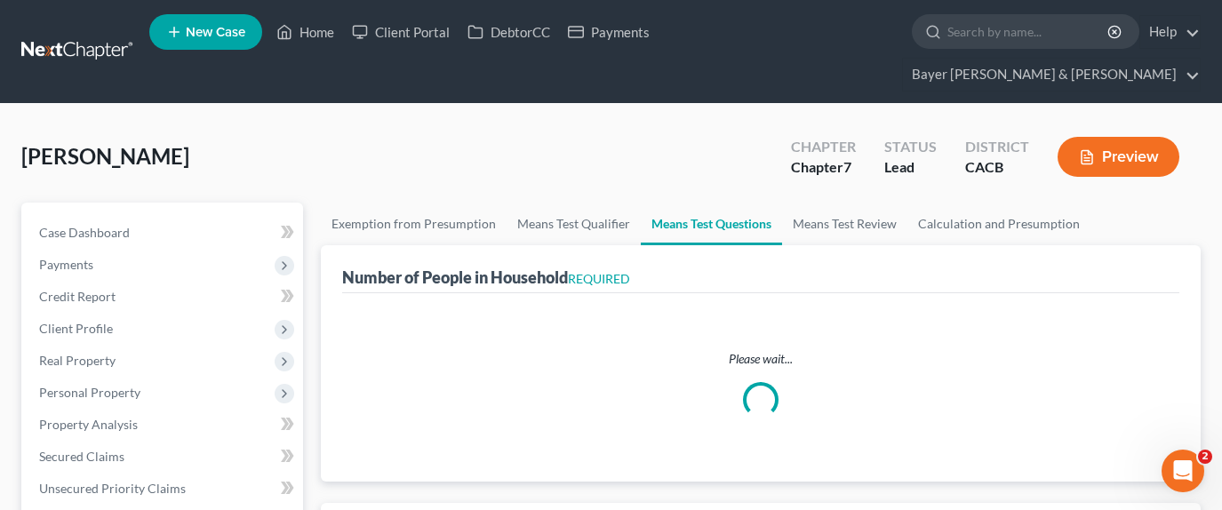
select select "1"
select select "60"
select select "1"
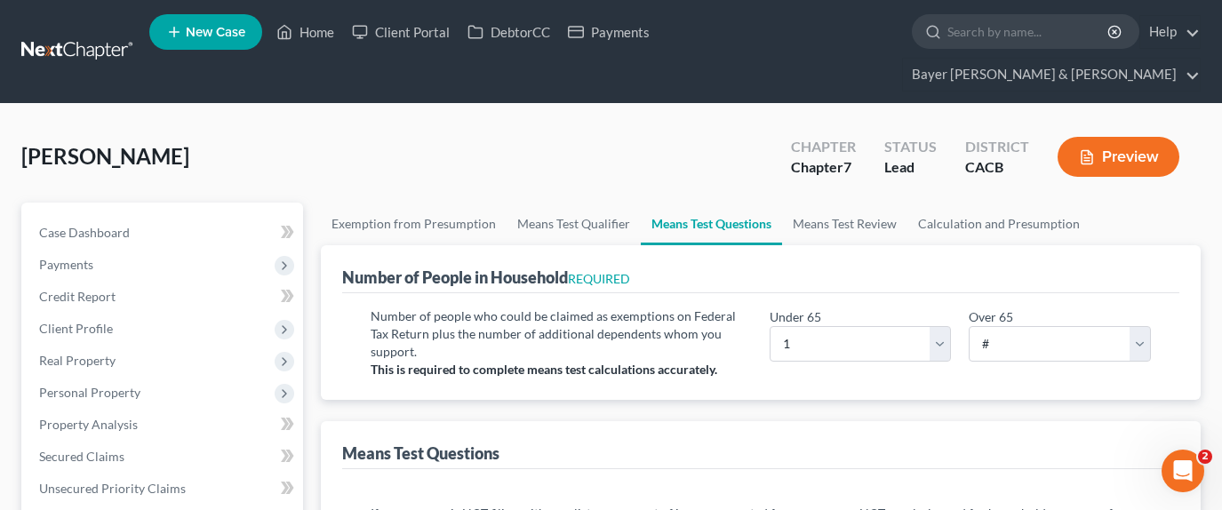
click at [1108, 137] on button "Preview" at bounding box center [1119, 157] width 122 height 40
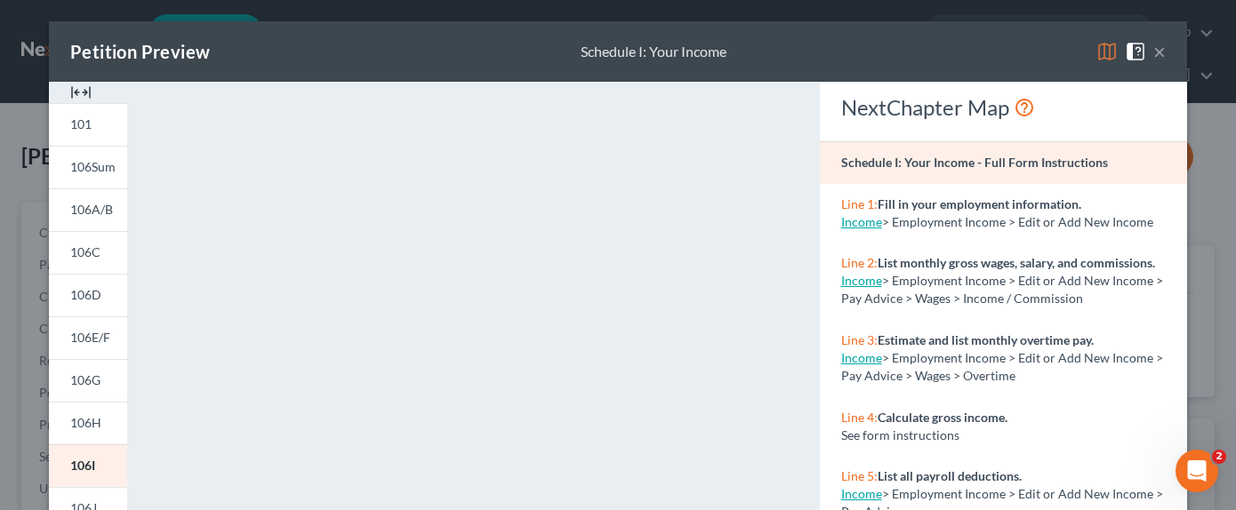
click at [1155, 52] on button "×" at bounding box center [1159, 51] width 12 height 21
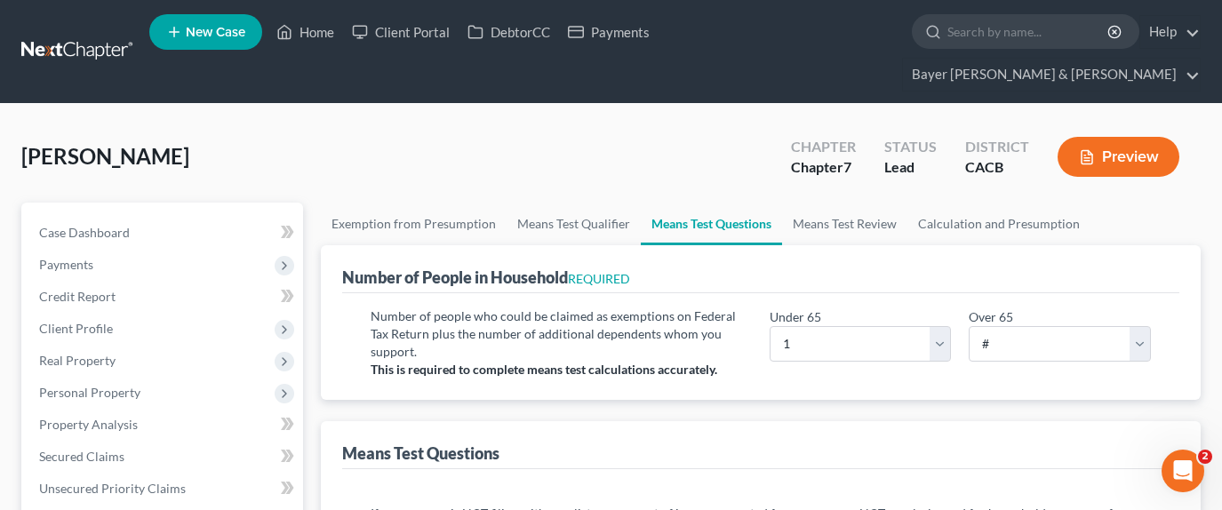
click at [1120, 137] on button "Preview" at bounding box center [1119, 157] width 122 height 40
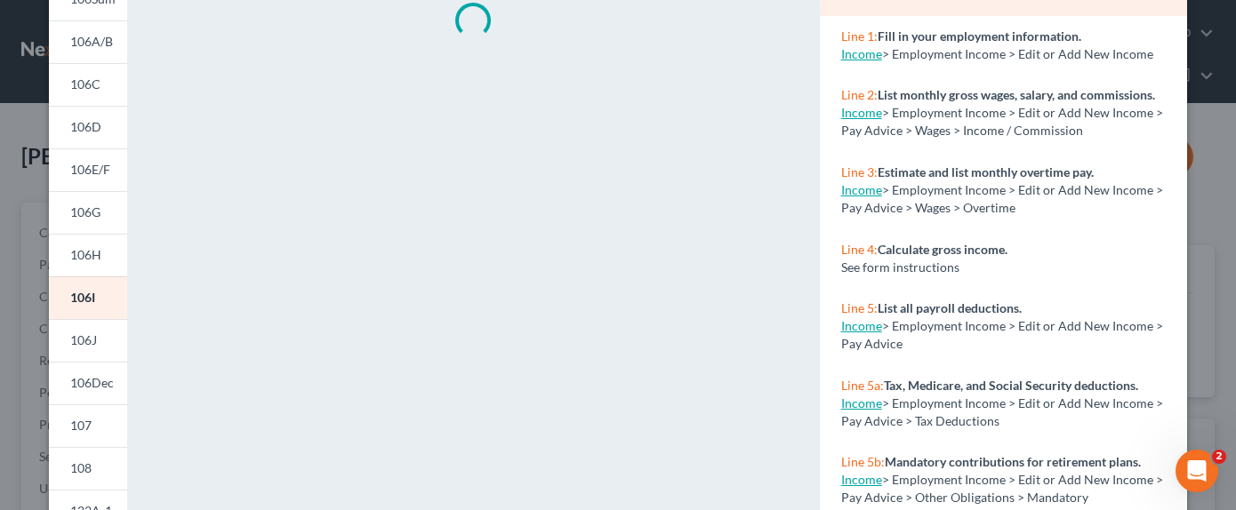
scroll to position [356, 0]
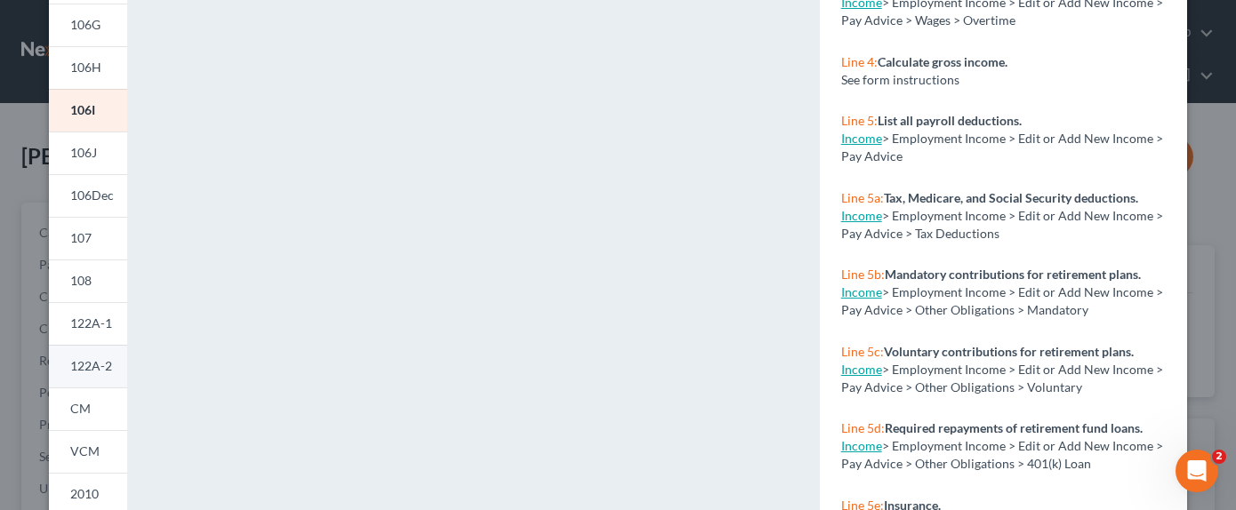
click at [87, 372] on span "122A-2" at bounding box center [91, 365] width 42 height 15
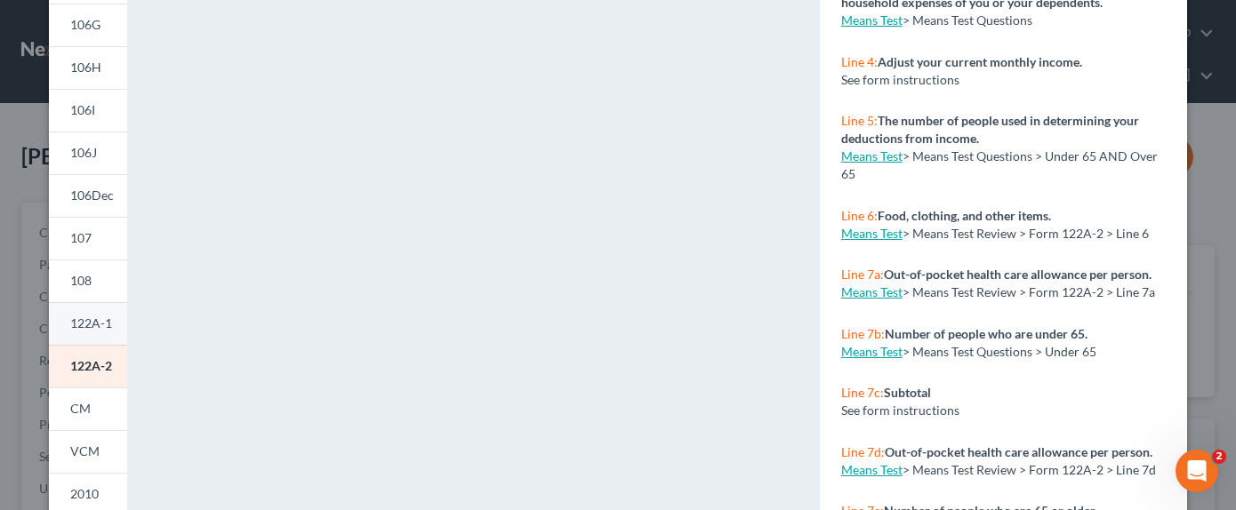
click at [85, 326] on span "122A-1" at bounding box center [91, 323] width 42 height 15
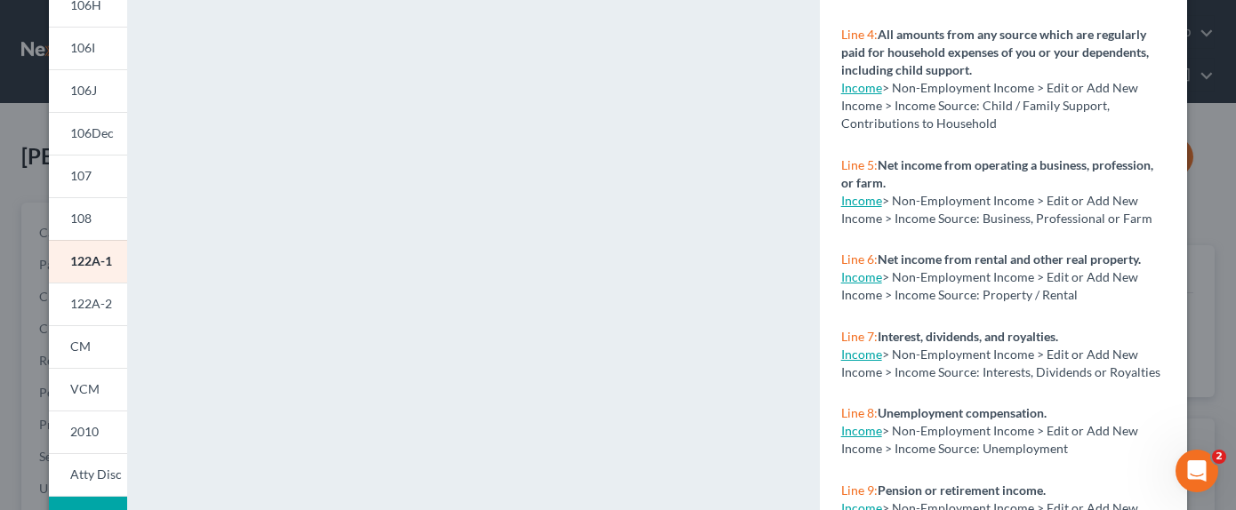
scroll to position [444, 0]
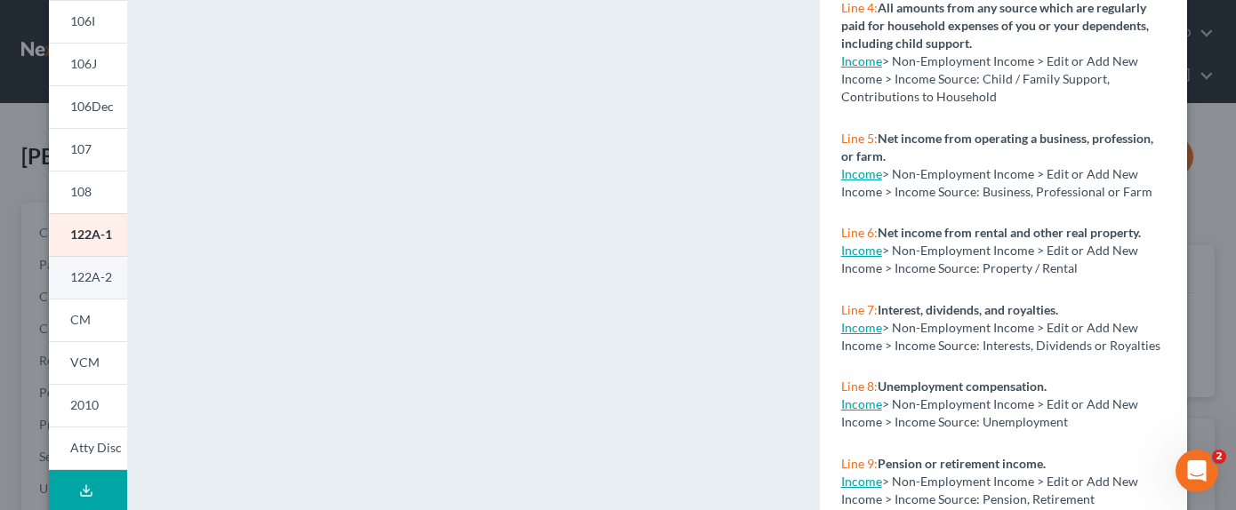
click at [100, 267] on link "122A-2" at bounding box center [88, 277] width 78 height 43
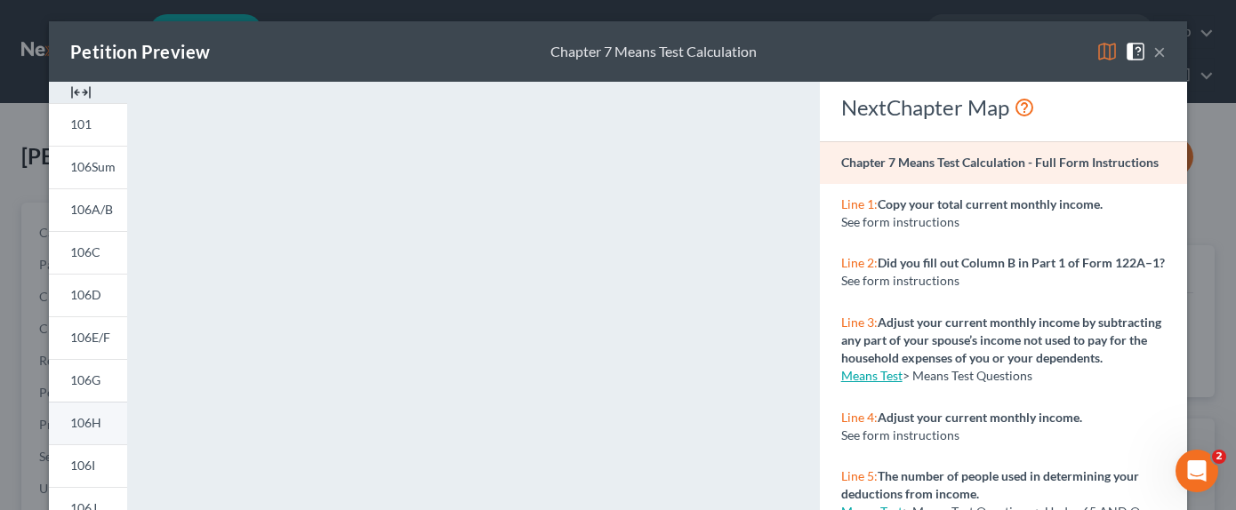
scroll to position [267, 0]
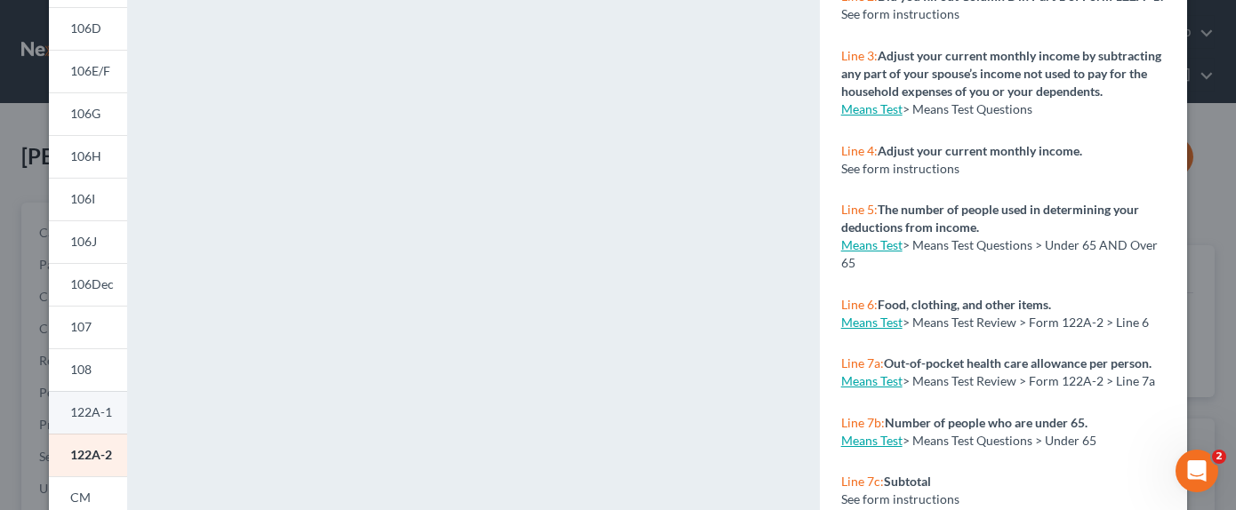
click at [73, 412] on span "122A-1" at bounding box center [91, 411] width 42 height 15
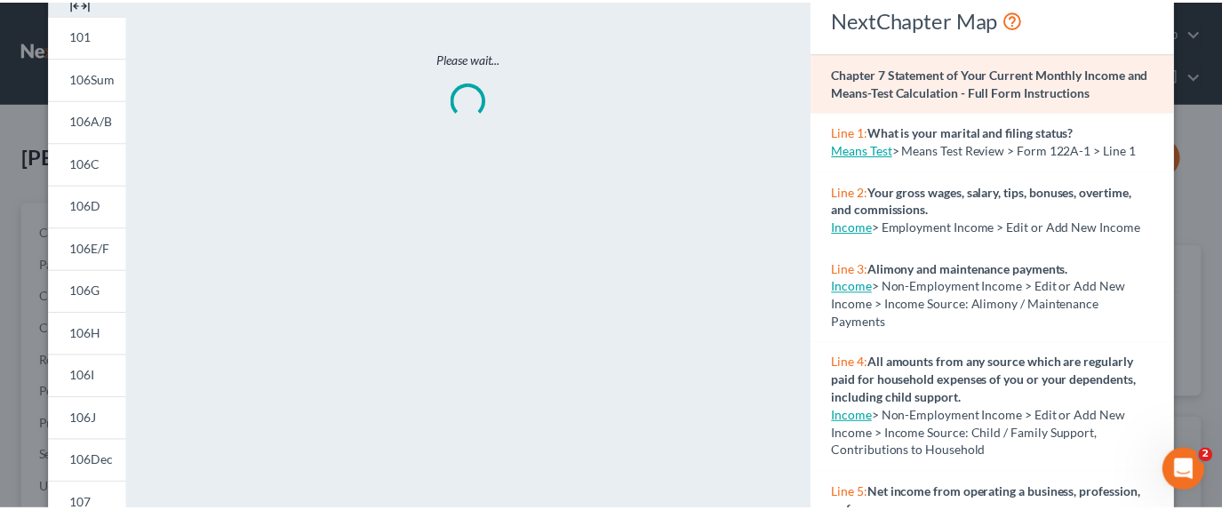
scroll to position [0, 0]
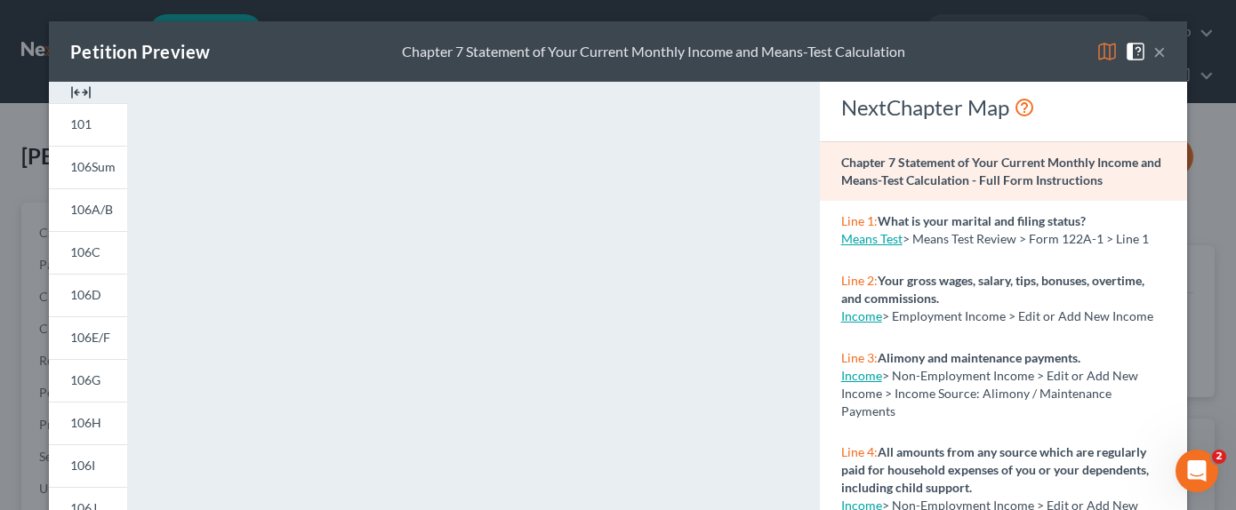
click at [1153, 48] on button "×" at bounding box center [1159, 51] width 12 height 21
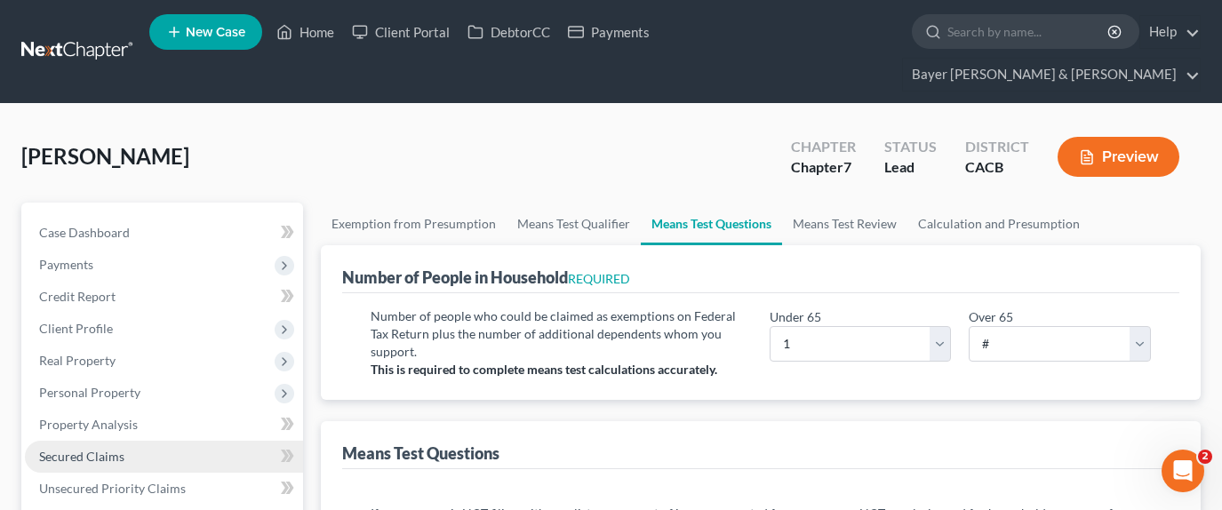
scroll to position [356, 0]
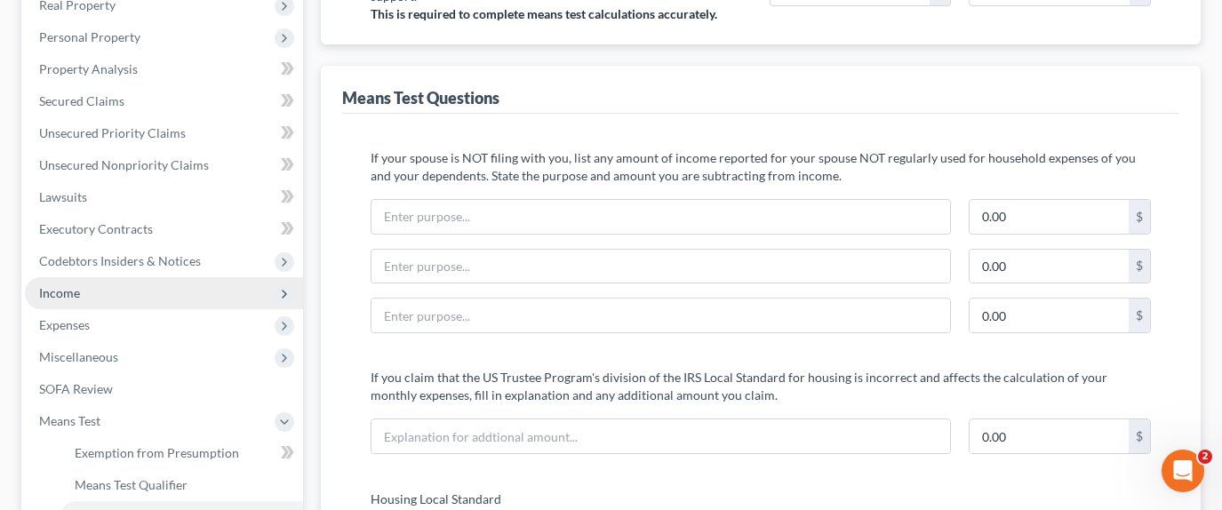
click at [123, 277] on span "Income" at bounding box center [164, 293] width 278 height 32
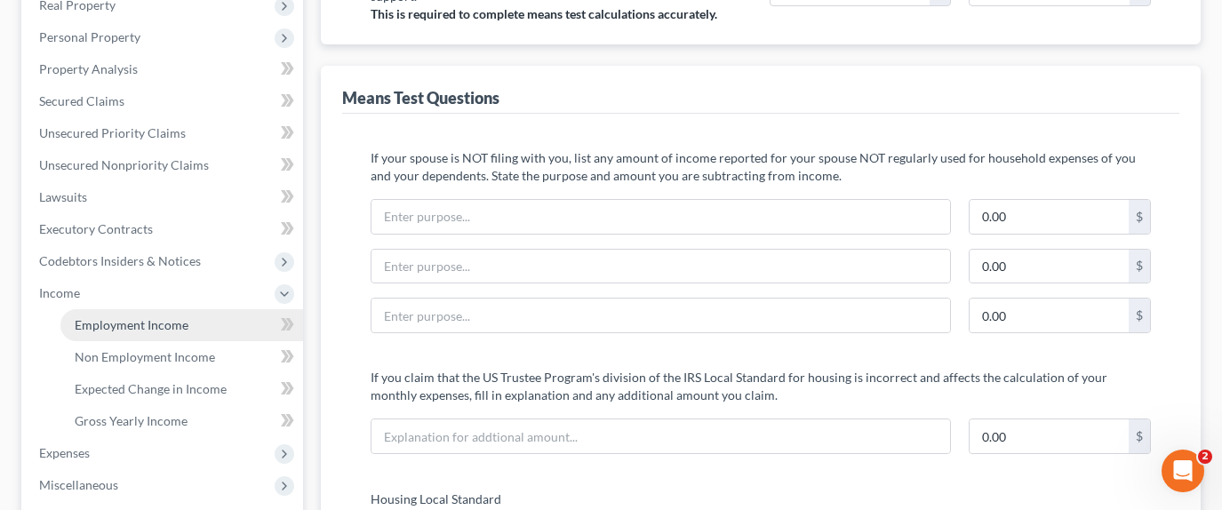
click at [210, 309] on link "Employment Income" at bounding box center [181, 325] width 243 height 32
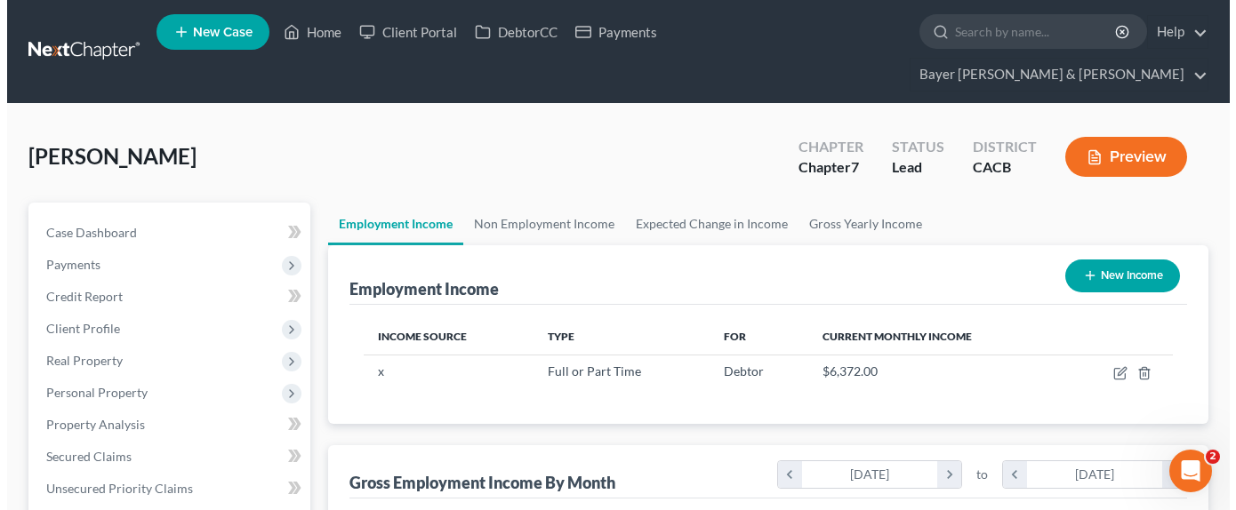
scroll to position [319, 493]
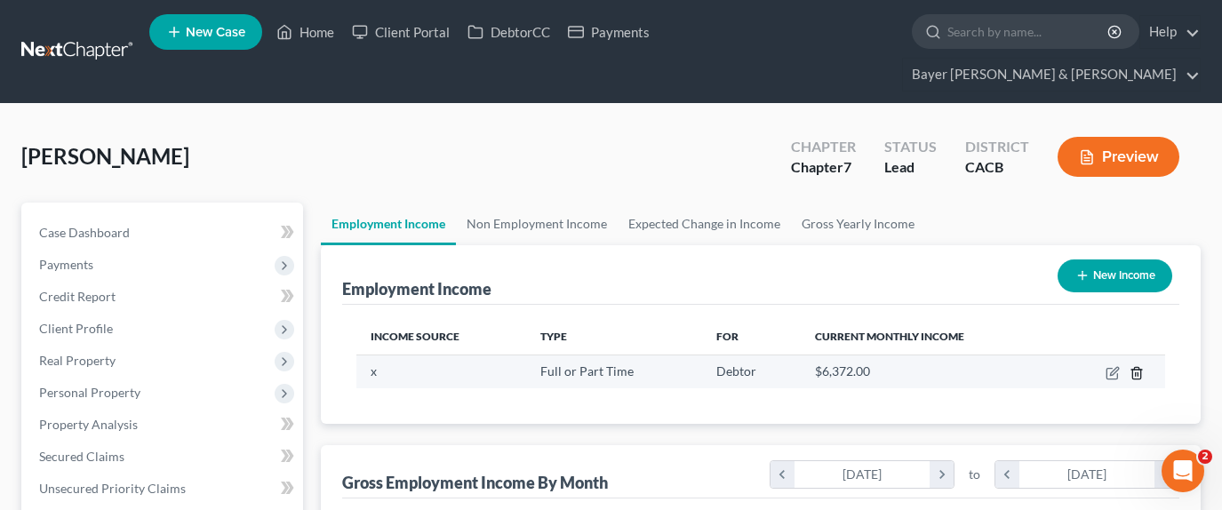
click at [1138, 372] on line "button" at bounding box center [1138, 374] width 0 height 4
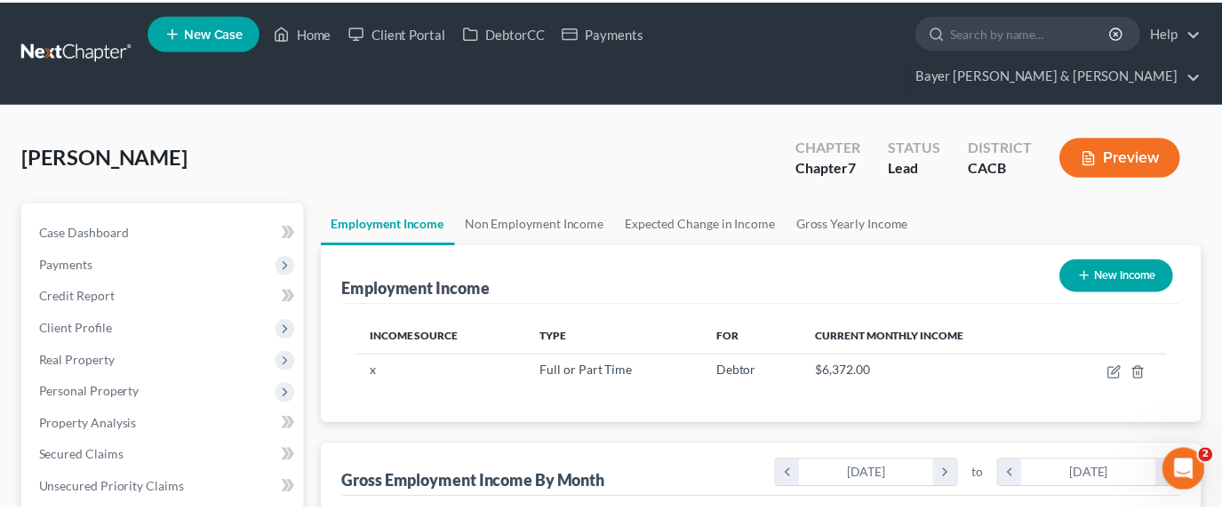
scroll to position [319, 499]
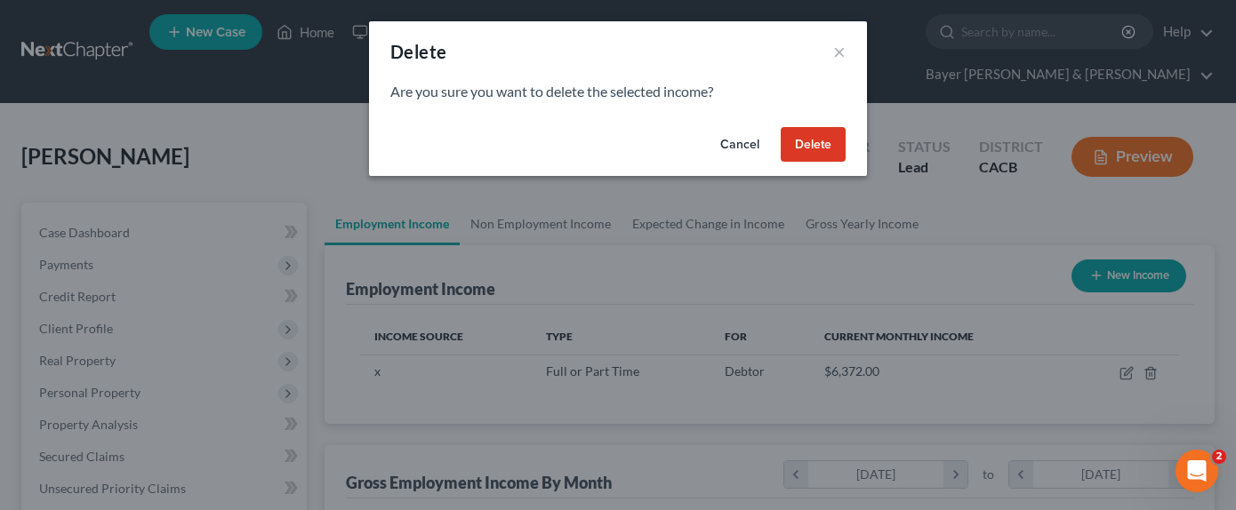
click at [821, 149] on button "Delete" at bounding box center [812, 145] width 65 height 36
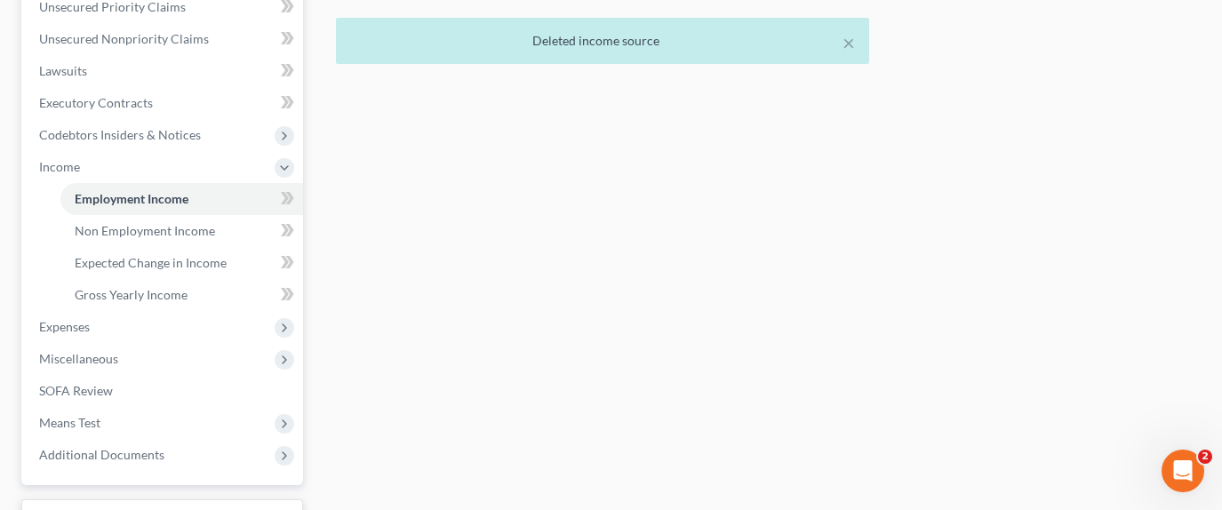
scroll to position [595, 0]
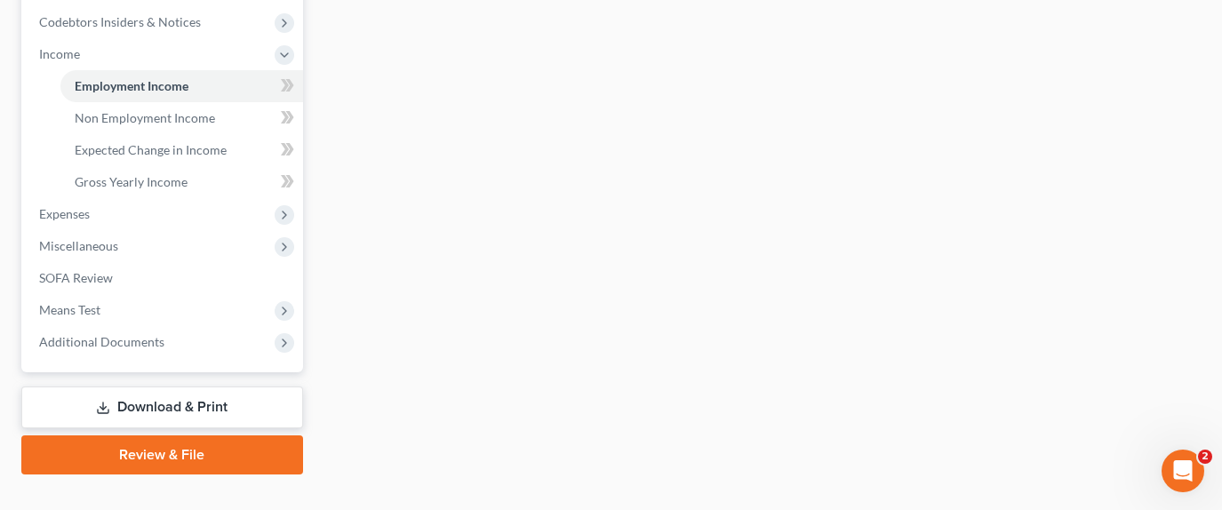
click at [215, 387] on link "Download & Print" at bounding box center [162, 408] width 282 height 42
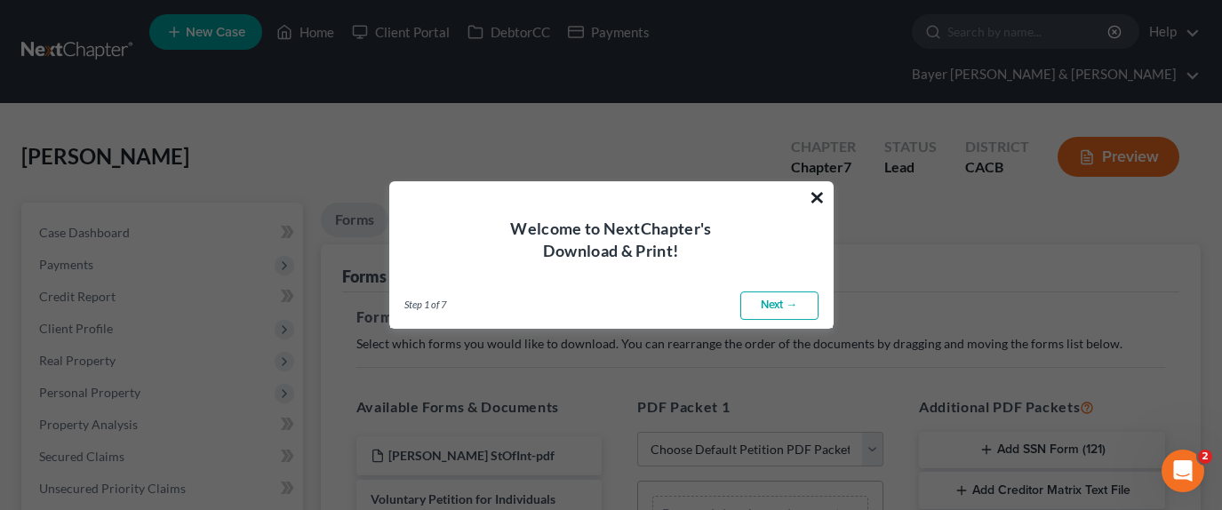
click at [821, 197] on button "×" at bounding box center [817, 197] width 17 height 28
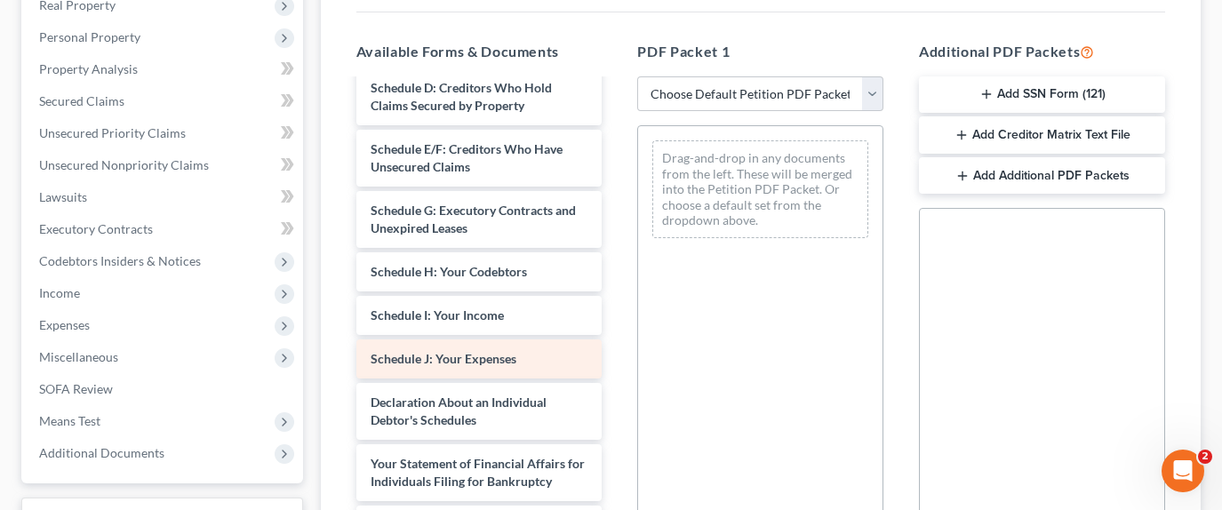
scroll to position [267, 0]
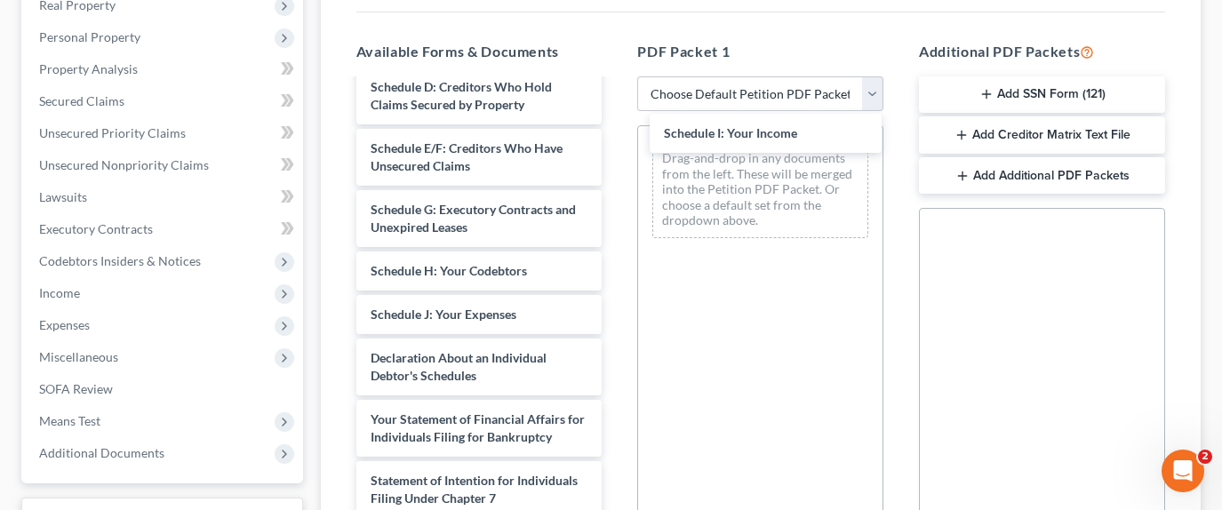
drag, startPoint x: 492, startPoint y: 306, endPoint x: 644, endPoint y: 251, distance: 160.8
click at [617, 134] on div "Schedule I: Your Income [PERSON_NAME] StOfInt-pdf Voluntary Petition for Indivi…" at bounding box center [479, 301] width 275 height 975
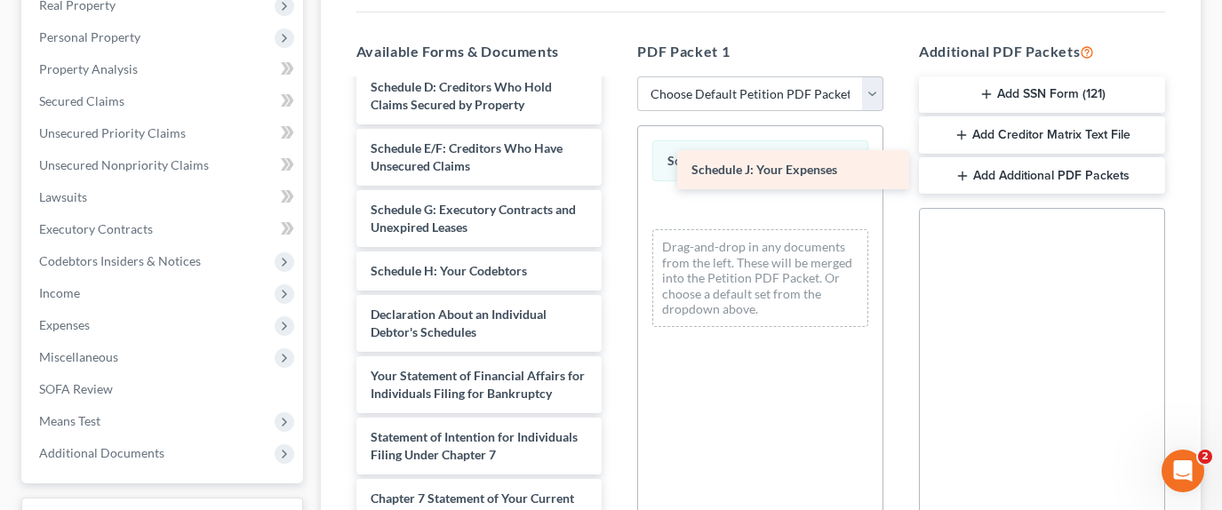
drag, startPoint x: 467, startPoint y: 309, endPoint x: 788, endPoint y: 179, distance: 346.5
click at [617, 179] on div "Schedule J: Your Expenses [PERSON_NAME] StOfInt-pdf Voluntary Petition for Indi…" at bounding box center [479, 280] width 275 height 932
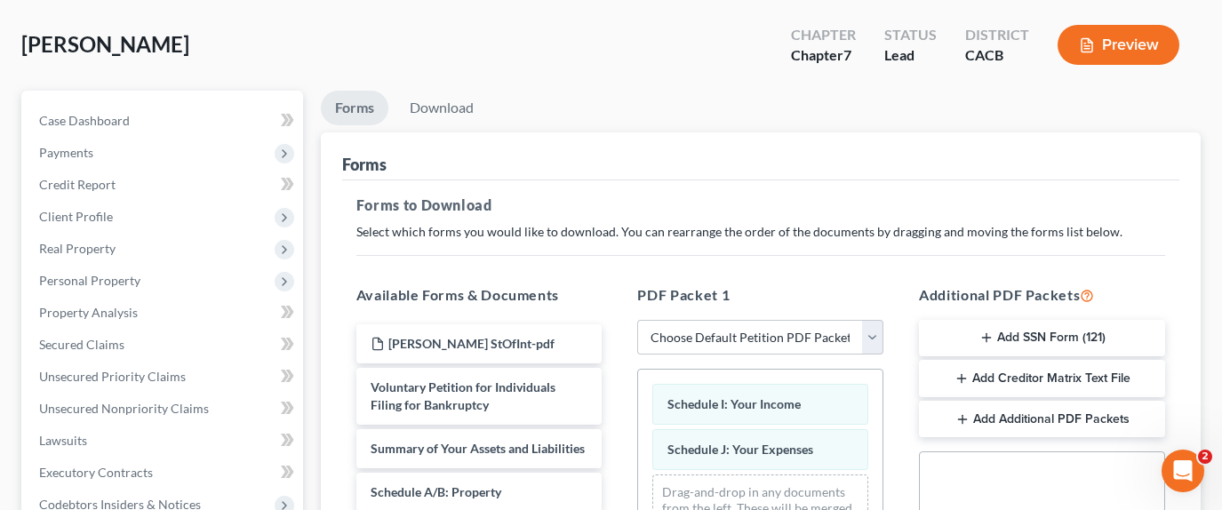
scroll to position [89, 0]
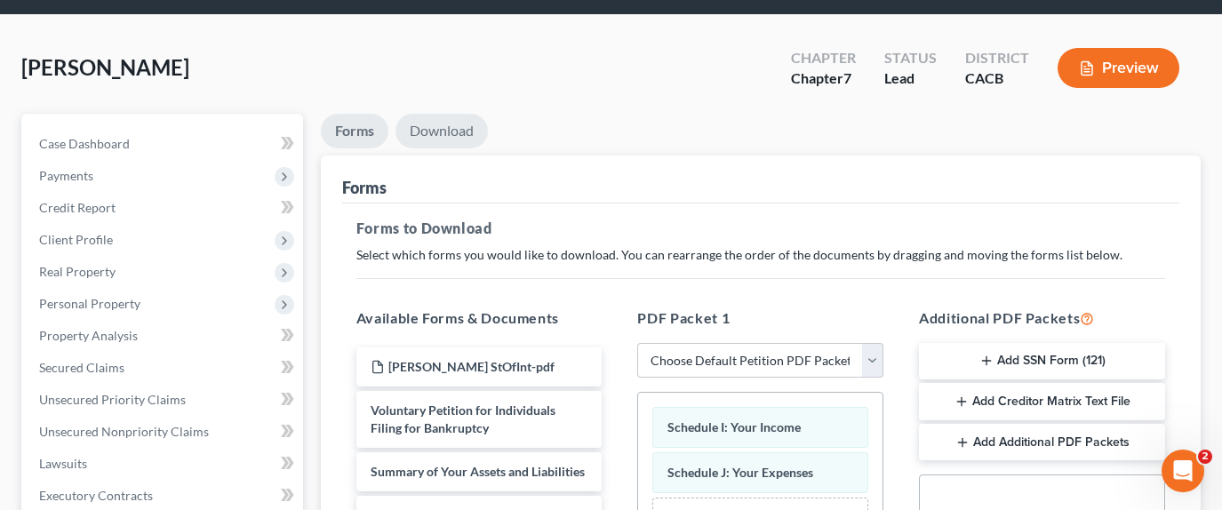
click at [451, 114] on link "Download" at bounding box center [442, 131] width 92 height 35
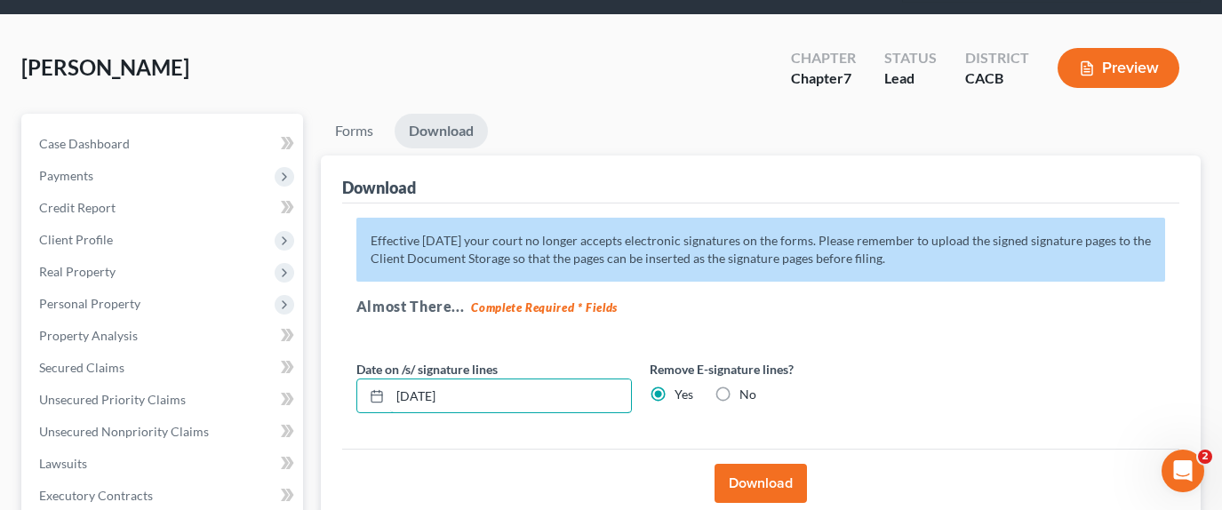
drag, startPoint x: 501, startPoint y: 361, endPoint x: 300, endPoint y: 379, distance: 201.7
click at [300, 379] on div "Petition Navigation Case Dashboard Payments Invoices Payments Payments Credit R…" at bounding box center [610, 483] width 1197 height 739
drag, startPoint x: 767, startPoint y: 437, endPoint x: 709, endPoint y: 429, distance: 58.3
click at [766, 464] on button "Download" at bounding box center [761, 483] width 92 height 39
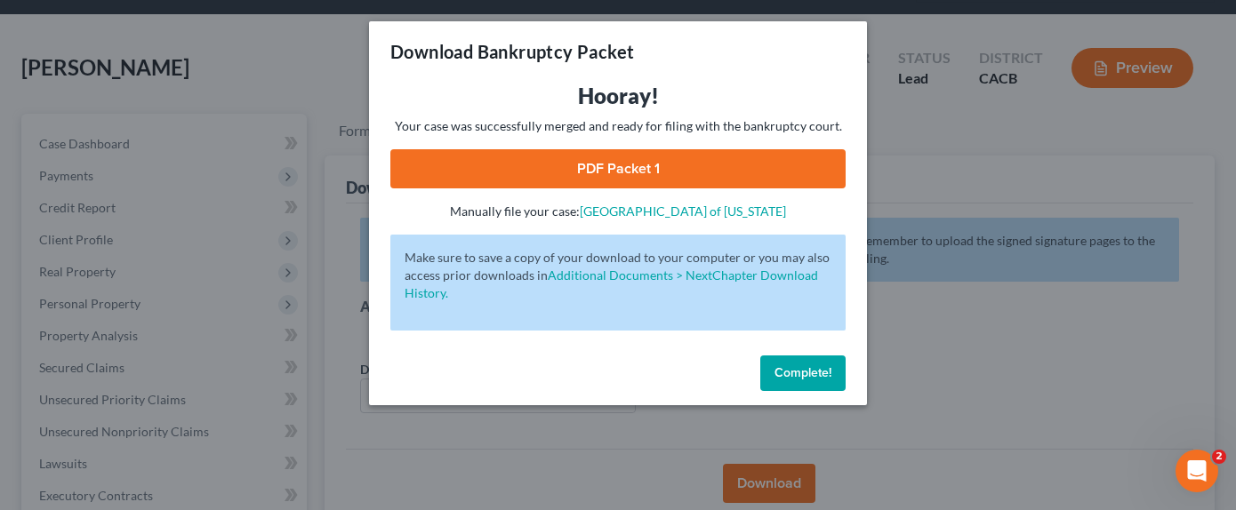
click at [628, 172] on link "PDF Packet 1" at bounding box center [617, 168] width 455 height 39
click at [812, 378] on span "Complete!" at bounding box center [802, 372] width 57 height 15
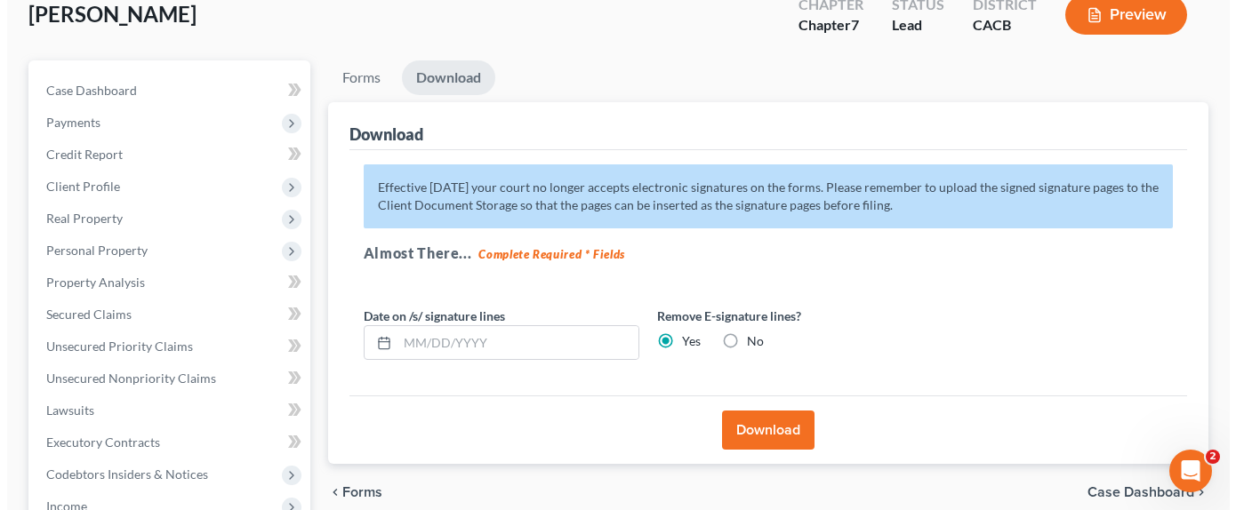
scroll to position [111, 0]
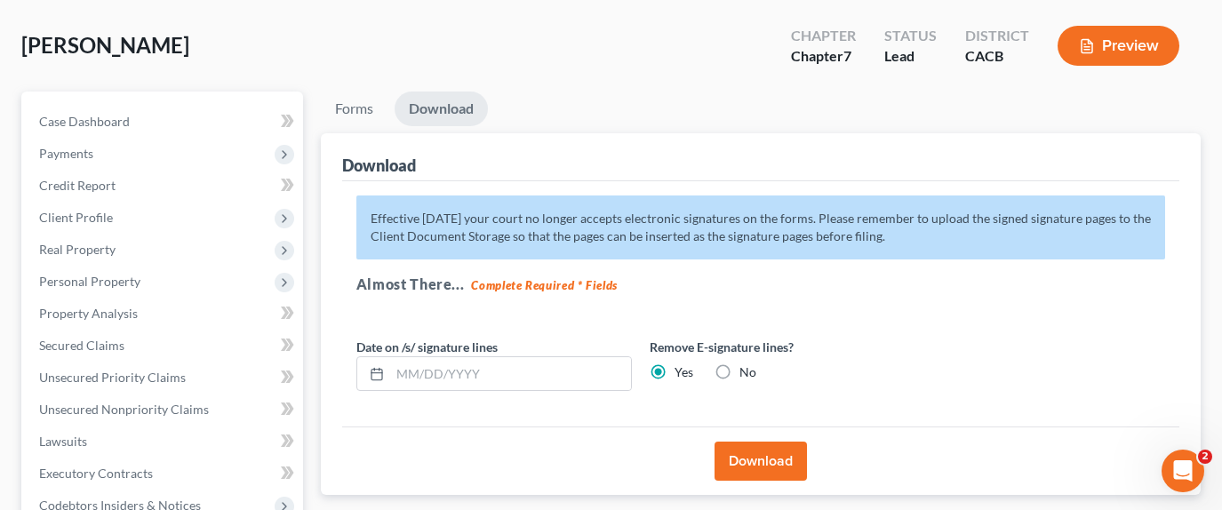
click at [1108, 26] on button "Preview" at bounding box center [1119, 46] width 122 height 40
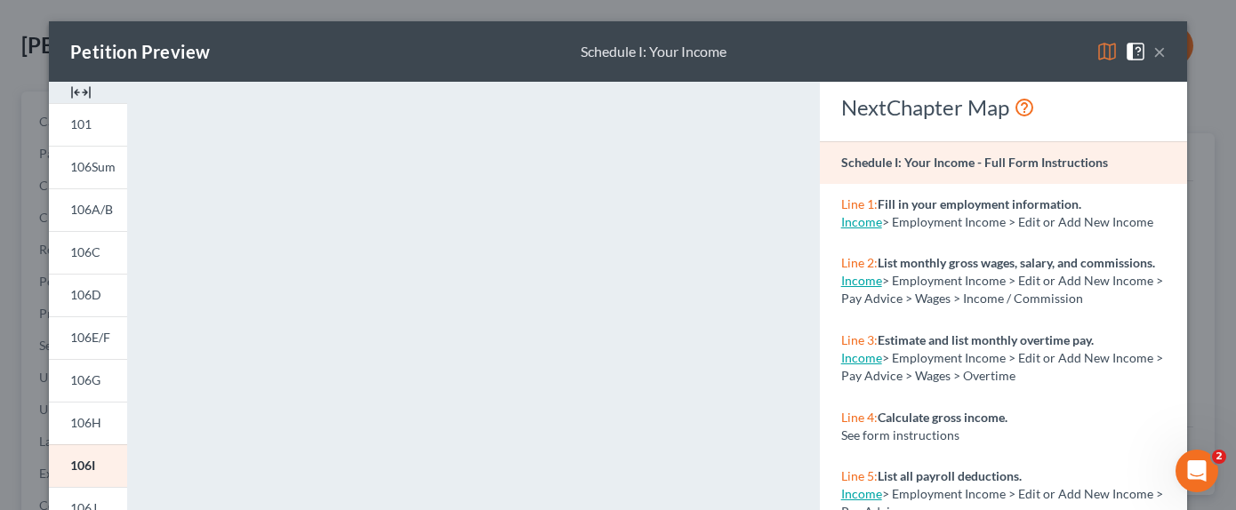
scroll to position [444, 0]
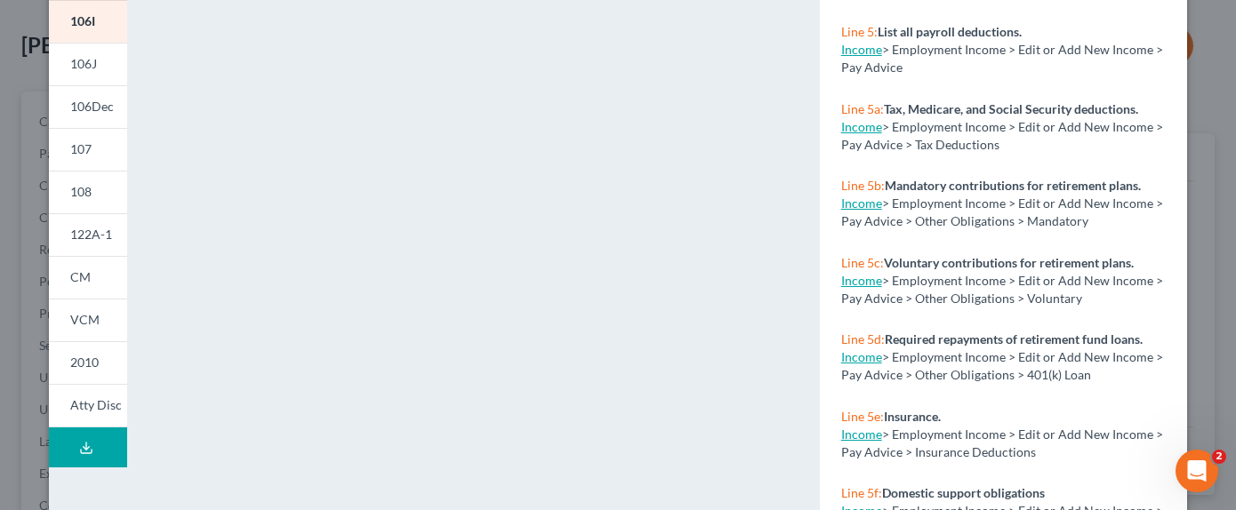
click at [102, 444] on button "Download Draft" at bounding box center [88, 448] width 78 height 40
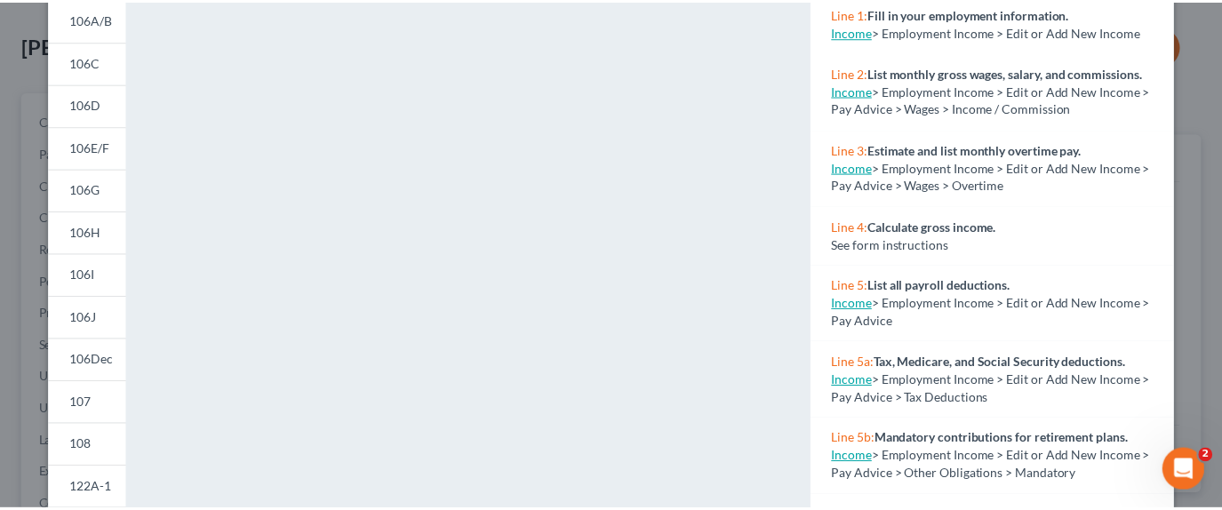
scroll to position [0, 0]
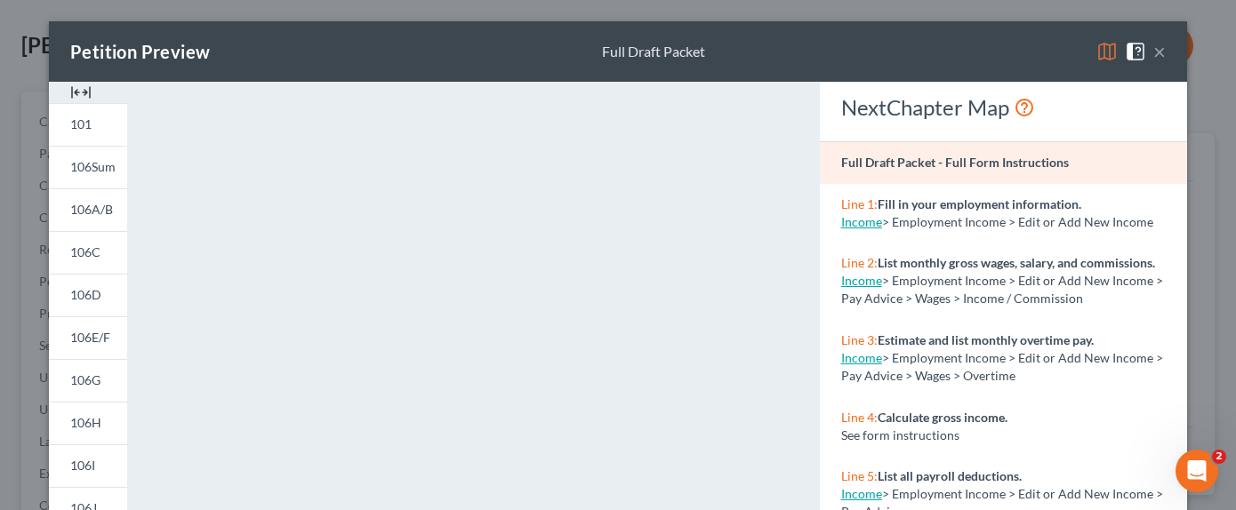
click at [1153, 50] on button "×" at bounding box center [1159, 51] width 12 height 21
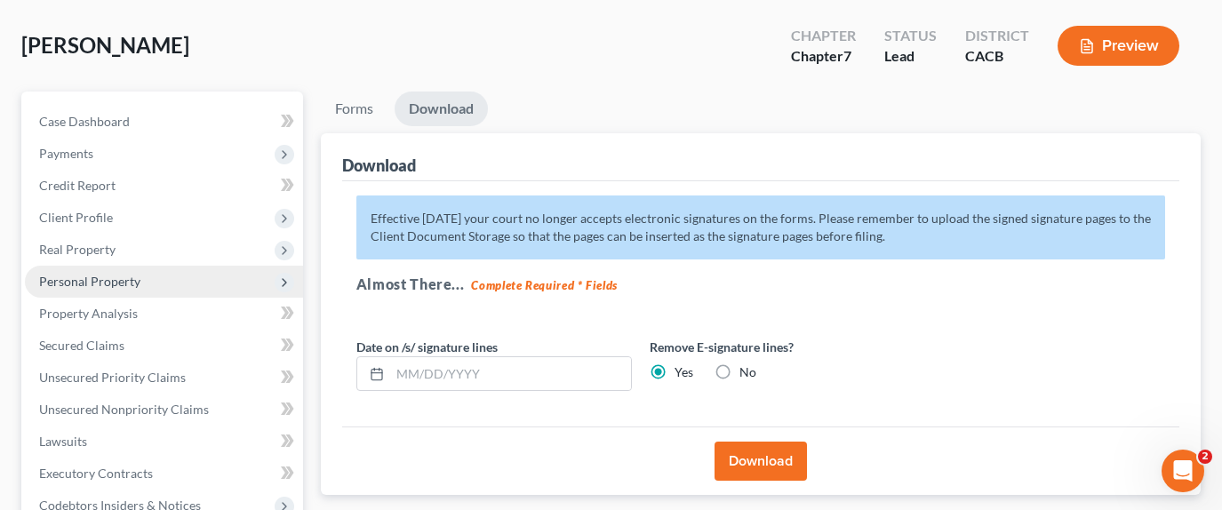
click at [100, 274] on span "Personal Property" at bounding box center [89, 281] width 101 height 15
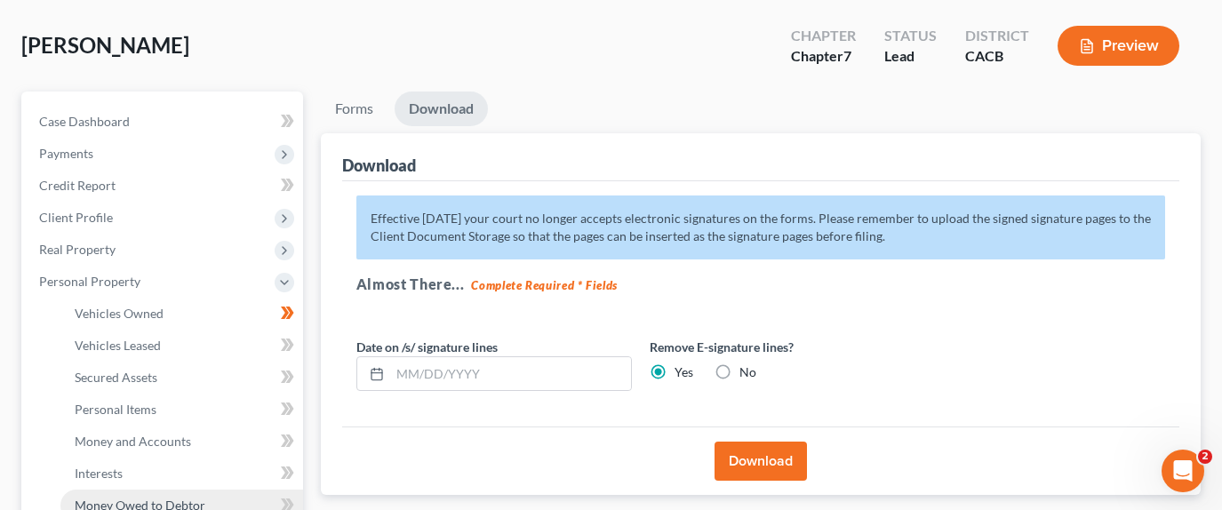
click at [157, 476] on span "Money Owed to Debtor" at bounding box center [140, 505] width 131 height 15
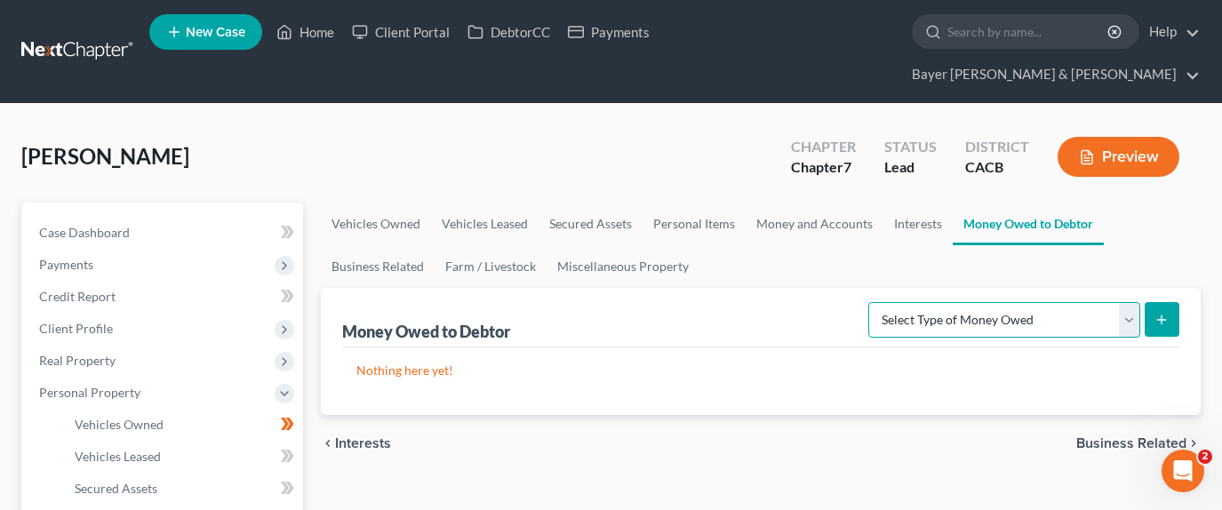
click at [1031, 302] on select "Select Type of Money Owed Accounts Receivable Alimony Child Support Claims Agai…" at bounding box center [1004, 320] width 272 height 36
click at [528, 125] on div "[PERSON_NAME] Upgraded Chapter Chapter 7 Status Lead District CACB Preview" at bounding box center [611, 163] width 1180 height 77
click at [809, 203] on link "Money and Accounts" at bounding box center [815, 224] width 138 height 43
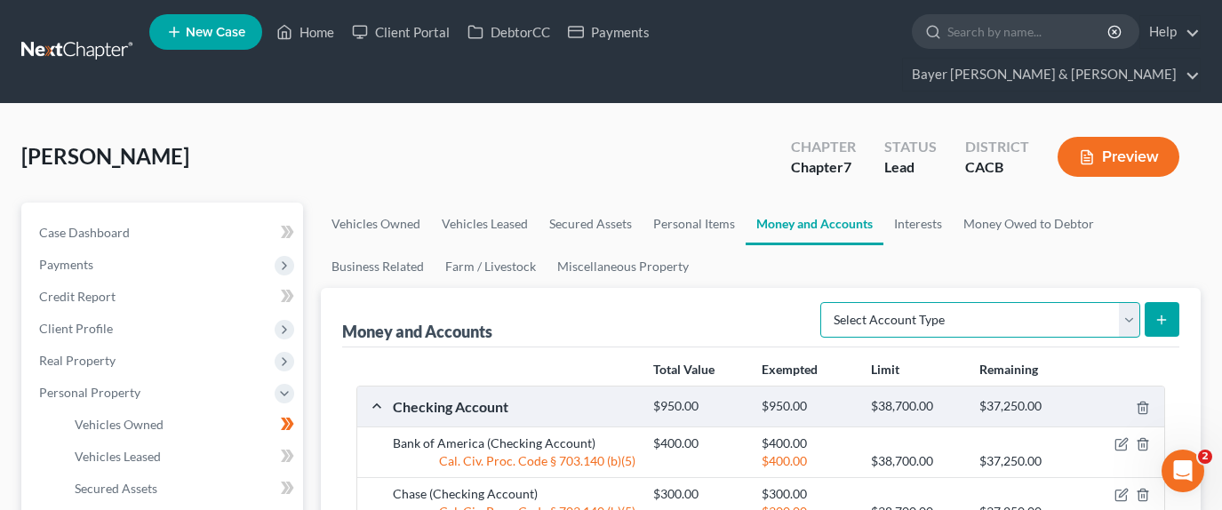
click at [1127, 302] on select "Select Account Type Brokerage Cash on Hand Certificates of Deposit Checking Acc…" at bounding box center [980, 320] width 320 height 36
drag, startPoint x: 989, startPoint y: 191, endPoint x: 1023, endPoint y: 200, distance: 34.9
click at [989, 203] on link "Money Owed to Debtor" at bounding box center [1029, 224] width 152 height 43
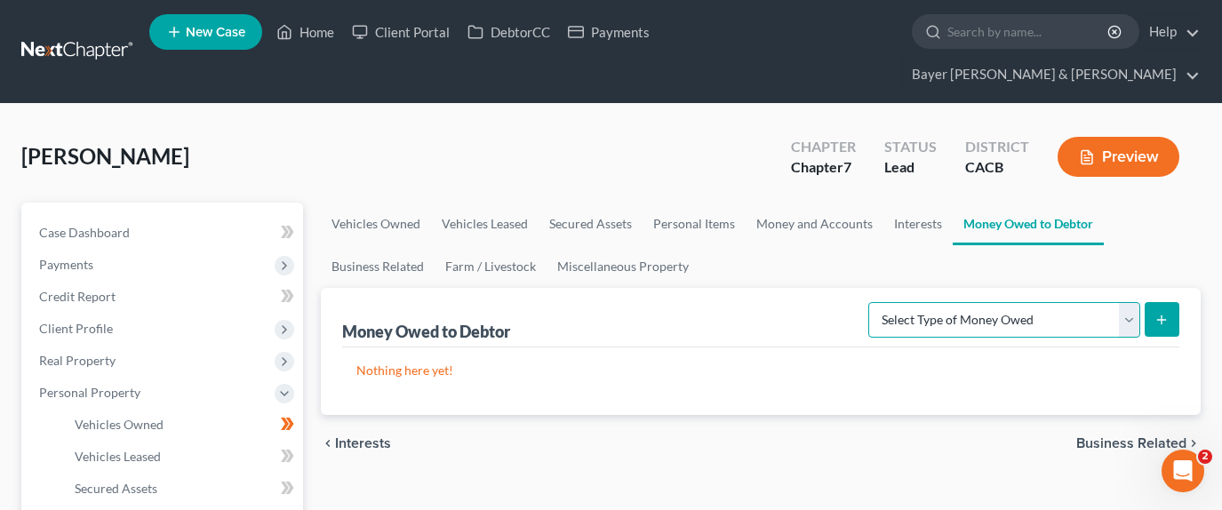
click at [1022, 302] on select "Select Type of Money Owed Accounts Receivable Alimony Child Support Claims Agai…" at bounding box center [1004, 320] width 272 height 36
select select "unpaid_wages"
click at [871, 302] on select "Select Type of Money Owed Accounts Receivable Alimony Child Support Claims Agai…" at bounding box center [1004, 320] width 272 height 36
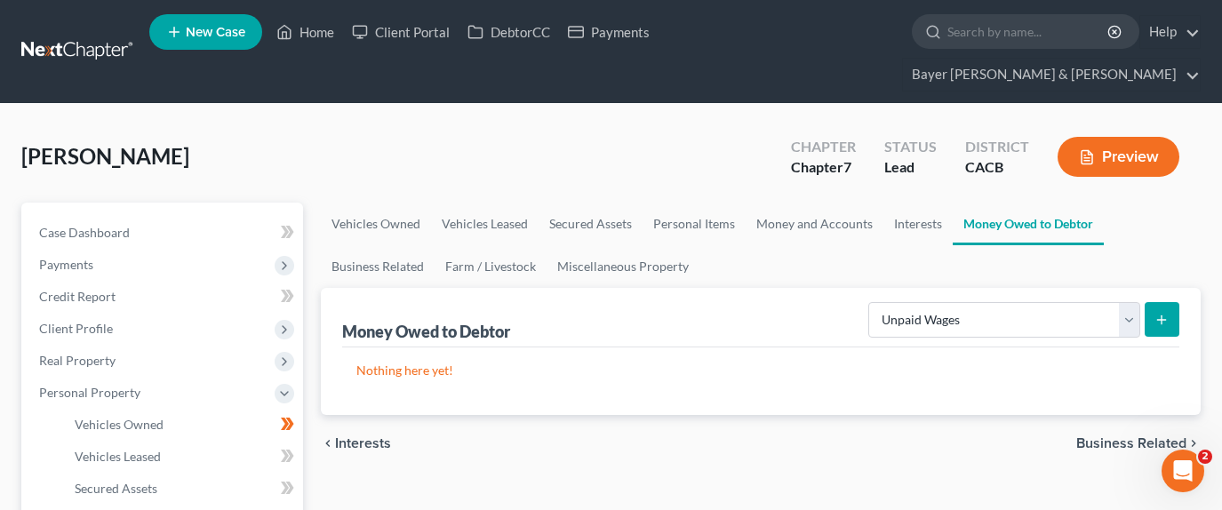
click at [1174, 302] on button "submit" at bounding box center [1162, 319] width 35 height 35
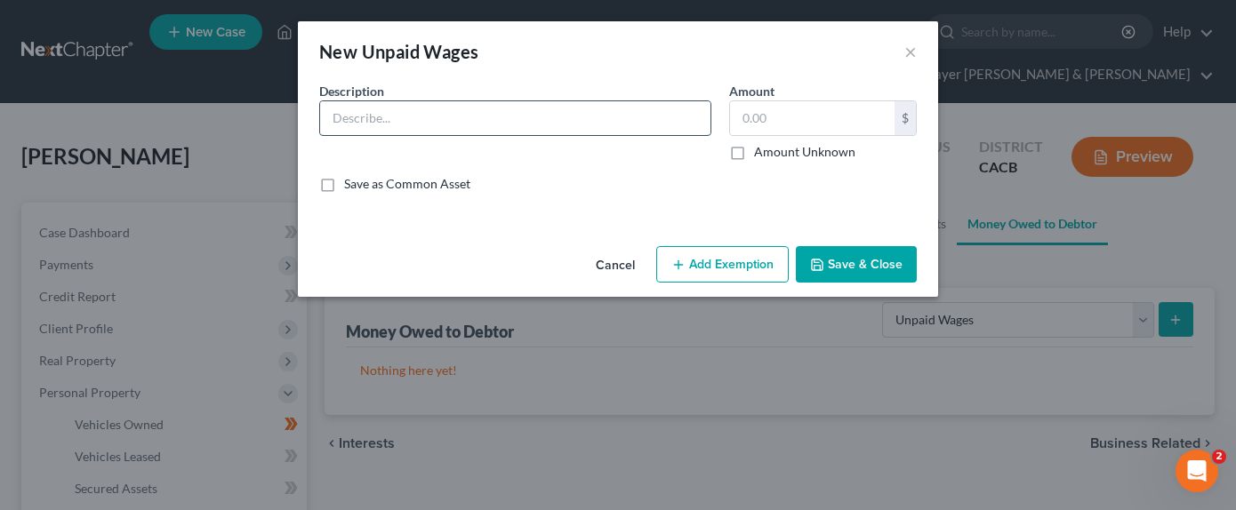
click at [444, 117] on input "text" at bounding box center [515, 118] width 390 height 34
type input "Owed paycheck of $1,200.00 from IRS"
type input "1,200.00"
click at [737, 257] on button "Add Exemption" at bounding box center [722, 264] width 132 height 37
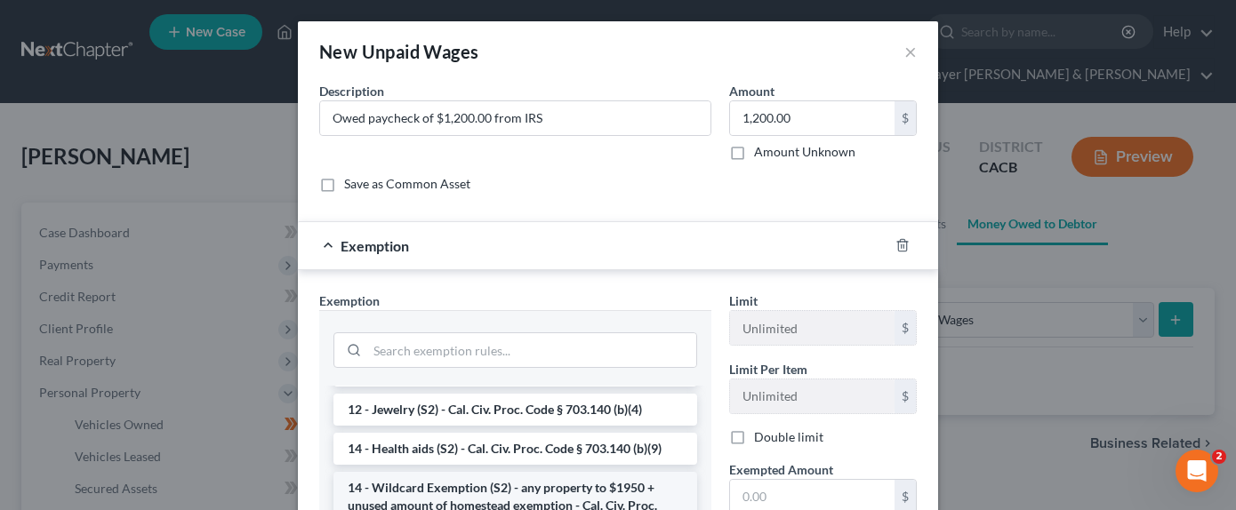
scroll to position [356, 0]
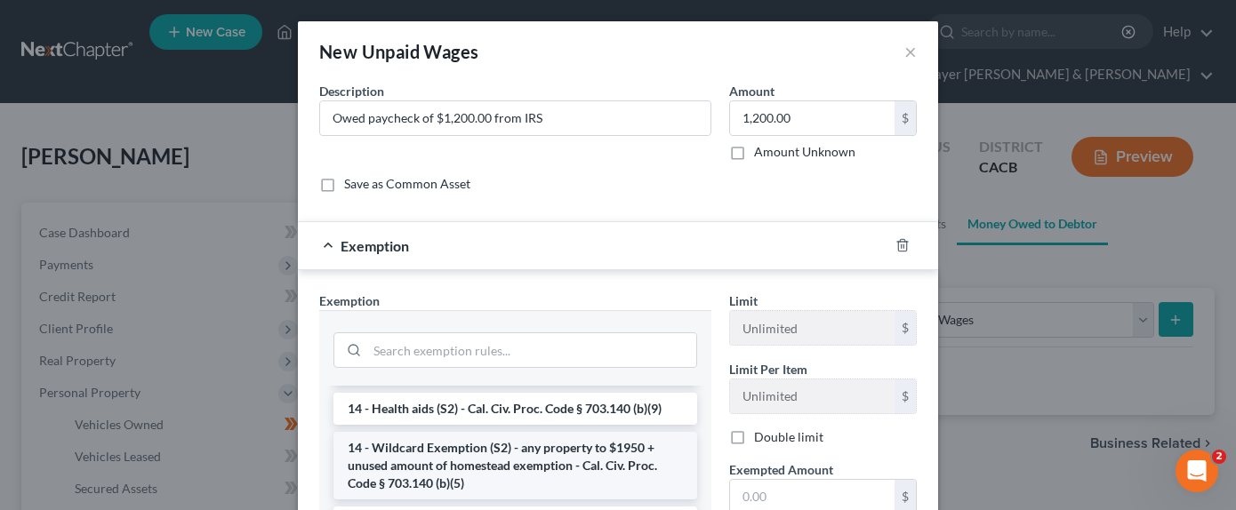
click at [449, 447] on li "14 - Wildcard Exemption (S2) - any property to $1950 + unused amount of homeste…" at bounding box center [515, 466] width 364 height 68
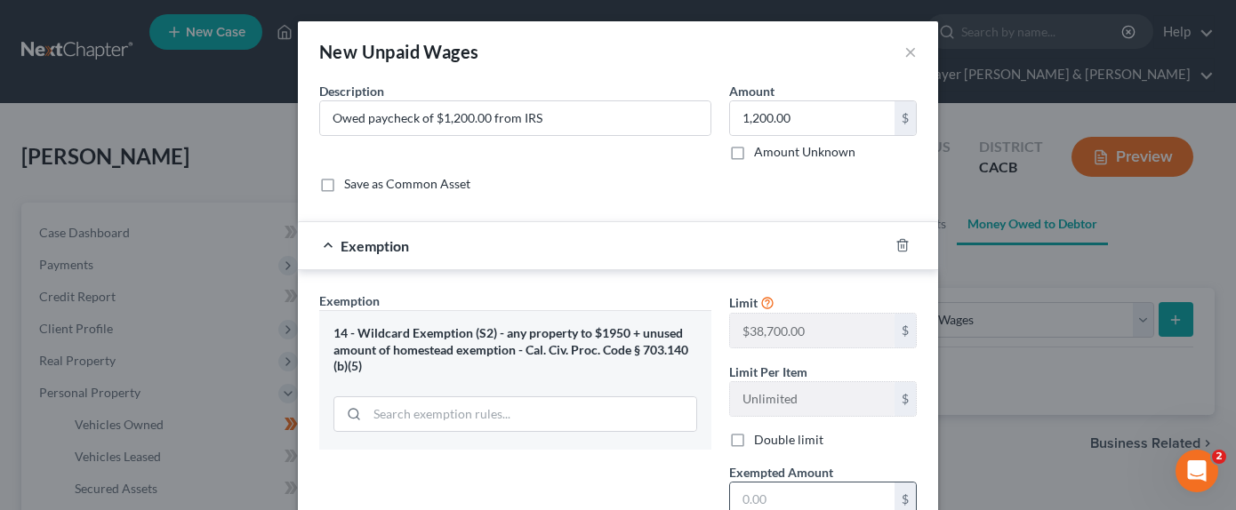
click at [761, 476] on input "text" at bounding box center [812, 500] width 164 height 34
type input "1,200.00"
click at [564, 200] on div "Description * Owed paycheck of $1,200.00 from IRS Amount 1,200.00 $ Amount Unkn…" at bounding box center [617, 144] width 615 height 125
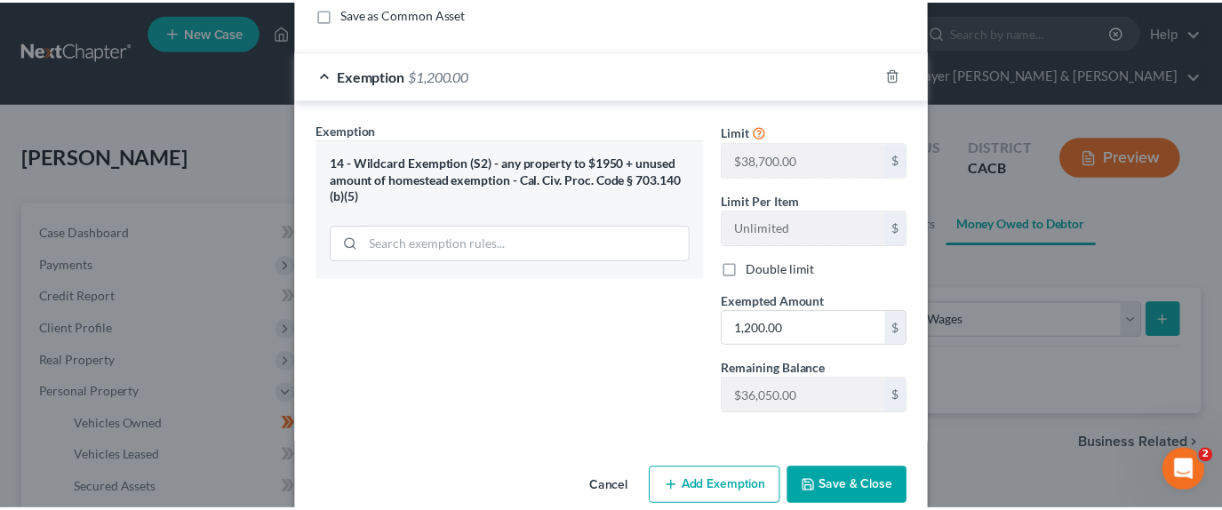
scroll to position [178, 0]
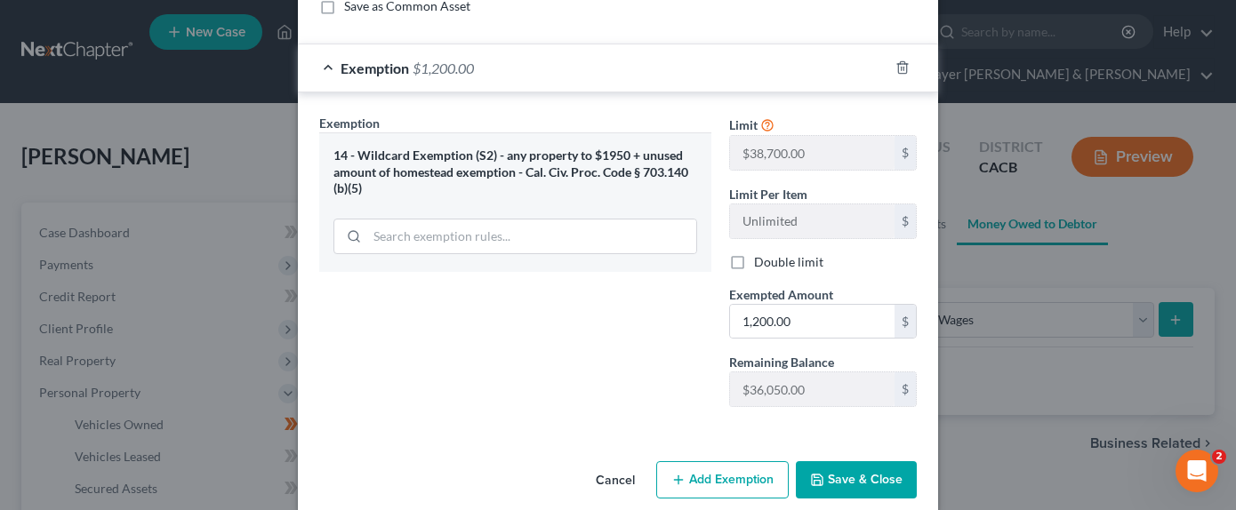
click at [859, 476] on button "Save & Close" at bounding box center [856, 479] width 121 height 37
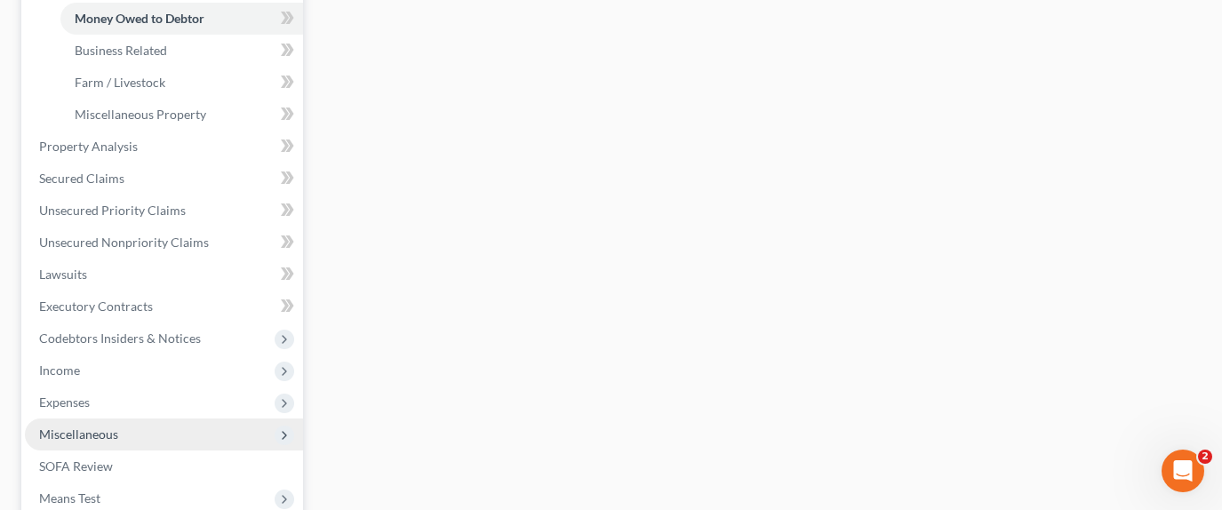
scroll to position [622, 0]
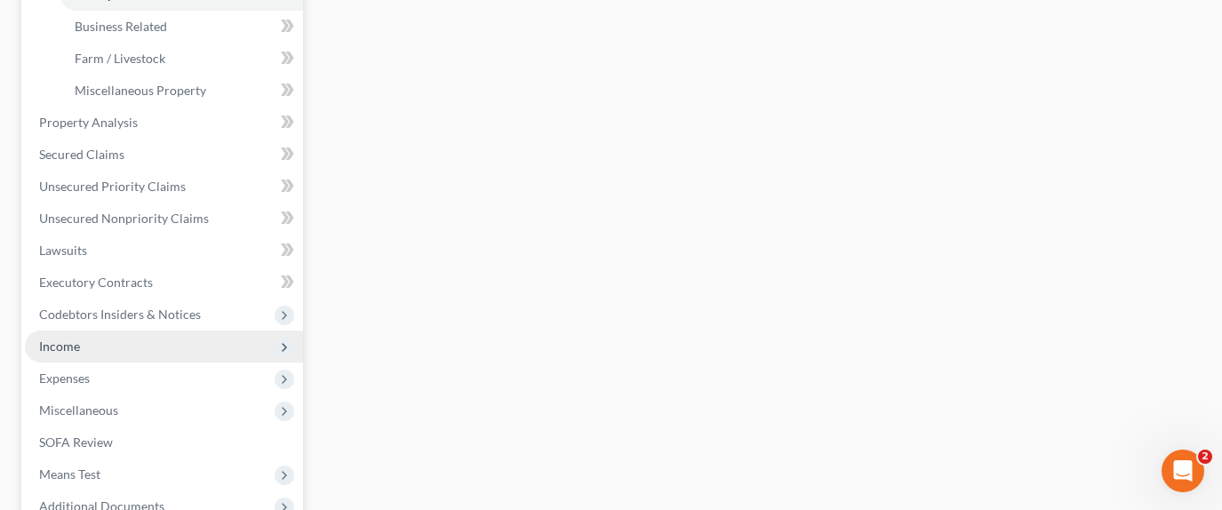
click at [156, 331] on span "Income" at bounding box center [164, 347] width 278 height 32
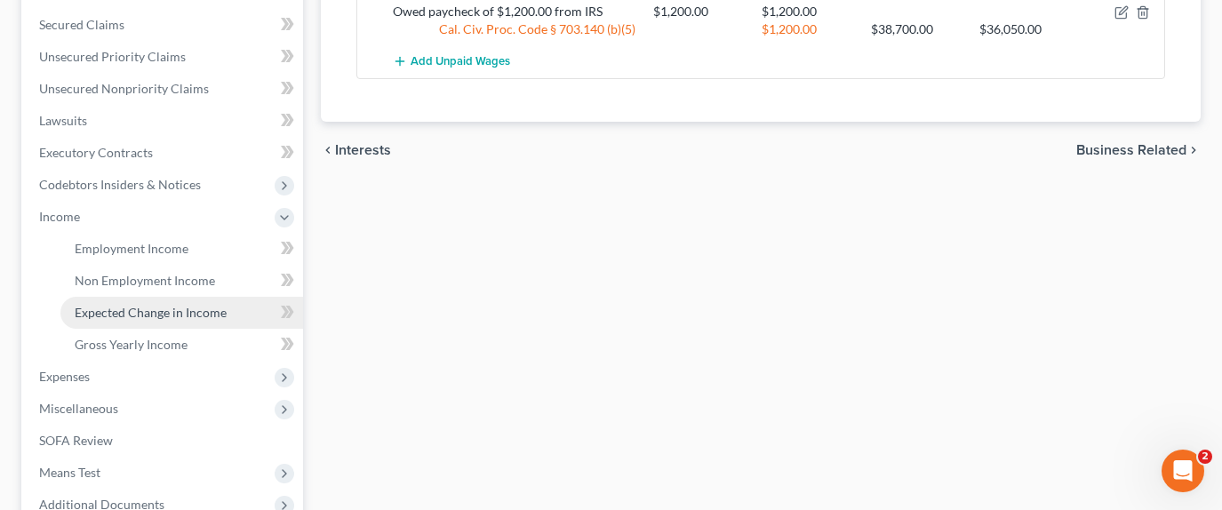
scroll to position [417, 0]
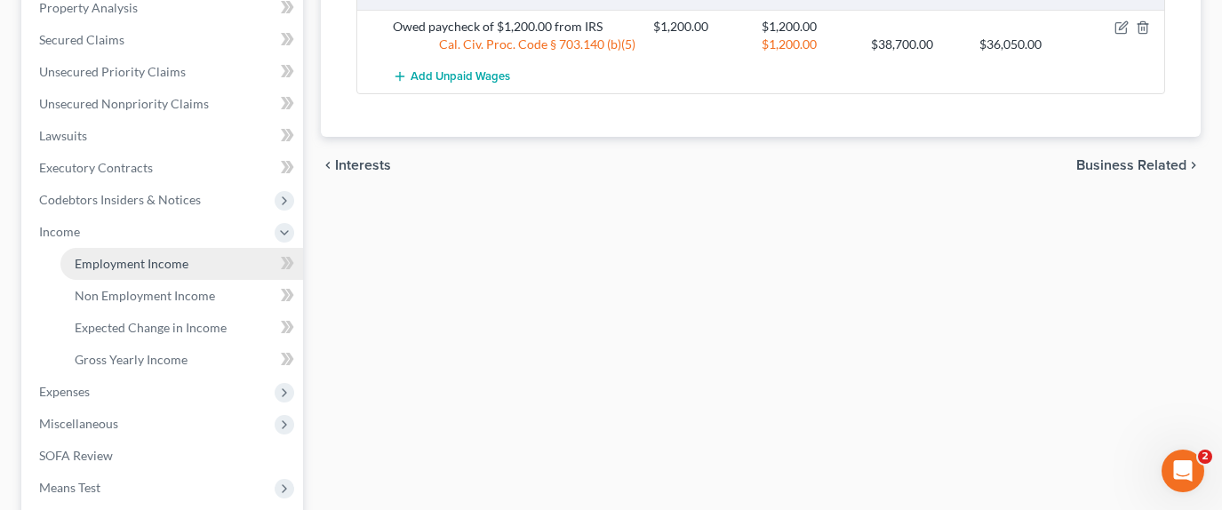
click at [188, 248] on link "Employment Income" at bounding box center [181, 264] width 243 height 32
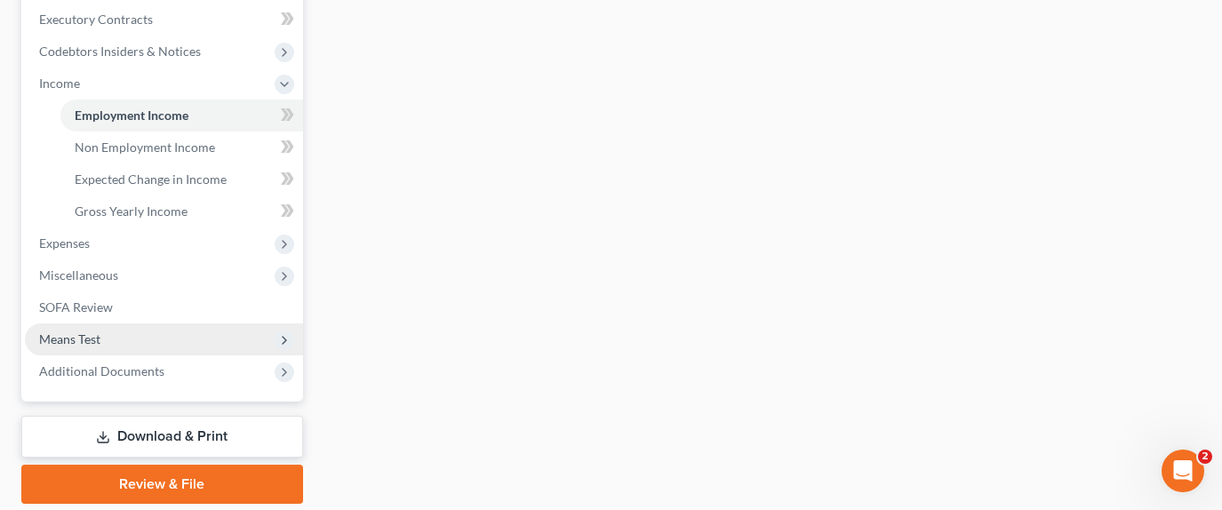
scroll to position [595, 0]
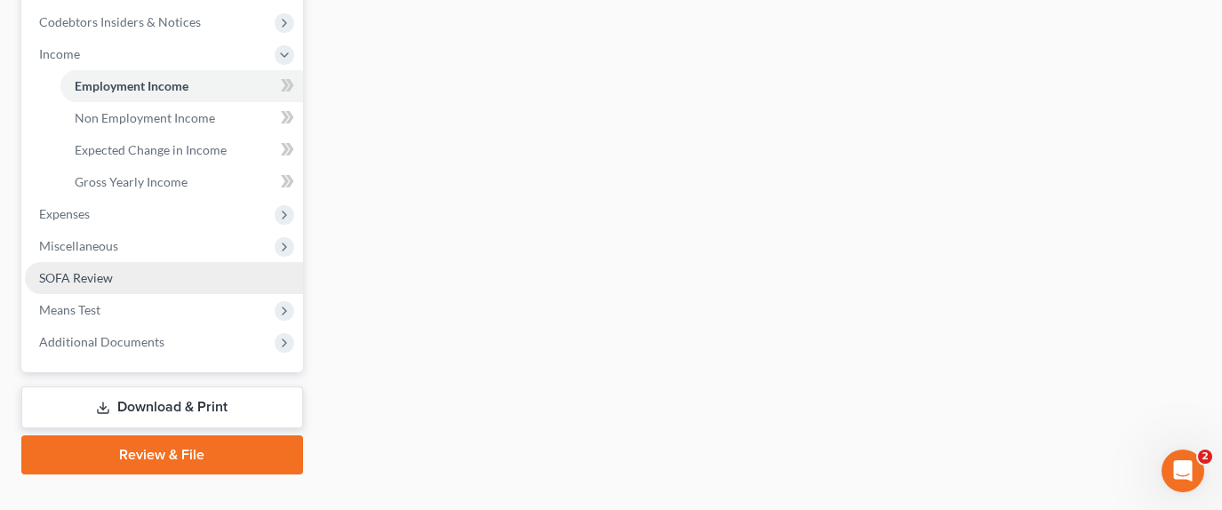
drag, startPoint x: 138, startPoint y: 189, endPoint x: 198, endPoint y: 234, distance: 75.0
click at [138, 198] on span "Expenses" at bounding box center [164, 214] width 278 height 32
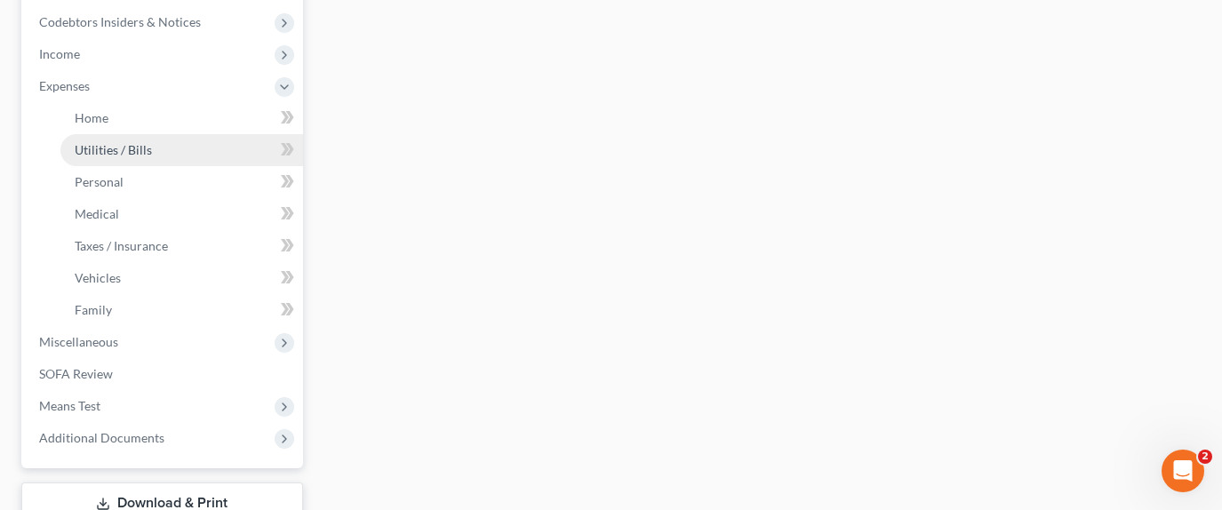
click at [164, 134] on link "Utilities / Bills" at bounding box center [181, 150] width 243 height 32
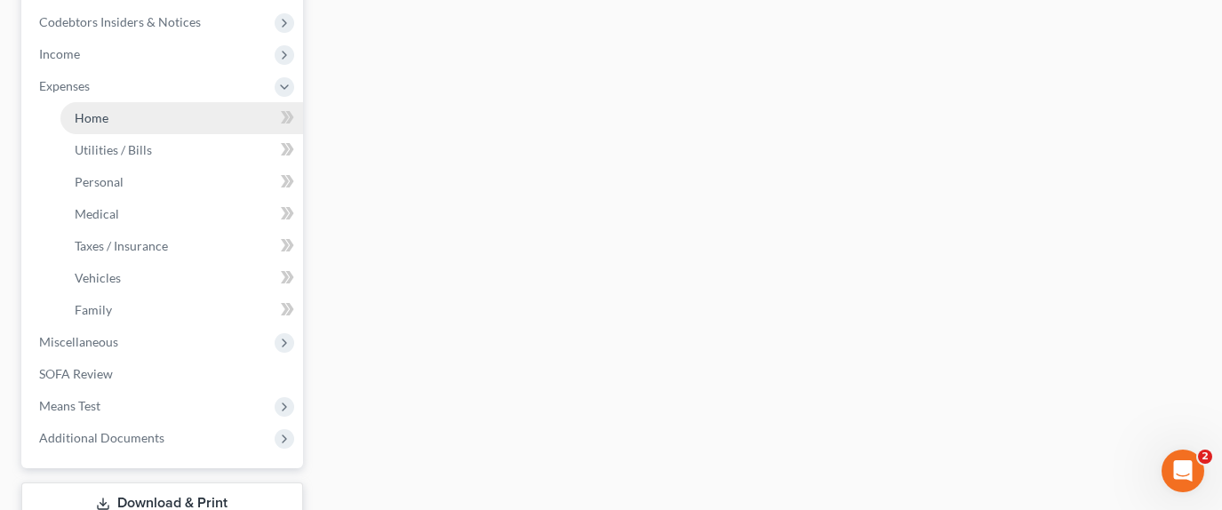
click at [183, 102] on link "Home" at bounding box center [181, 118] width 243 height 32
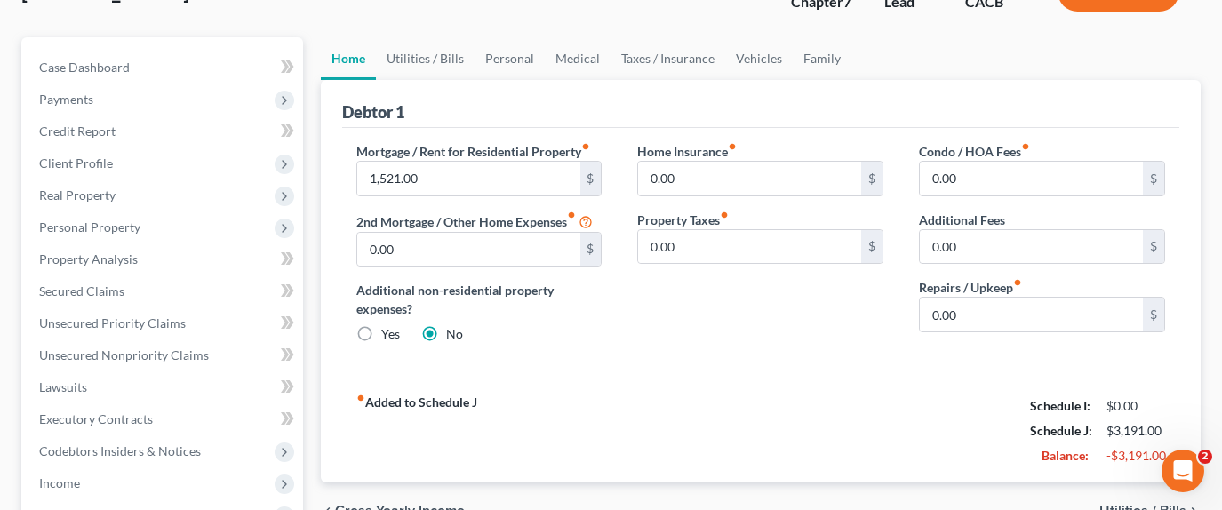
scroll to position [178, 0]
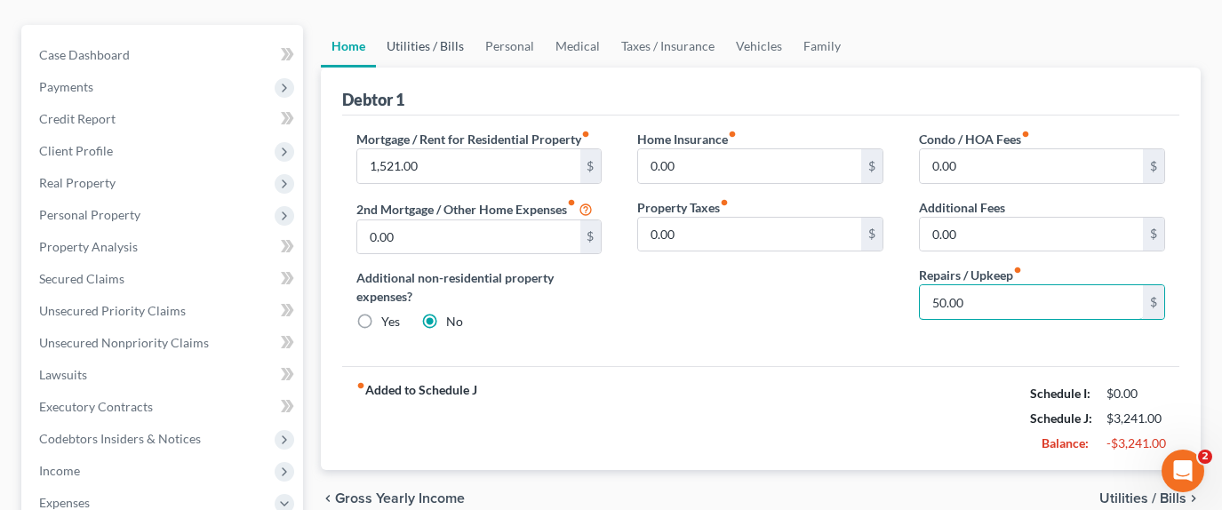
type input "50.00"
click at [429, 25] on link "Utilities / Bills" at bounding box center [425, 46] width 99 height 43
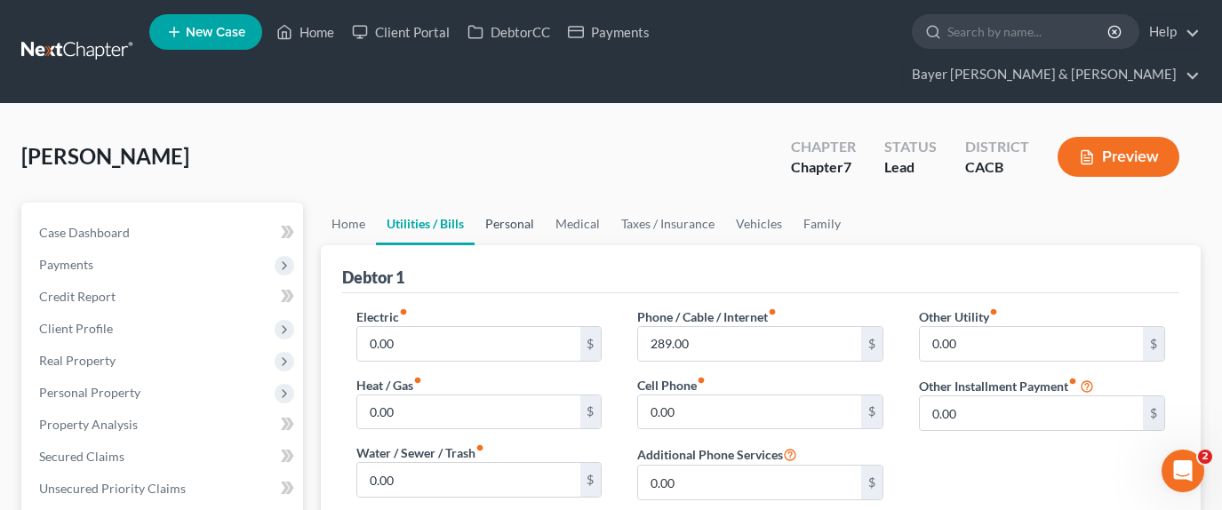
click at [519, 203] on link "Personal" at bounding box center [510, 224] width 70 height 43
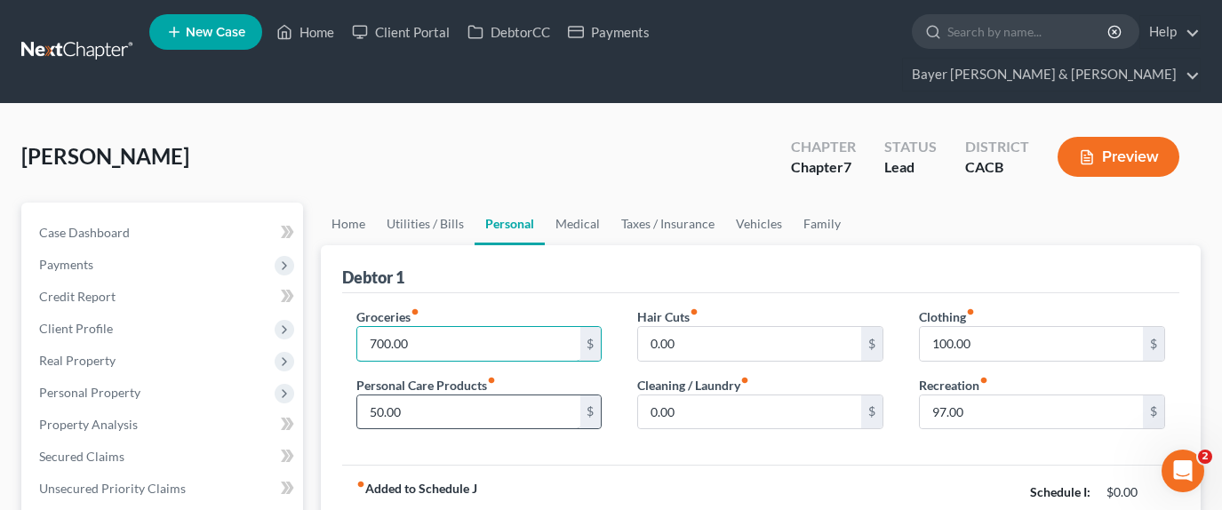
type input "700.00"
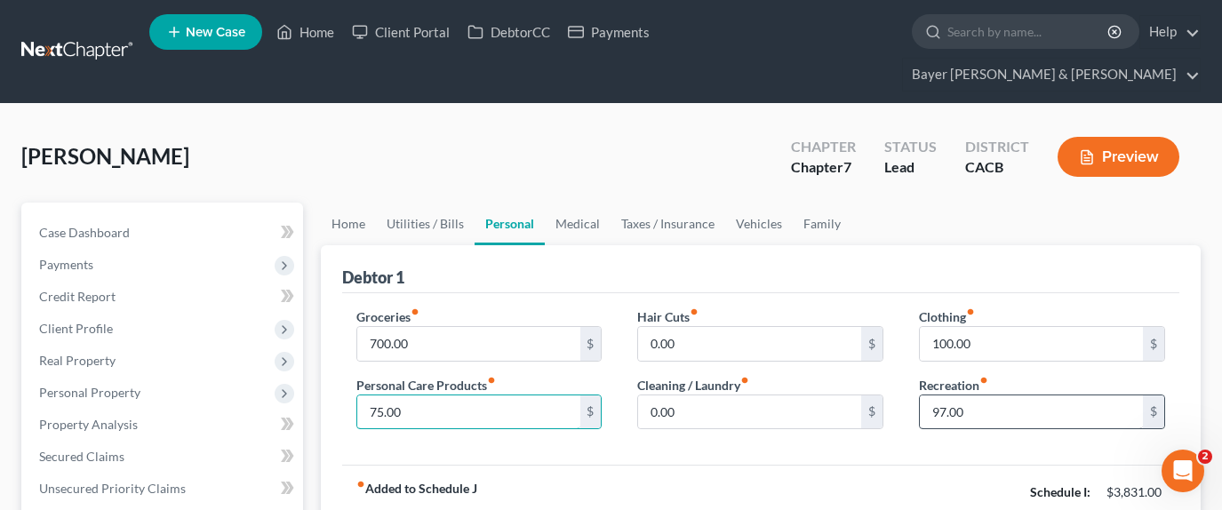
type input "75.00"
type input "100.00"
click at [784, 429] on div "Groceries fiber_manual_record 700.00 $ Personal Care Products fiber_manual_reco…" at bounding box center [760, 379] width 837 height 172
click at [583, 203] on link "Medical" at bounding box center [578, 224] width 66 height 43
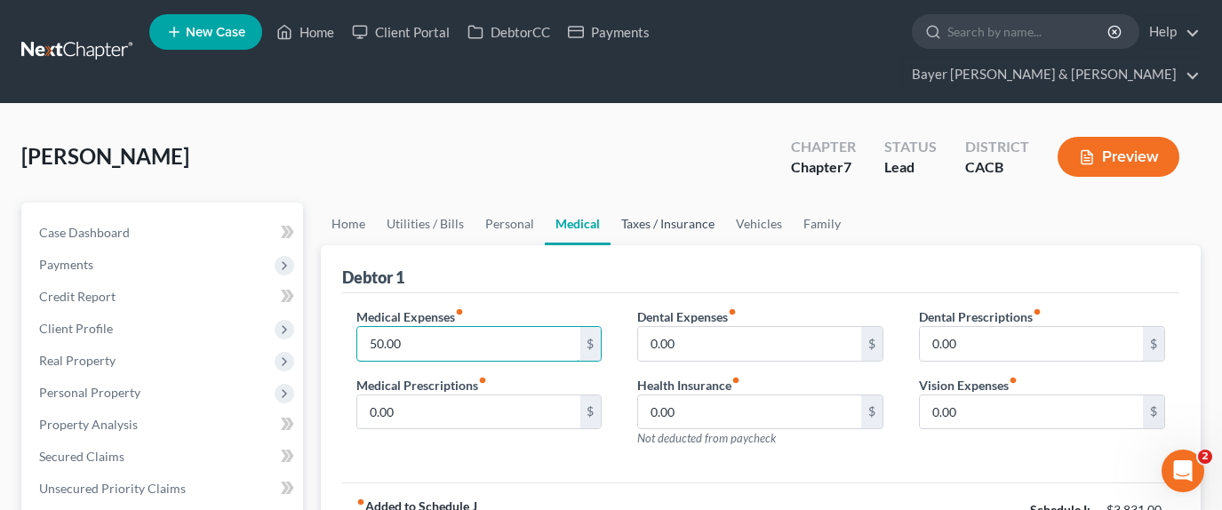
type input "50.00"
drag, startPoint x: 683, startPoint y: 192, endPoint x: 678, endPoint y: 203, distance: 11.6
click at [683, 203] on link "Taxes / Insurance" at bounding box center [668, 224] width 115 height 43
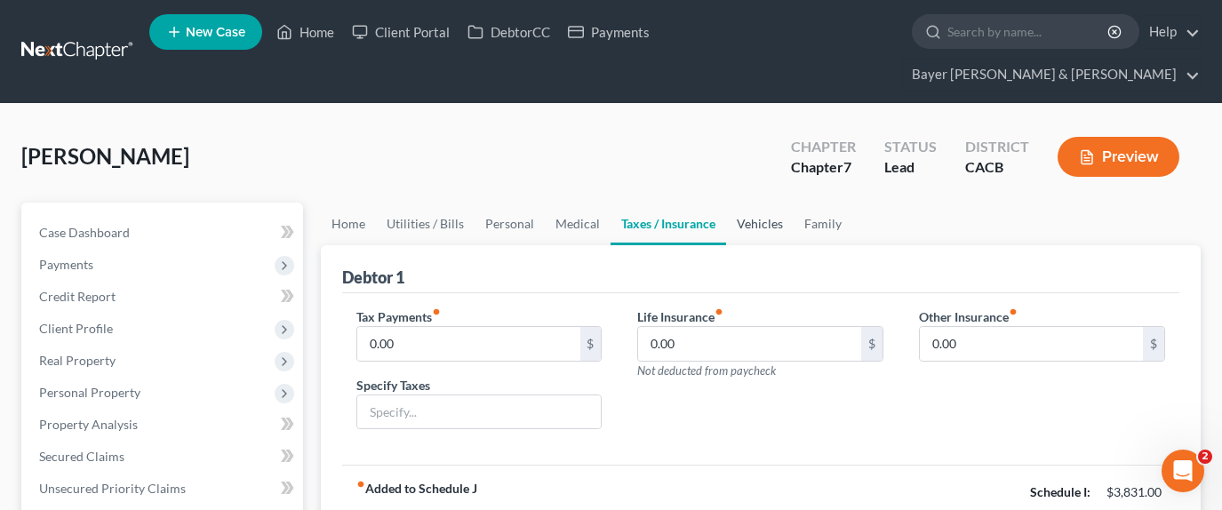
click at [755, 203] on link "Vehicles" at bounding box center [760, 224] width 68 height 43
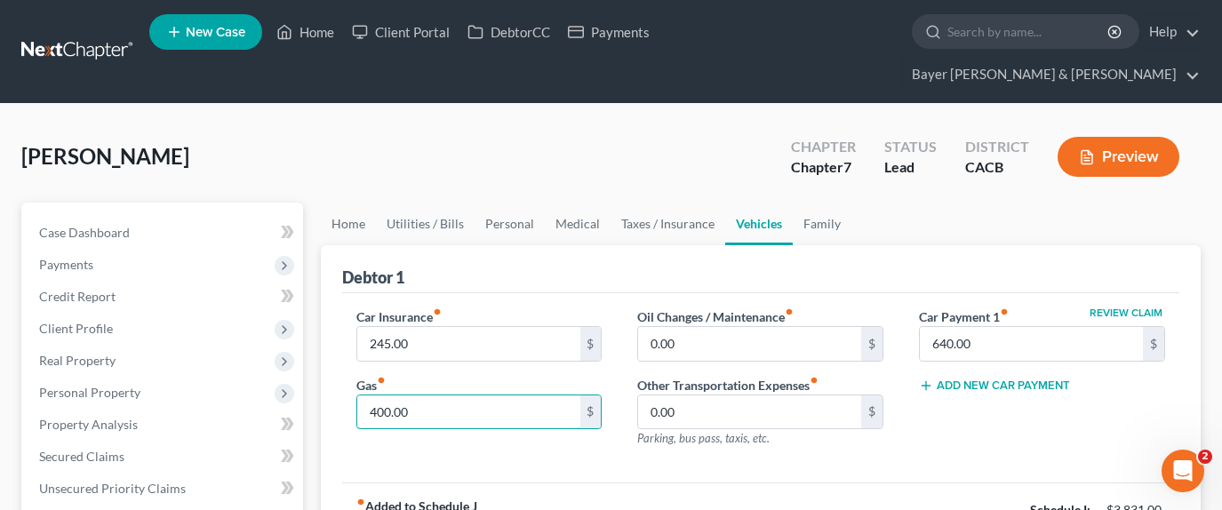
type input "400.00"
click at [808, 203] on link "Family" at bounding box center [822, 224] width 59 height 43
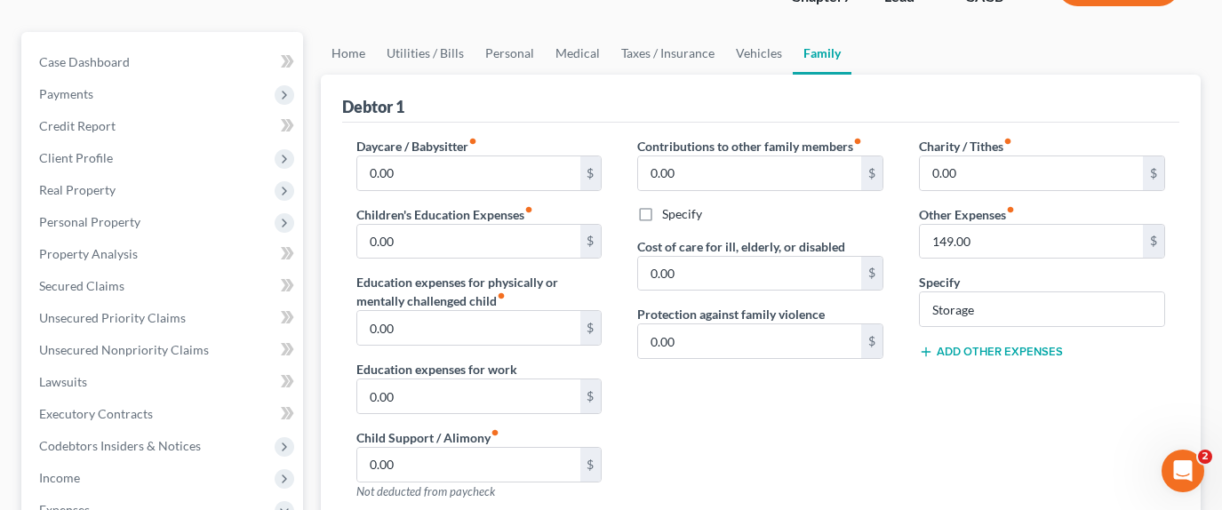
scroll to position [178, 0]
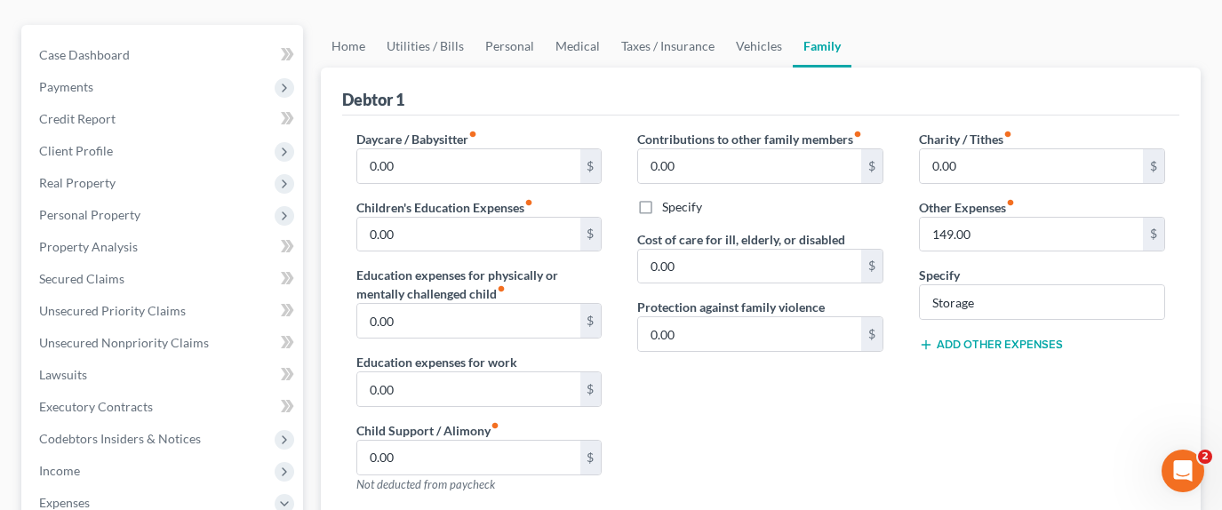
click at [1013, 338] on button "Add Other Expenses" at bounding box center [991, 345] width 144 height 14
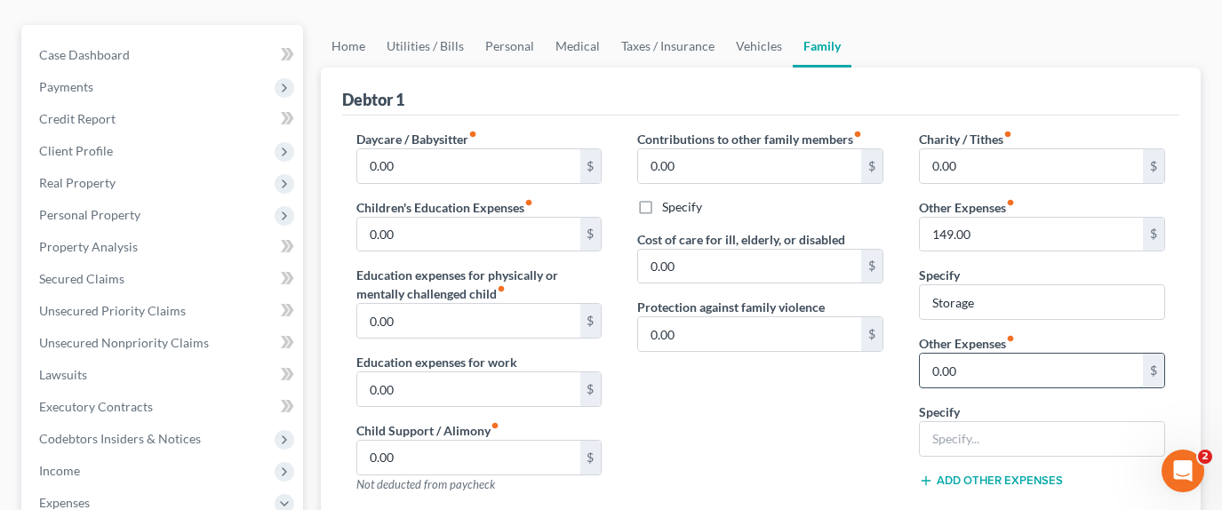
click at [981, 354] on input "0.00" at bounding box center [1031, 371] width 223 height 34
type input "150.00"
type input "Unforeseen expenses"
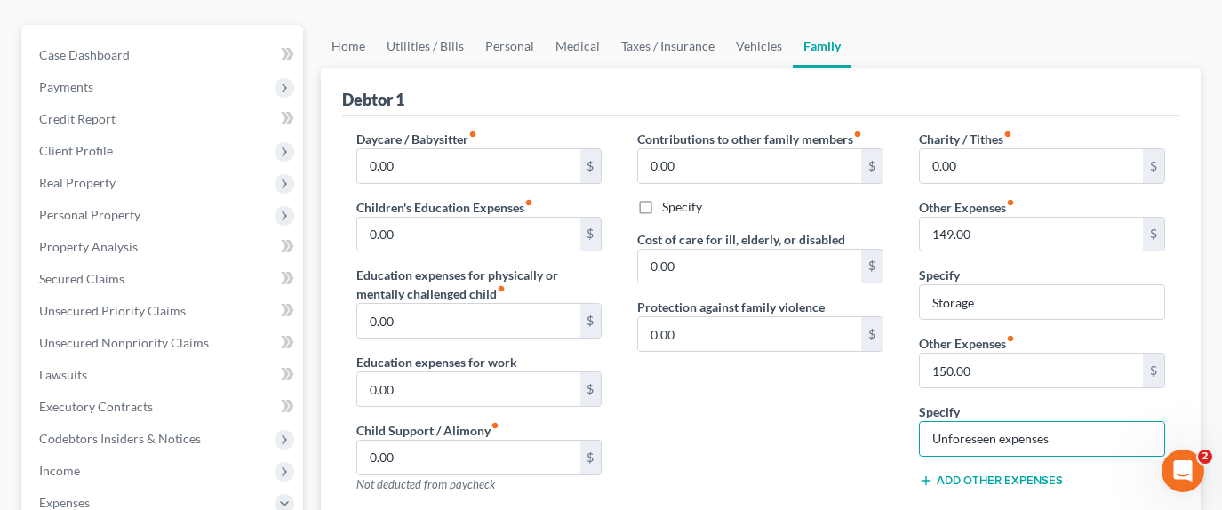
click at [772, 426] on div "Contributions to other family members fiber_manual_record 0.00 $ Specify Cost o…" at bounding box center [761, 319] width 282 height 378
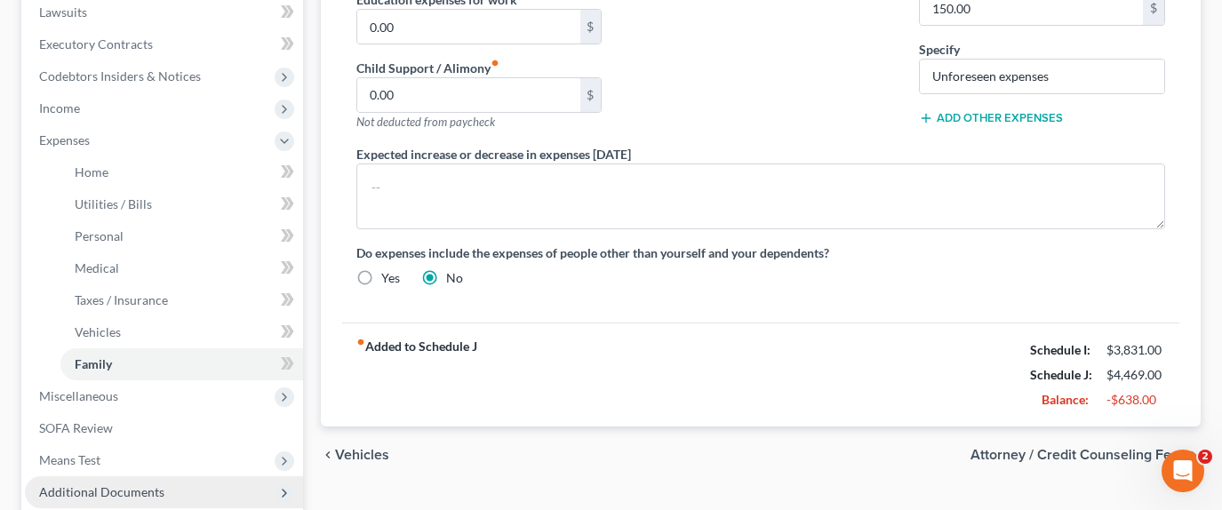
scroll to position [691, 0]
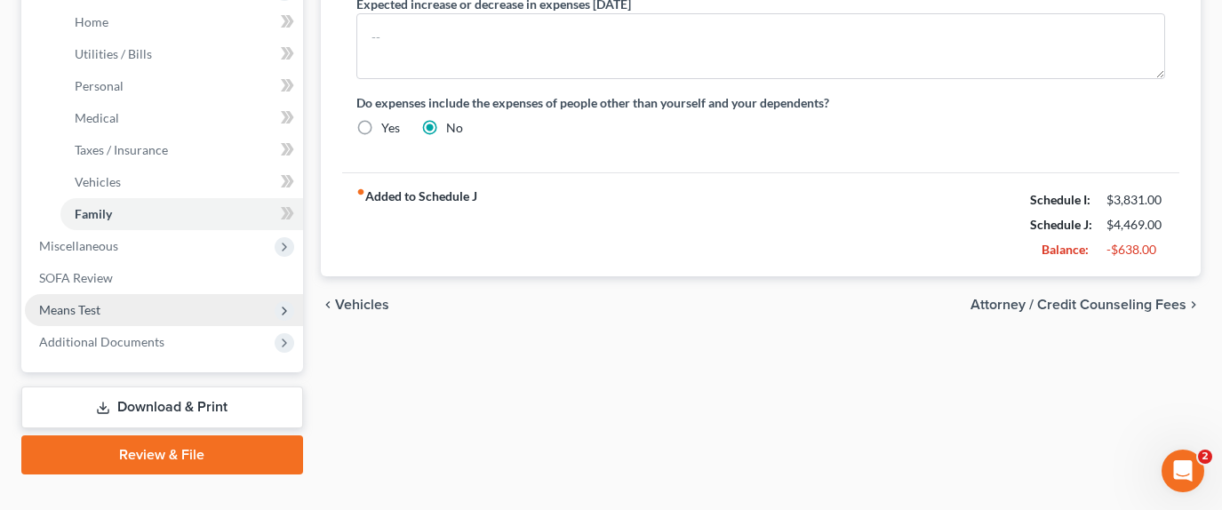
click at [113, 294] on span "Means Test" at bounding box center [164, 310] width 278 height 32
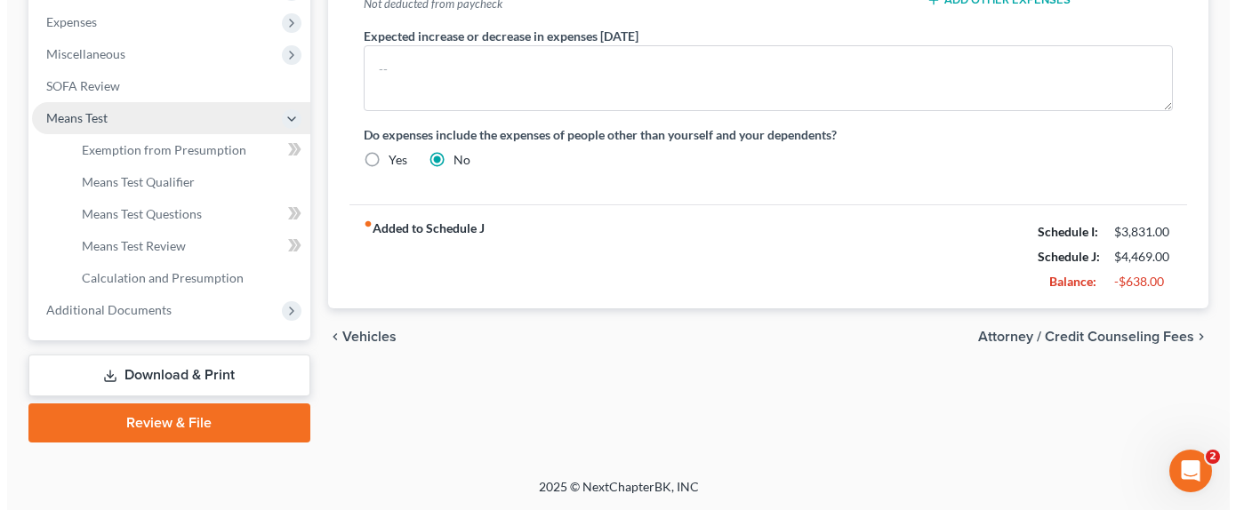
scroll to position [627, 0]
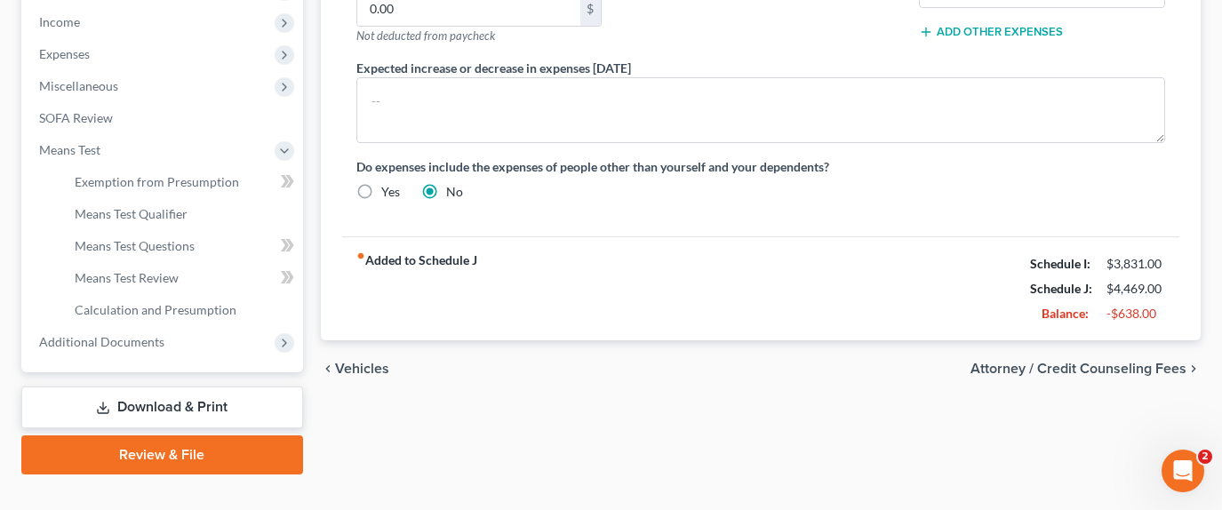
click at [201, 387] on link "Download & Print" at bounding box center [162, 408] width 282 height 42
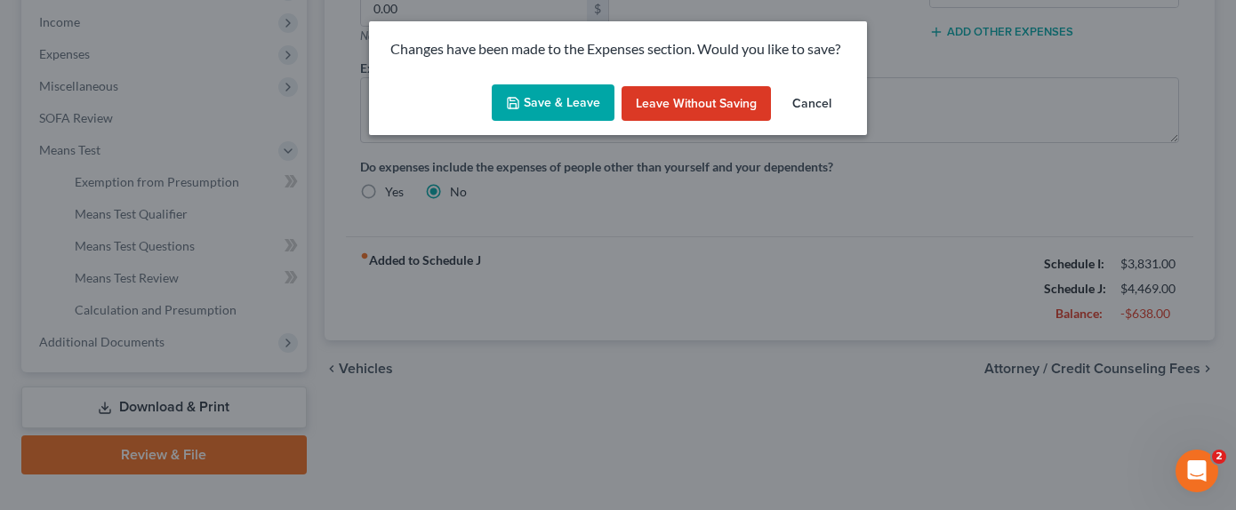
click at [540, 102] on button "Save & Leave" at bounding box center [553, 102] width 123 height 37
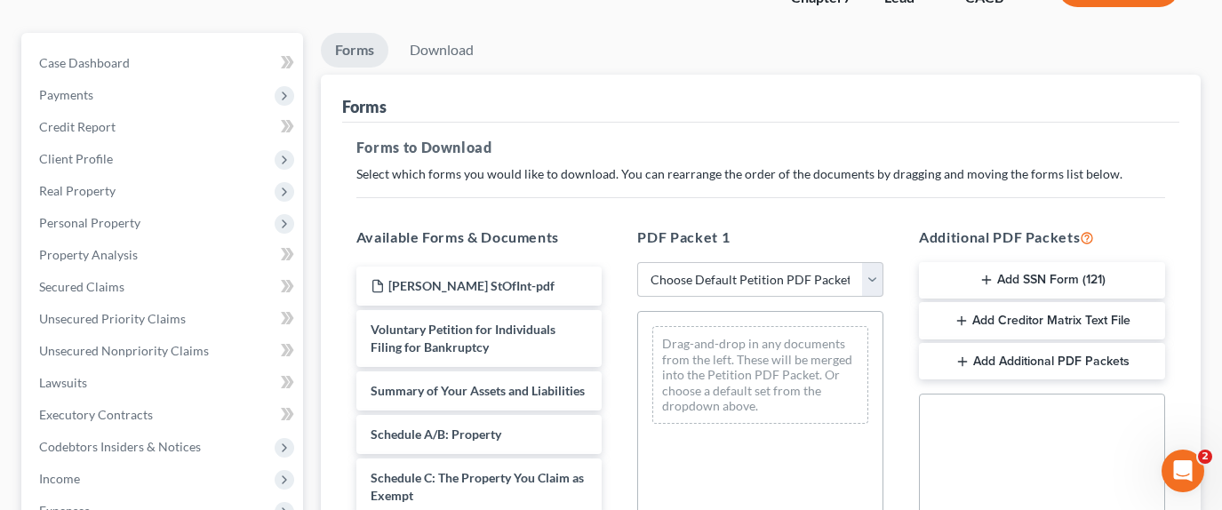
scroll to position [178, 0]
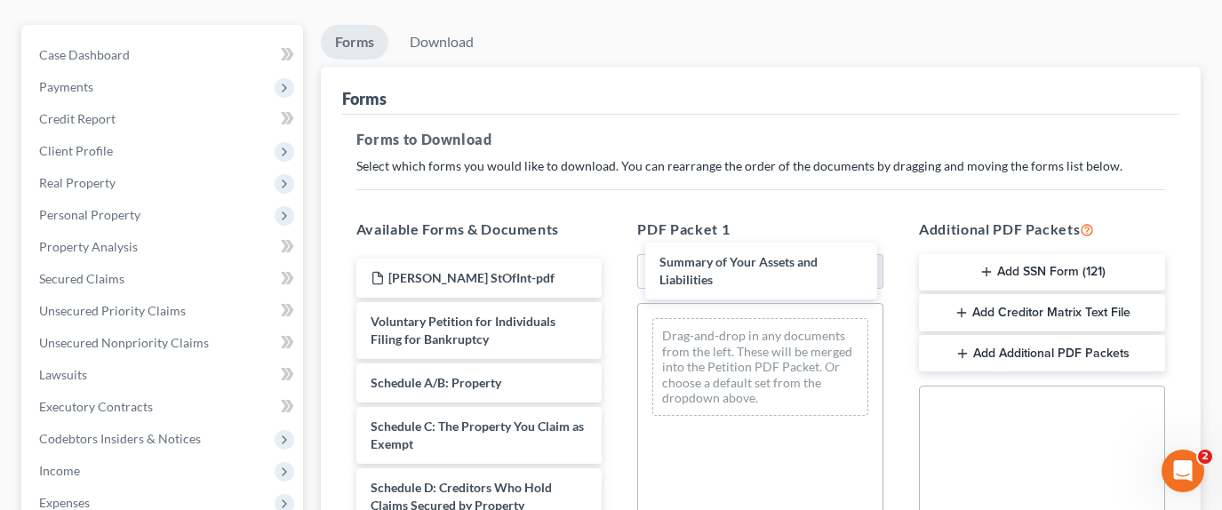
drag, startPoint x: 477, startPoint y: 355, endPoint x: 636, endPoint y: 392, distance: 163.4
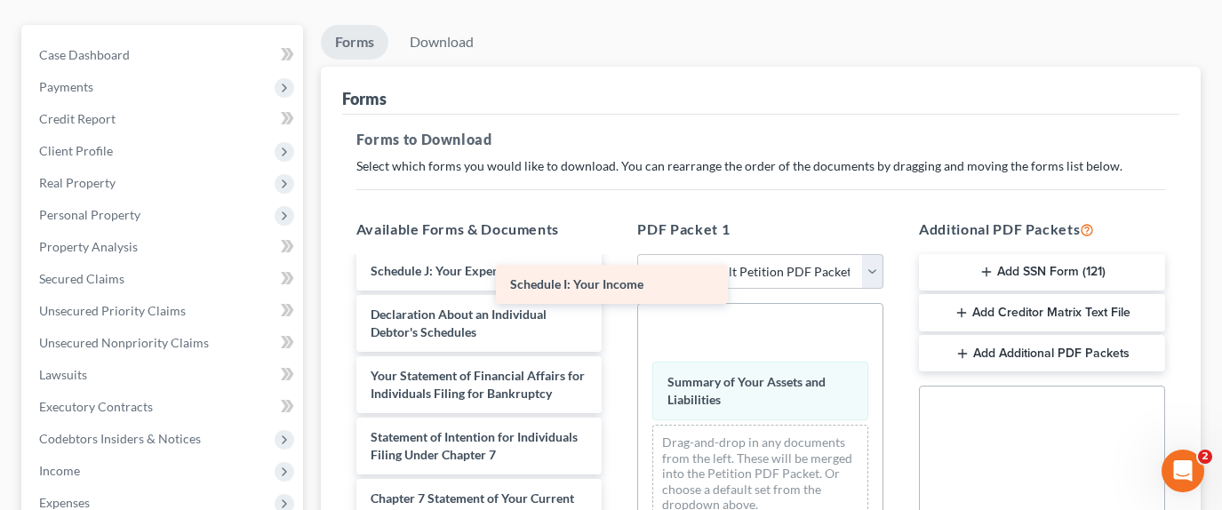
scroll to position [401, 0]
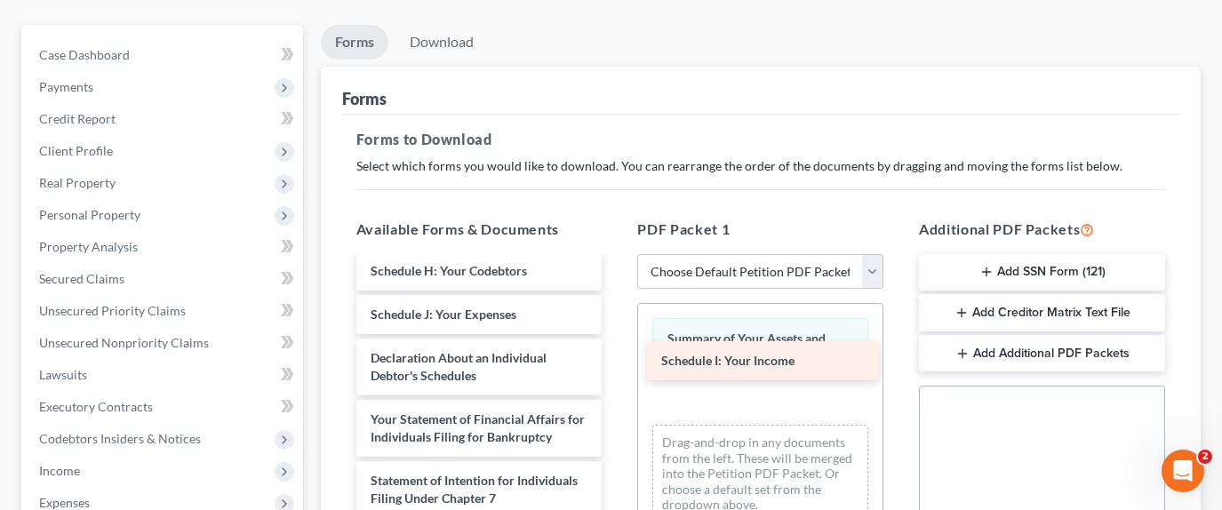
drag, startPoint x: 502, startPoint y: 242, endPoint x: 793, endPoint y: 364, distance: 315.1
click at [617, 364] on div "Schedule I: Your Income [PERSON_NAME] StOfInt-pdf Voluntary Petition for Indivi…" at bounding box center [479, 324] width 275 height 932
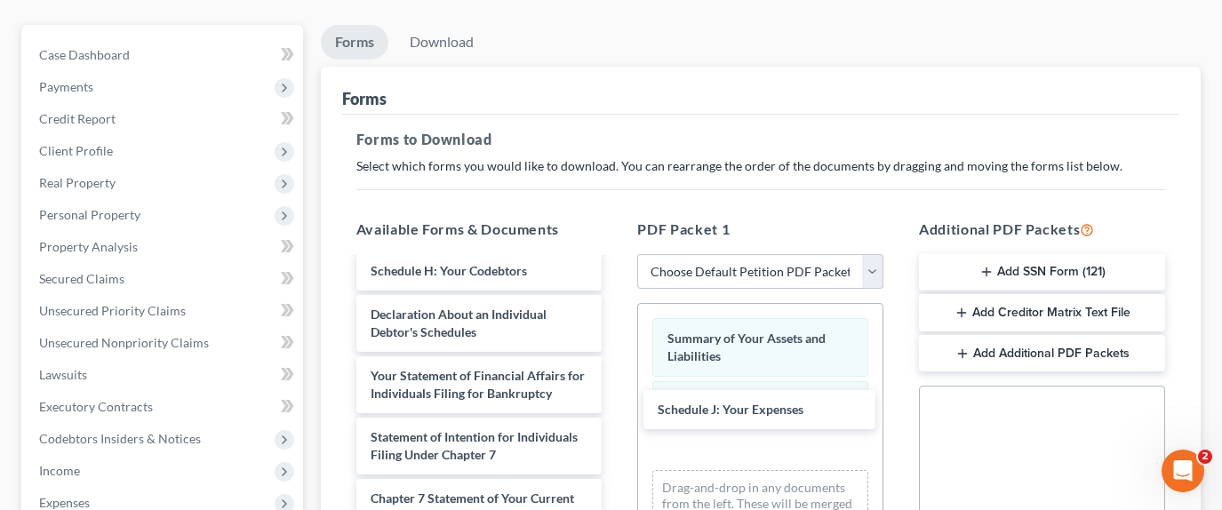
drag, startPoint x: 493, startPoint y: 280, endPoint x: 554, endPoint y: 87, distance: 202.1
click at [617, 405] on div "Schedule J: Your Expenses [PERSON_NAME] StOfInt-pdf Voluntary Petition for Indi…" at bounding box center [479, 302] width 275 height 888
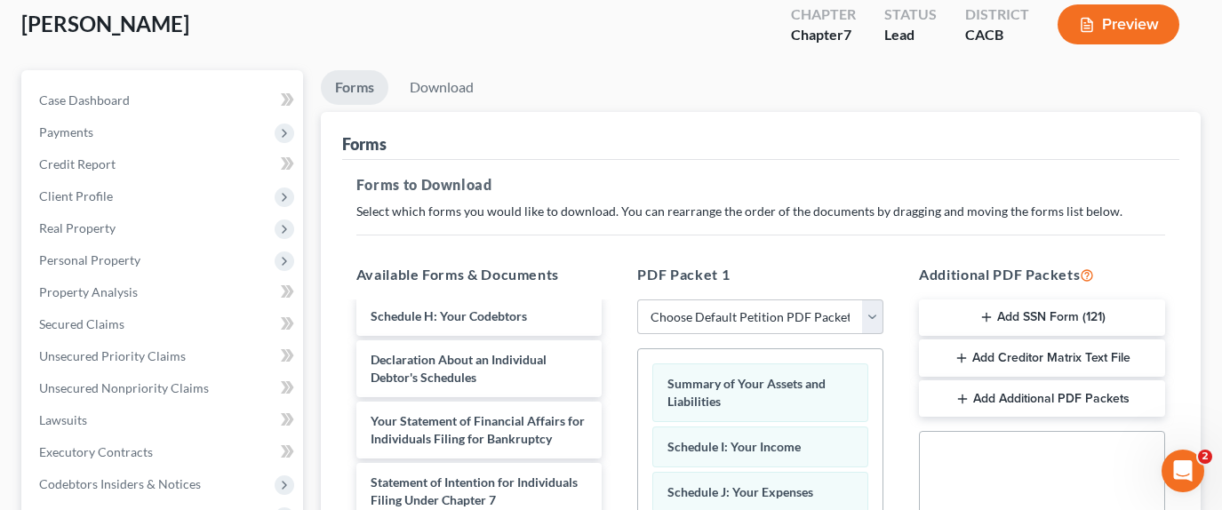
scroll to position [89, 0]
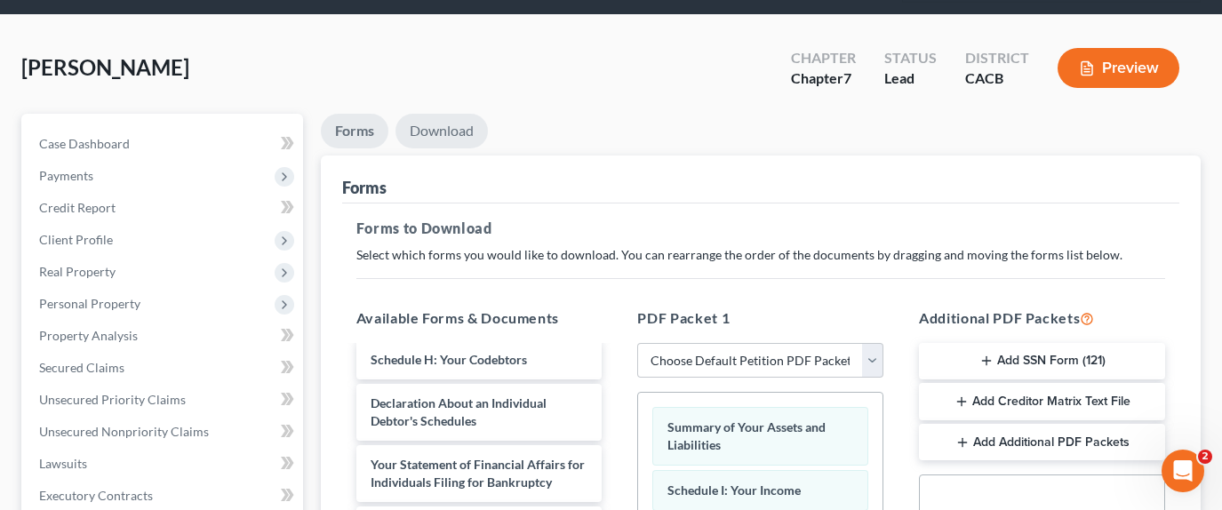
click at [436, 114] on link "Download" at bounding box center [442, 131] width 92 height 35
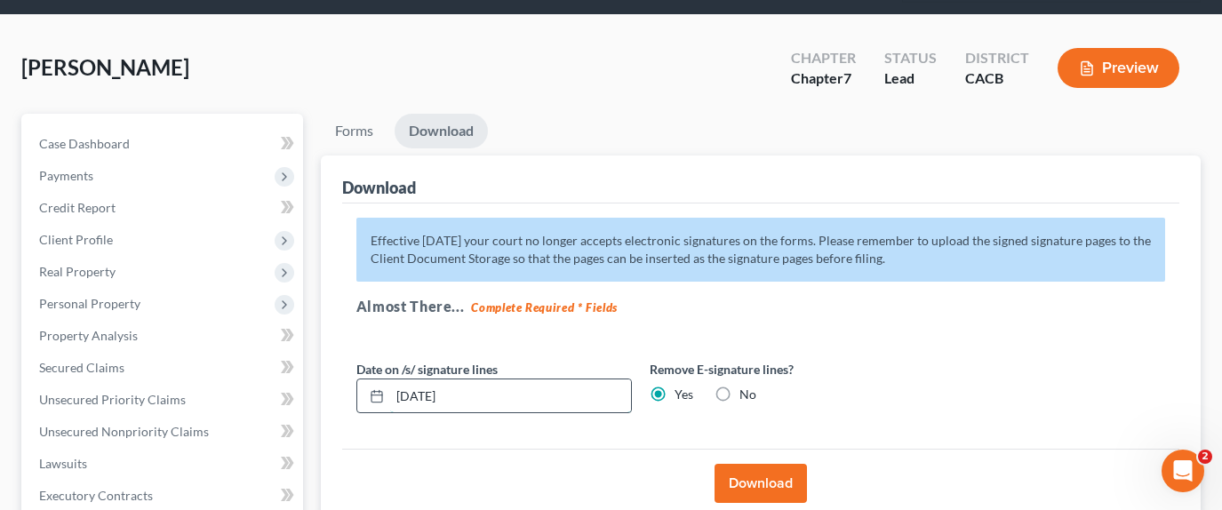
drag, startPoint x: 497, startPoint y: 356, endPoint x: 364, endPoint y: 372, distance: 134.3
click at [293, 358] on div "Petition Navigation Case Dashboard Payments Invoices Payments Payments Credit R…" at bounding box center [610, 483] width 1197 height 739
click at [758, 467] on button "Download" at bounding box center [761, 483] width 92 height 39
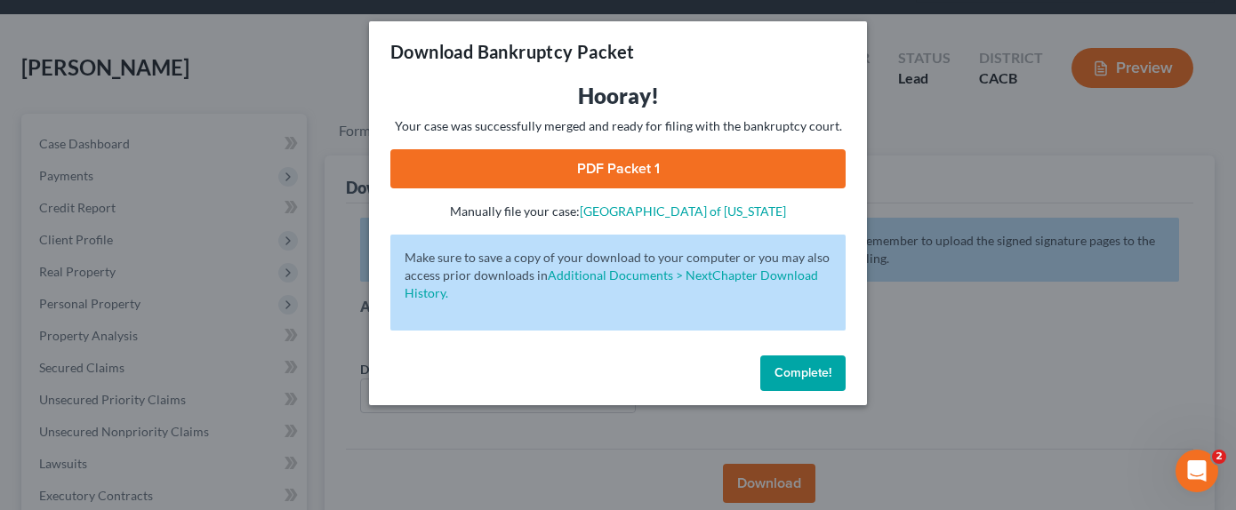
click at [692, 168] on link "PDF Packet 1" at bounding box center [617, 168] width 455 height 39
click at [797, 367] on span "Complete!" at bounding box center [802, 372] width 57 height 15
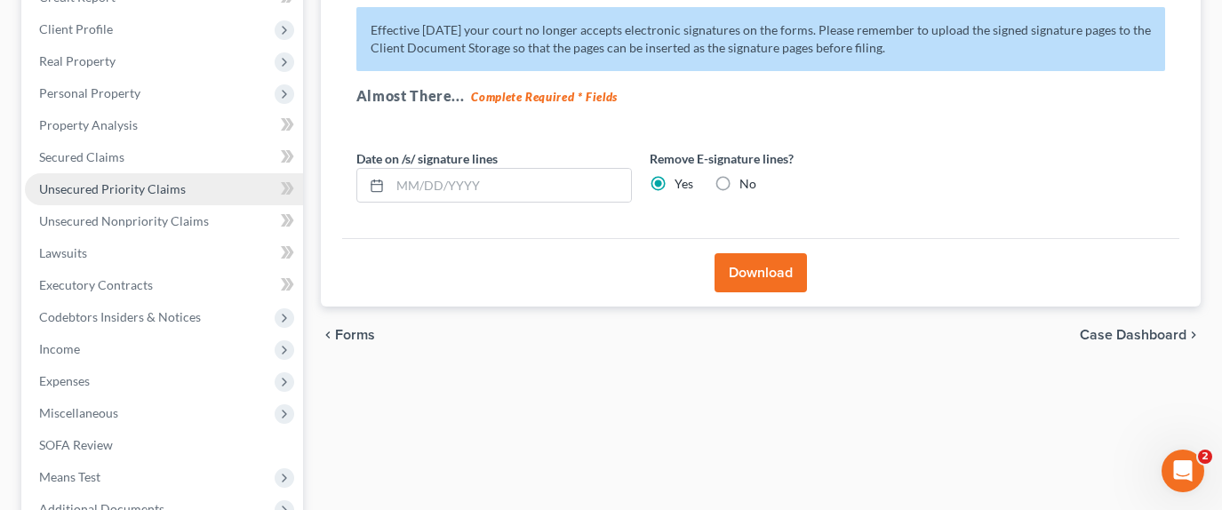
scroll to position [467, 0]
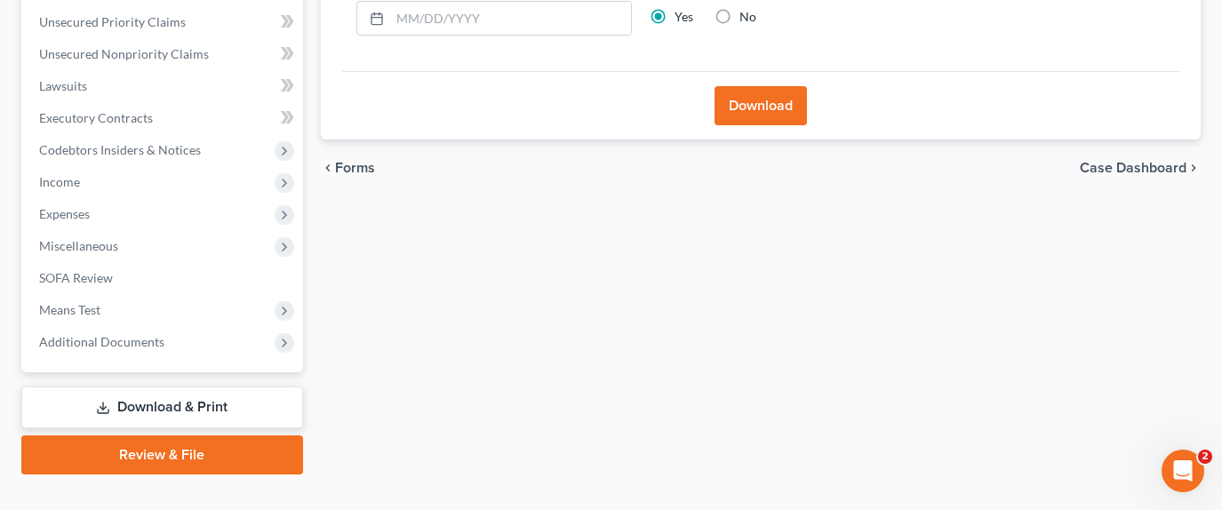
click at [201, 326] on span "Additional Documents" at bounding box center [164, 342] width 278 height 32
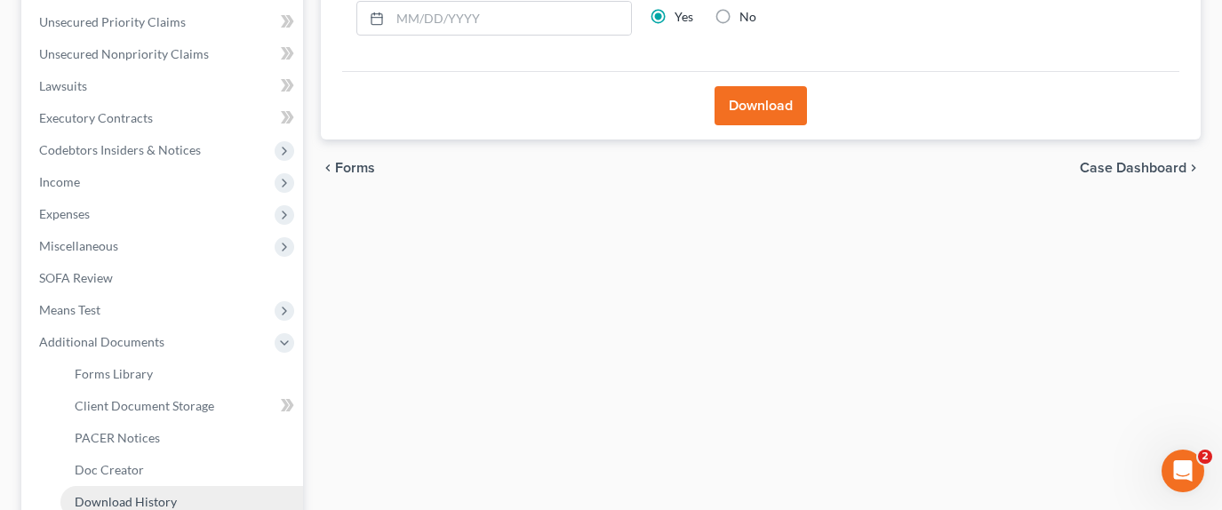
drag, startPoint x: 187, startPoint y: 476, endPoint x: 197, endPoint y: 468, distance: 13.3
click at [187, 476] on link "Download History" at bounding box center [181, 502] width 243 height 32
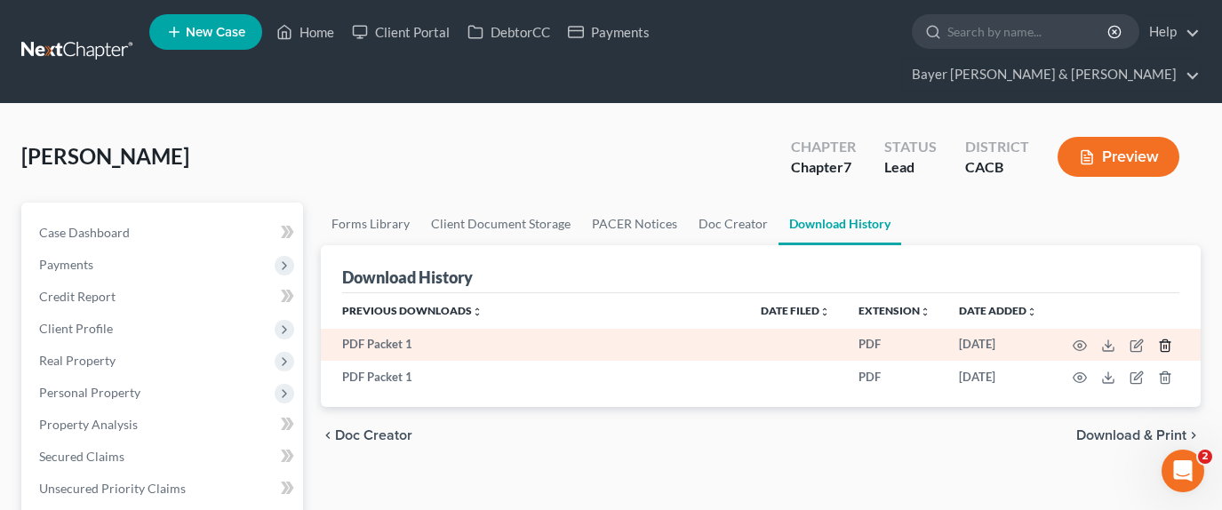
click at [1166, 345] on line "button" at bounding box center [1166, 347] width 0 height 4
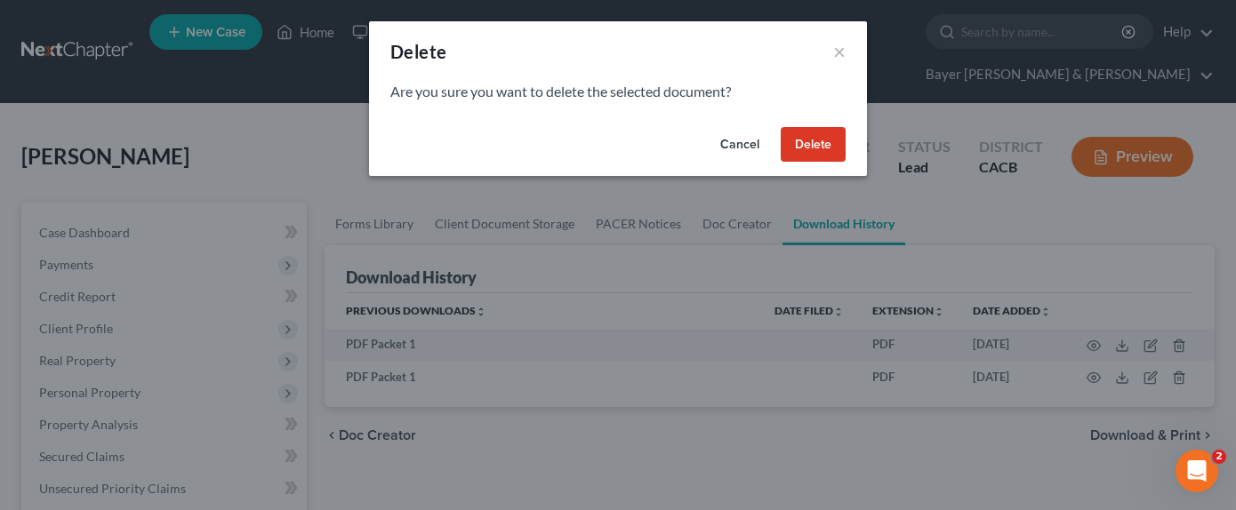
click at [805, 144] on button "Delete" at bounding box center [812, 145] width 65 height 36
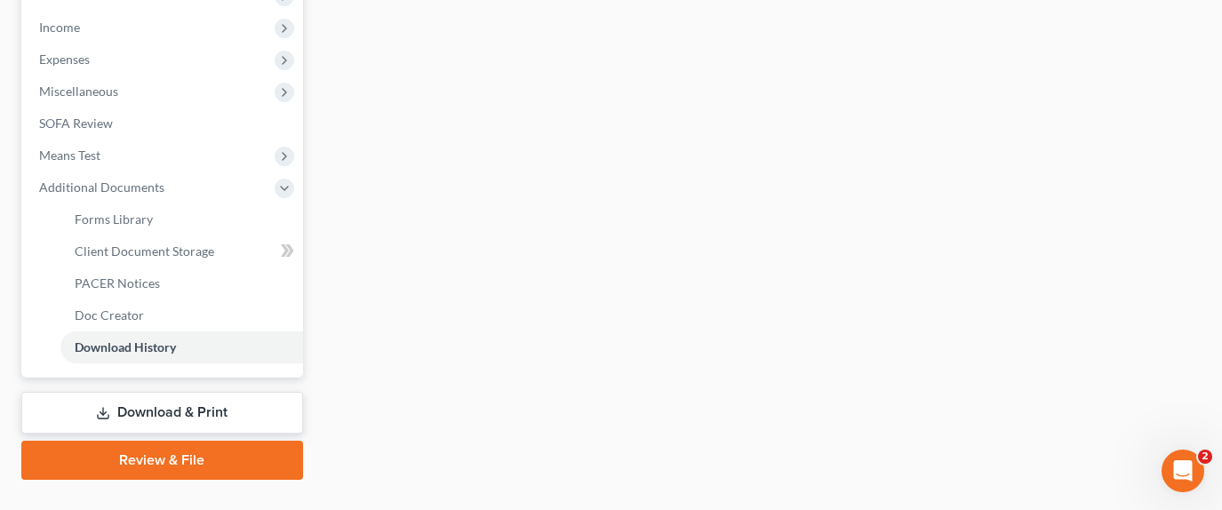
scroll to position [622, 0]
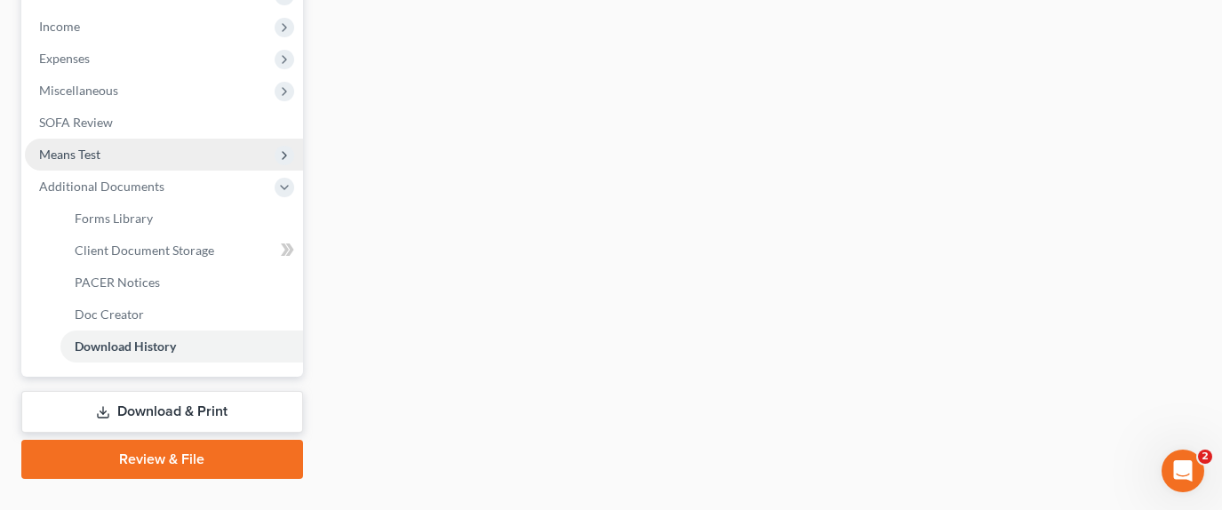
click at [106, 139] on span "Means Test" at bounding box center [164, 155] width 278 height 32
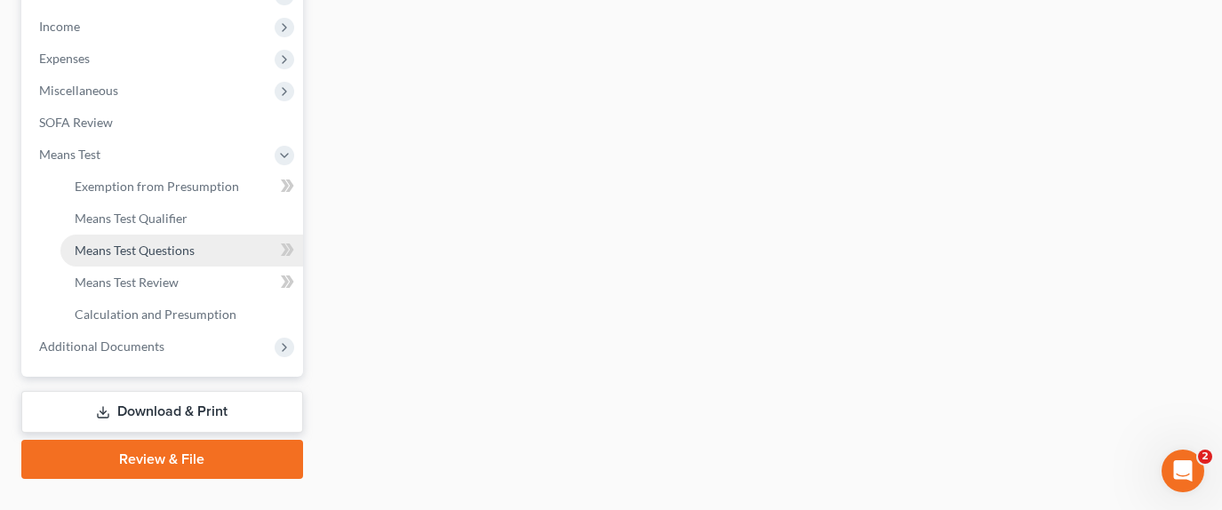
click at [181, 243] on span "Means Test Questions" at bounding box center [135, 250] width 120 height 15
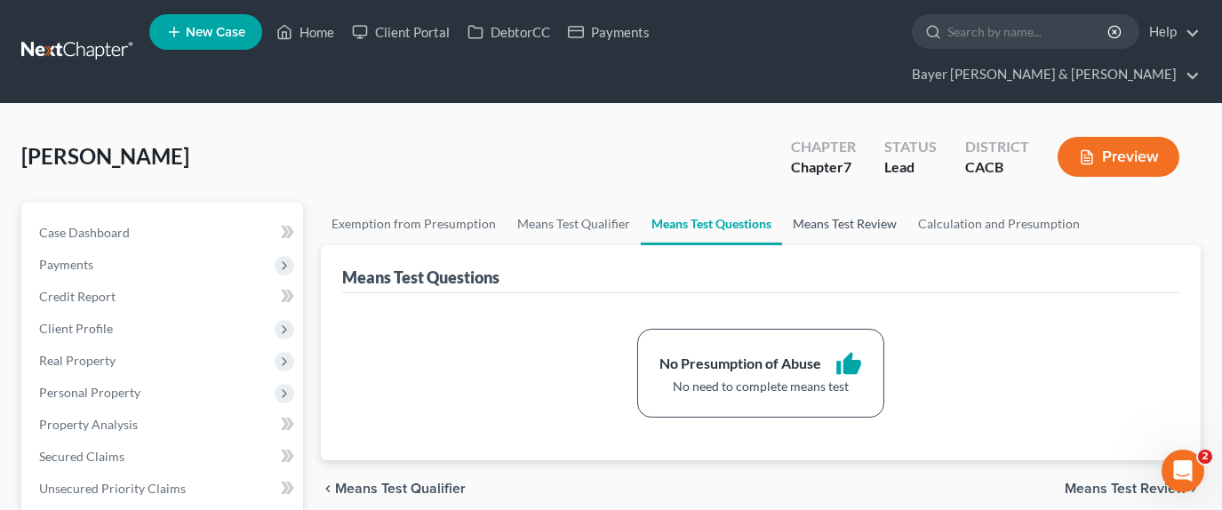
click at [846, 203] on link "Means Test Review" at bounding box center [844, 224] width 125 height 43
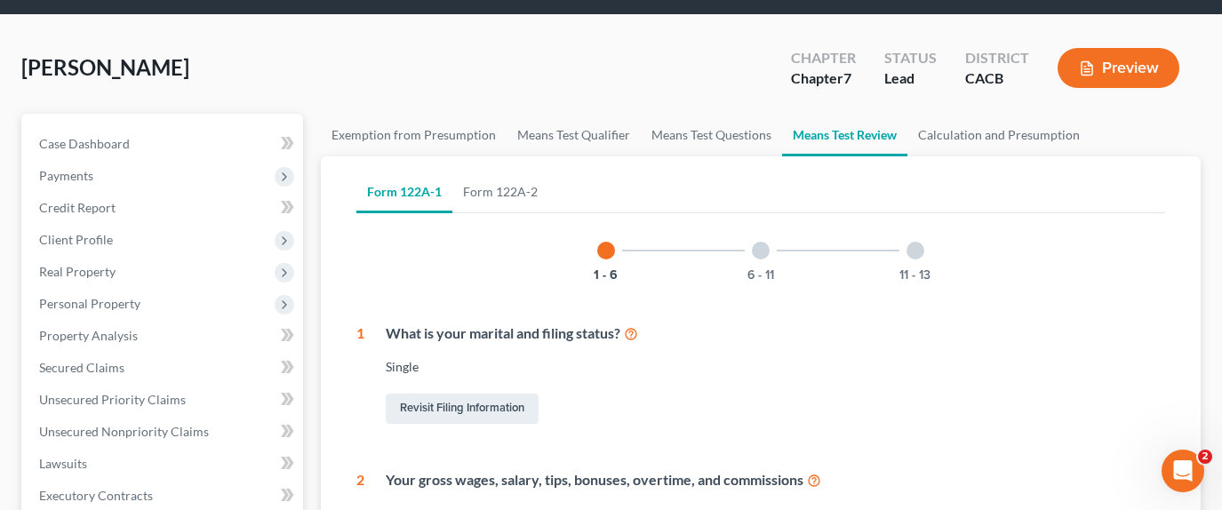
scroll to position [267, 0]
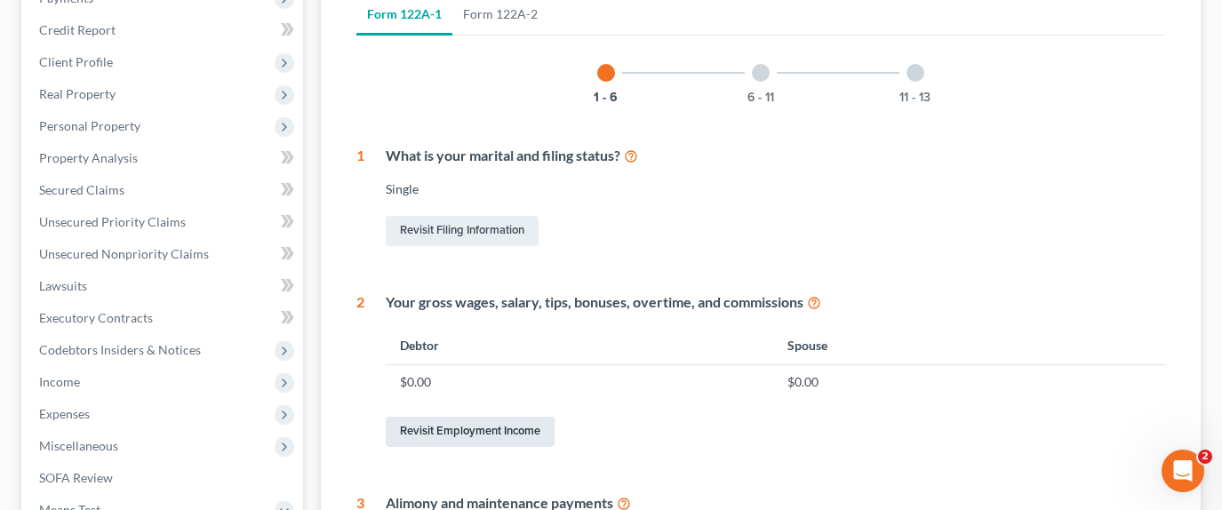
click at [494, 417] on link "Revisit Employment Income" at bounding box center [470, 432] width 169 height 30
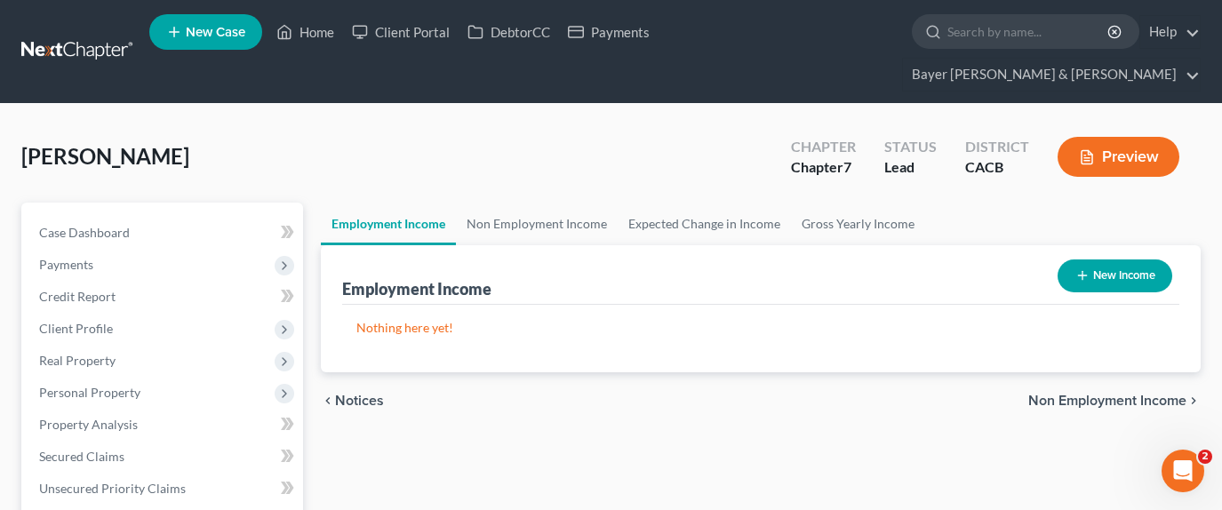
click at [1129, 260] on button "New Income" at bounding box center [1115, 276] width 115 height 33
select select "0"
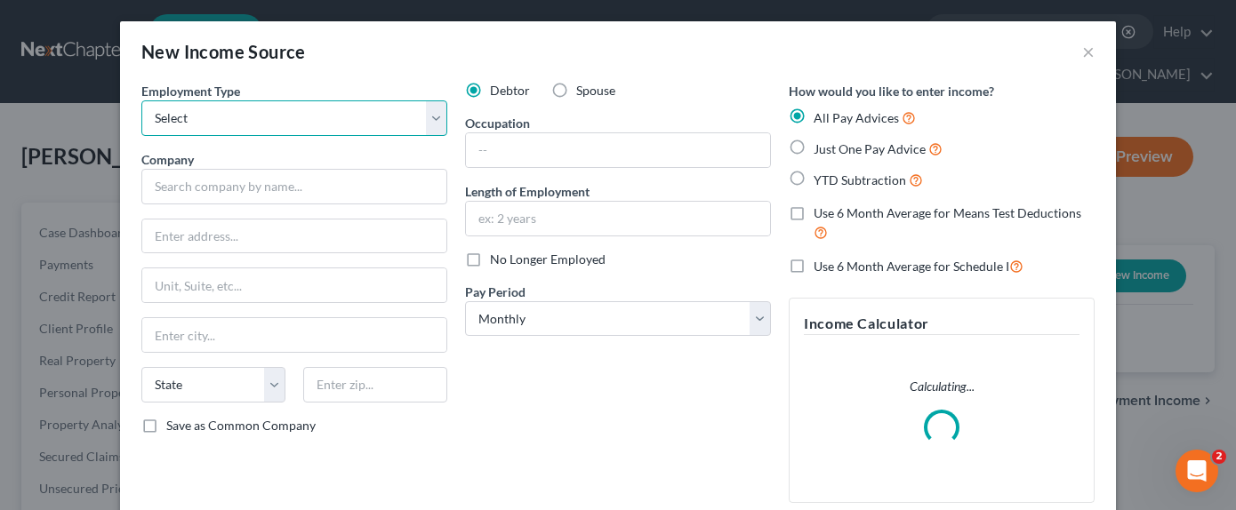
drag, startPoint x: 361, startPoint y: 120, endPoint x: 355, endPoint y: 135, distance: 16.3
click at [361, 120] on select "Select Full or [DEMOGRAPHIC_DATA] Employment Self Employment" at bounding box center [294, 118] width 306 height 36
select select "0"
click at [141, 100] on select "Select Full or [DEMOGRAPHIC_DATA] Employment Self Employment" at bounding box center [294, 118] width 306 height 36
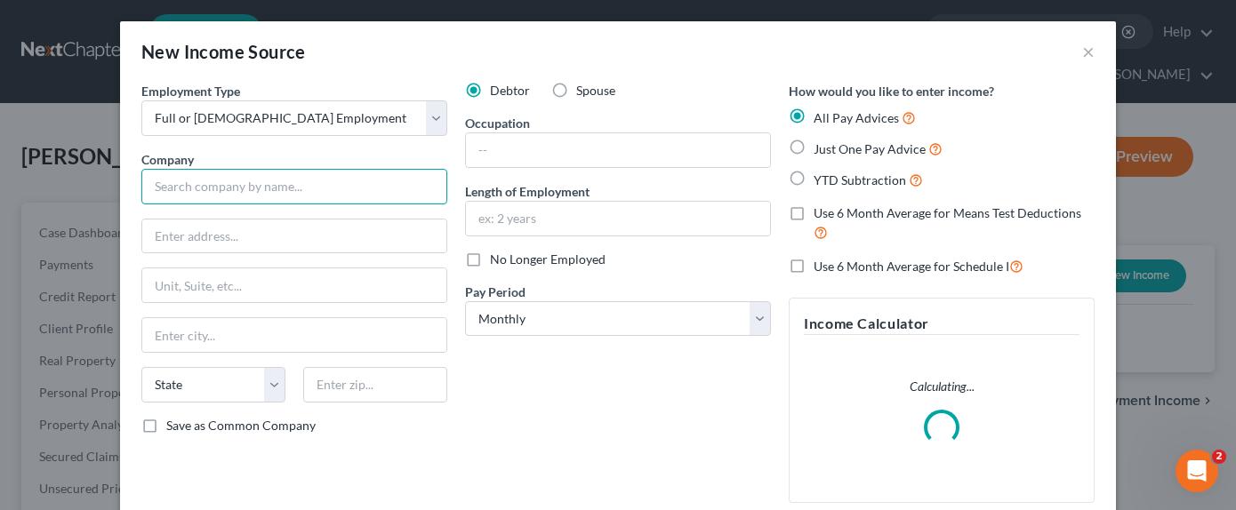
click at [309, 187] on input "text" at bounding box center [294, 187] width 306 height 36
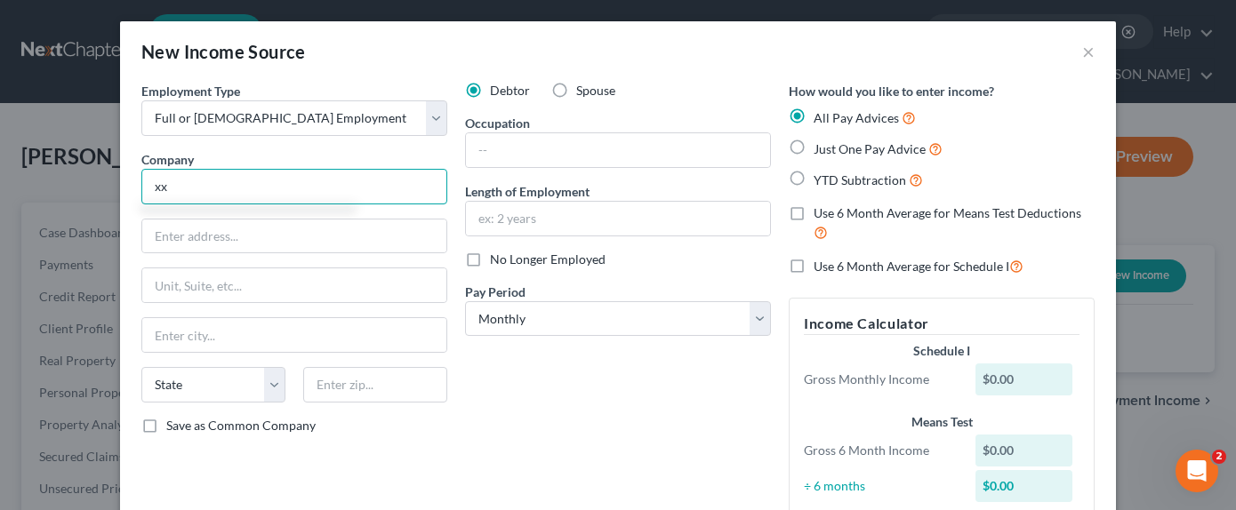
type input "xx"
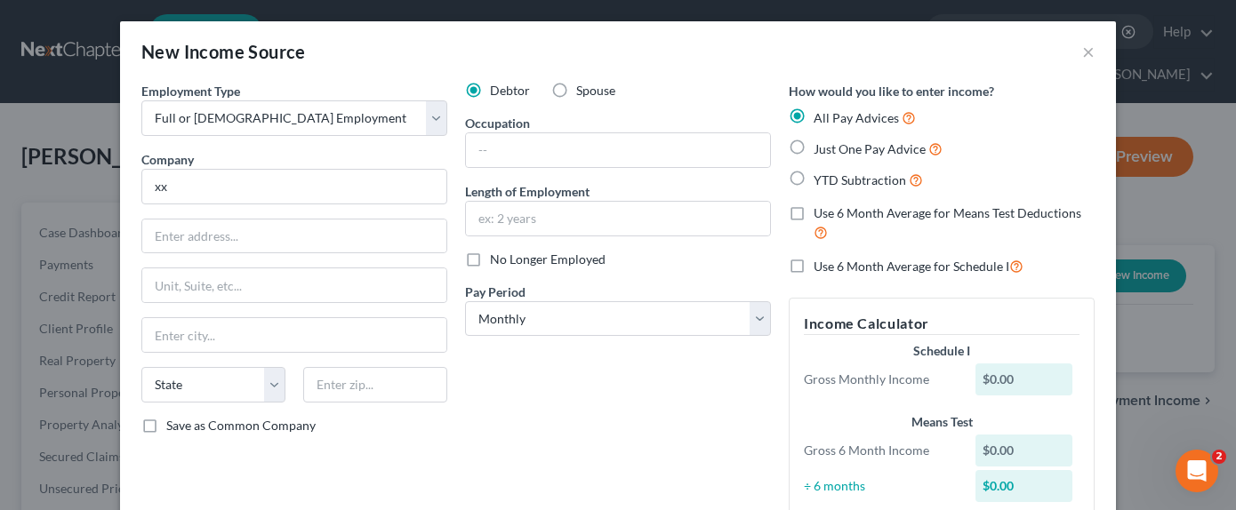
click at [813, 214] on label "Use 6 Month Average for Means Test Deductions" at bounding box center [953, 223] width 281 height 38
click at [820, 214] on input "Use 6 Month Average for Means Test Deductions" at bounding box center [826, 210] width 12 height 12
checkbox input "true"
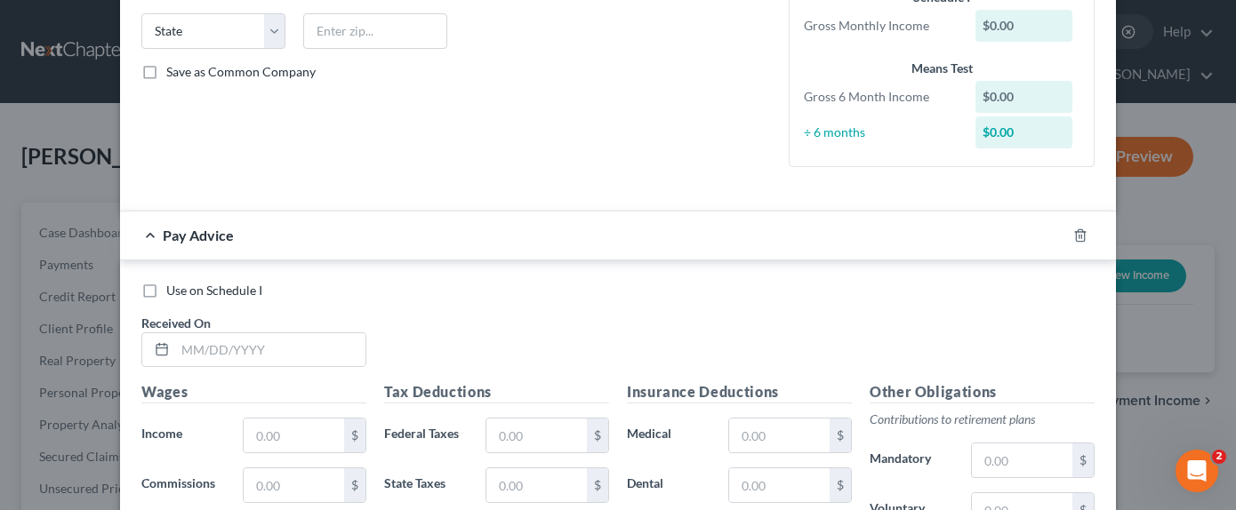
scroll to position [356, 0]
click at [293, 350] on input "text" at bounding box center [270, 349] width 190 height 34
type input "[DATE]"
click at [292, 433] on input "text" at bounding box center [294, 434] width 100 height 34
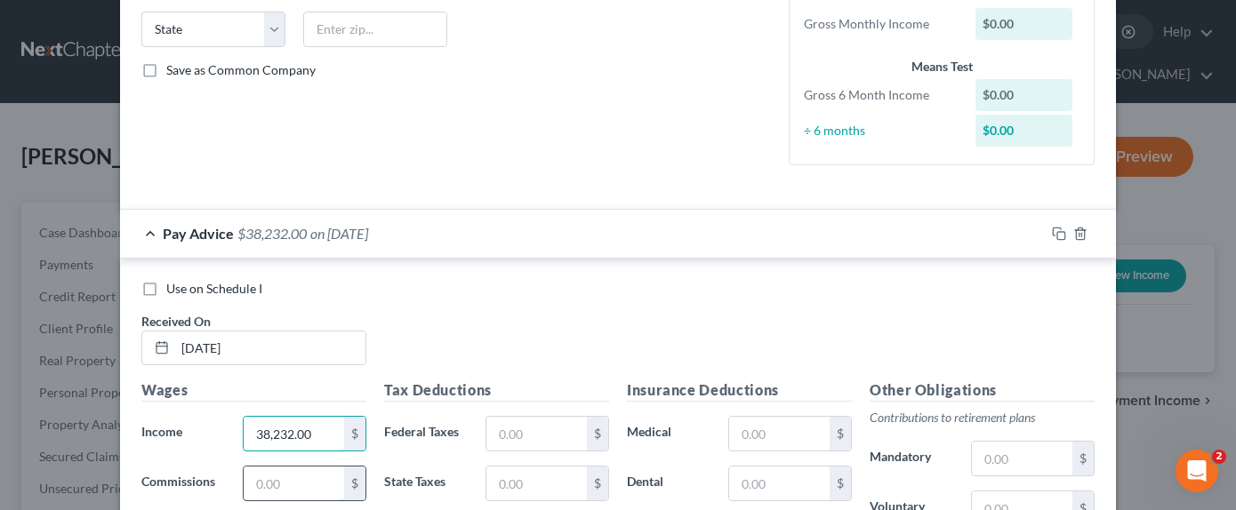
type input "38,232.00"
click at [441, 349] on div "Use on Schedule I Received On * [DATE]" at bounding box center [617, 330] width 971 height 100
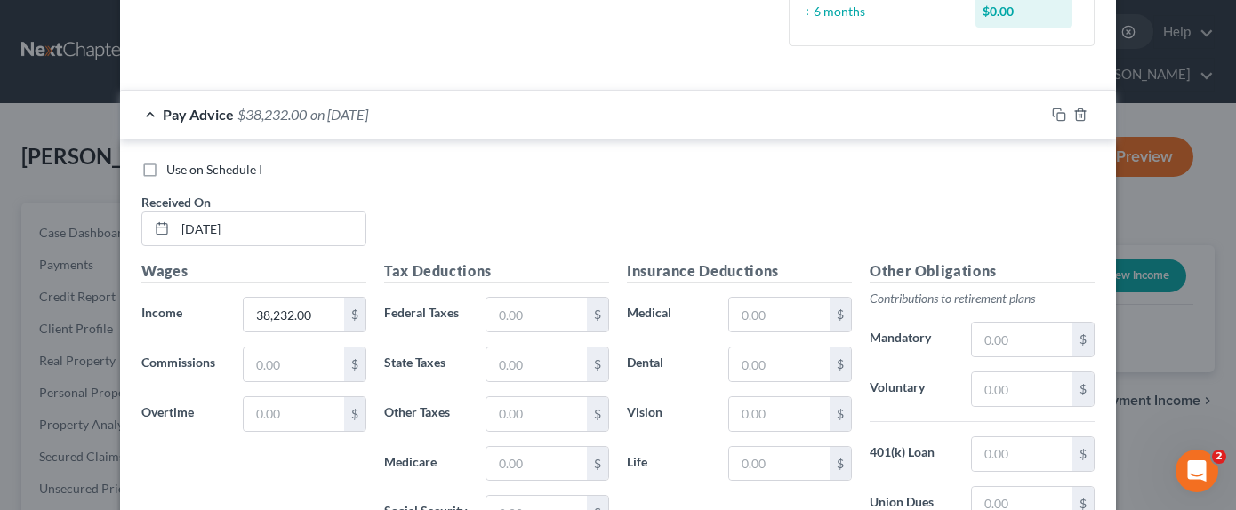
scroll to position [711, 0]
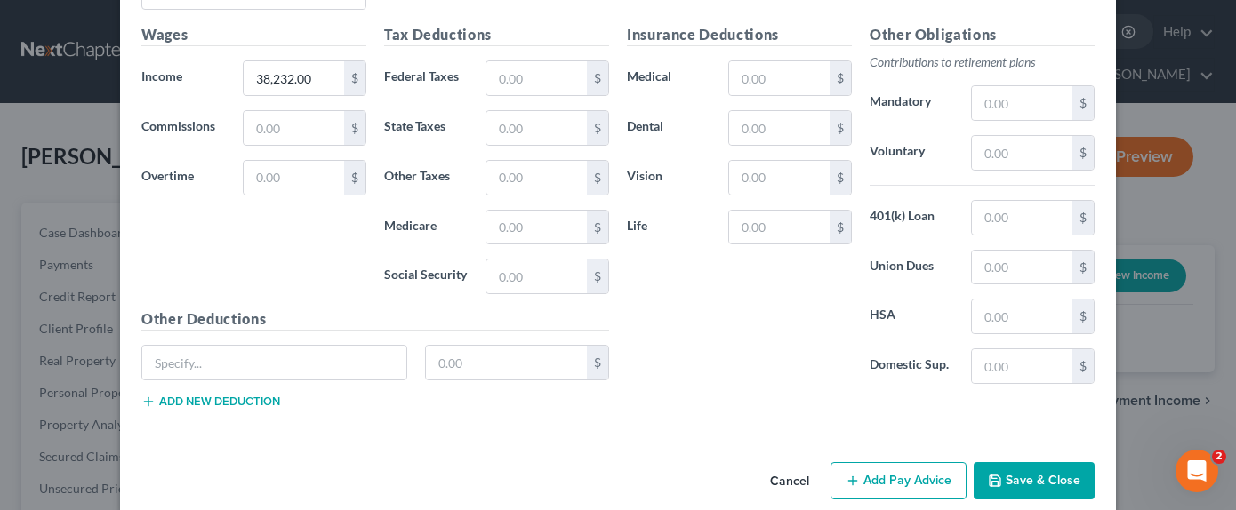
drag, startPoint x: 1013, startPoint y: 473, endPoint x: 929, endPoint y: 453, distance: 86.7
click at [1012, 473] on button "Save & Close" at bounding box center [1033, 480] width 121 height 37
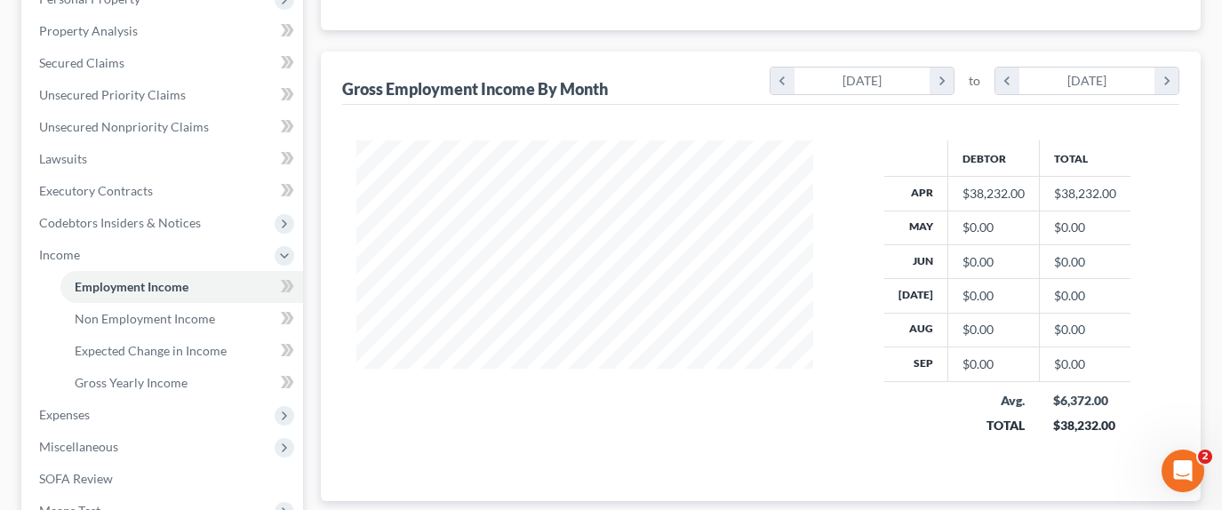
scroll to position [533, 0]
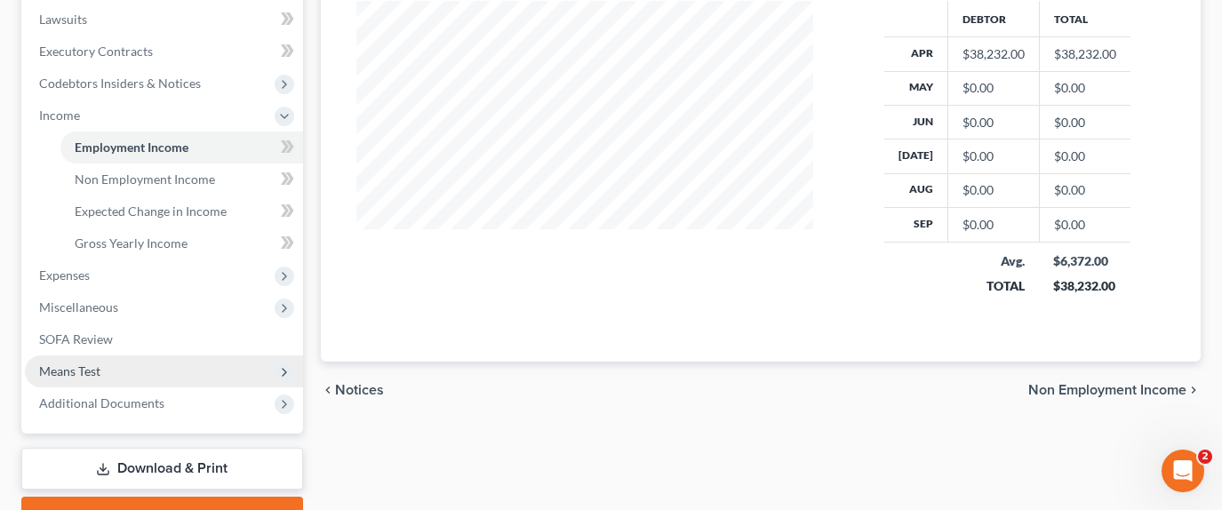
click at [121, 356] on span "Means Test" at bounding box center [164, 372] width 278 height 32
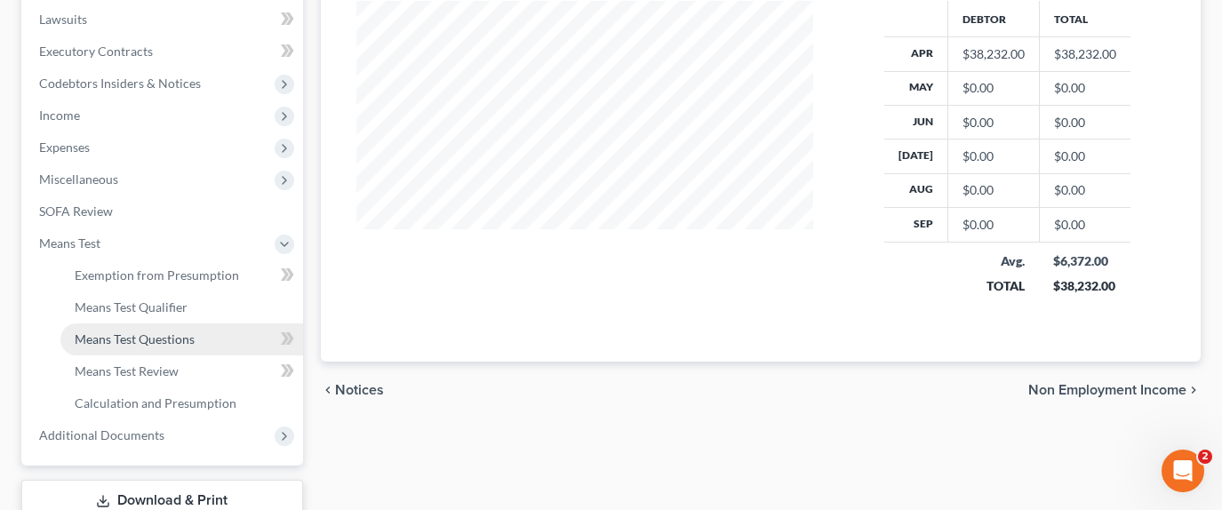
click at [194, 332] on span "Means Test Questions" at bounding box center [135, 339] width 120 height 15
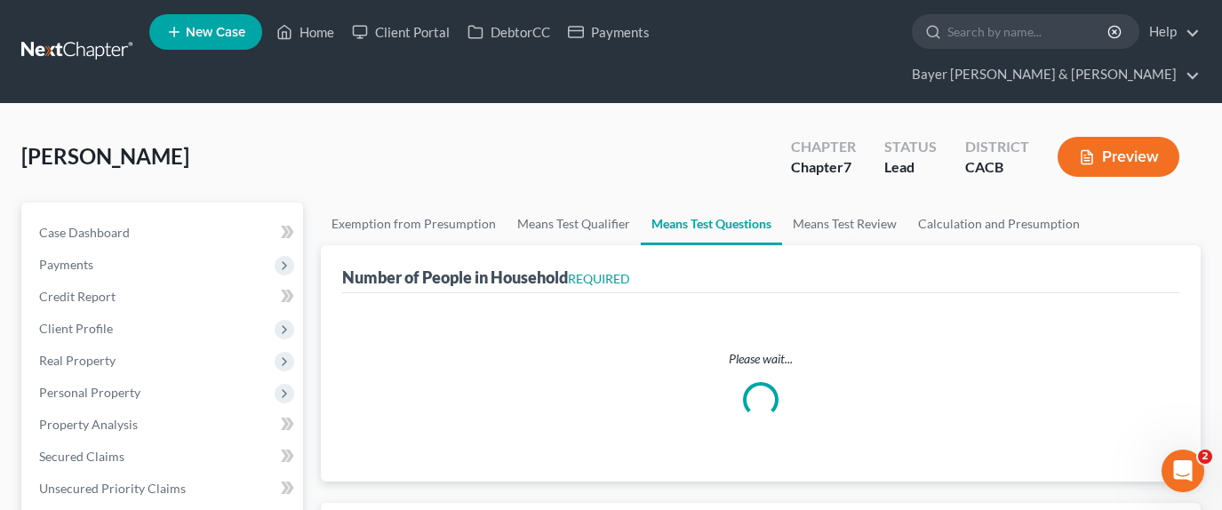
select select "1"
select select "60"
select select "1"
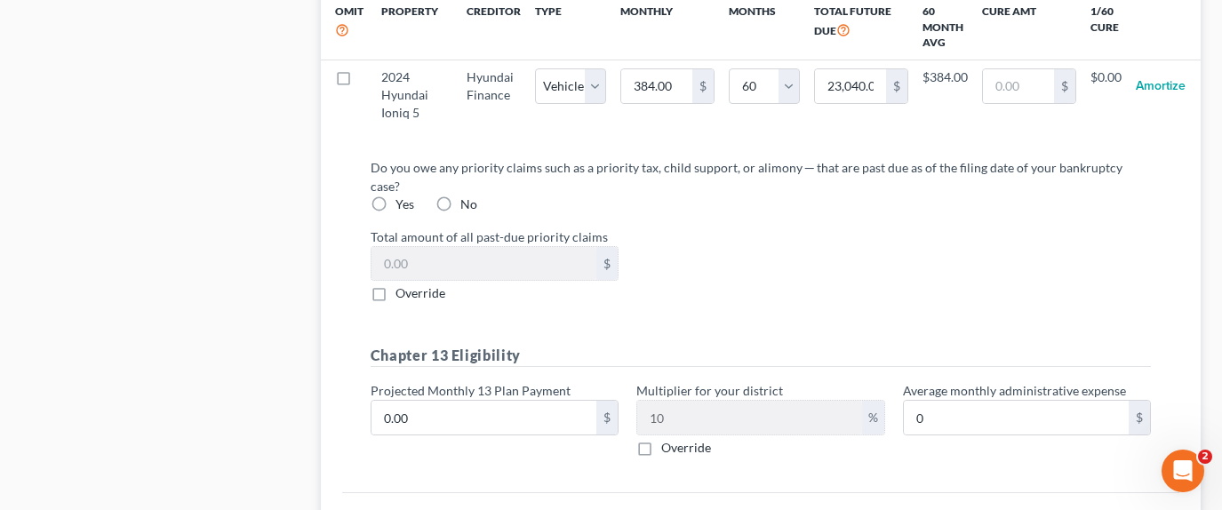
scroll to position [1897, 0]
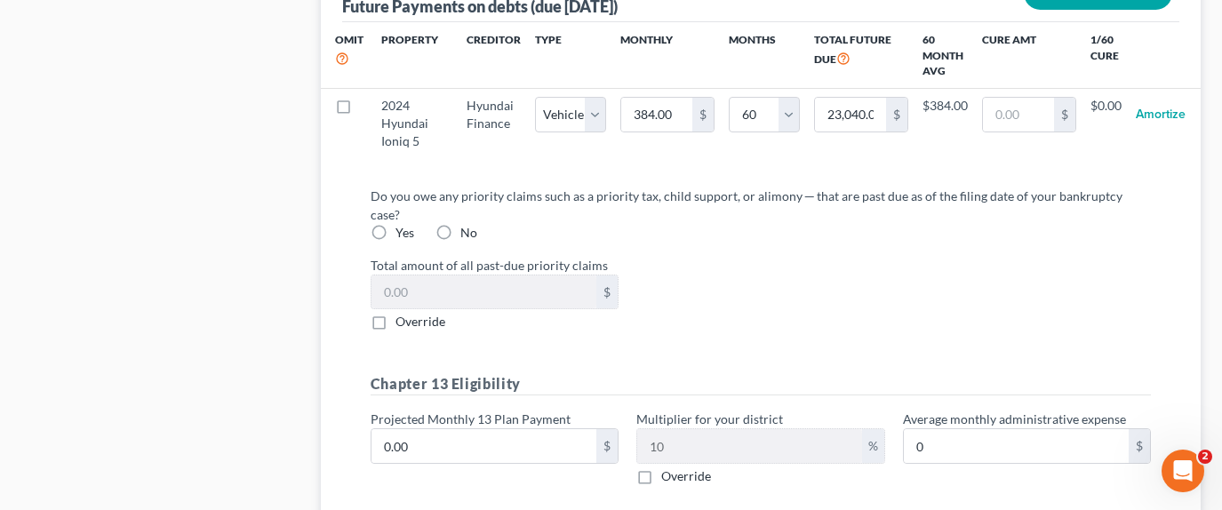
click at [460, 224] on label "No" at bounding box center [468, 233] width 17 height 18
click at [468, 224] on input "No" at bounding box center [474, 230] width 12 height 12
radio input "true"
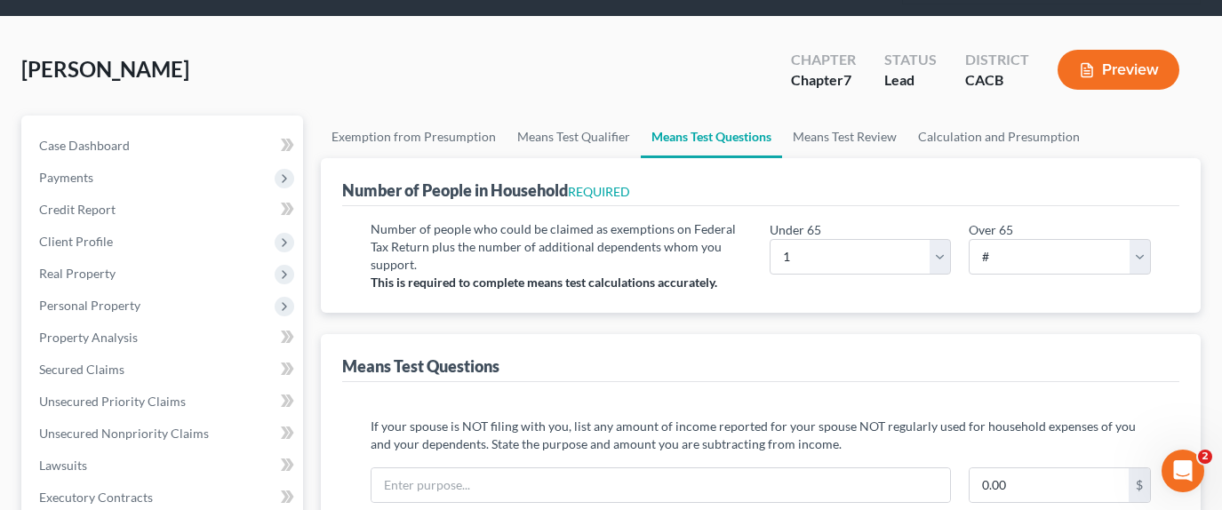
scroll to position [119, 0]
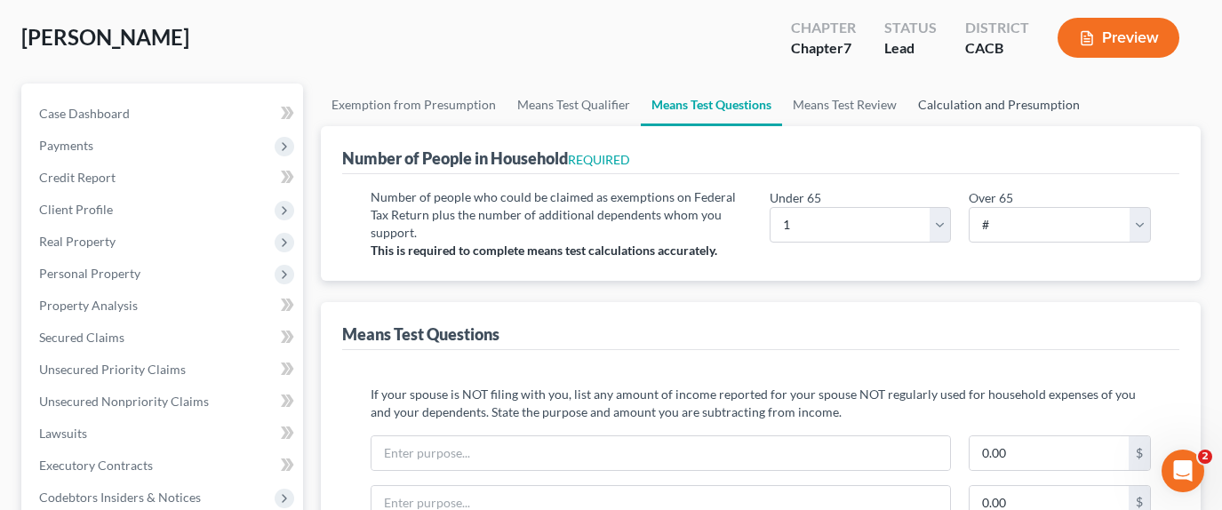
click at [997, 84] on link "Calculation and Presumption" at bounding box center [999, 105] width 183 height 43
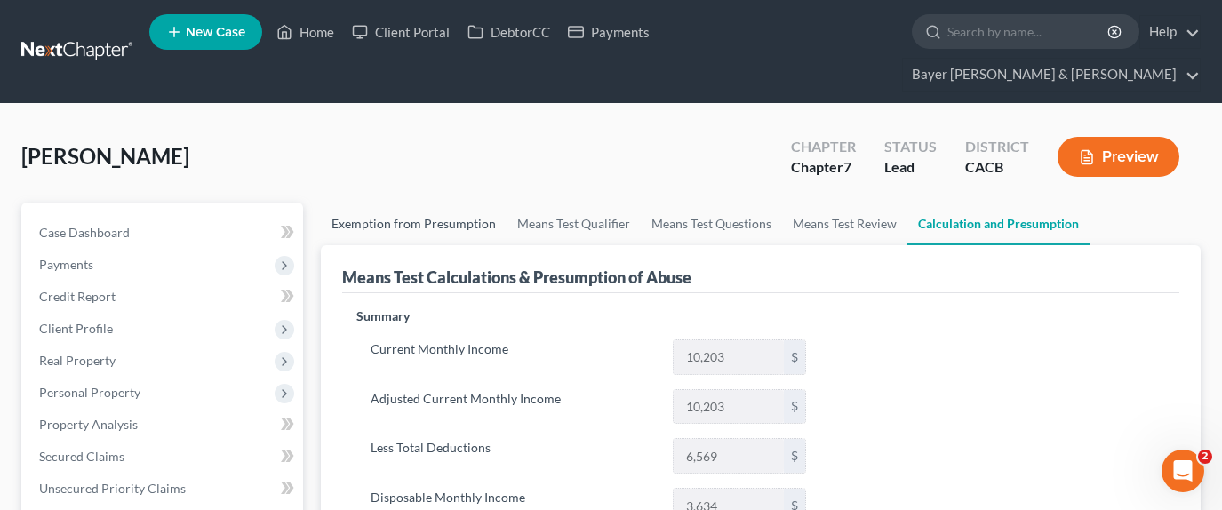
click at [426, 203] on link "Exemption from Presumption" at bounding box center [414, 224] width 186 height 43
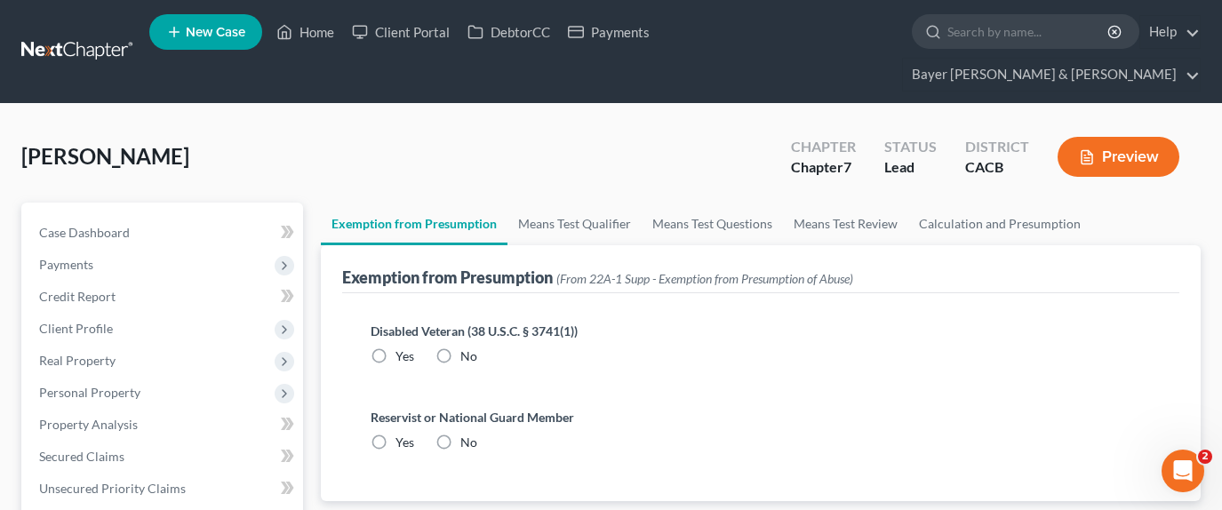
radio input "true"
click at [1013, 203] on link "Calculation and Presumption" at bounding box center [999, 224] width 183 height 43
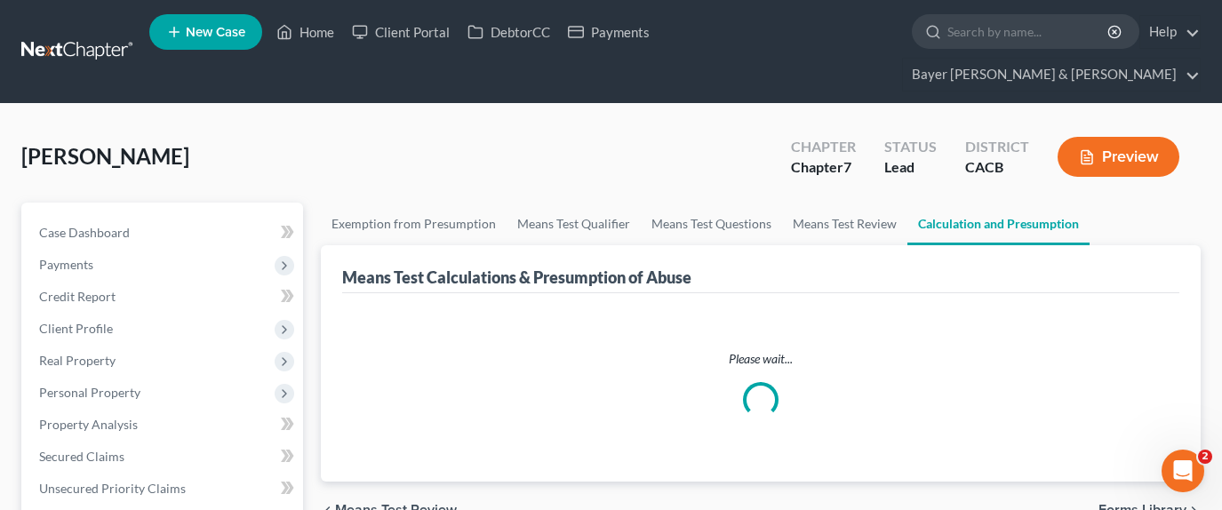
scroll to position [356, 0]
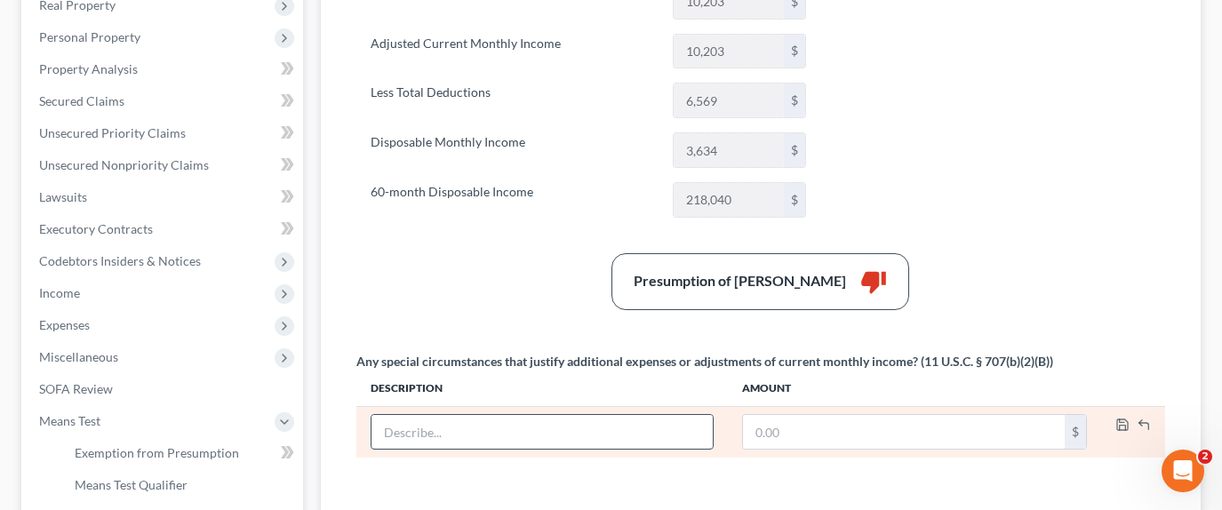
click at [595, 415] on input "text" at bounding box center [542, 432] width 341 height 34
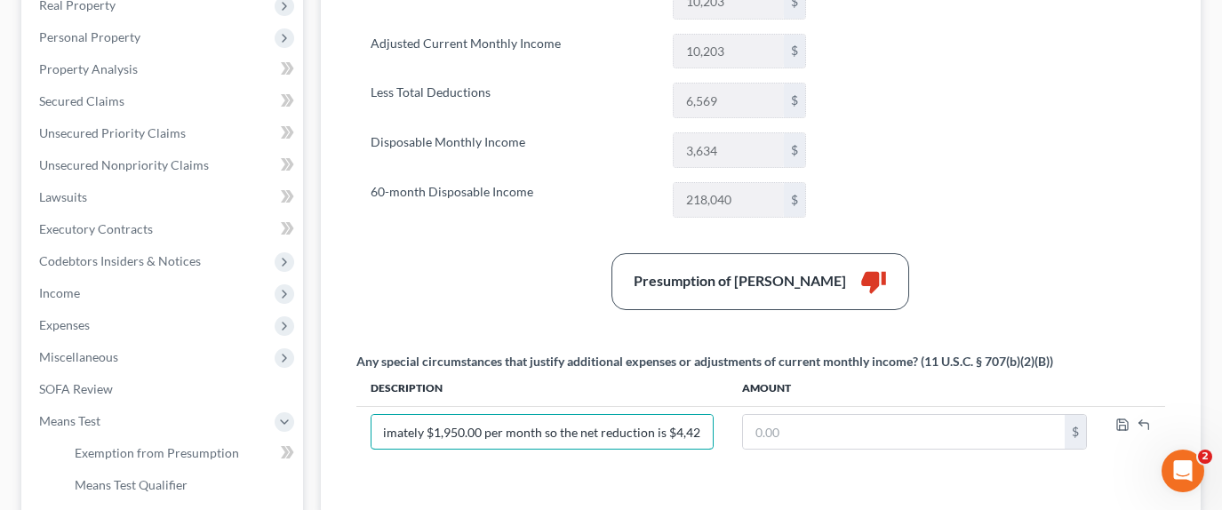
scroll to position [0, 836]
type input "Debtor was laid off from his job at the IRS so the reduction would be $6,372.00…"
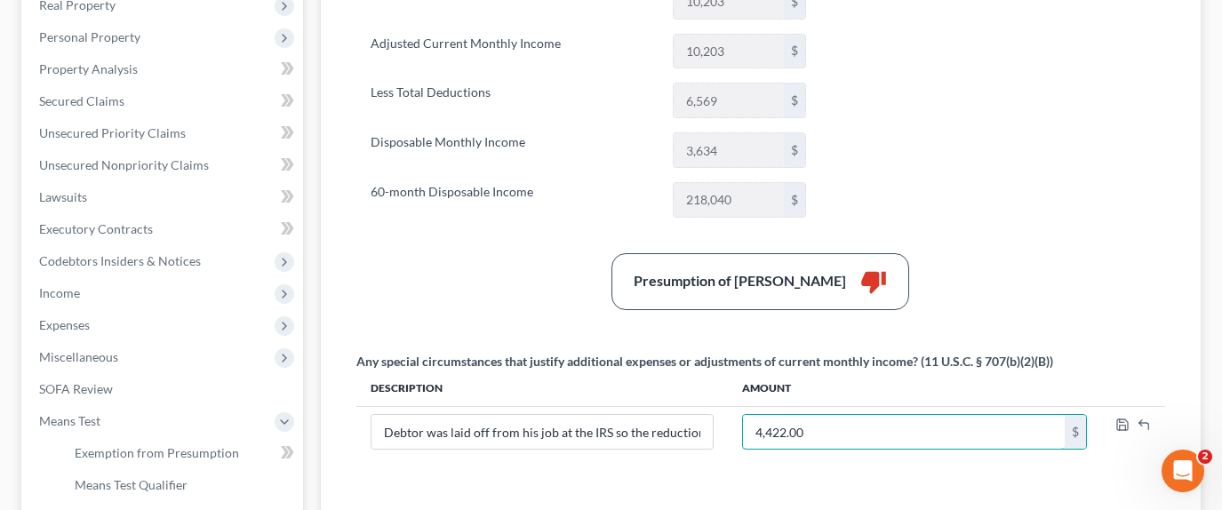
type input "4,422.00"
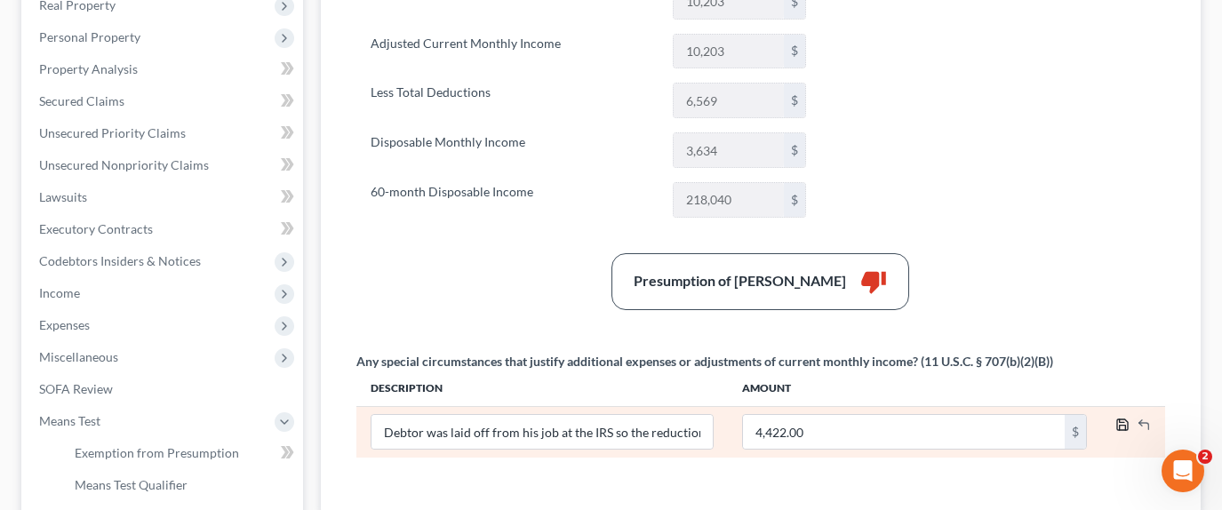
click at [1124, 418] on icon "button" at bounding box center [1123, 425] width 14 height 14
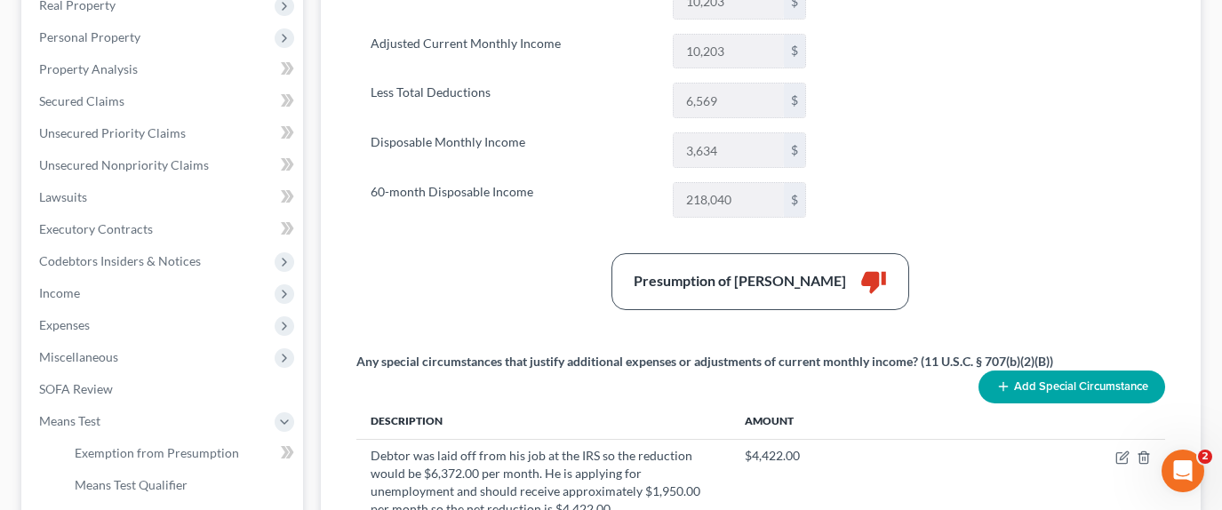
click at [1056, 371] on button "Add Special Circumstance" at bounding box center [1072, 387] width 187 height 33
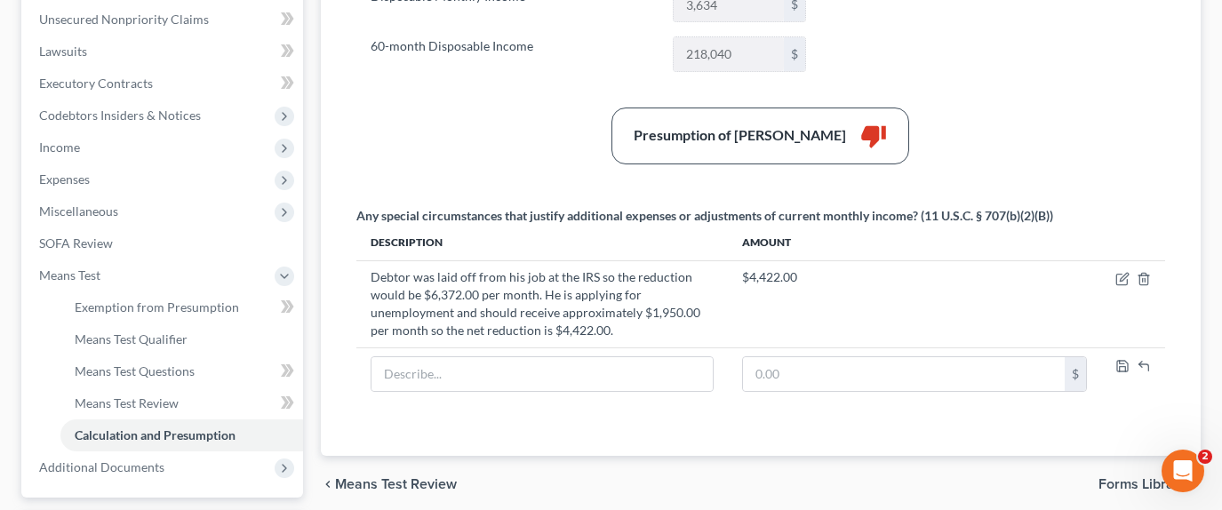
scroll to position [533, 0]
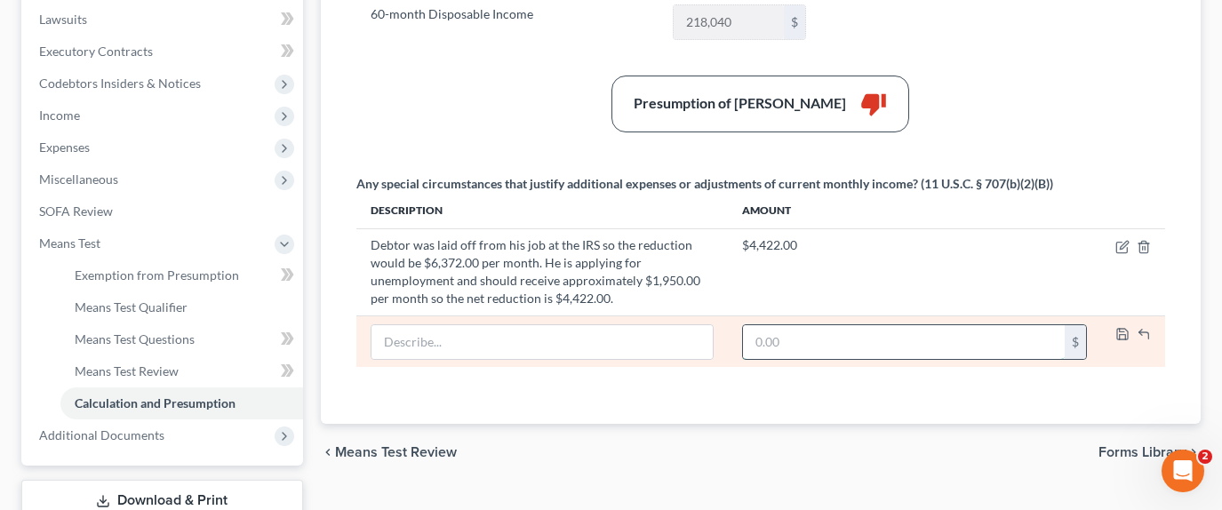
drag, startPoint x: 1138, startPoint y: 300, endPoint x: 933, endPoint y: 310, distance: 204.7
click at [924, 325] on input "text" at bounding box center [904, 342] width 322 height 34
click at [933, 325] on input "text" at bounding box center [904, 342] width 322 height 34
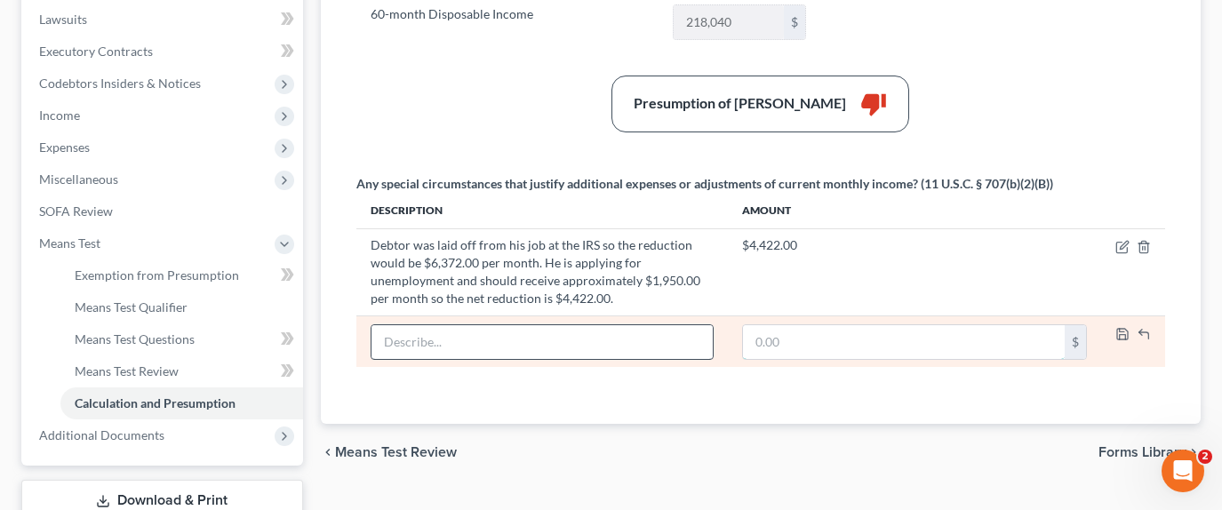
drag, startPoint x: 1124, startPoint y: 296, endPoint x: 535, endPoint y: 324, distance: 589.1
click at [924, 325] on input "text" at bounding box center [904, 342] width 322 height 34
click at [534, 325] on input "text" at bounding box center [542, 342] width 341 height 34
type input "ddf"
click at [916, 325] on input "text" at bounding box center [904, 342] width 322 height 34
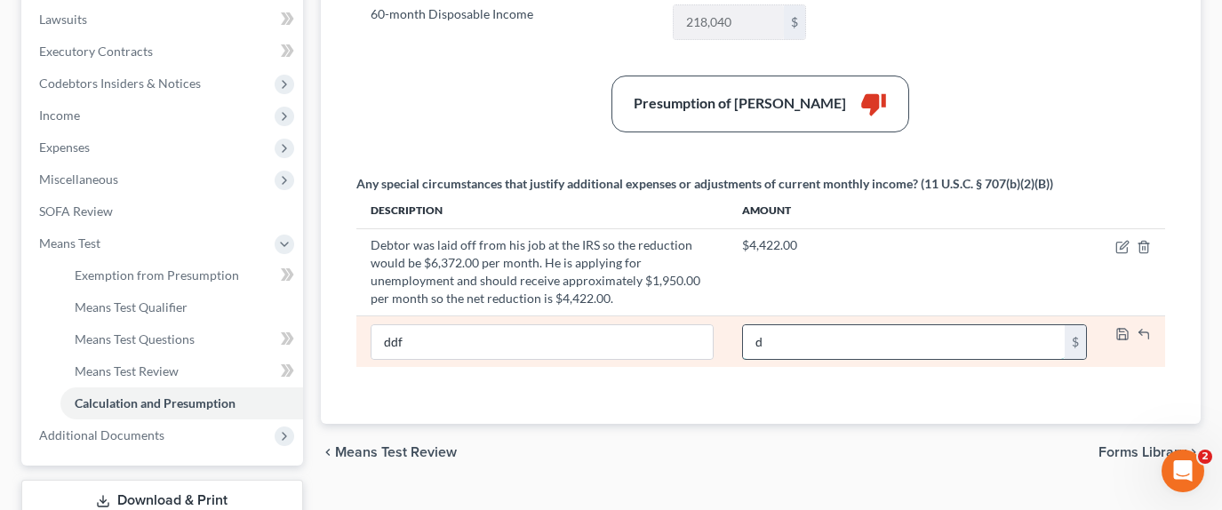
type input "0"
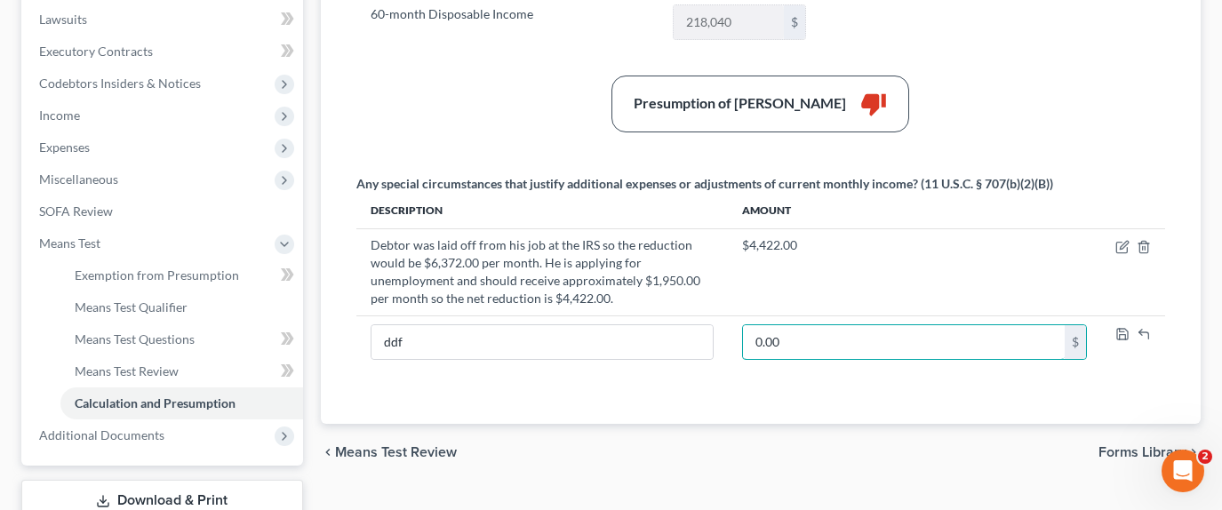
type input "0.00"
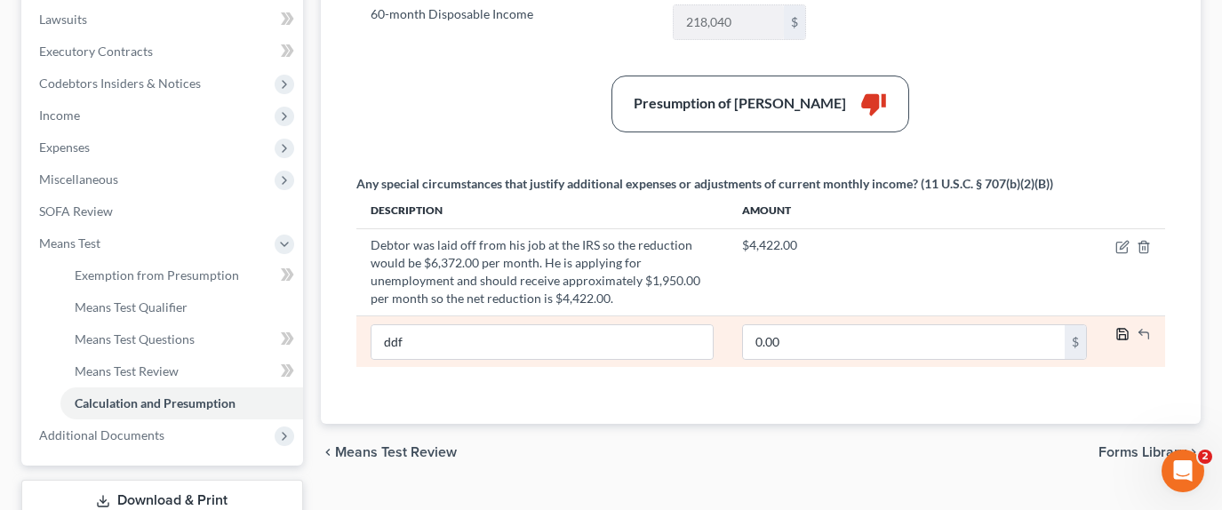
click at [1119, 327] on icon "button" at bounding box center [1123, 334] width 14 height 14
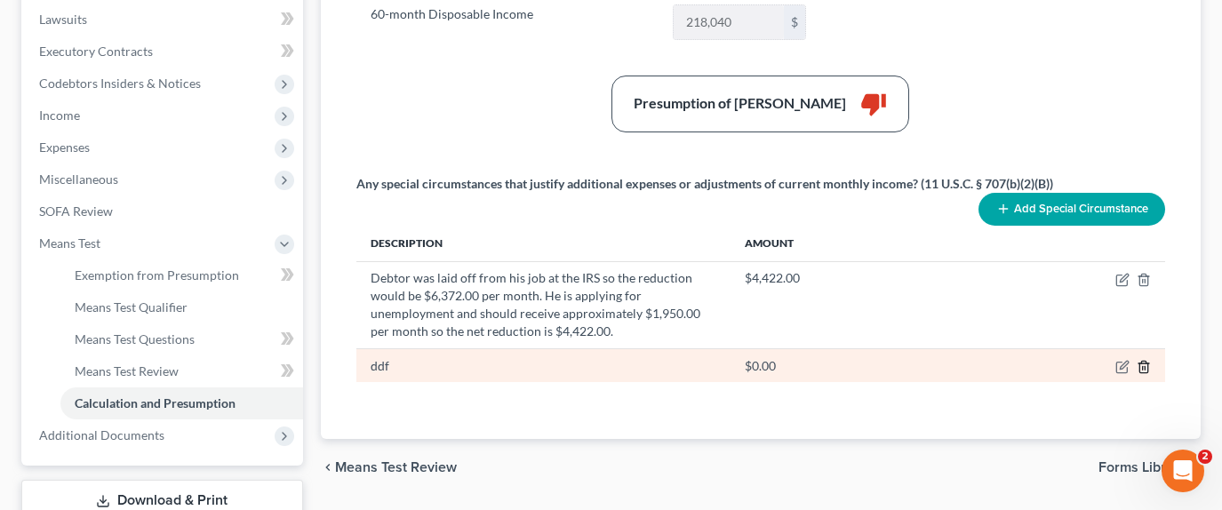
drag, startPoint x: 1144, startPoint y: 331, endPoint x: 1103, endPoint y: 290, distance: 57.8
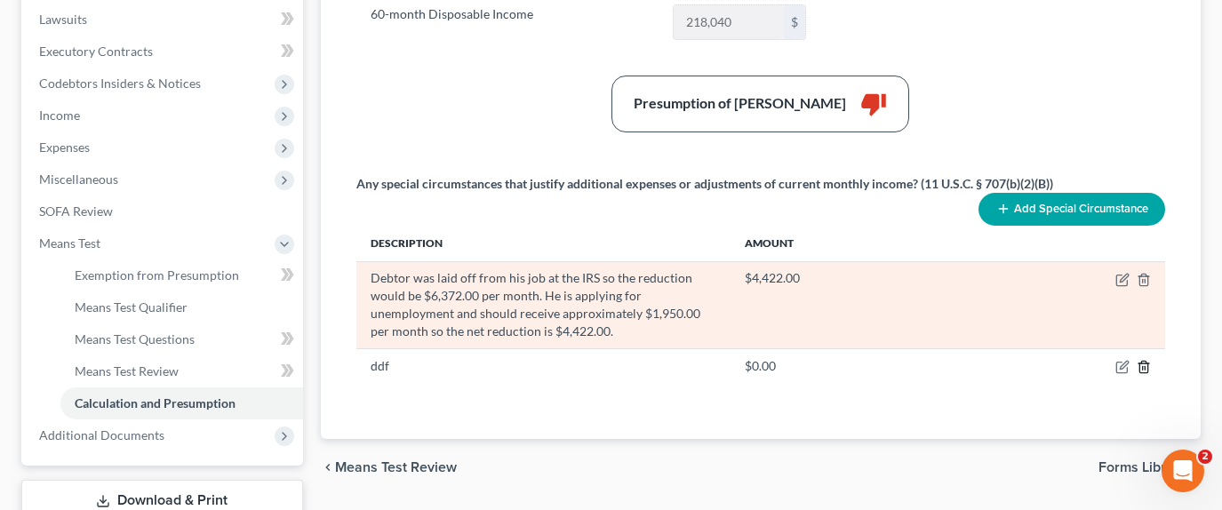
click at [1144, 360] on icon "button" at bounding box center [1144, 367] width 14 height 14
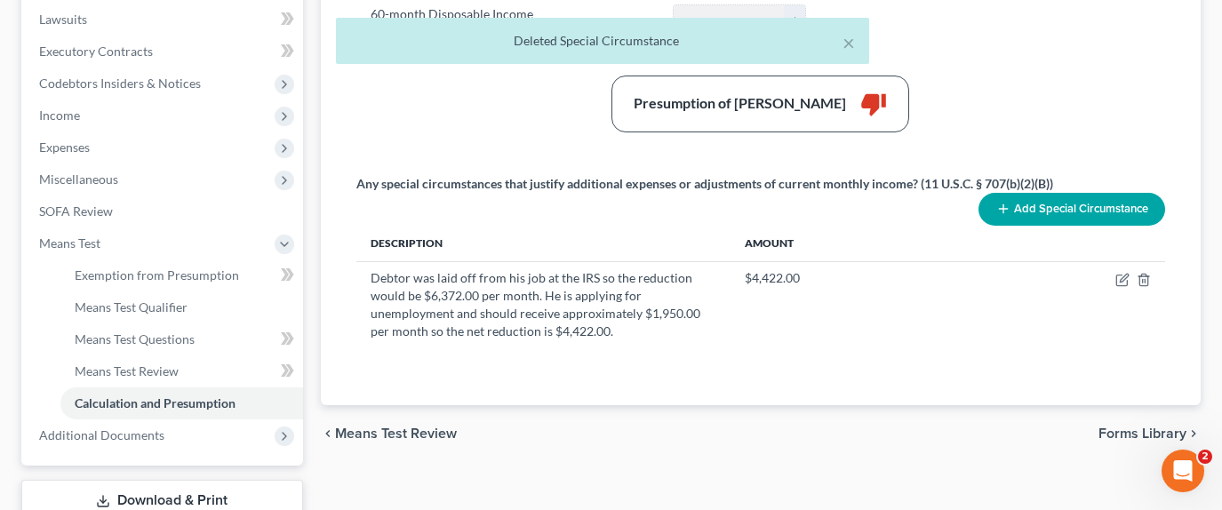
click at [904, 349] on div "Summary Current Monthly Income 10,203 $ Adjusted Current Monthly Income 10,203 …" at bounding box center [761, 79] width 827 height 610
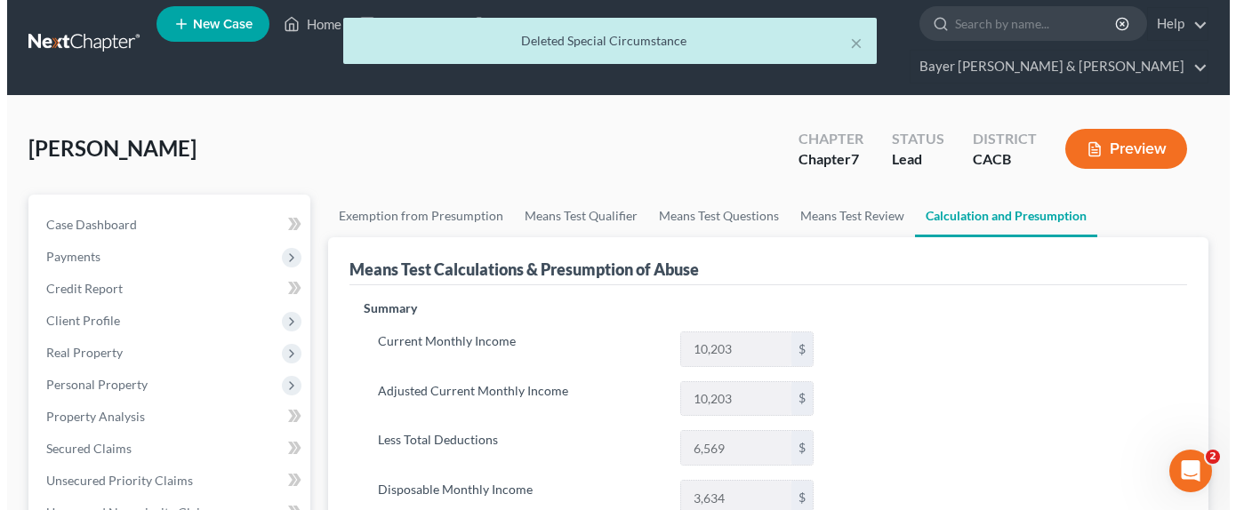
scroll to position [0, 0]
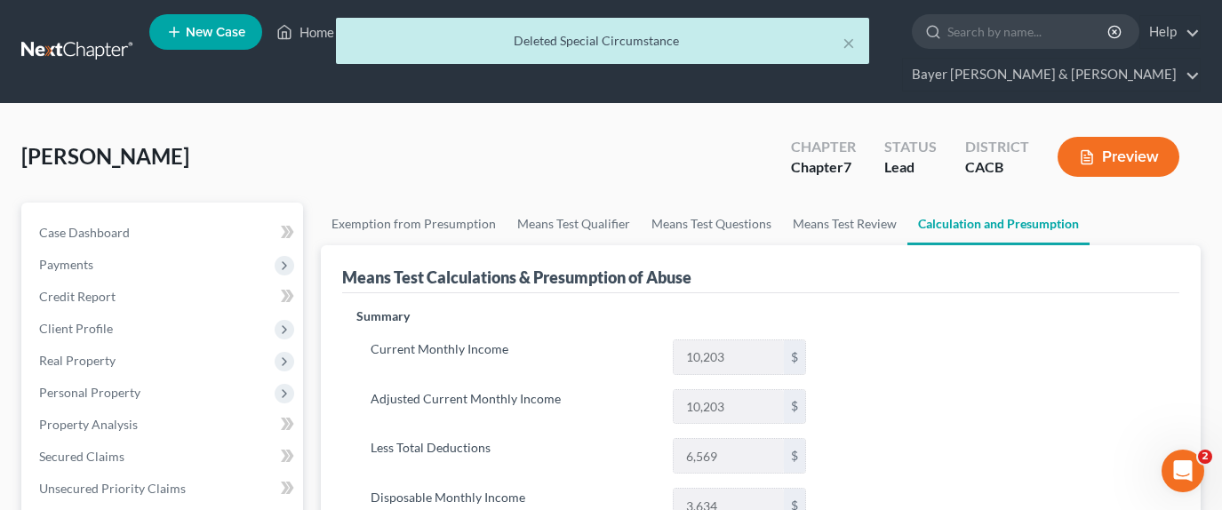
click at [1114, 137] on button "Preview" at bounding box center [1119, 157] width 122 height 40
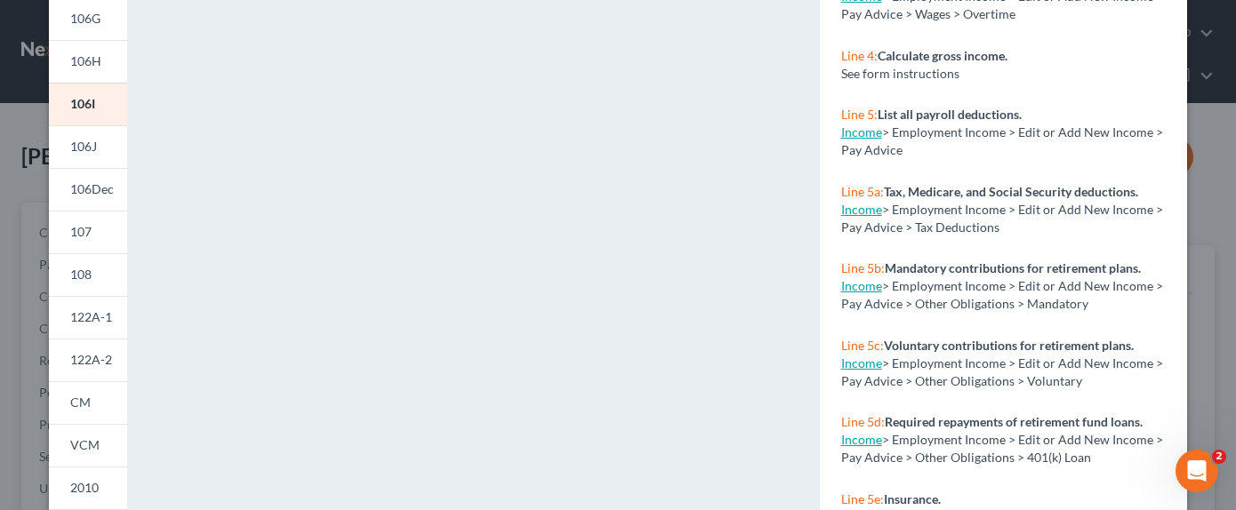
scroll to position [492, 0]
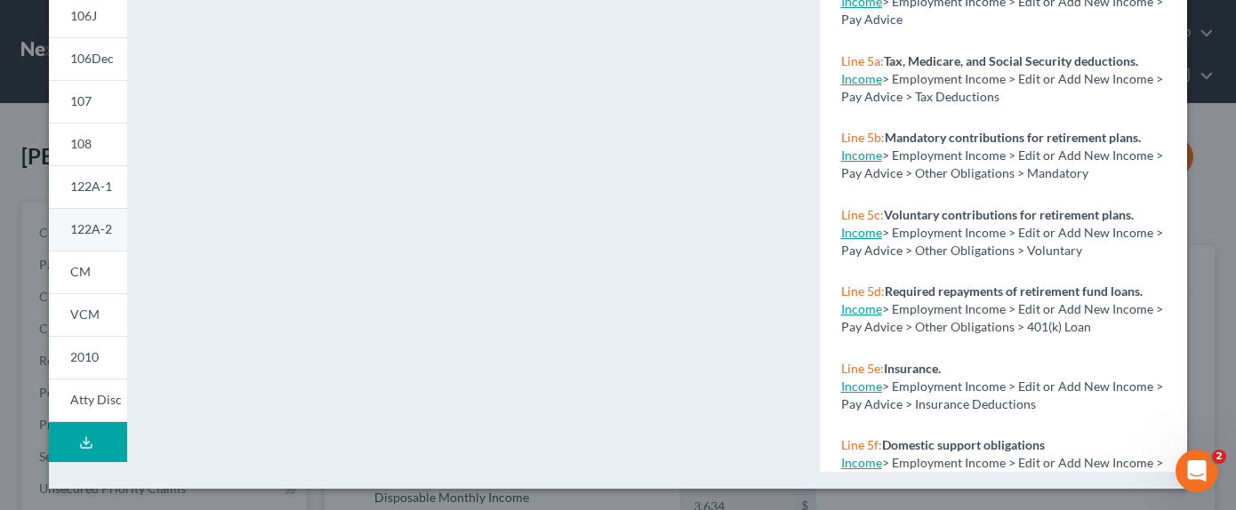
click at [99, 226] on span "122A-2" at bounding box center [91, 228] width 42 height 15
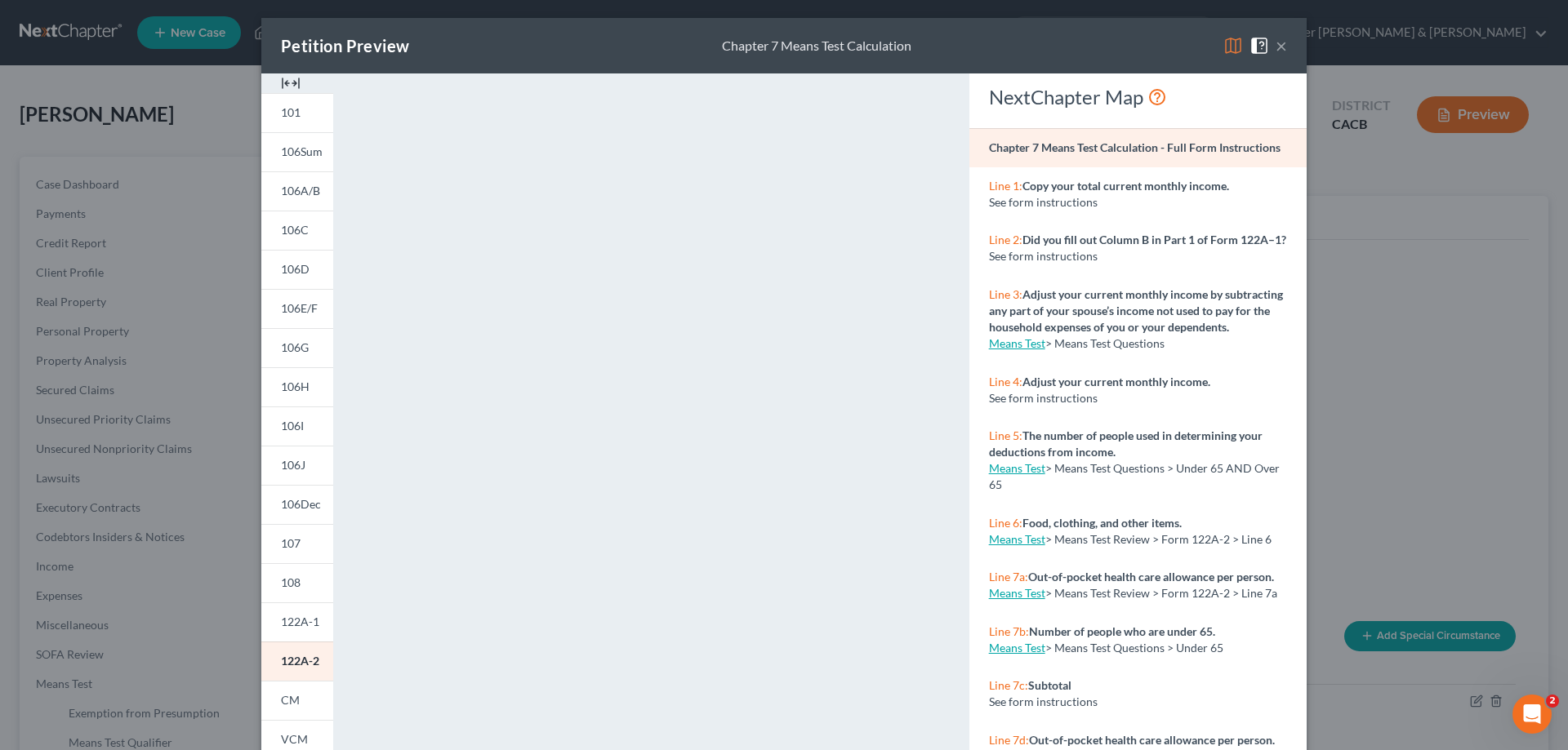
scroll to position [0, 0]
click at [1122, 45] on button "×" at bounding box center [1280, 47] width 11 height 19
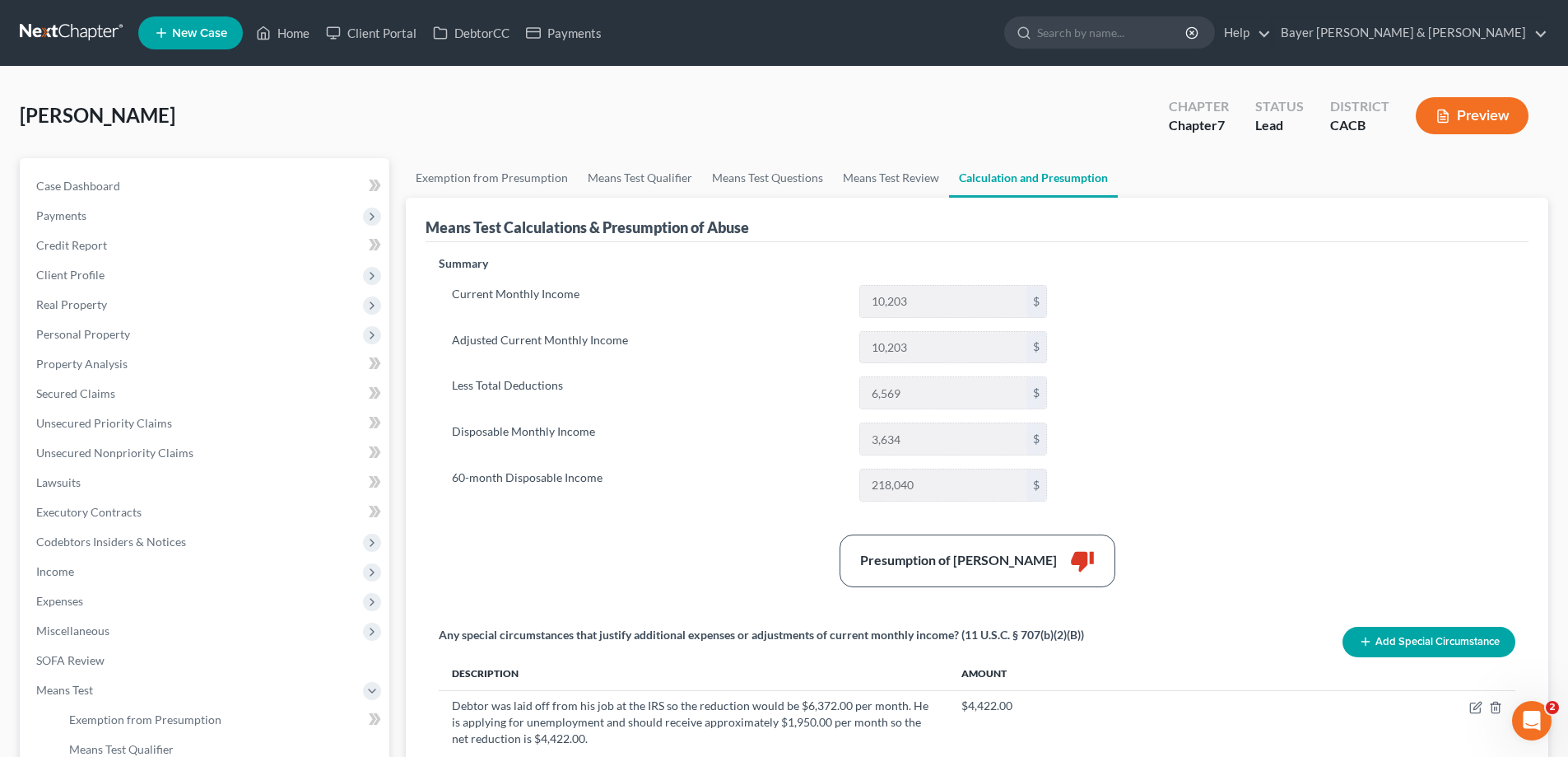
click at [1131, 107] on button "Preview" at bounding box center [1473, 116] width 113 height 37
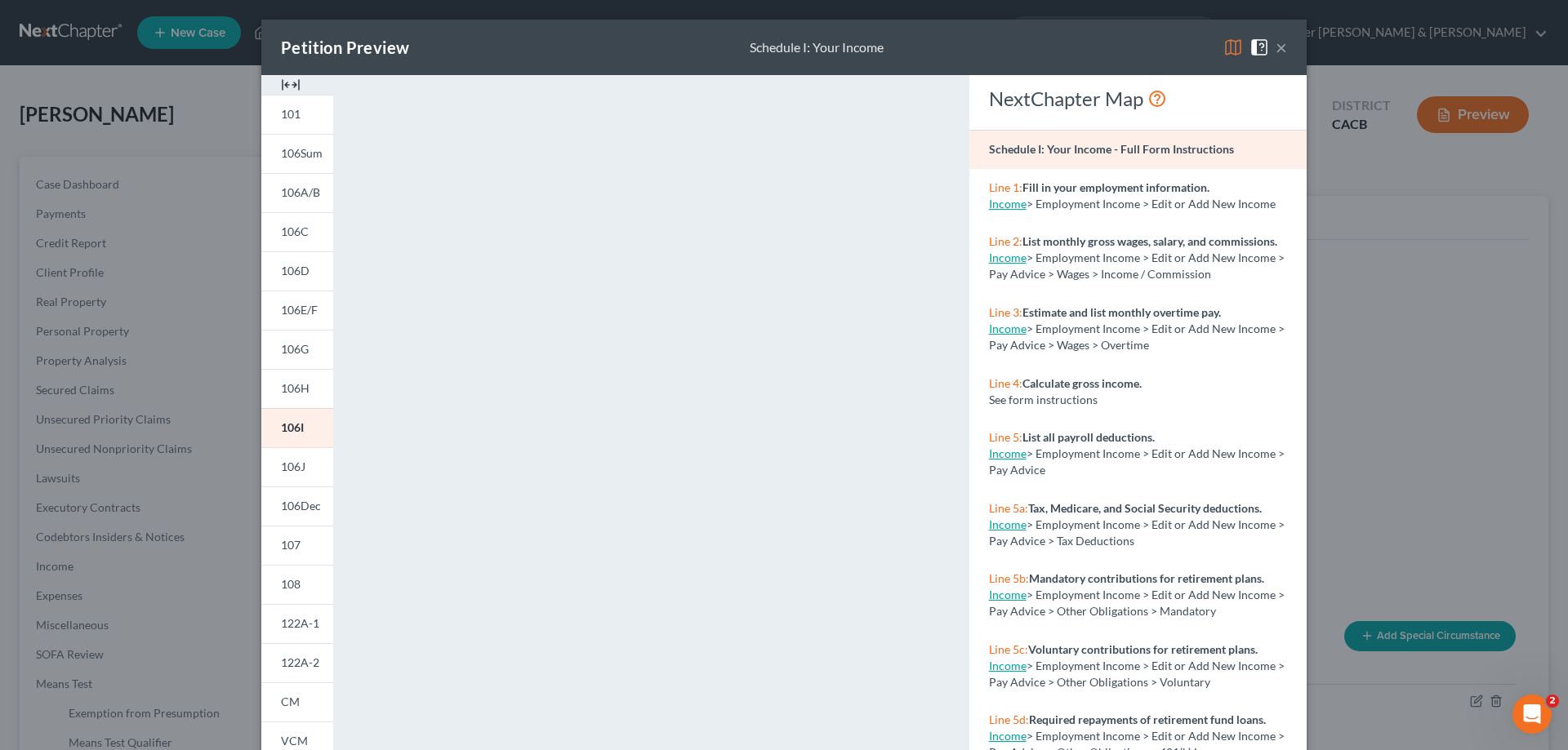
click at [1122, 44] on button "×" at bounding box center [1280, 47] width 11 height 19
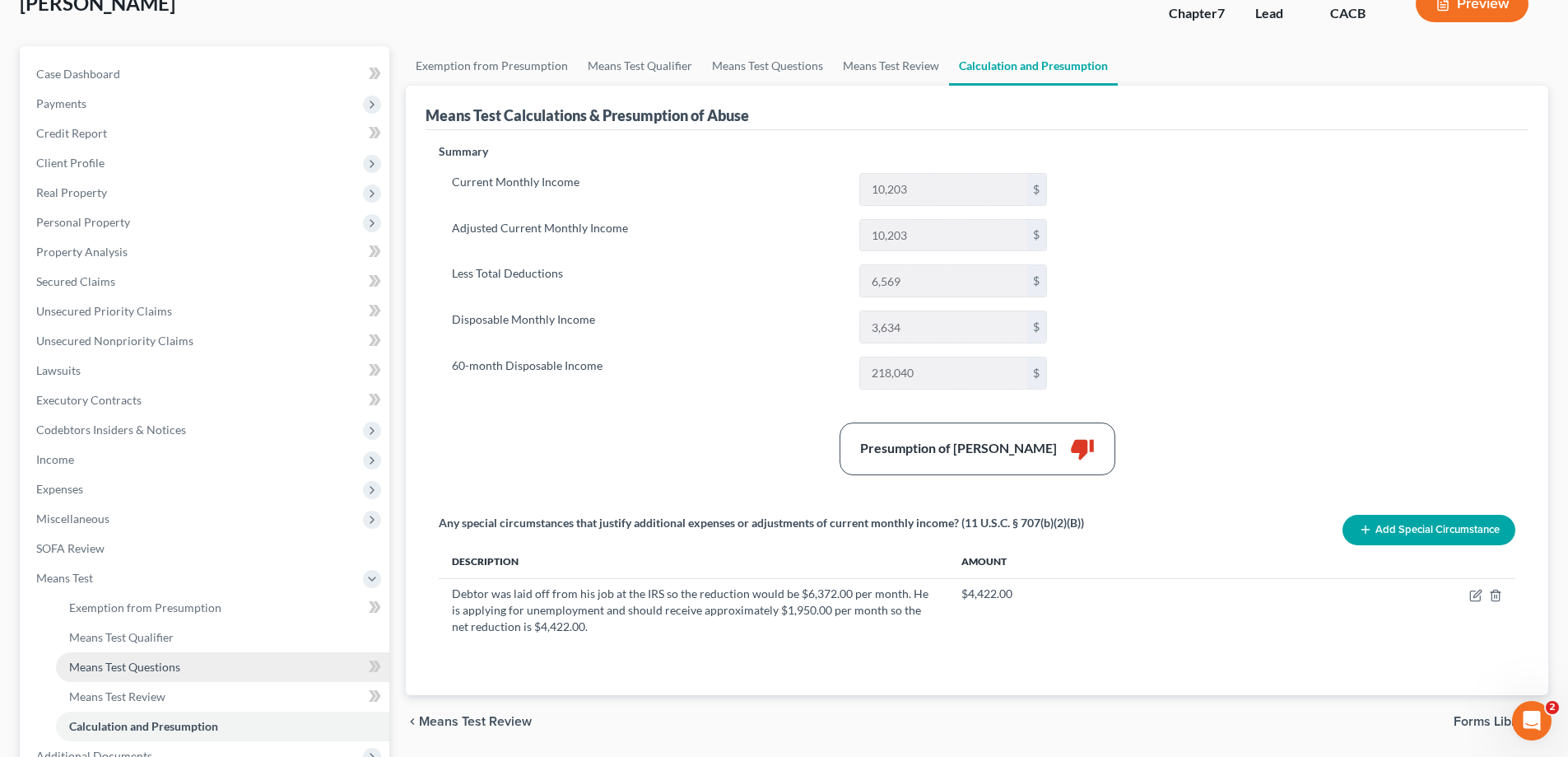
scroll to position [296, 0]
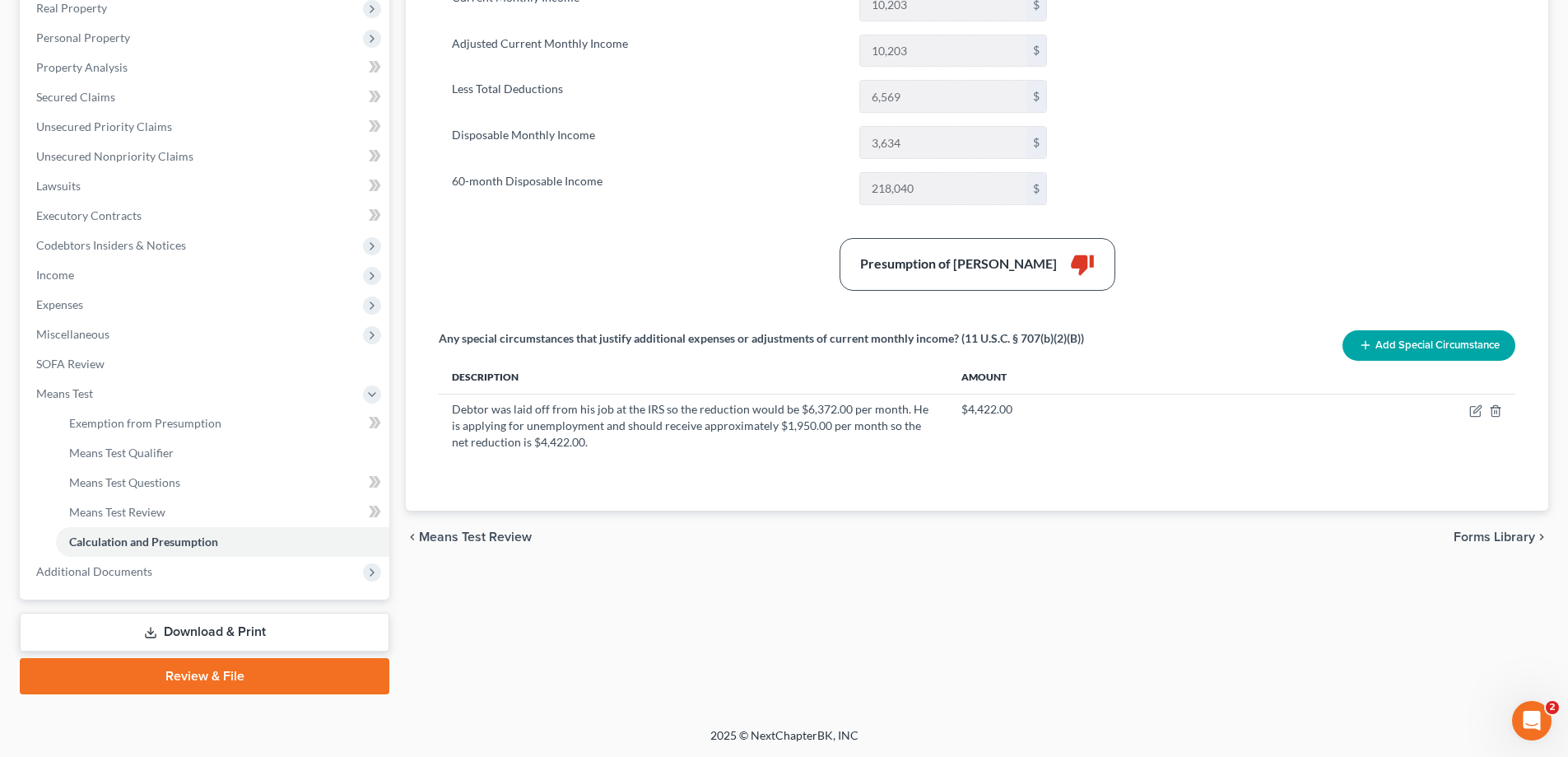
click at [259, 441] on link "Download & Print" at bounding box center [204, 632] width 370 height 39
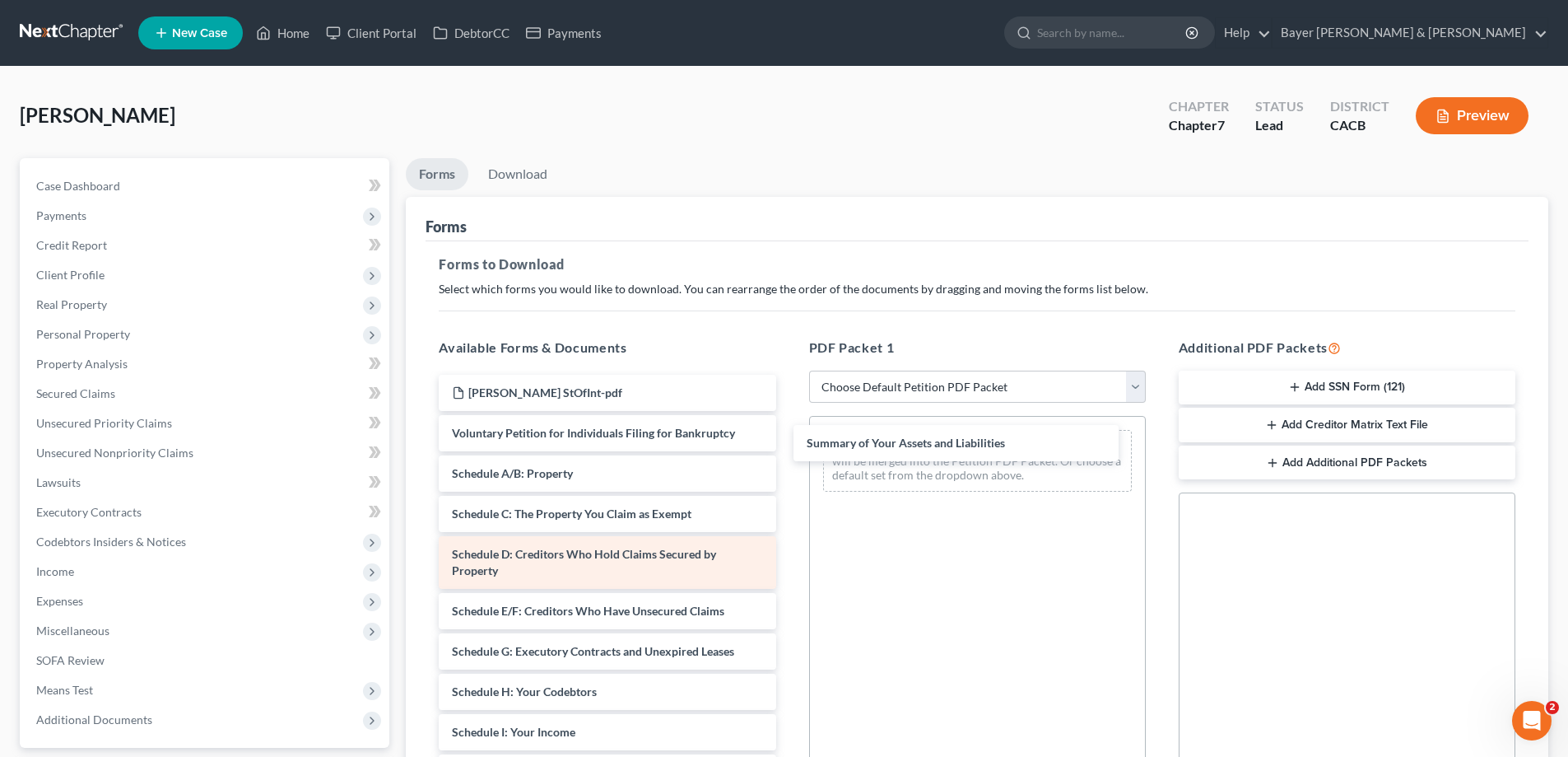
drag, startPoint x: 648, startPoint y: 480, endPoint x: 674, endPoint y: 577, distance: 100.4
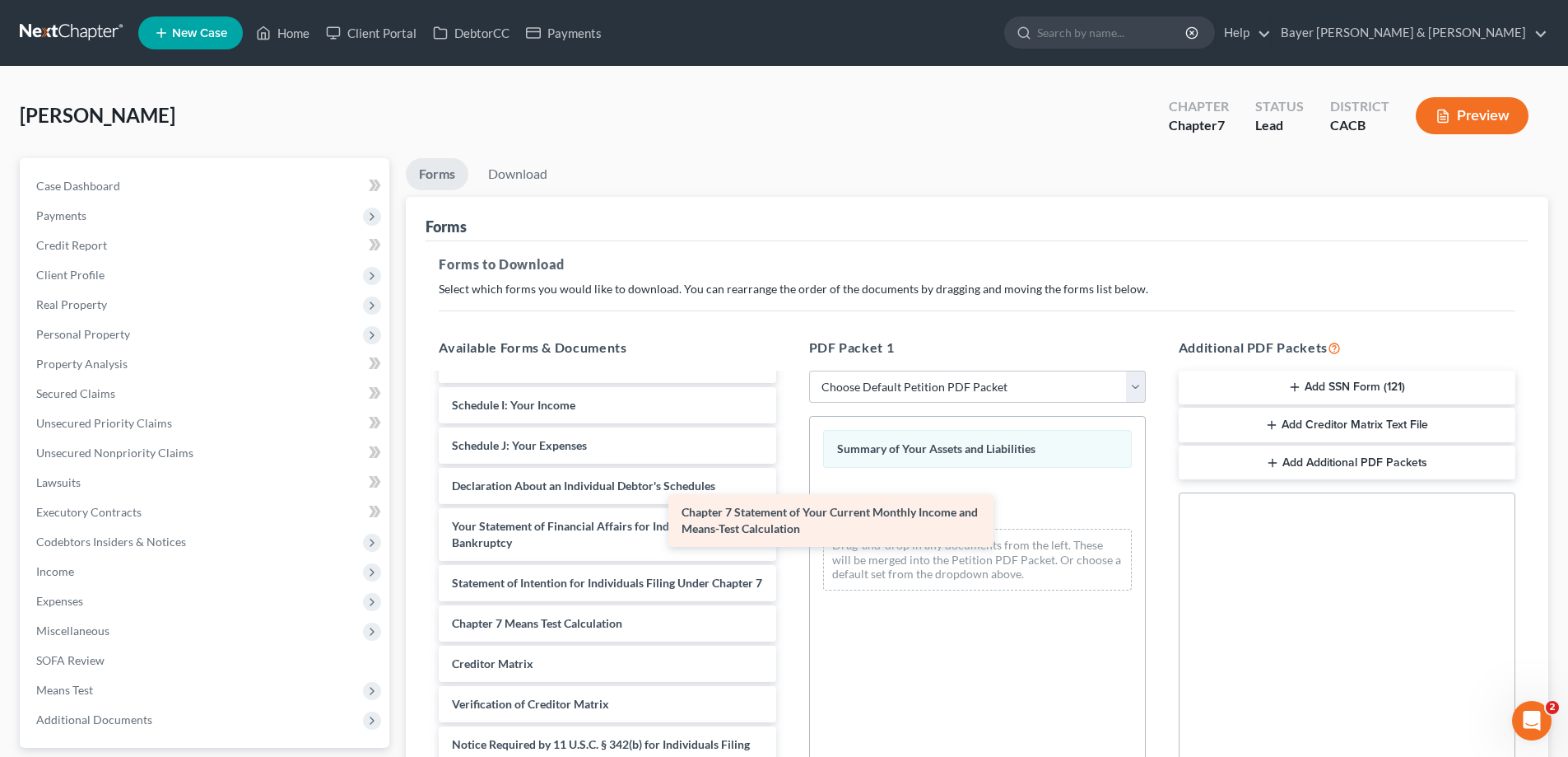
scroll to position [344, 0]
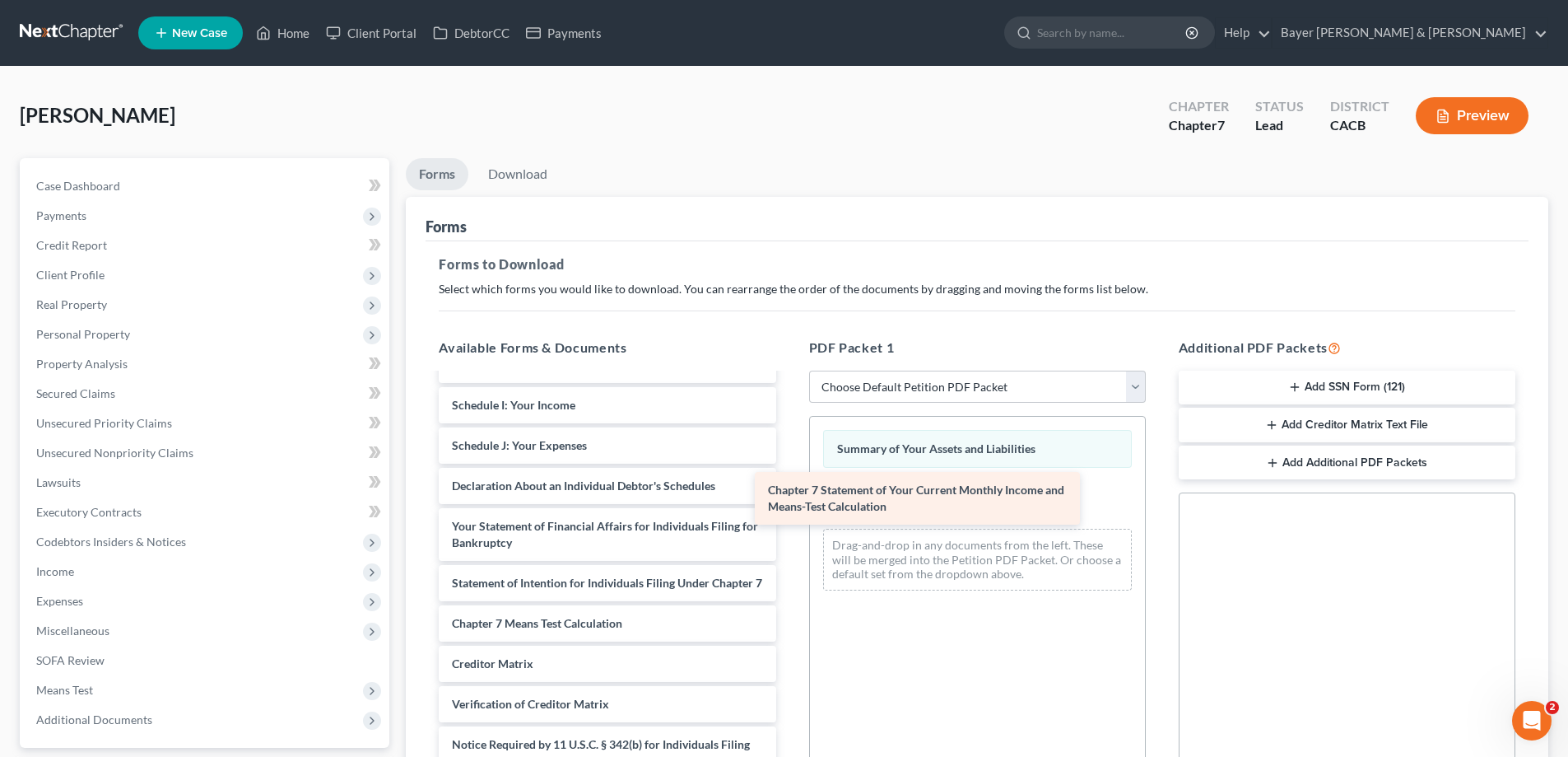
drag, startPoint x: 675, startPoint y: 575, endPoint x: 991, endPoint y: 499, distance: 325.0
click at [789, 441] on div "Chapter 7 Statement of Your Current Monthly Income and Means-Test Calculation […" at bounding box center [608, 434] width 363 height 772
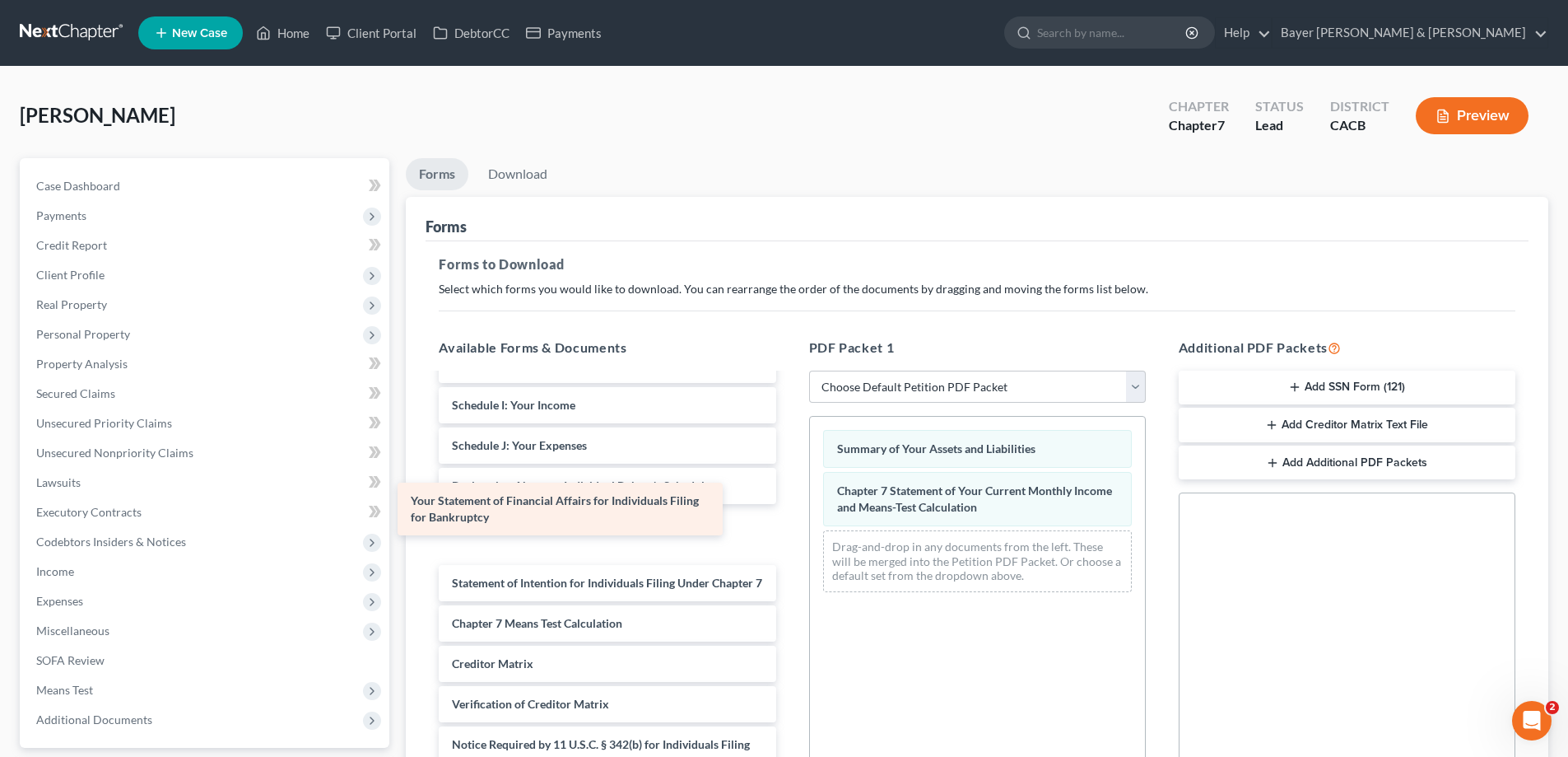
drag, startPoint x: 633, startPoint y: 522, endPoint x: 593, endPoint y: 512, distance: 41.2
click at [593, 441] on div "Your Statement of Financial Affairs for Individuals Filing for Bankruptcy [PERS…" at bounding box center [608, 434] width 363 height 772
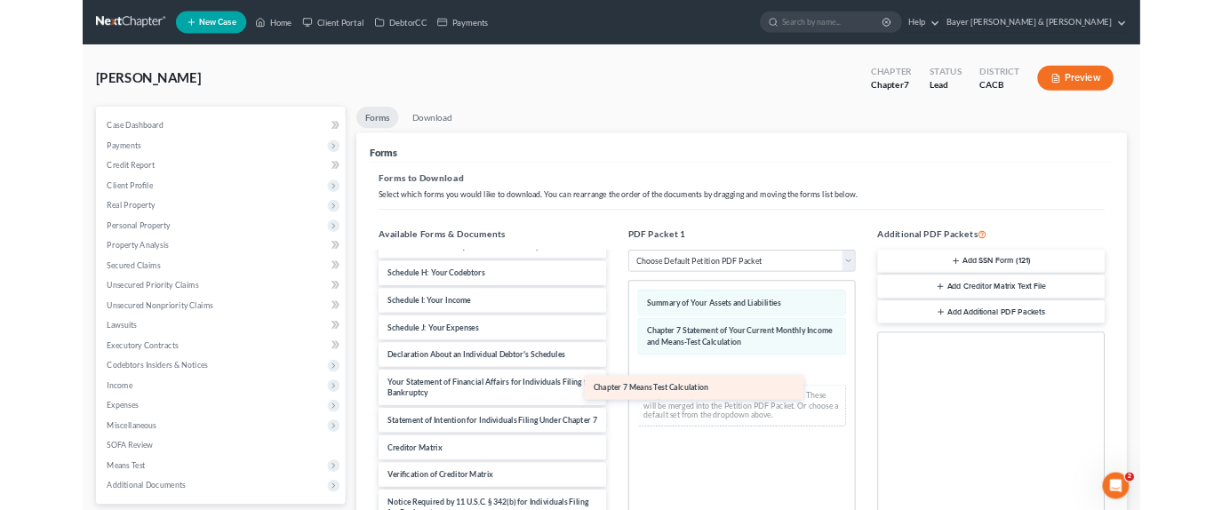
scroll to position [327, 0]
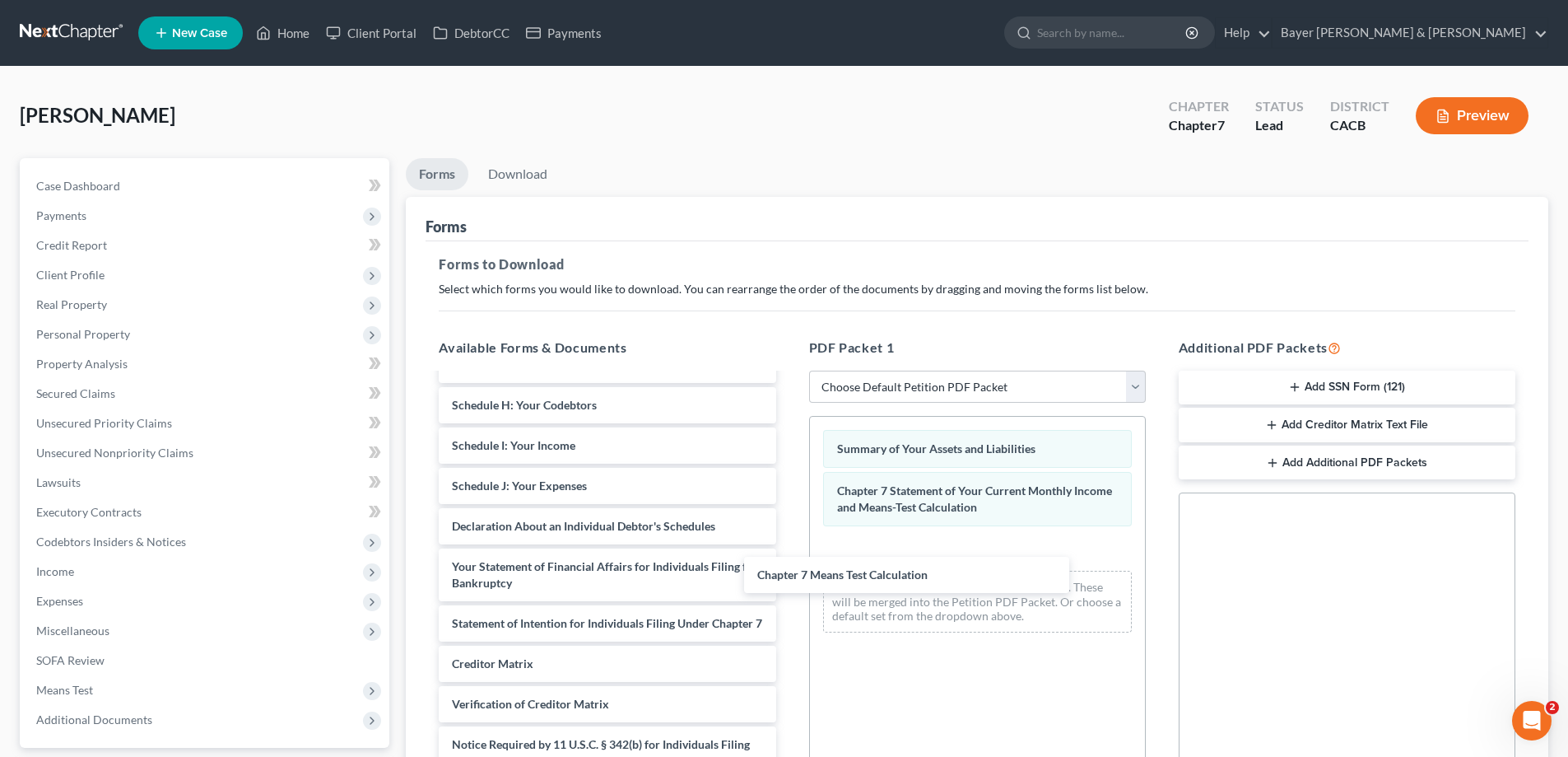
drag, startPoint x: 628, startPoint y: 619, endPoint x: 886, endPoint y: 273, distance: 431.6
click at [789, 441] on div "Chapter 7 Means Test Calculation [PERSON_NAME] StOfInt-pdf Voluntary Petition f…" at bounding box center [608, 453] width 363 height 731
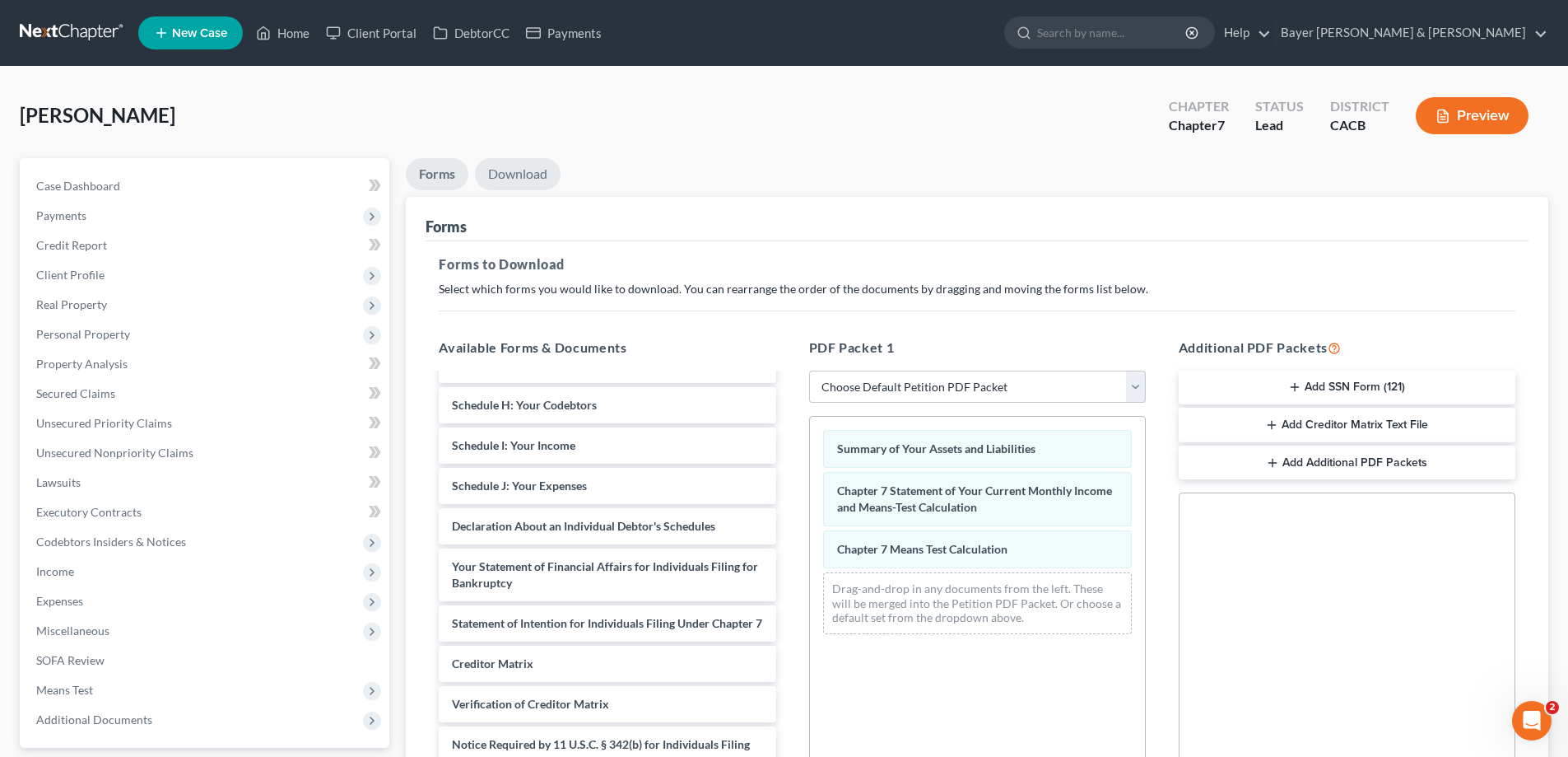
click at [521, 173] on link "Download" at bounding box center [518, 174] width 85 height 32
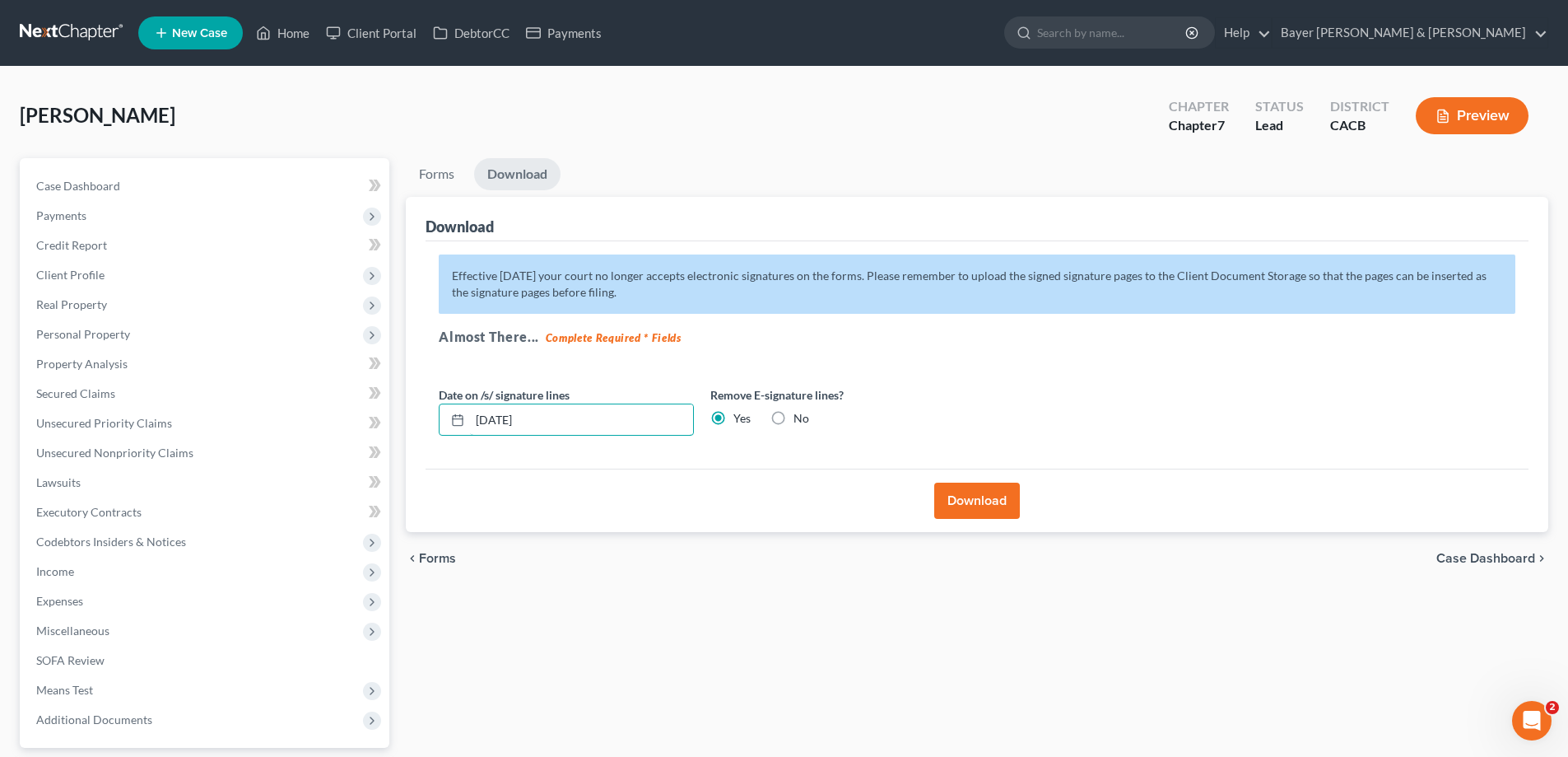
drag, startPoint x: 580, startPoint y: 426, endPoint x: 456, endPoint y: 455, distance: 127.3
click at [395, 407] on div "Petition Navigation Case Dashboard Payments Invoices Payments Payments Credit R…" at bounding box center [784, 500] width 1545 height 685
click at [959, 441] on button "Download" at bounding box center [977, 500] width 85 height 36
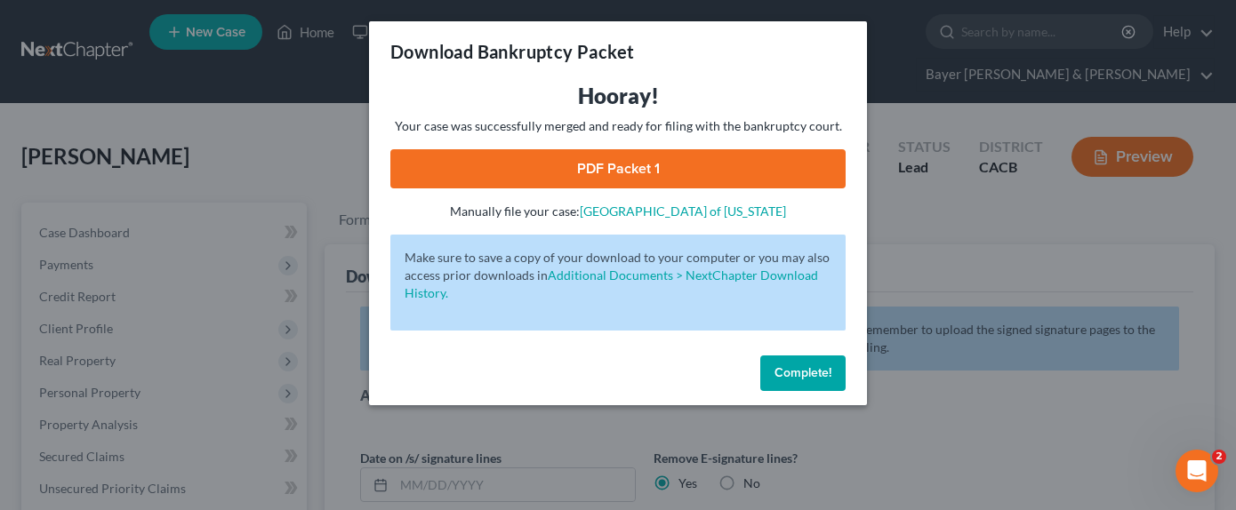
click at [580, 176] on link "PDF Packet 1" at bounding box center [617, 168] width 455 height 39
drag, startPoint x: 794, startPoint y: 370, endPoint x: 717, endPoint y: 276, distance: 121.3
click at [792, 370] on span "Complete!" at bounding box center [802, 372] width 57 height 15
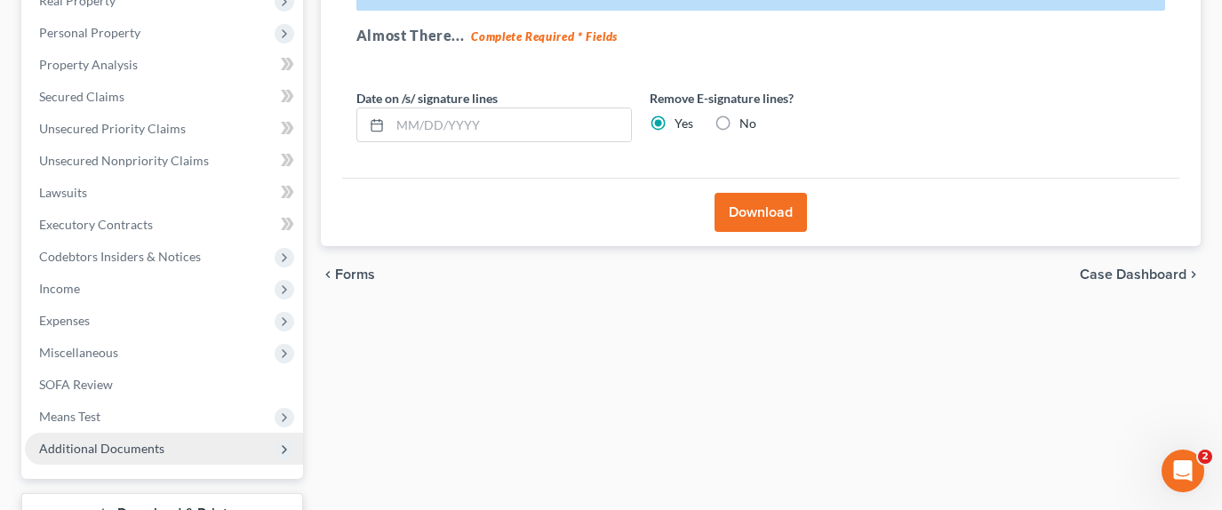
scroll to position [467, 0]
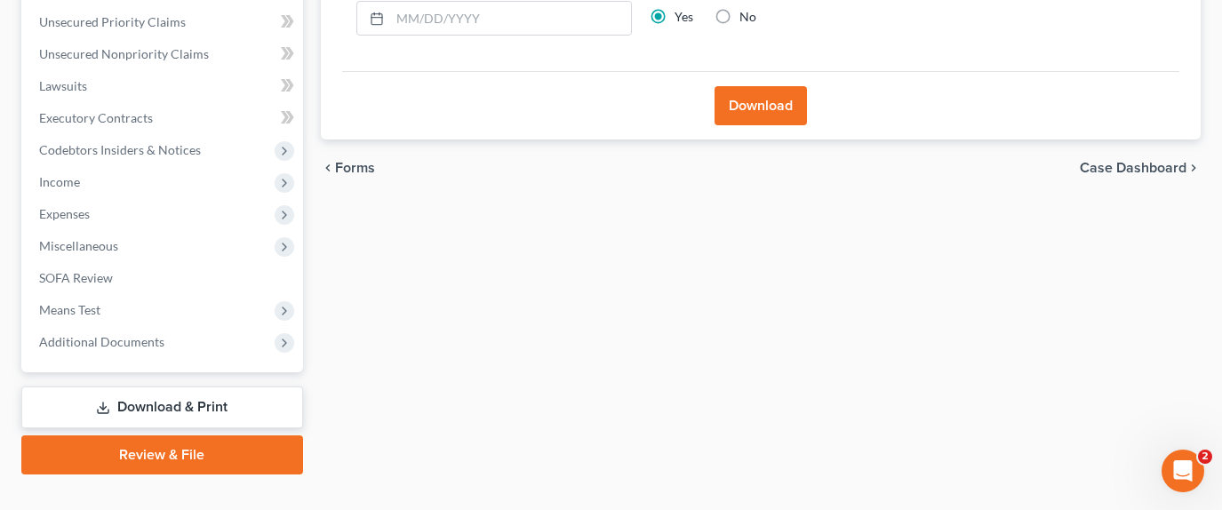
click at [194, 387] on link "Download & Print" at bounding box center [162, 408] width 282 height 42
click at [180, 387] on link "Download & Print" at bounding box center [162, 408] width 282 height 42
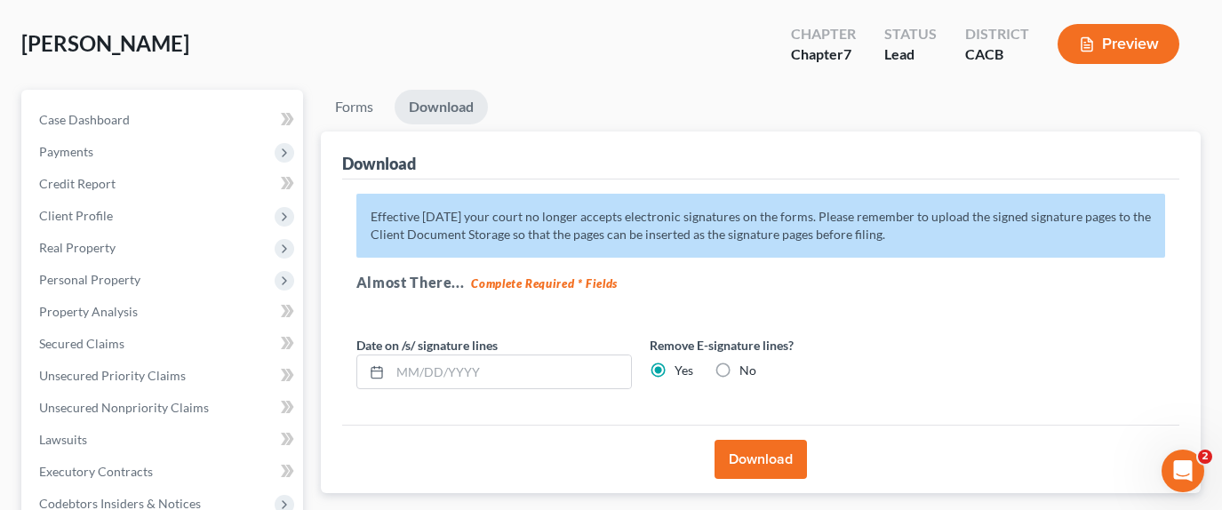
scroll to position [0, 0]
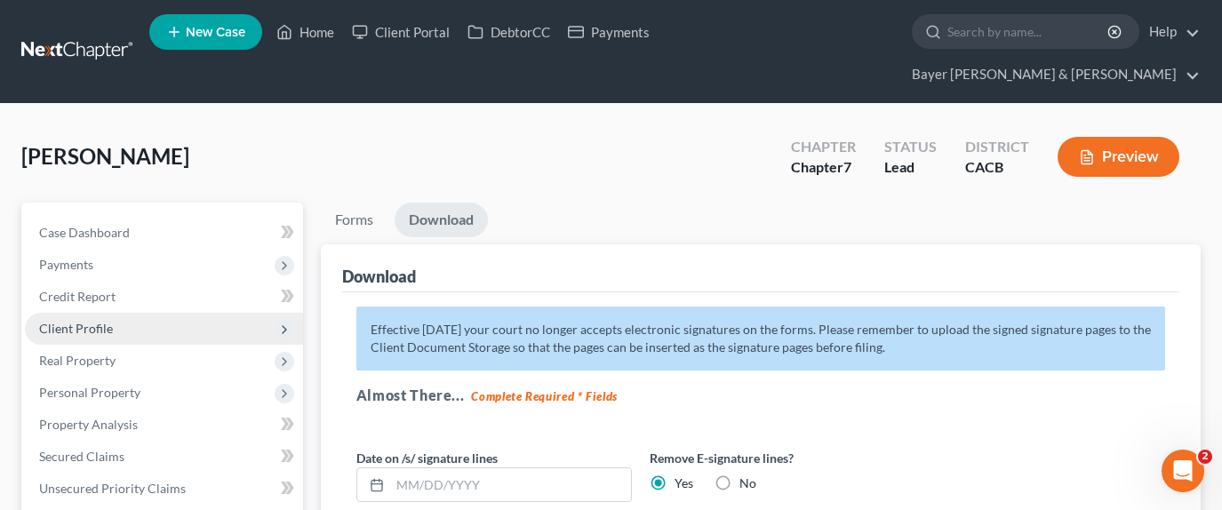
click at [103, 313] on span "Client Profile" at bounding box center [164, 329] width 278 height 32
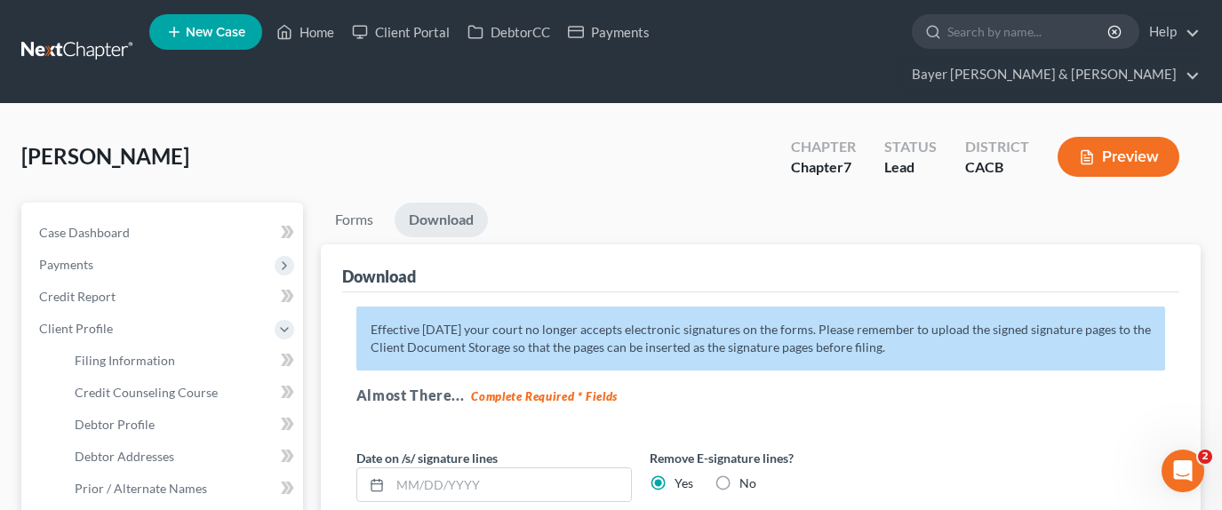
click at [626, 125] on div "[PERSON_NAME] Upgraded Chapter Chapter 7 Status Lead District CACB Preview" at bounding box center [611, 163] width 1180 height 77
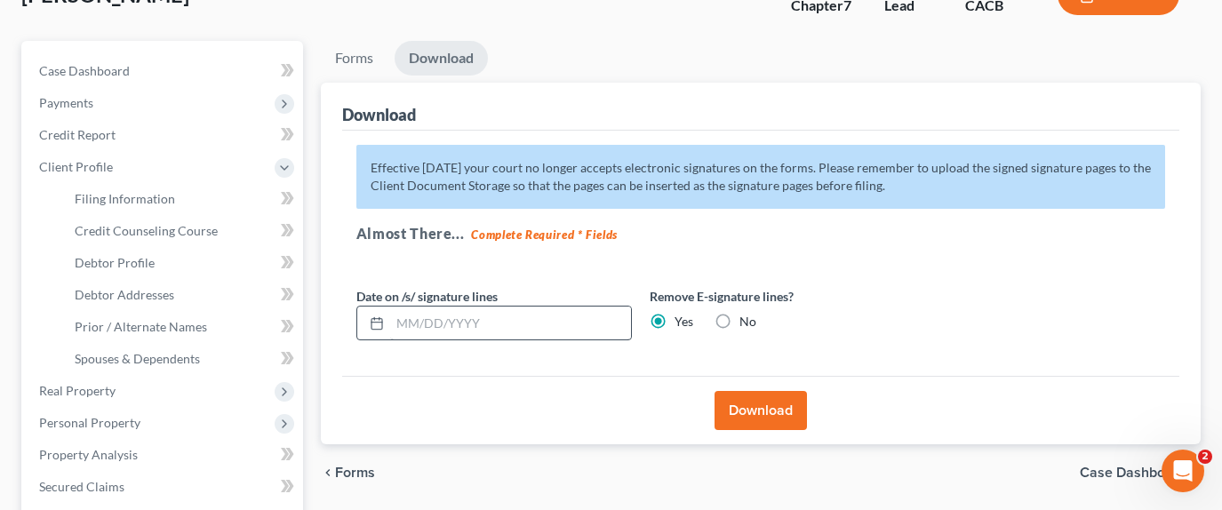
scroll to position [178, 0]
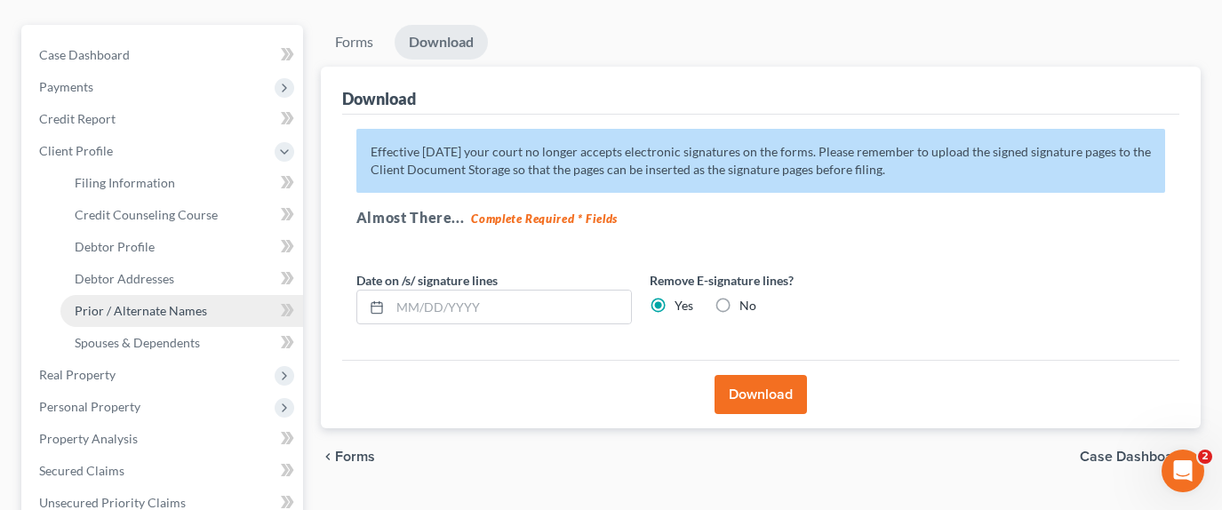
click at [180, 295] on link "Prior / Alternate Names" at bounding box center [181, 311] width 243 height 32
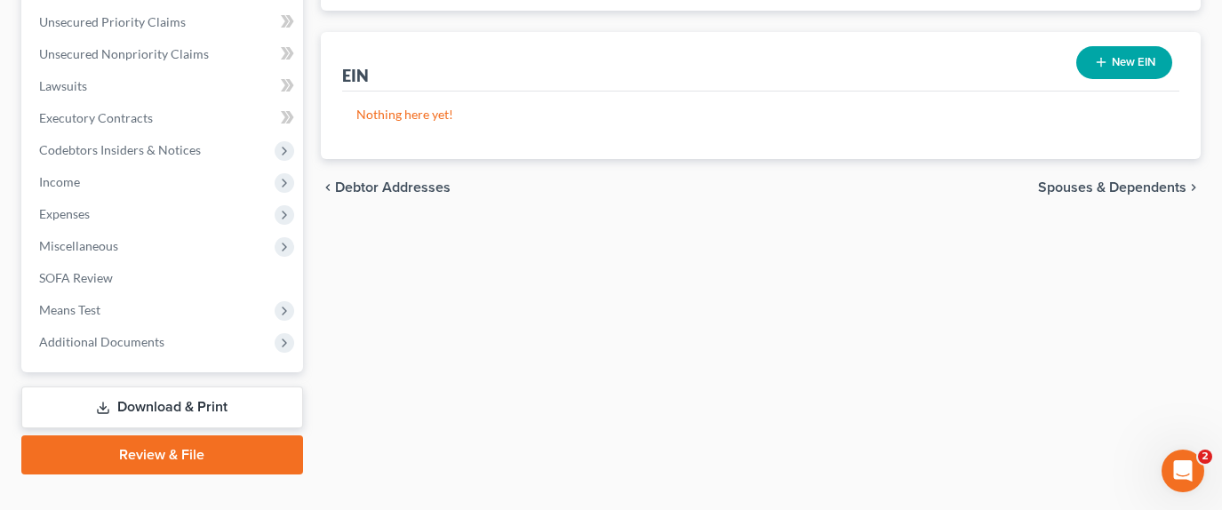
scroll to position [570, 0]
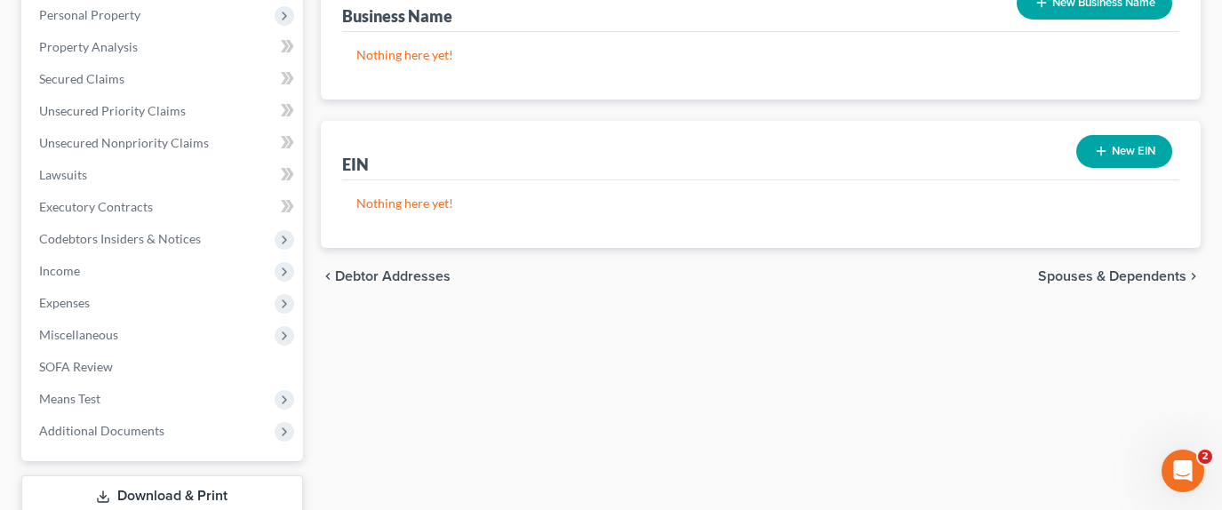
click at [185, 476] on link "Download & Print" at bounding box center [162, 497] width 282 height 42
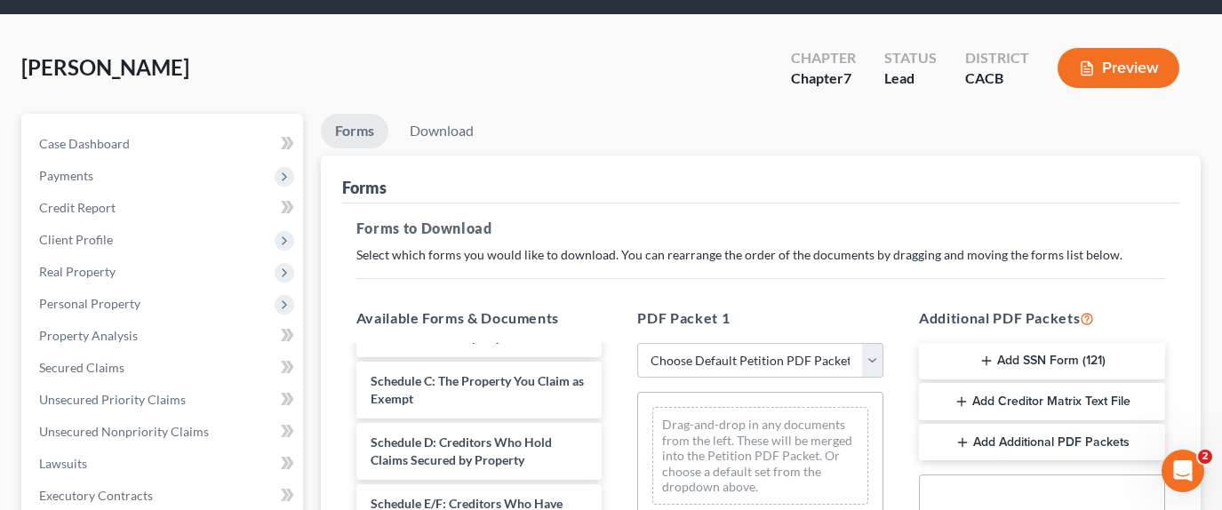
scroll to position [178, 0]
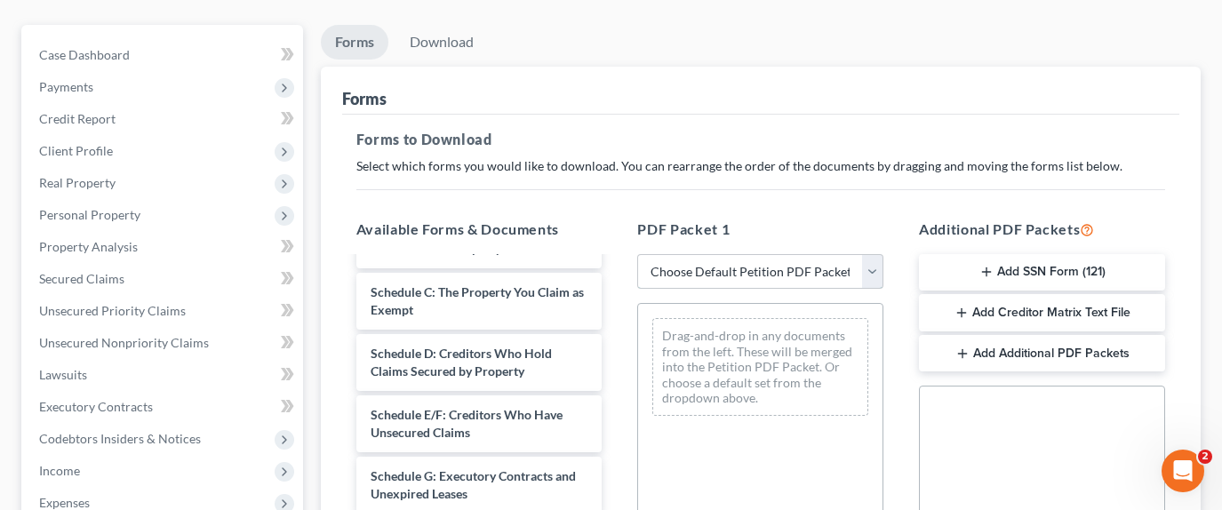
click at [826, 254] on select "Choose Default Petition PDF Packet Complete Bankruptcy Petition (all forms and …" at bounding box center [760, 272] width 246 height 36
select select "0"
click at [637, 254] on select "Choose Default Petition PDF Packet Complete Bankruptcy Petition (all forms and …" at bounding box center [760, 272] width 246 height 36
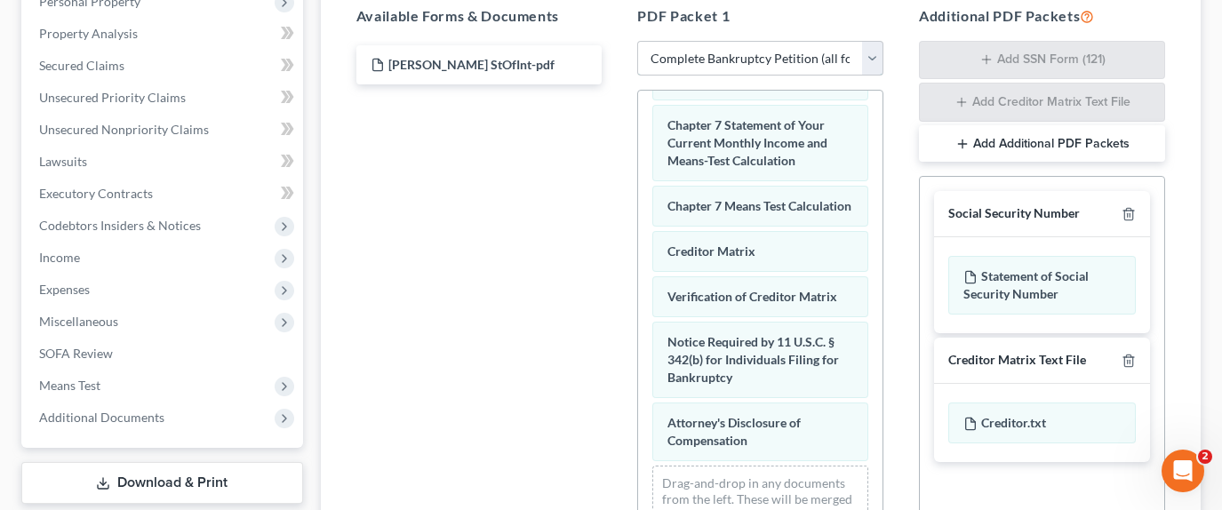
scroll to position [387, 0]
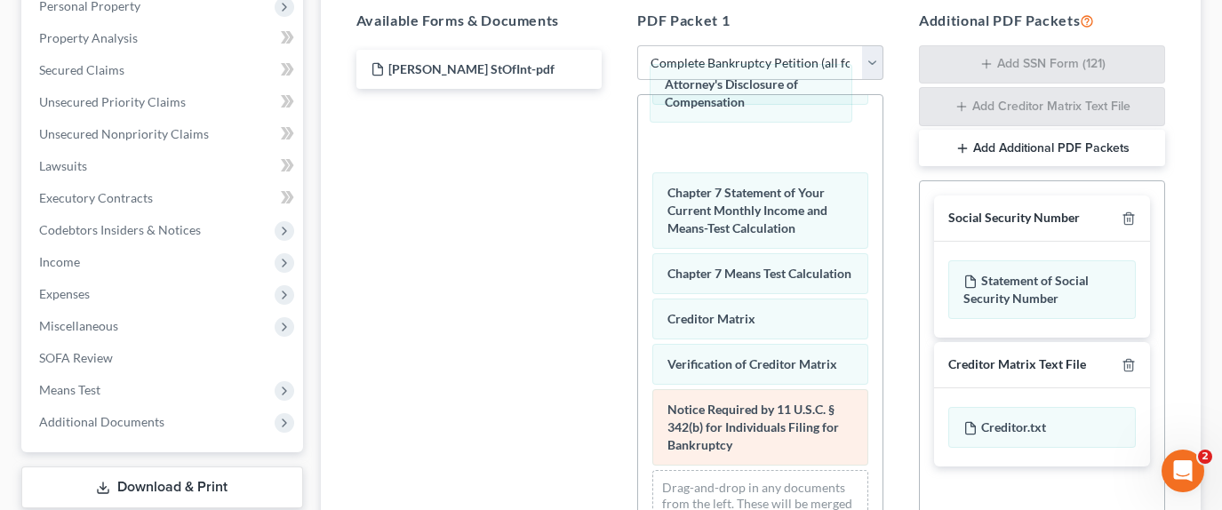
drag, startPoint x: 728, startPoint y: 394, endPoint x: 791, endPoint y: 368, distance: 68.2
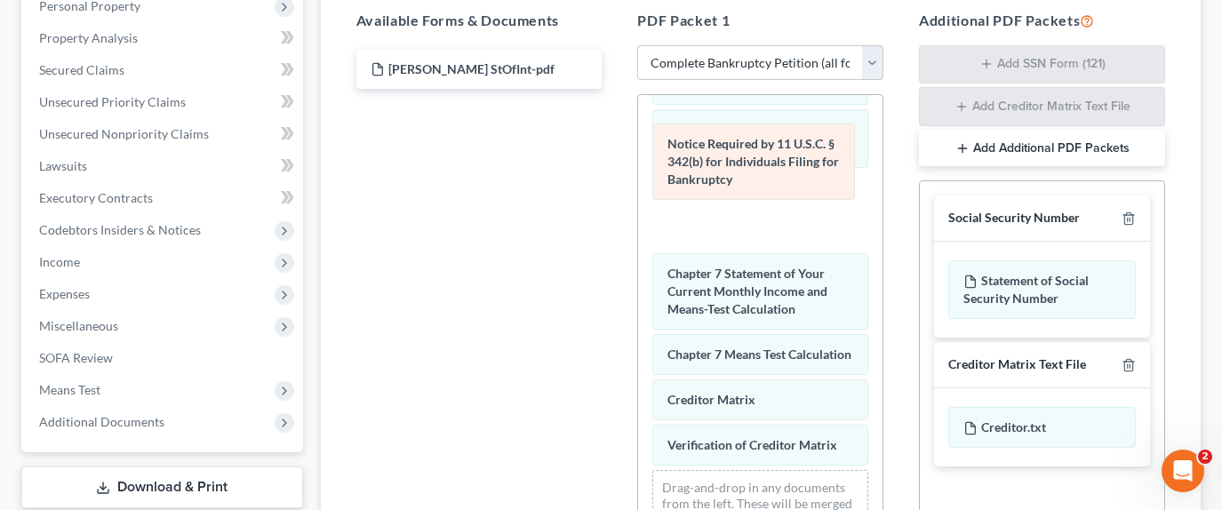
drag, startPoint x: 740, startPoint y: 409, endPoint x: 737, endPoint y: 176, distance: 232.9
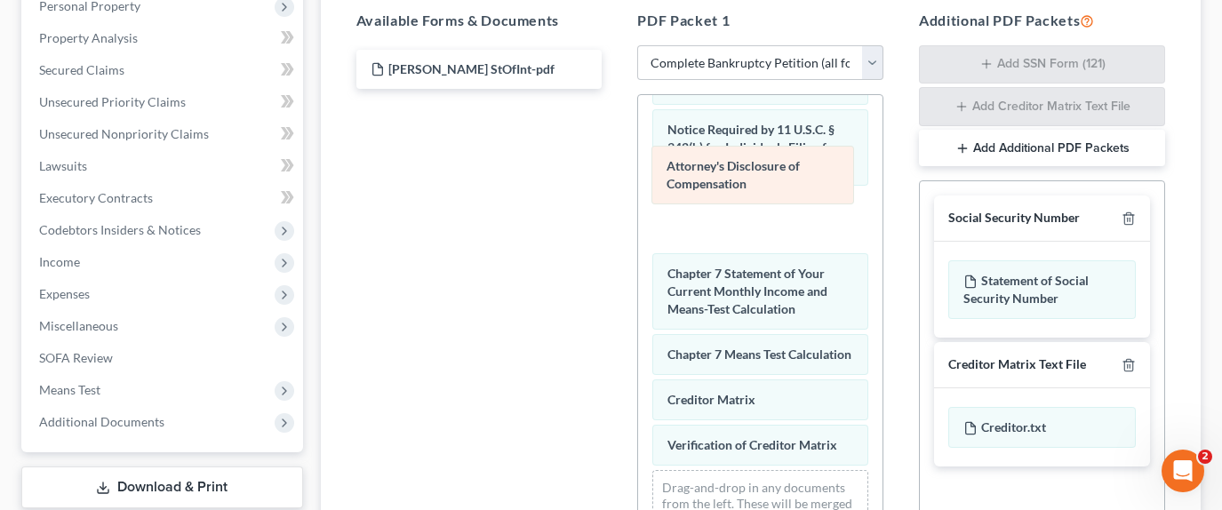
drag, startPoint x: 735, startPoint y: 88, endPoint x: 734, endPoint y: 174, distance: 86.2
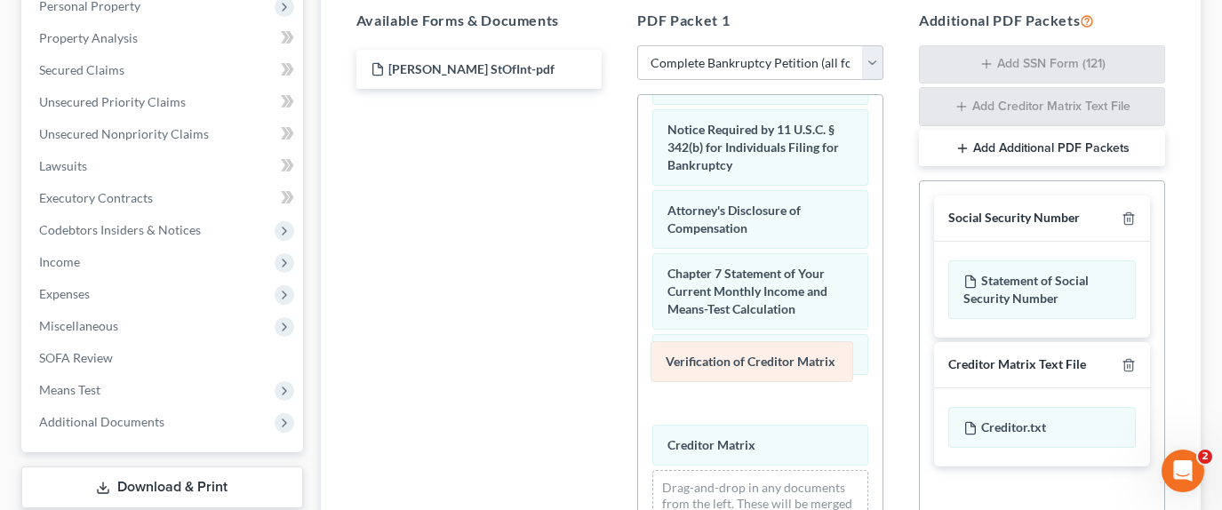
drag, startPoint x: 722, startPoint y: 413, endPoint x: 720, endPoint y: 362, distance: 51.6
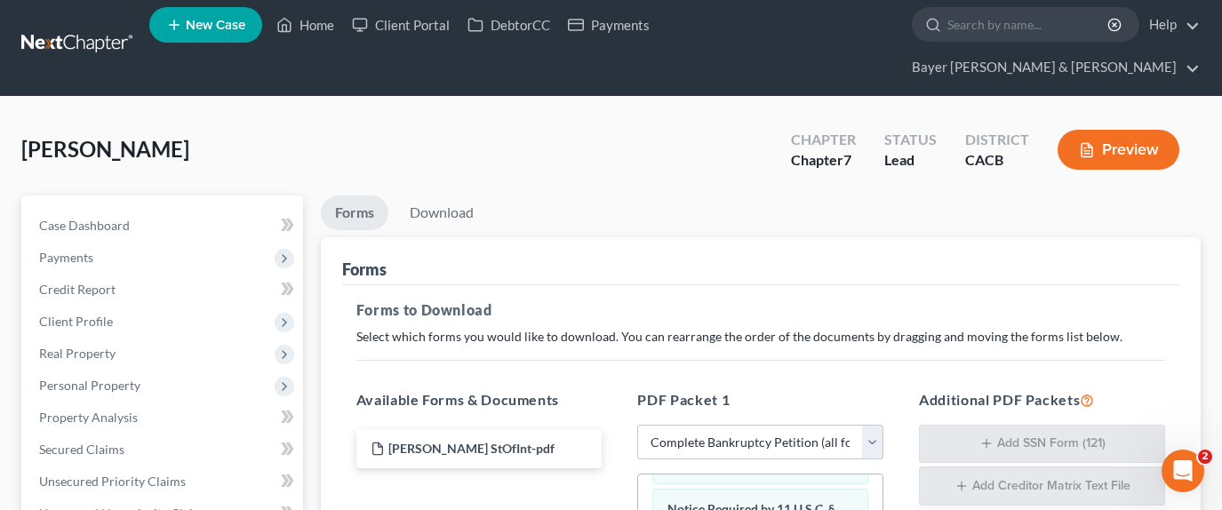
scroll to position [0, 0]
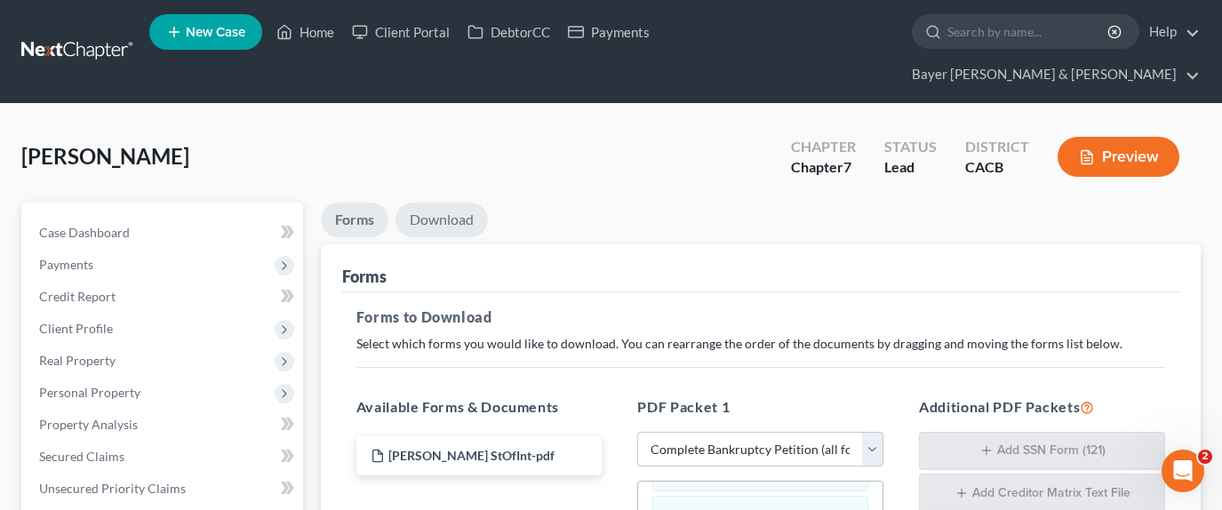
click at [452, 203] on link "Download" at bounding box center [442, 220] width 92 height 35
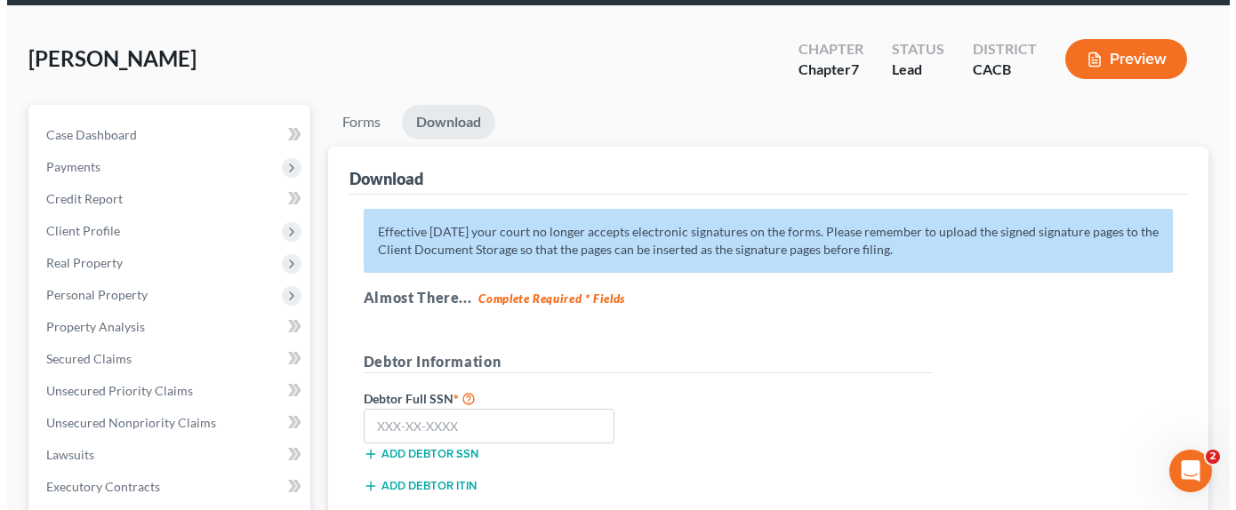
scroll to position [267, 0]
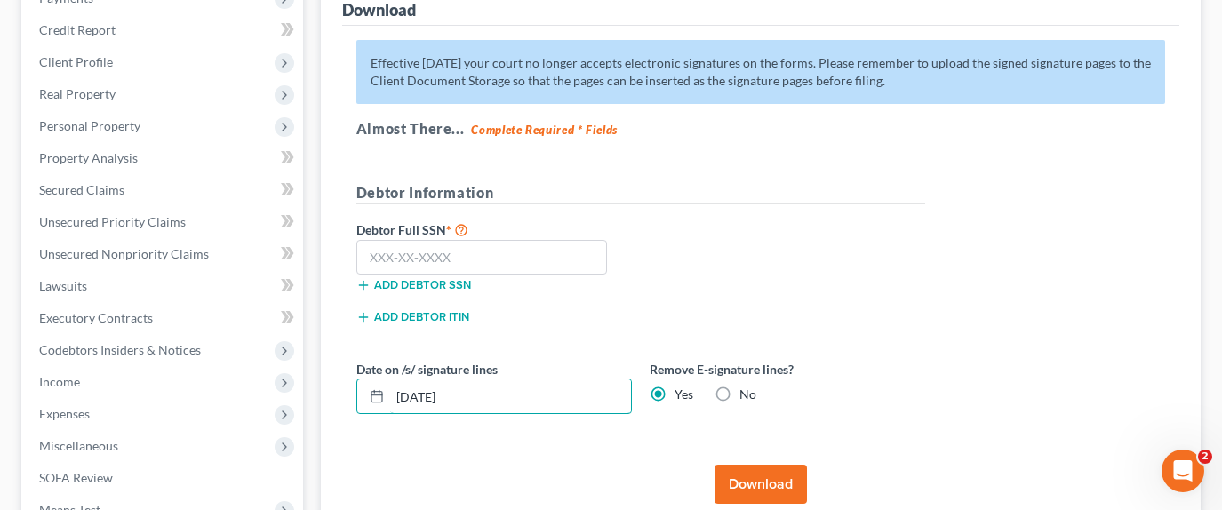
drag, startPoint x: 371, startPoint y: 341, endPoint x: 636, endPoint y: 400, distance: 271.3
click at [335, 343] on div "Download Effective [DATE] your court no longer accepts electronic signatures on…" at bounding box center [761, 248] width 880 height 541
click at [436, 240] on input "text" at bounding box center [482, 258] width 252 height 36
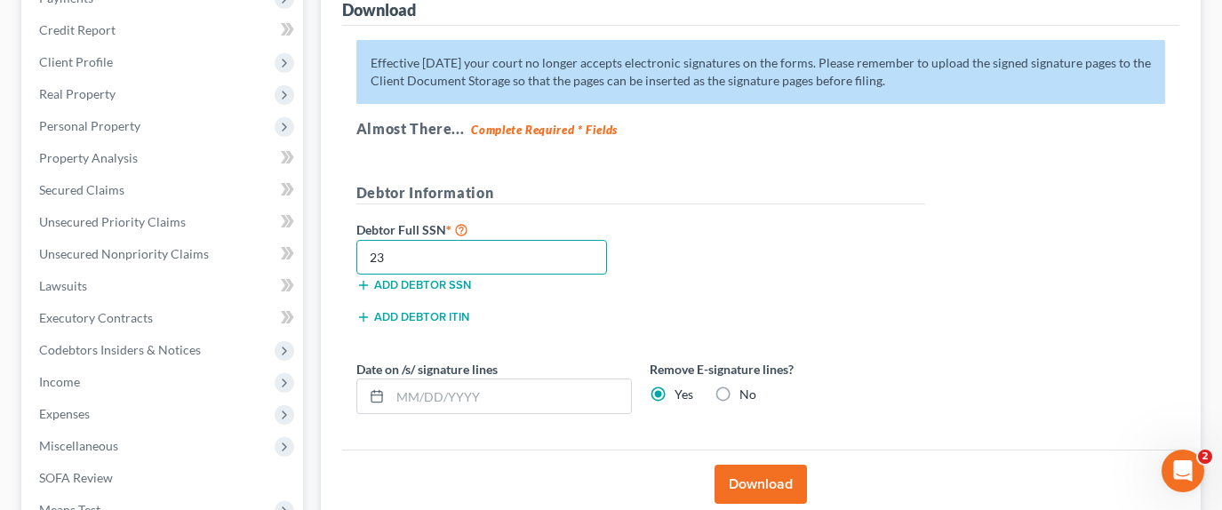
type input "2"
type input "267-93-1993"
click at [751, 465] on button "Download" at bounding box center [761, 484] width 92 height 39
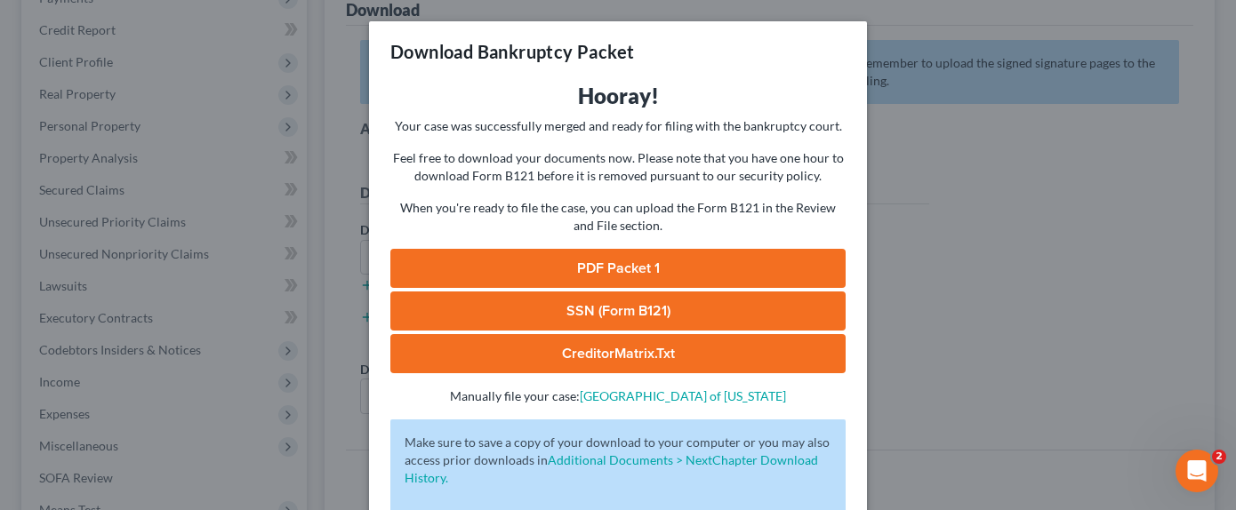
click at [628, 363] on link "CreditorMatrix.txt" at bounding box center [617, 353] width 455 height 39
click at [632, 300] on link "SSN (Form B121)" at bounding box center [617, 311] width 455 height 39
click at [673, 275] on link "PDF Packet 1" at bounding box center [617, 268] width 455 height 39
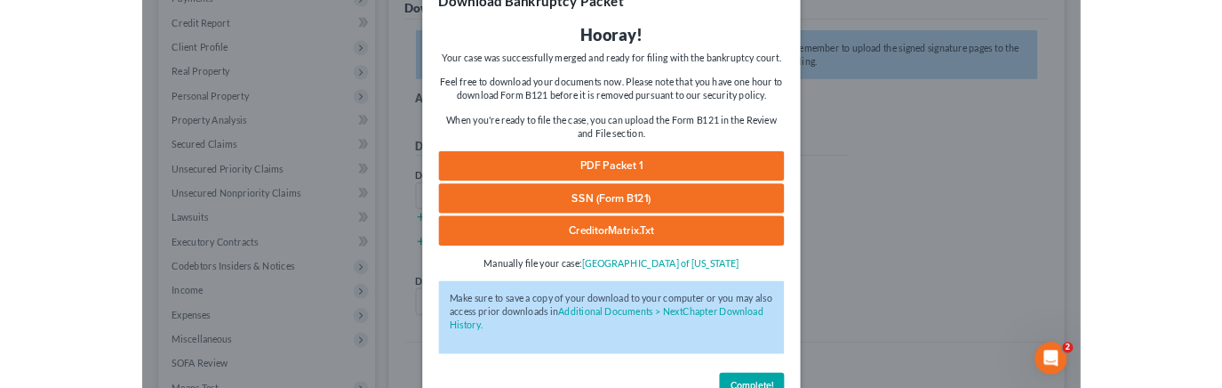
scroll to position [101, 0]
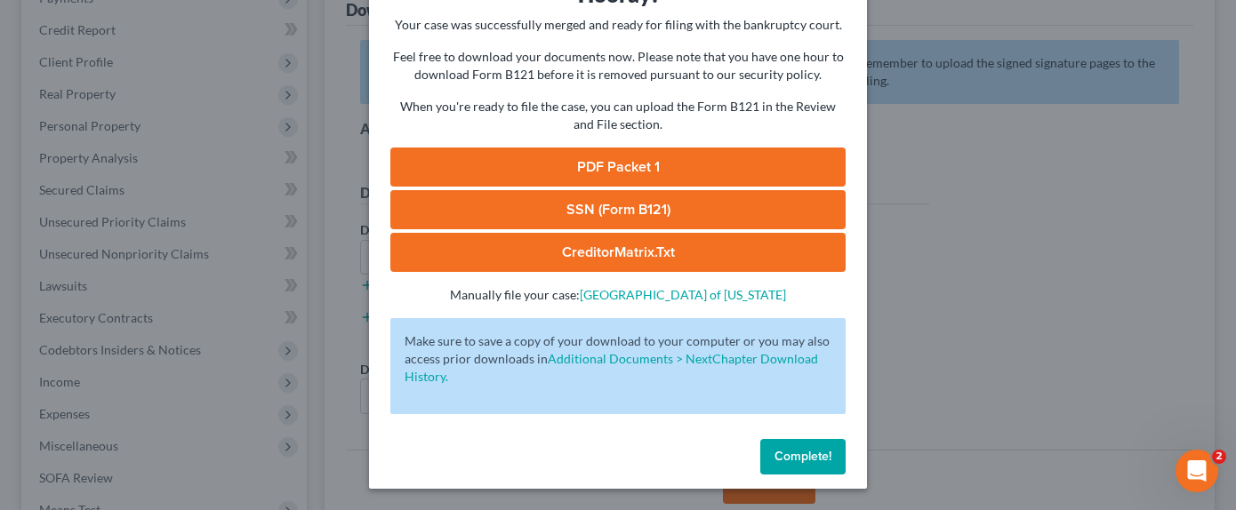
click at [818, 449] on span "Complete!" at bounding box center [802, 456] width 57 height 15
